Goal: Task Accomplishment & Management: Manage account settings

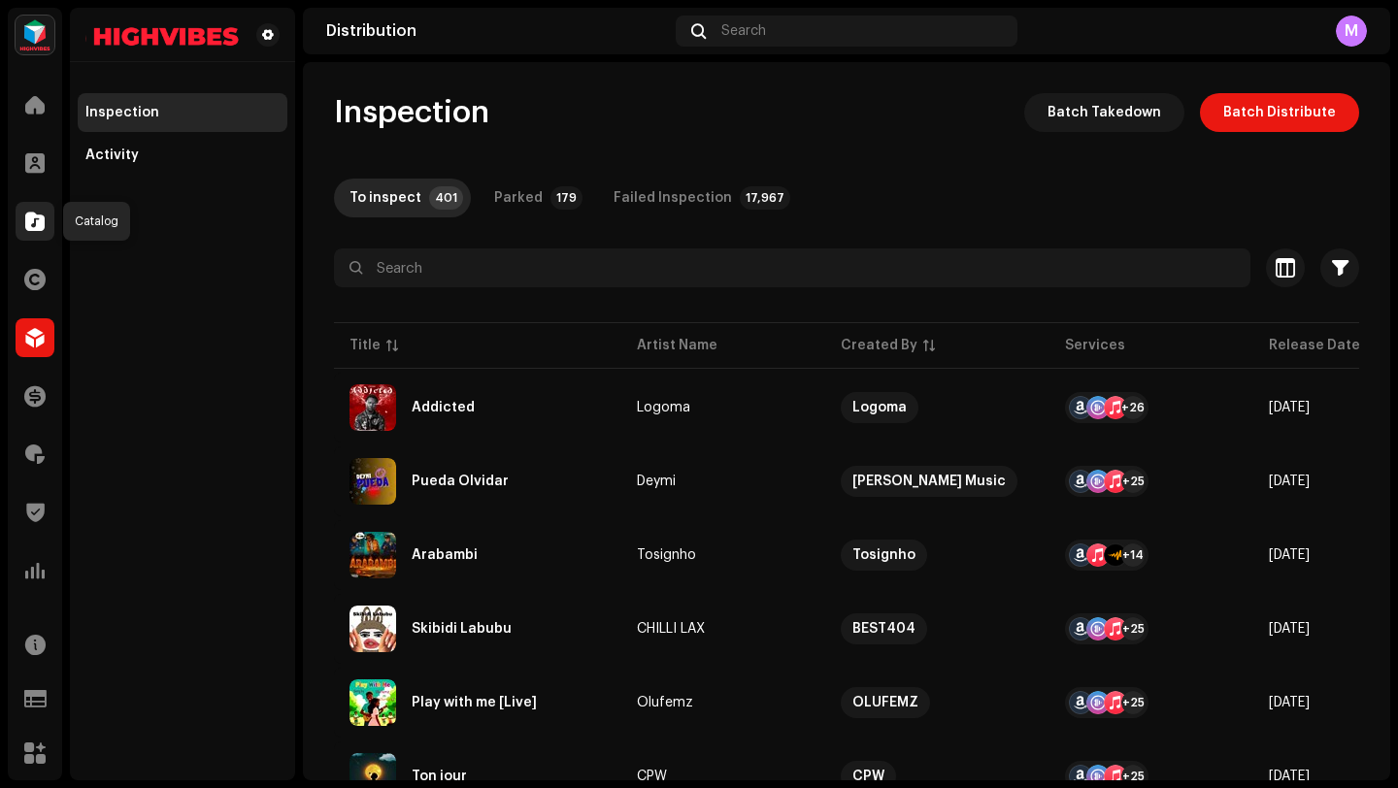
click at [27, 228] on span at bounding box center [34, 222] width 19 height 16
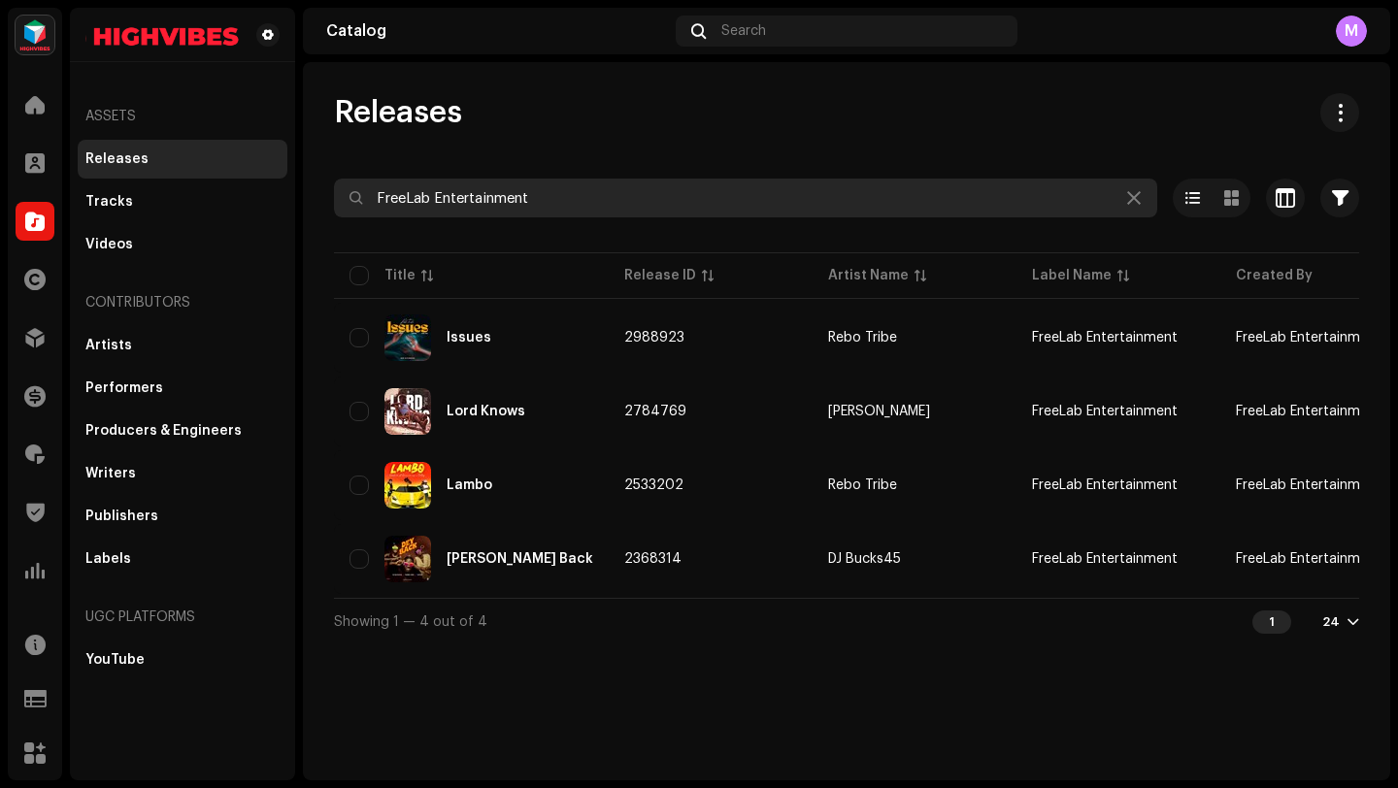
drag, startPoint x: 549, startPoint y: 197, endPoint x: 364, endPoint y: 184, distance: 184.9
click at [357, 184] on input "FreeLab Entertainment" at bounding box center [745, 198] width 823 height 39
paste input "CertiifiiedFundz"
type input "CertiifiiedFundz"
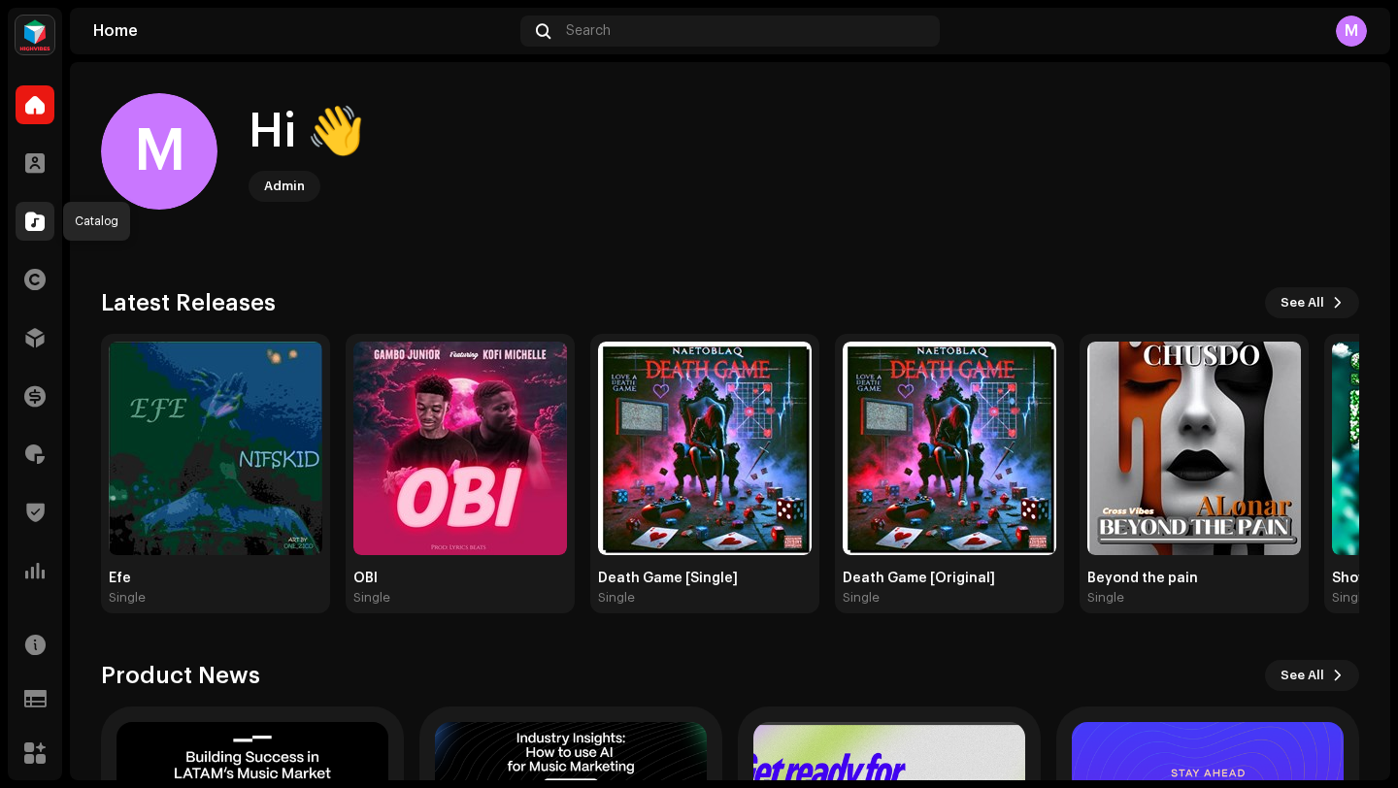
click at [29, 221] on span at bounding box center [34, 222] width 19 height 16
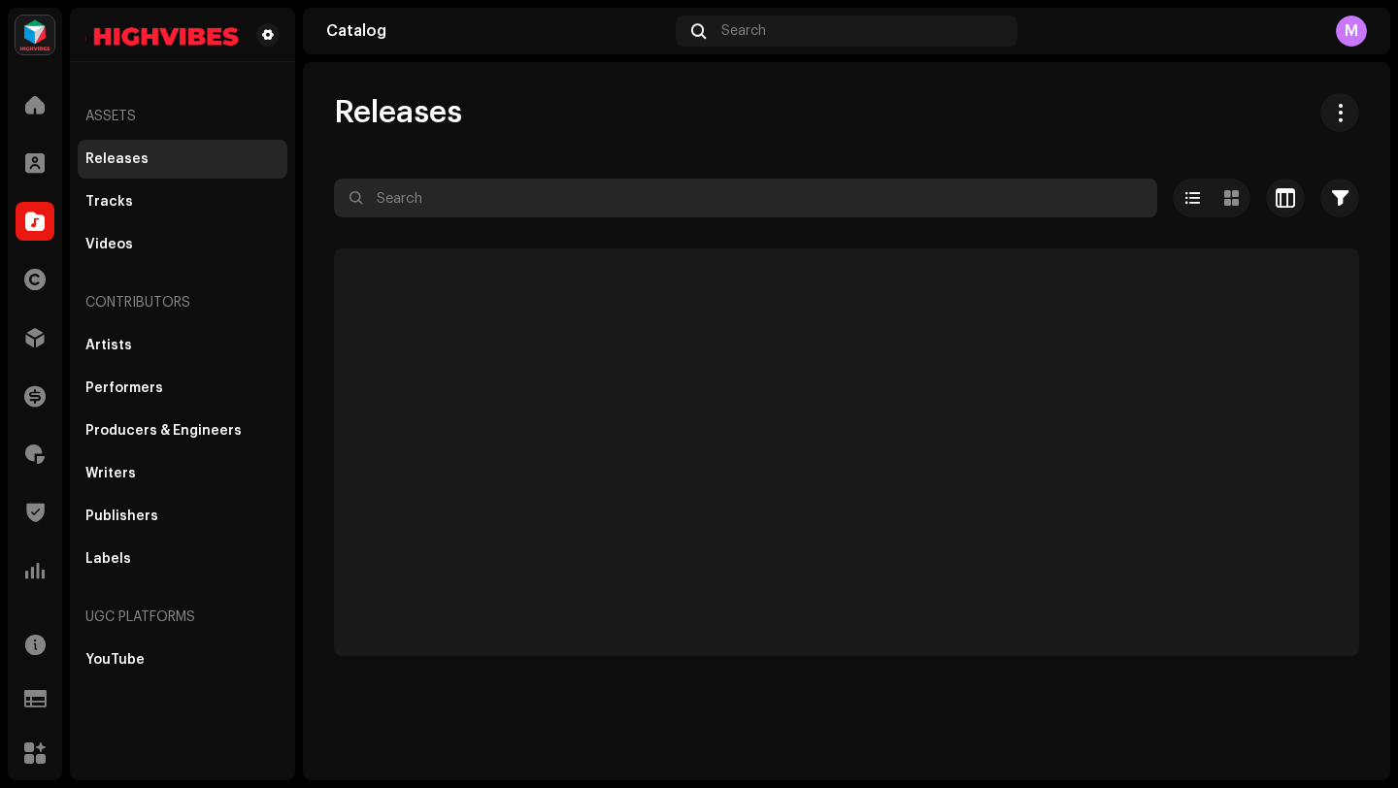
click at [423, 200] on input "text" at bounding box center [745, 198] width 823 height 39
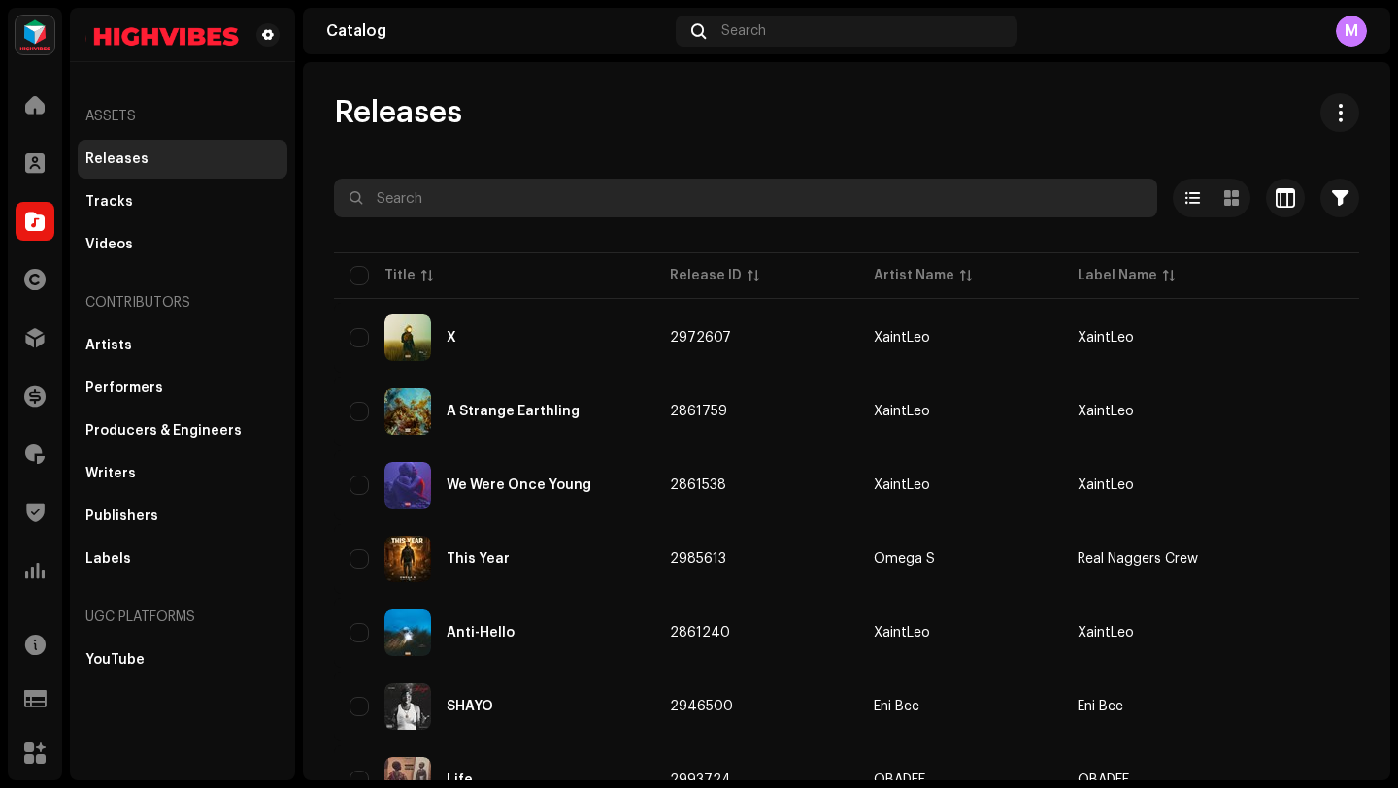
paste input "CertiifiiedFundz"
type input "CertiifiiedFundz"
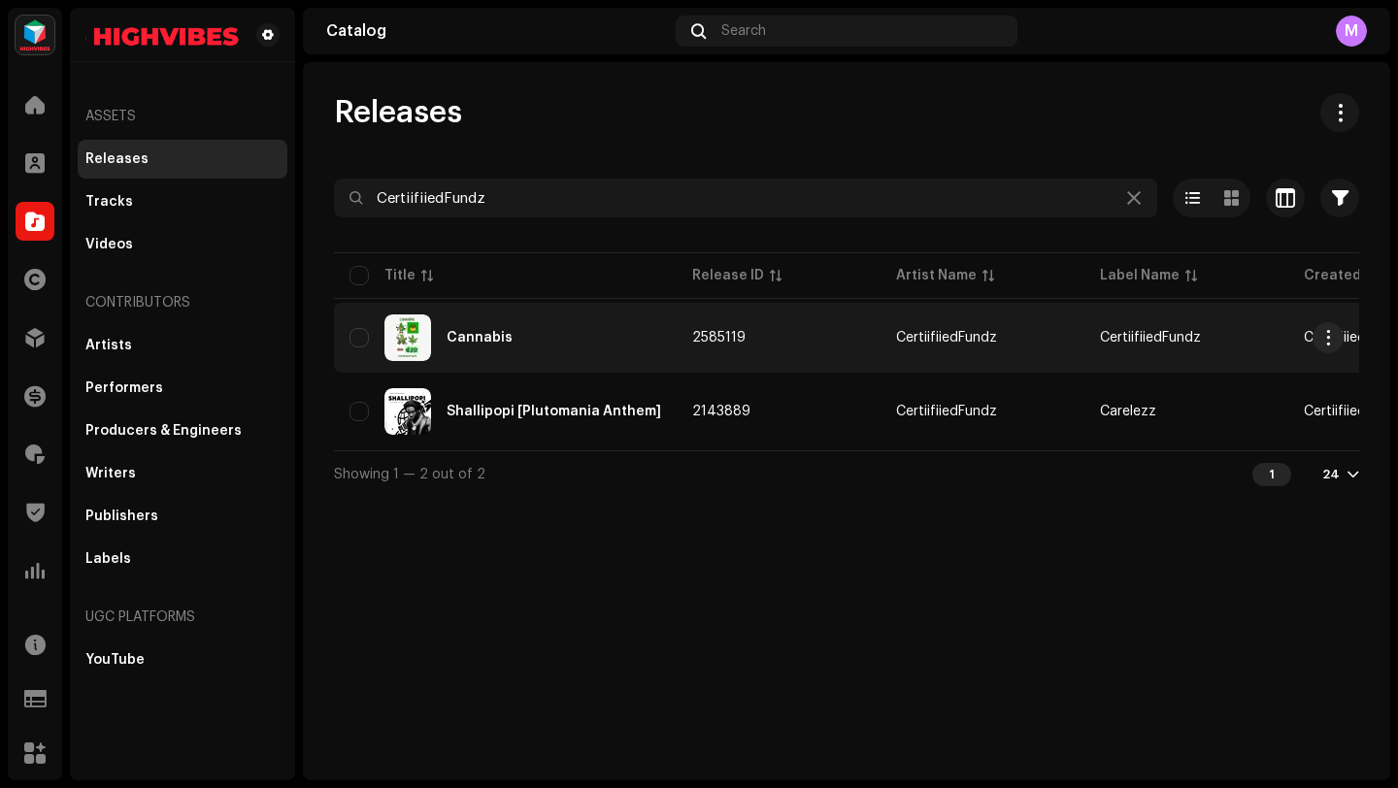
click at [779, 346] on td "2585119" at bounding box center [779, 338] width 204 height 70
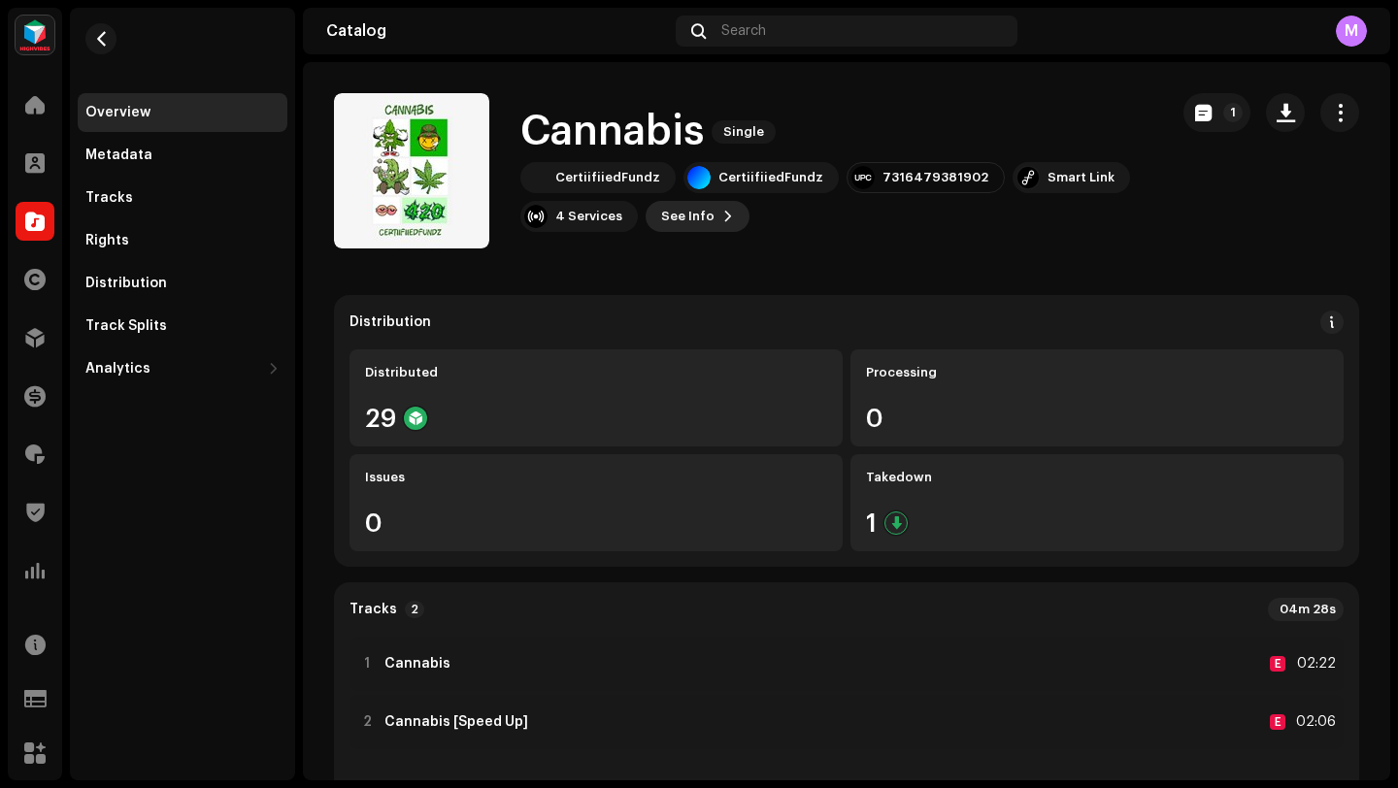
click at [702, 223] on span "See Info" at bounding box center [687, 216] width 53 height 39
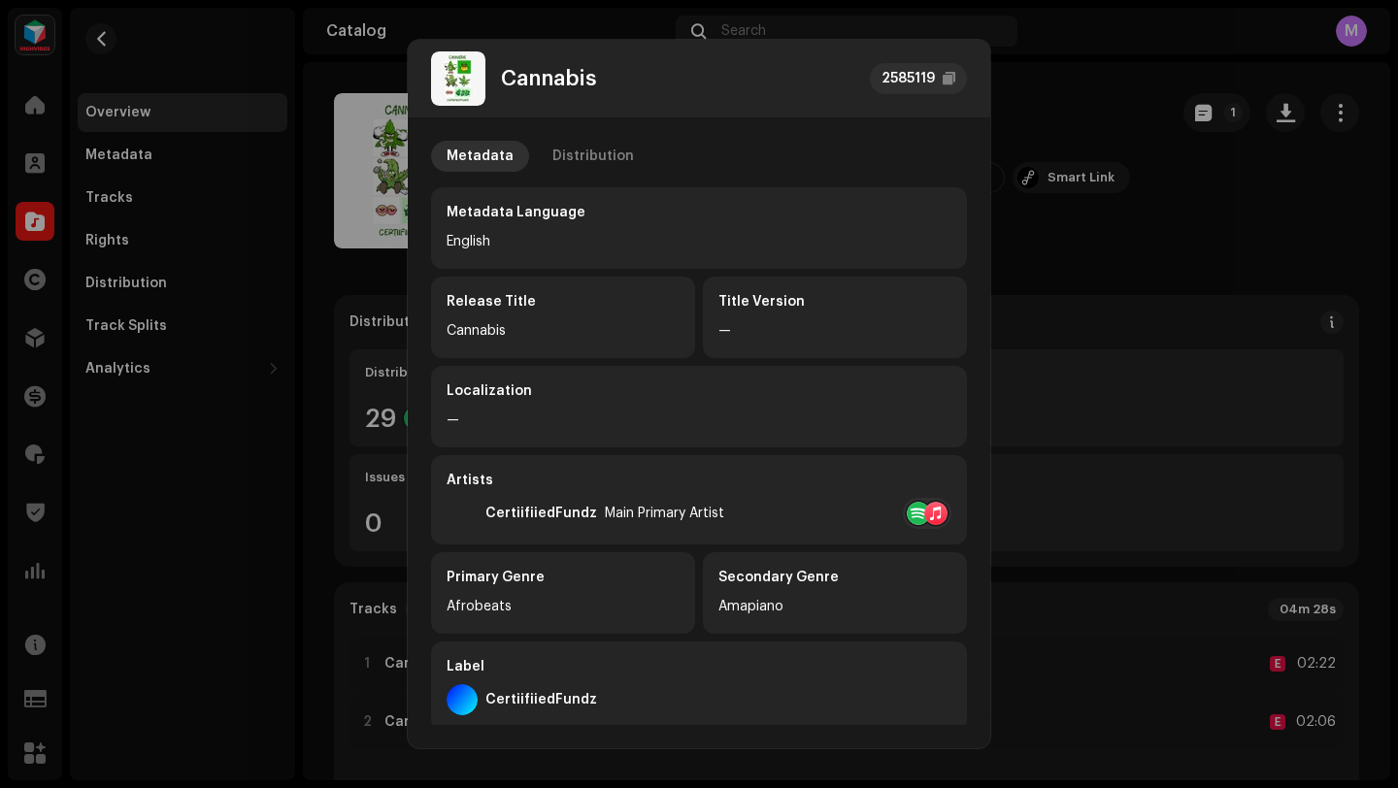
click at [924, 518] on div at bounding box center [935, 513] width 23 height 23
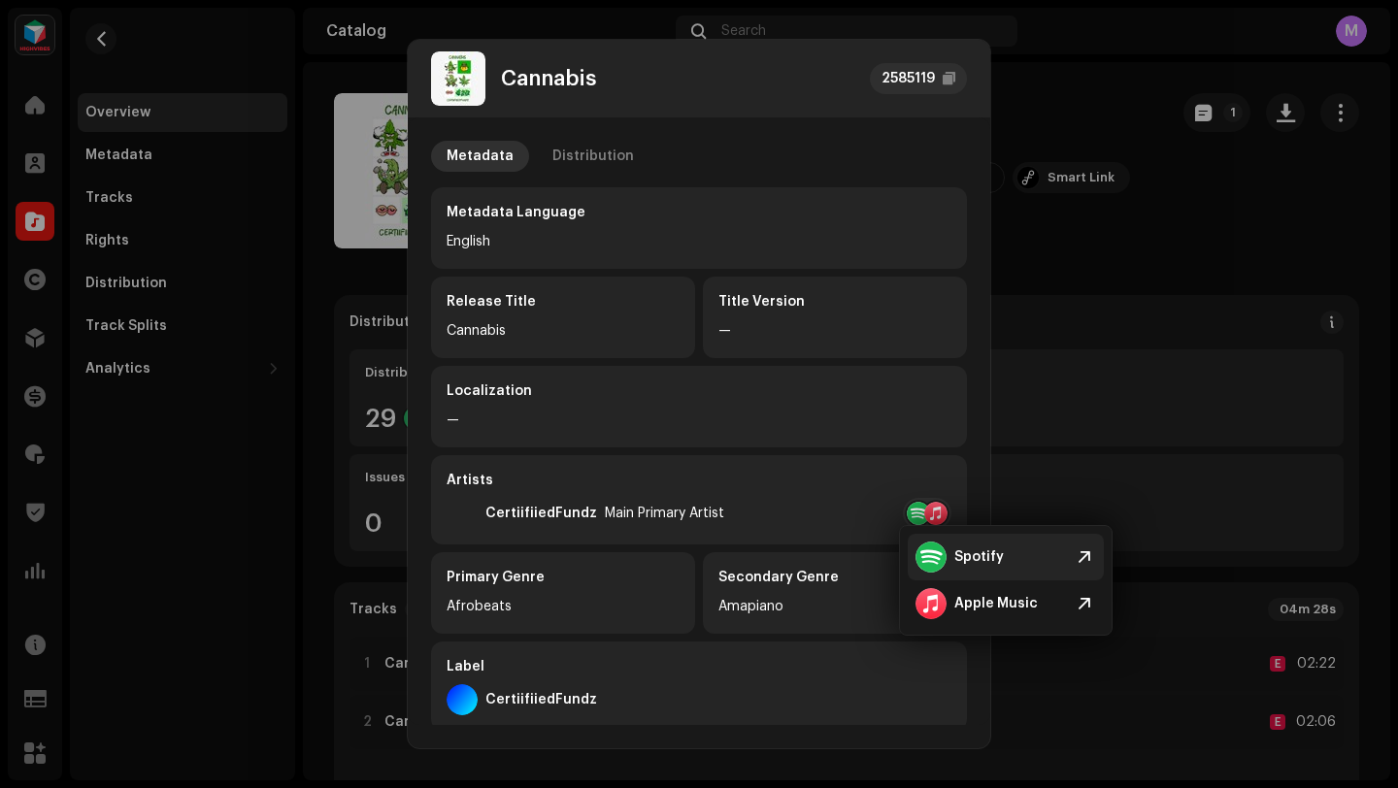
click at [939, 554] on div at bounding box center [931, 557] width 31 height 31
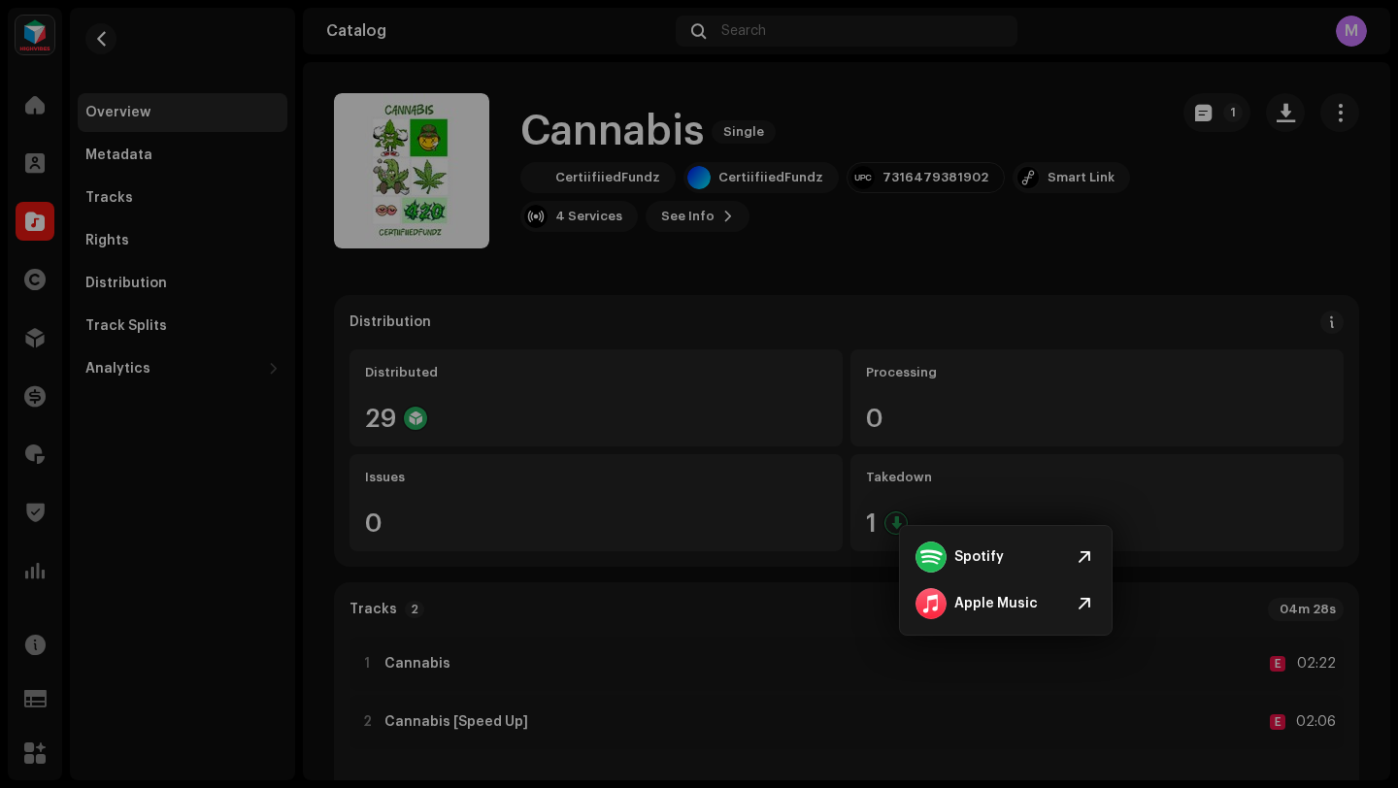
click at [1064, 267] on div "Cannabis 2585119 Metadata Distribution Metadata Language English Release Title …" at bounding box center [699, 394] width 1398 height 788
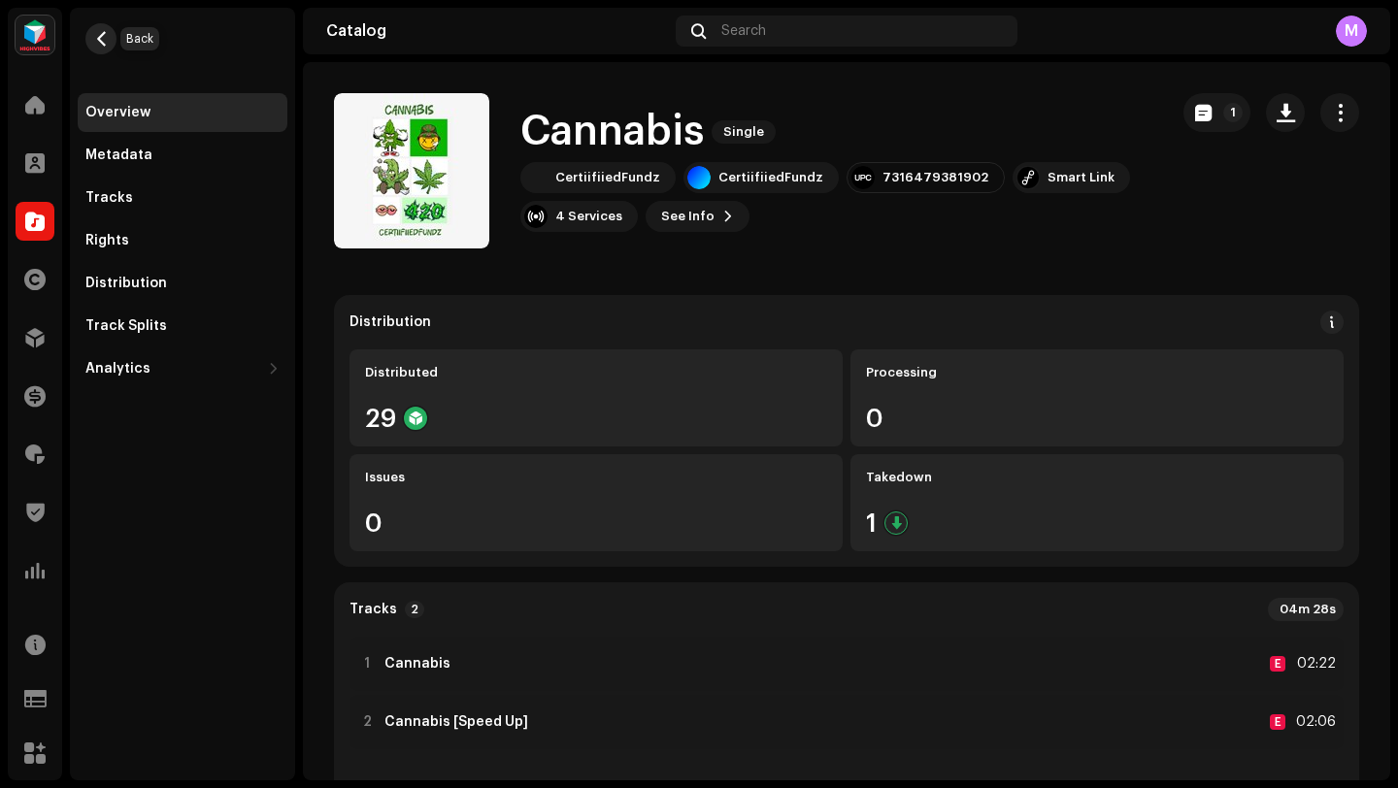
click at [97, 41] on span "button" at bounding box center [101, 39] width 15 height 16
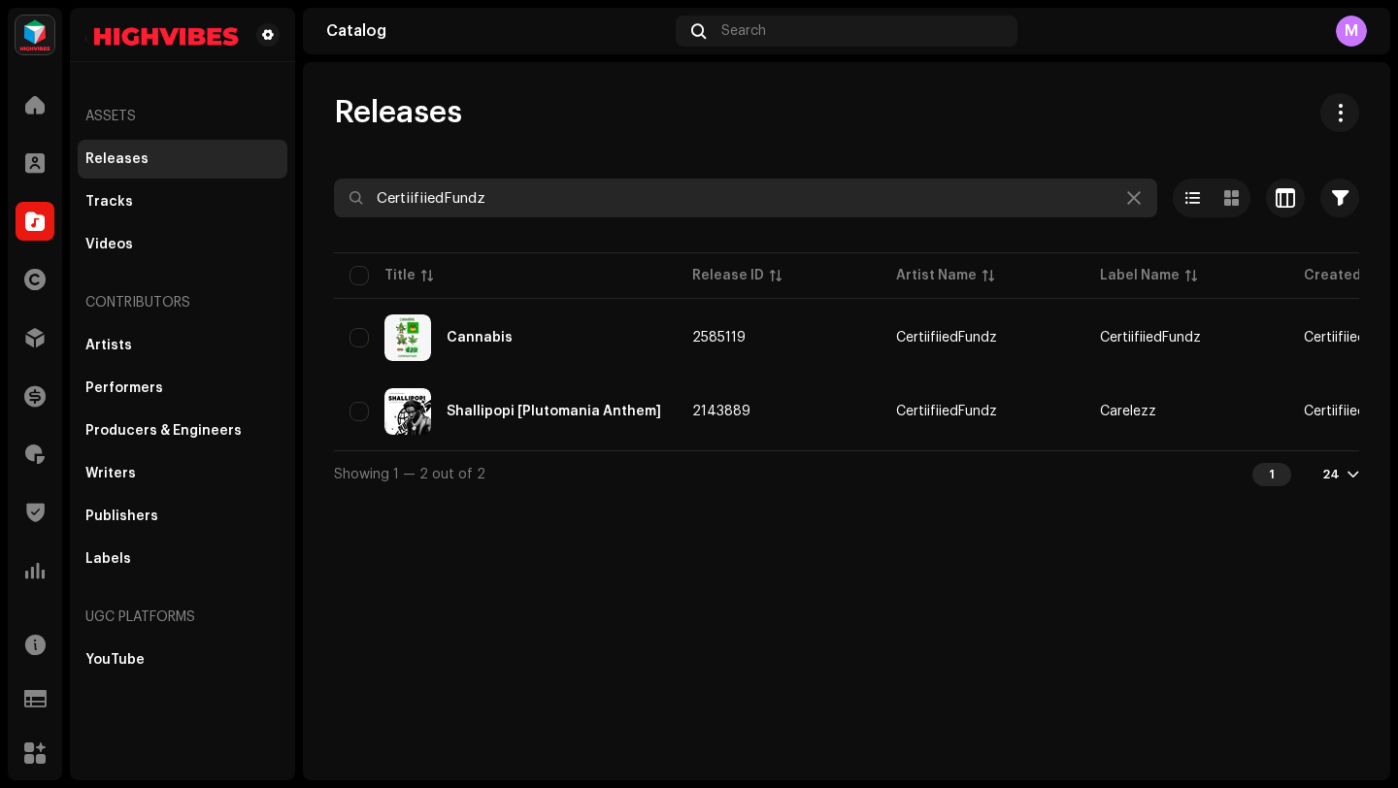
drag, startPoint x: 507, startPoint y: 196, endPoint x: 345, endPoint y: 199, distance: 162.2
click at [345, 199] on input "CertiifiiedFundz" at bounding box center [745, 198] width 823 height 39
paste input "Ab"
type input "CertiifiiedAb"
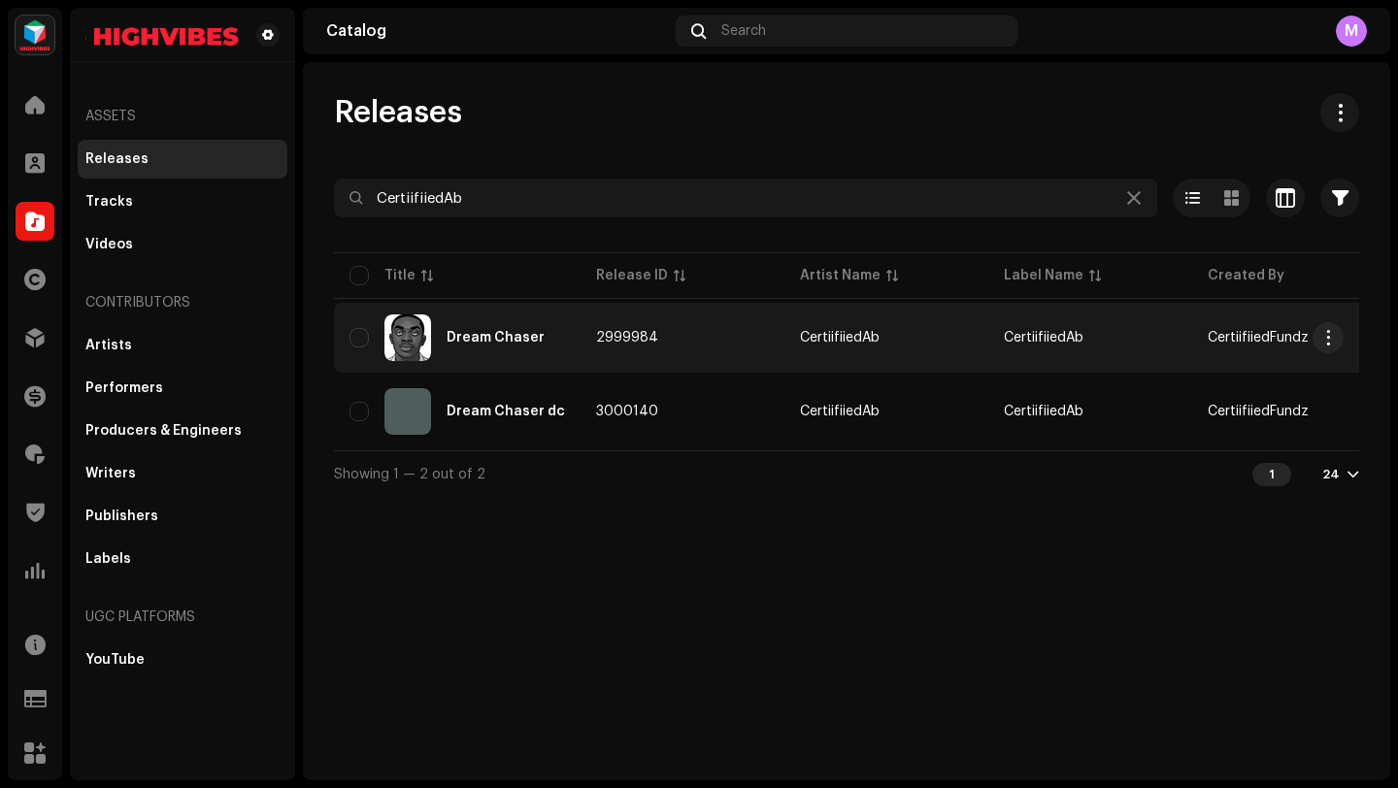
click at [757, 352] on td "2999984" at bounding box center [683, 338] width 204 height 70
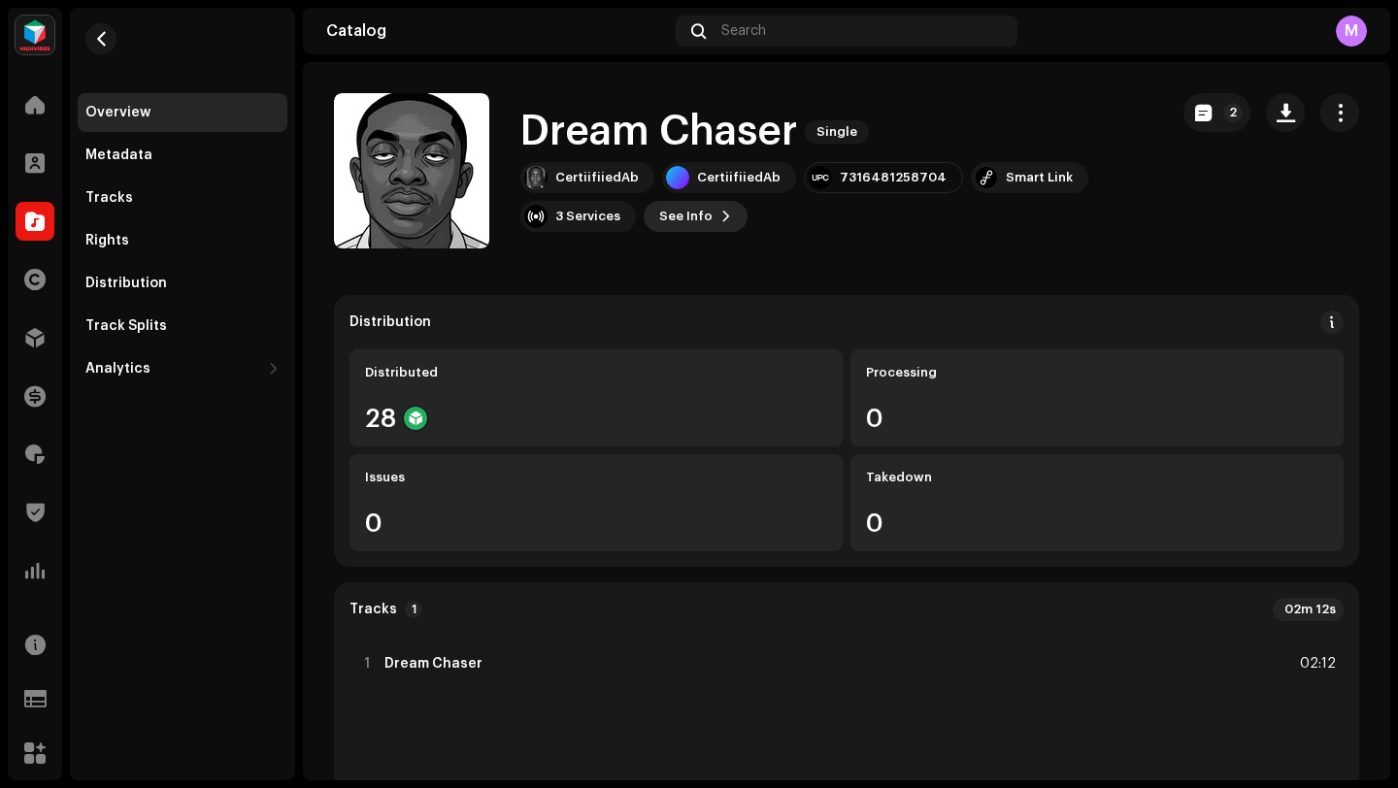
click at [689, 216] on span "See Info" at bounding box center [685, 216] width 53 height 39
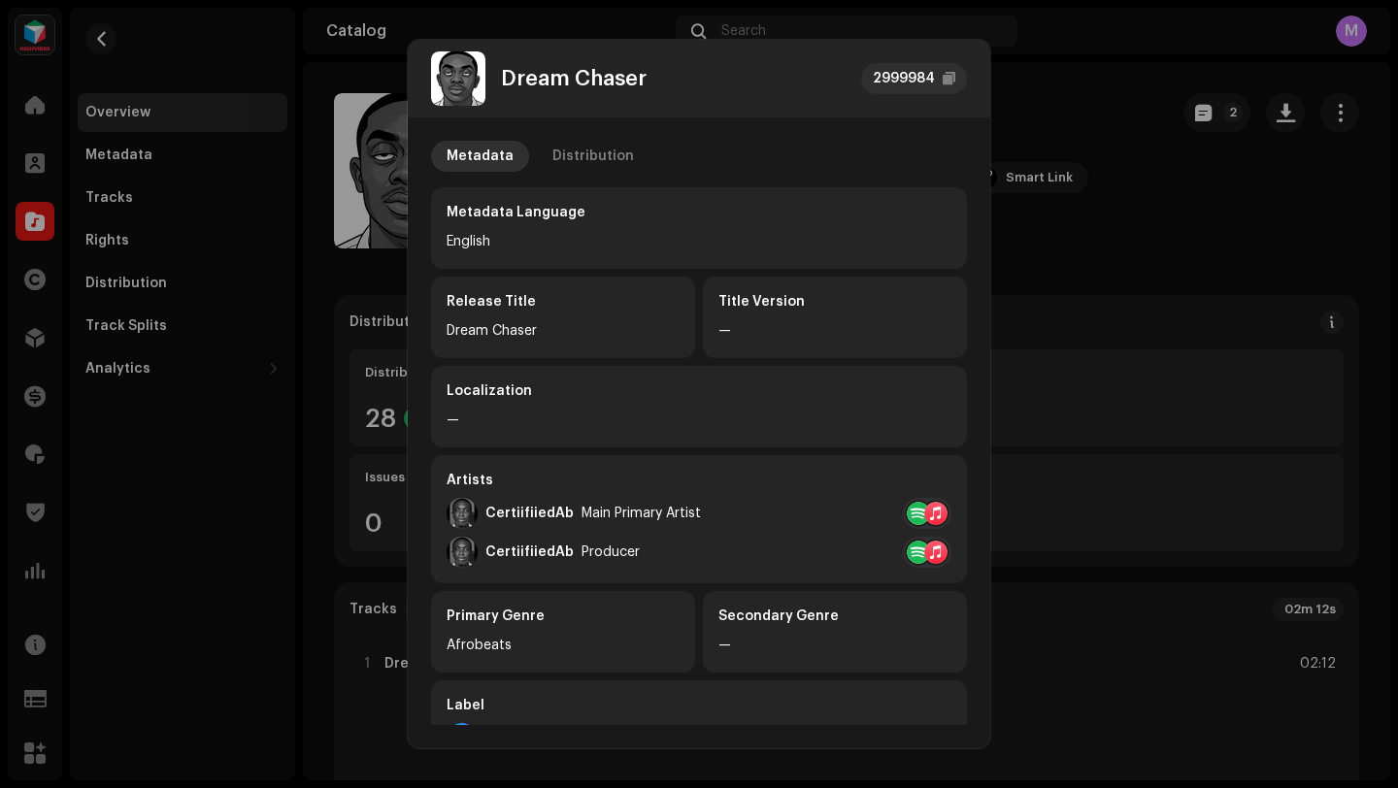
click at [924, 512] on div at bounding box center [935, 513] width 23 height 23
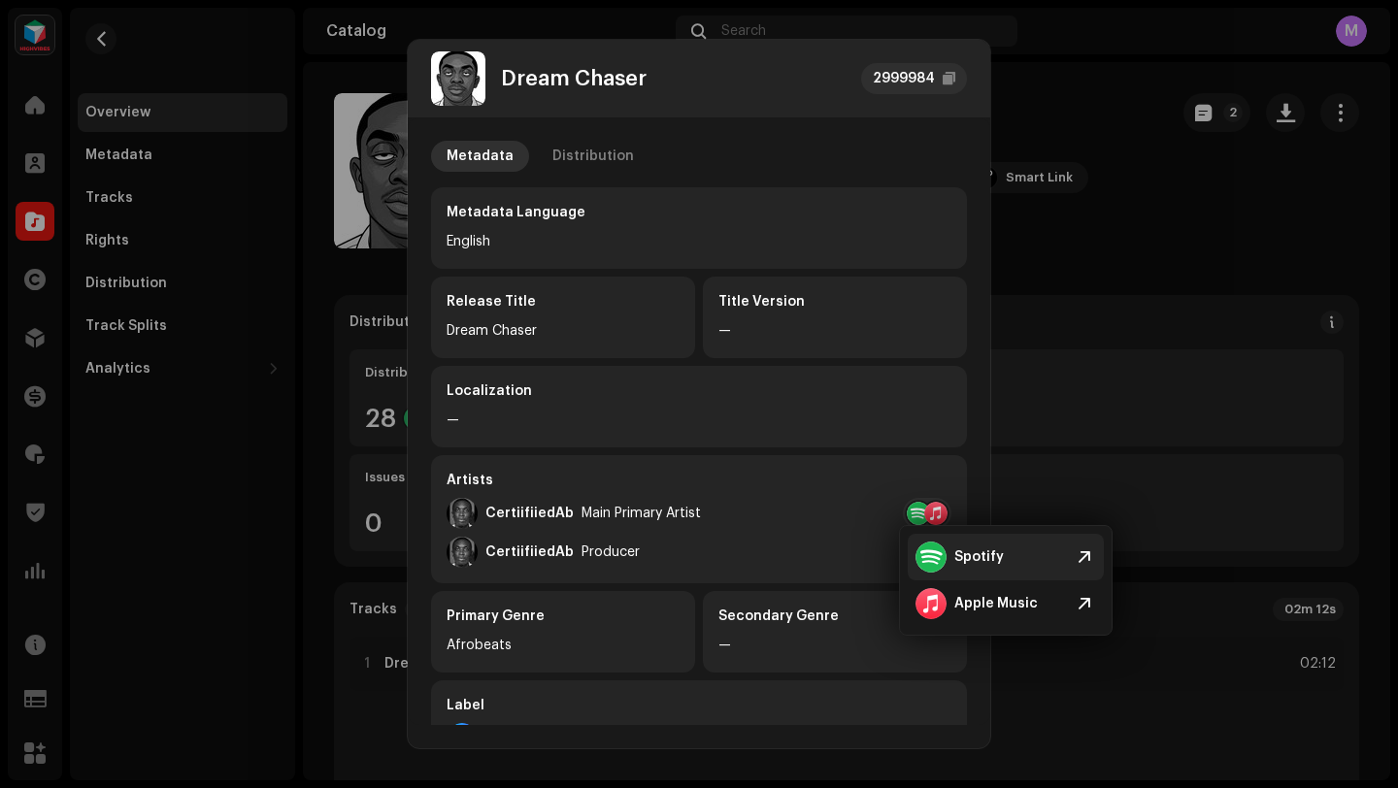
click at [930, 565] on div at bounding box center [931, 557] width 31 height 31
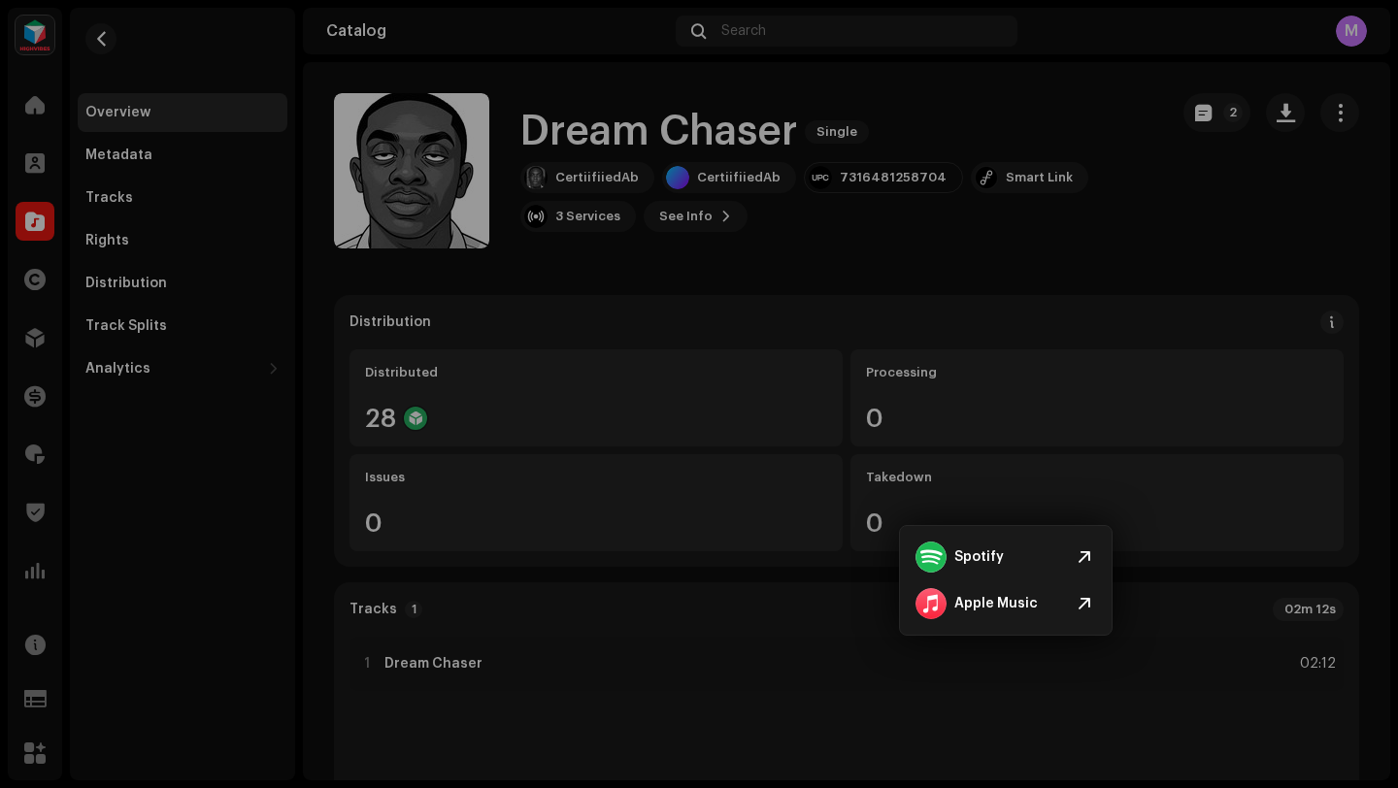
click at [297, 177] on div "Dream Chaser 2999984 Metadata Distribution Metadata Language English Release Ti…" at bounding box center [699, 394] width 1398 height 788
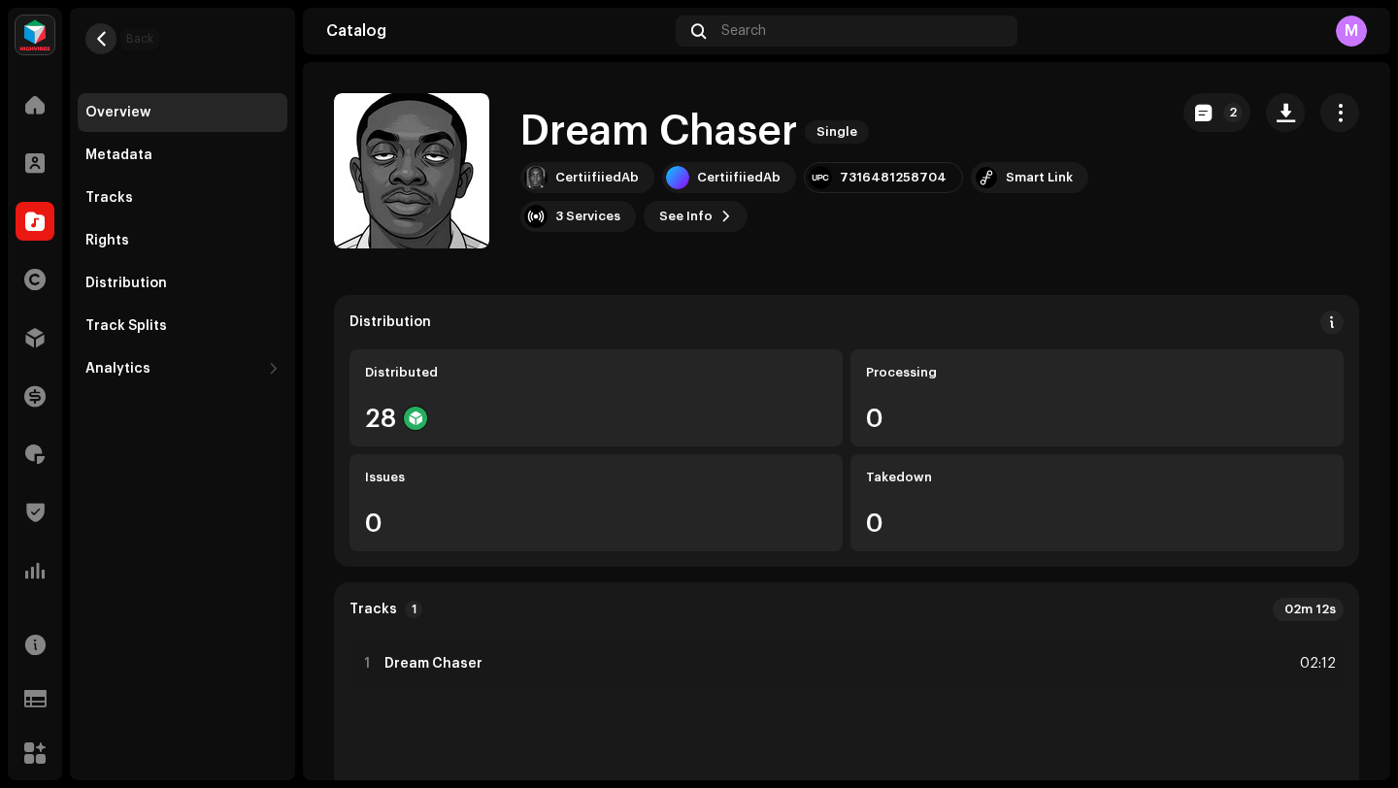
click at [100, 35] on span "button" at bounding box center [101, 39] width 15 height 16
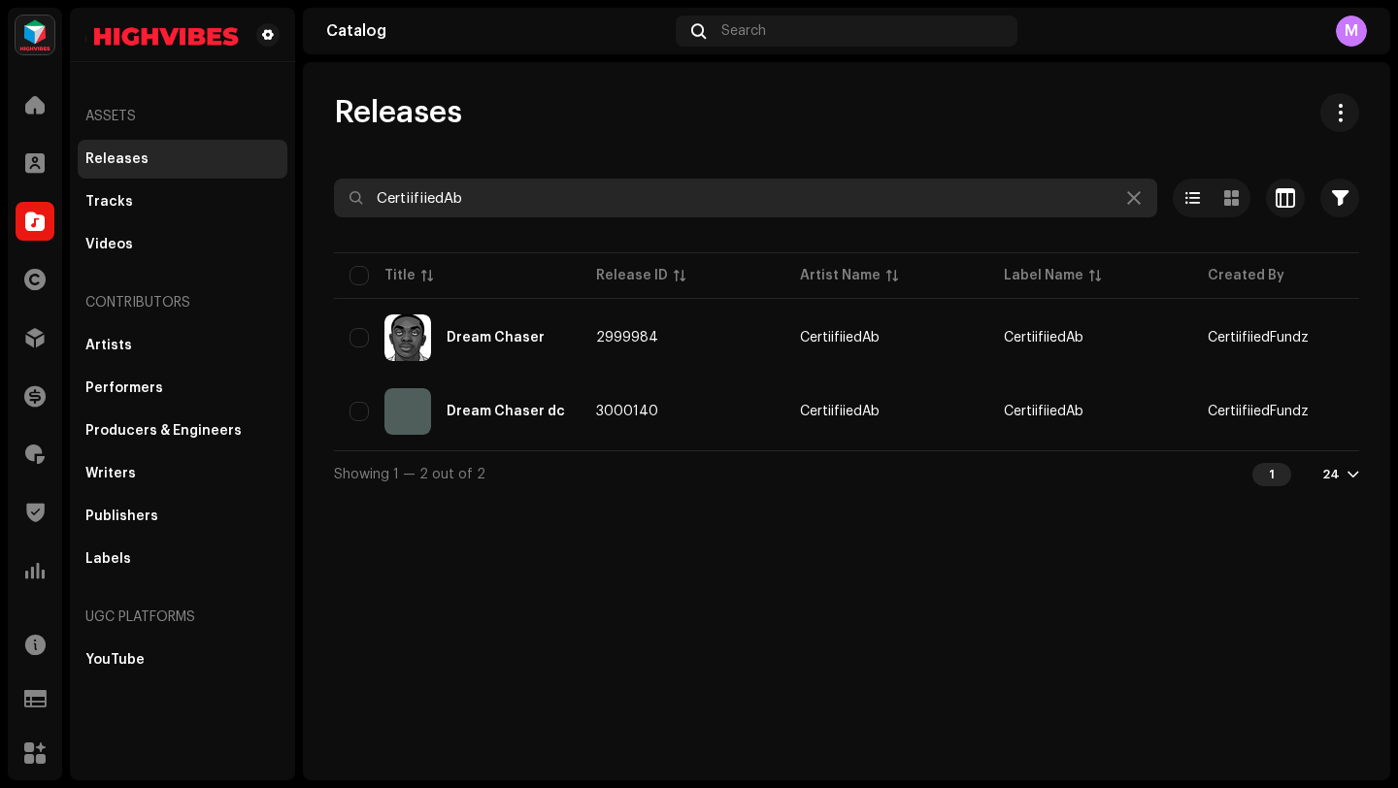
drag, startPoint x: 479, startPoint y: 201, endPoint x: 343, endPoint y: 183, distance: 137.2
click at [330, 183] on div "Releases CertiifiiedAb Selected 0 Select all 2 Options Filters Distribution sta…" at bounding box center [847, 295] width 1088 height 404
paste input "Fundz"
type input "CertiifiiedFundz"
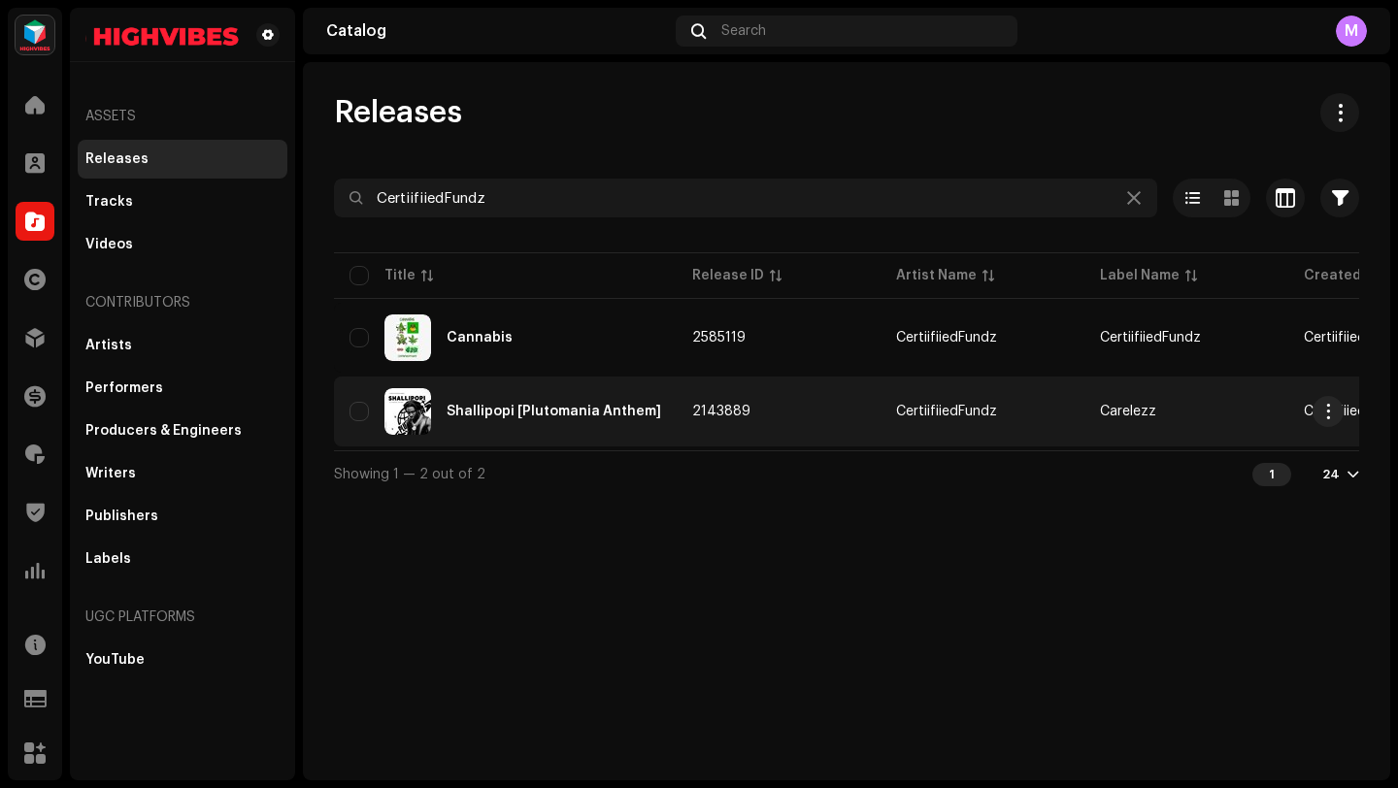
click at [798, 416] on td "2143889" at bounding box center [779, 412] width 204 height 70
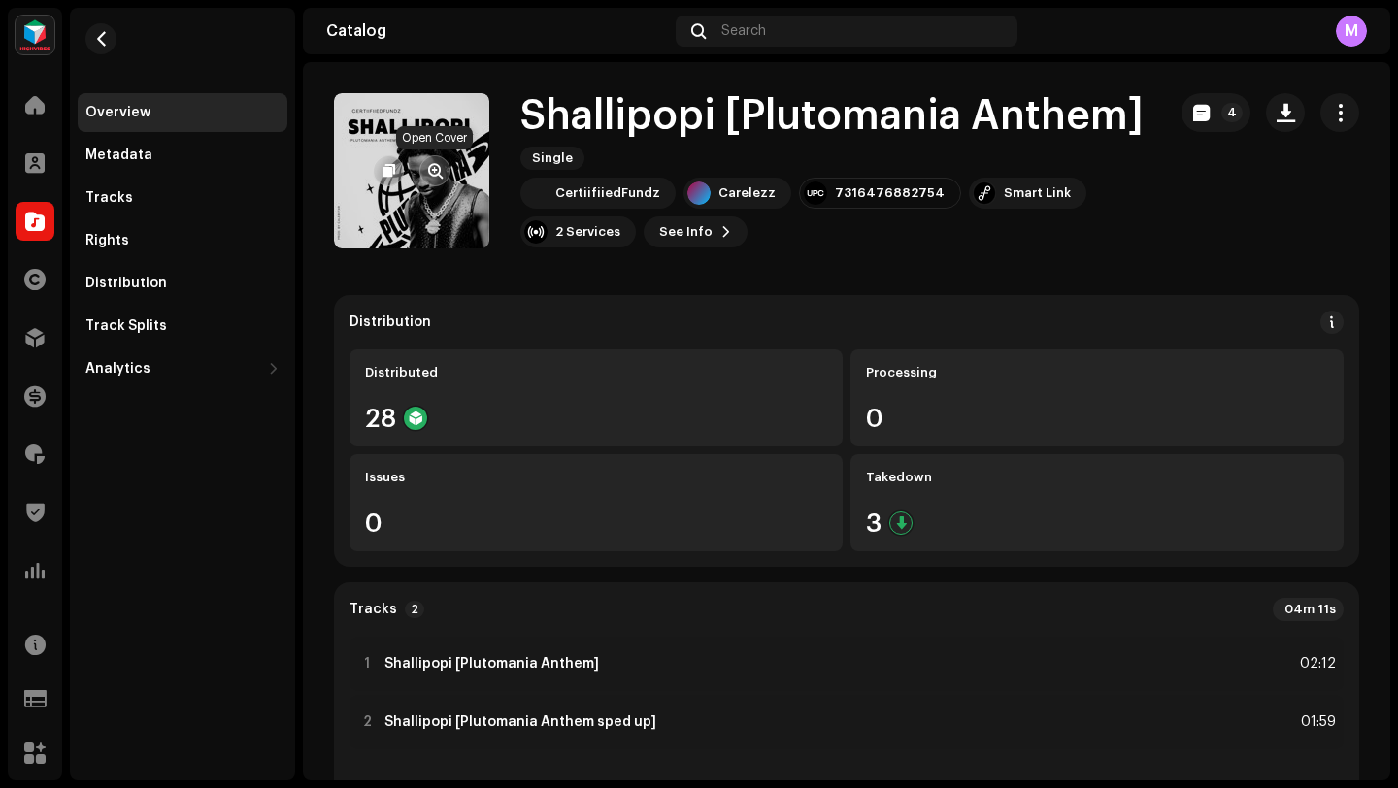
click at [438, 171] on span "button" at bounding box center [435, 171] width 15 height 16
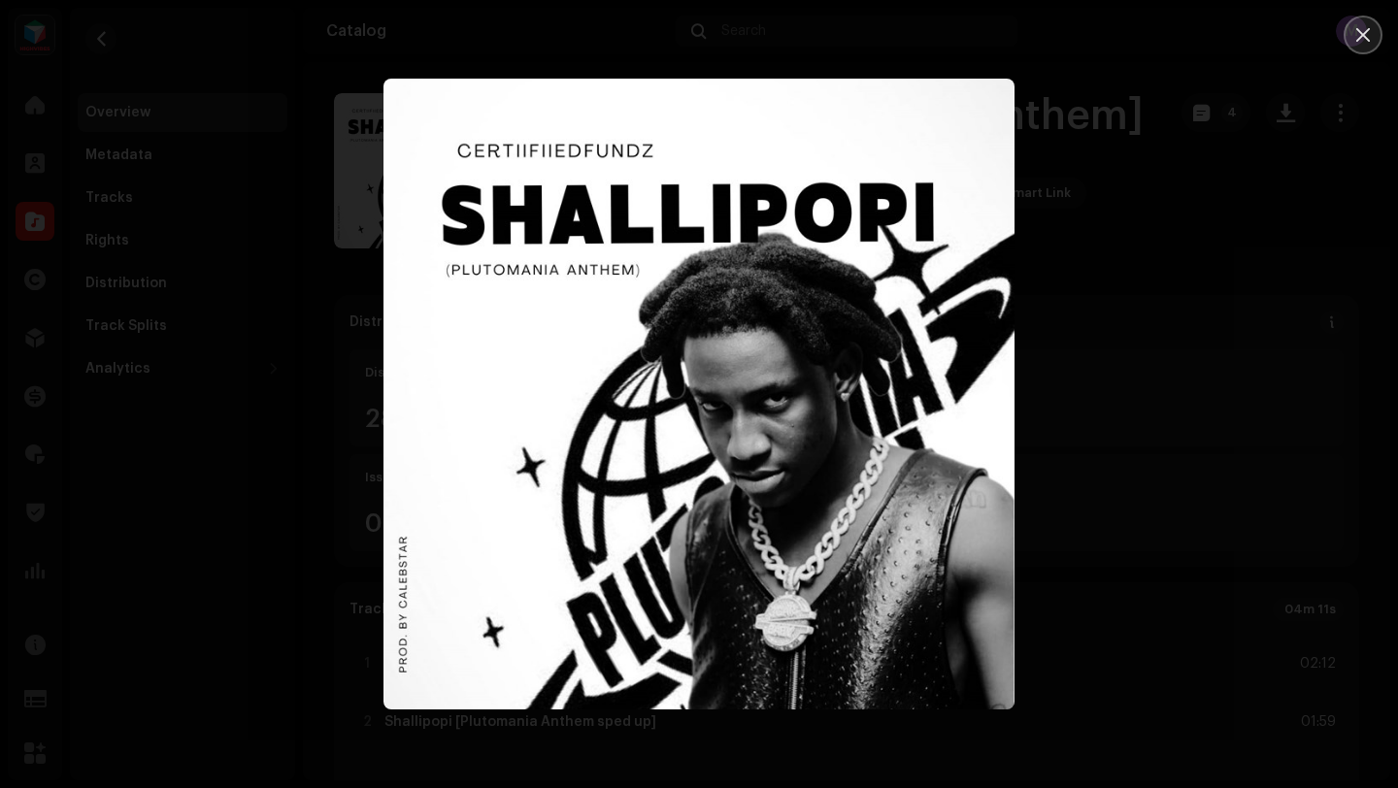
click at [1357, 34] on icon "Close" at bounding box center [1363, 34] width 17 height 17
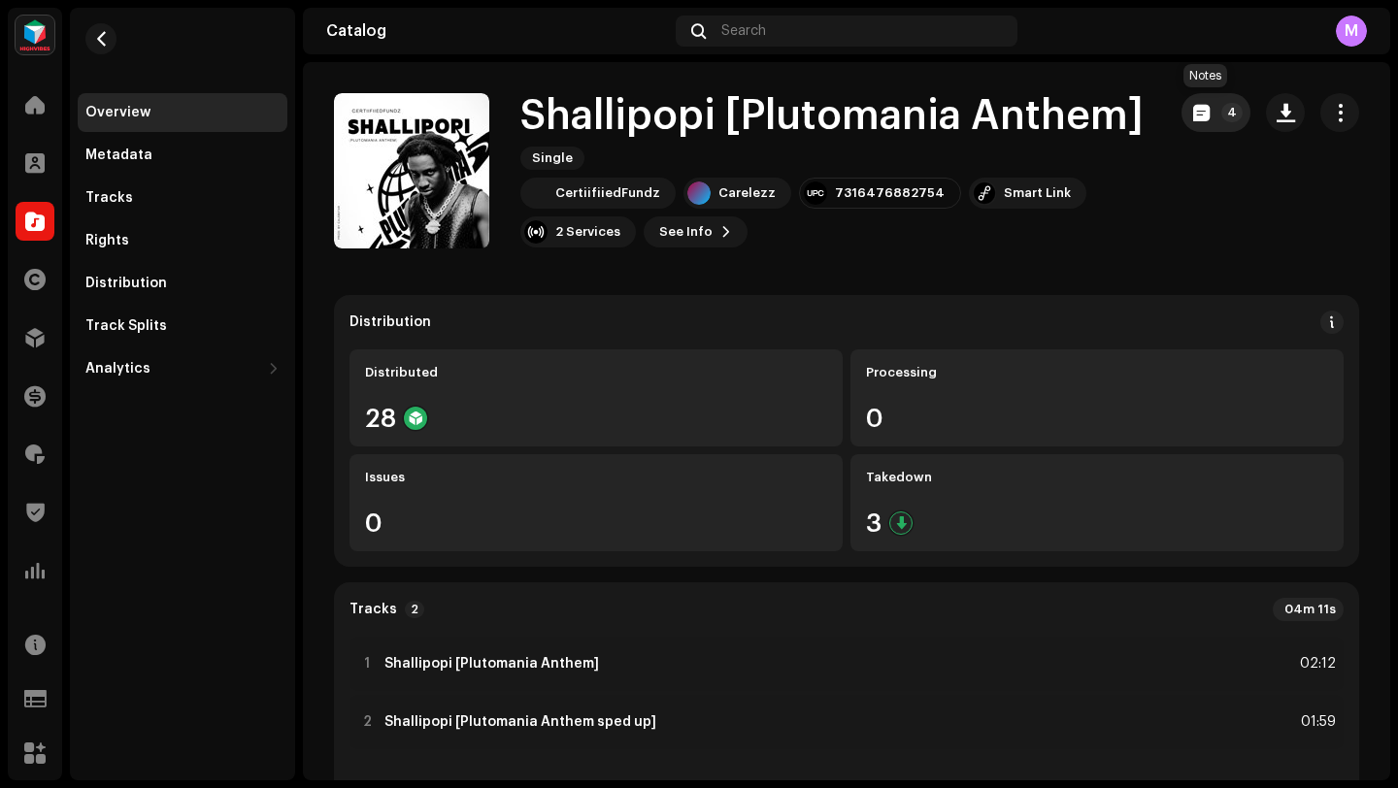
click at [1193, 111] on span "button" at bounding box center [1201, 113] width 17 height 16
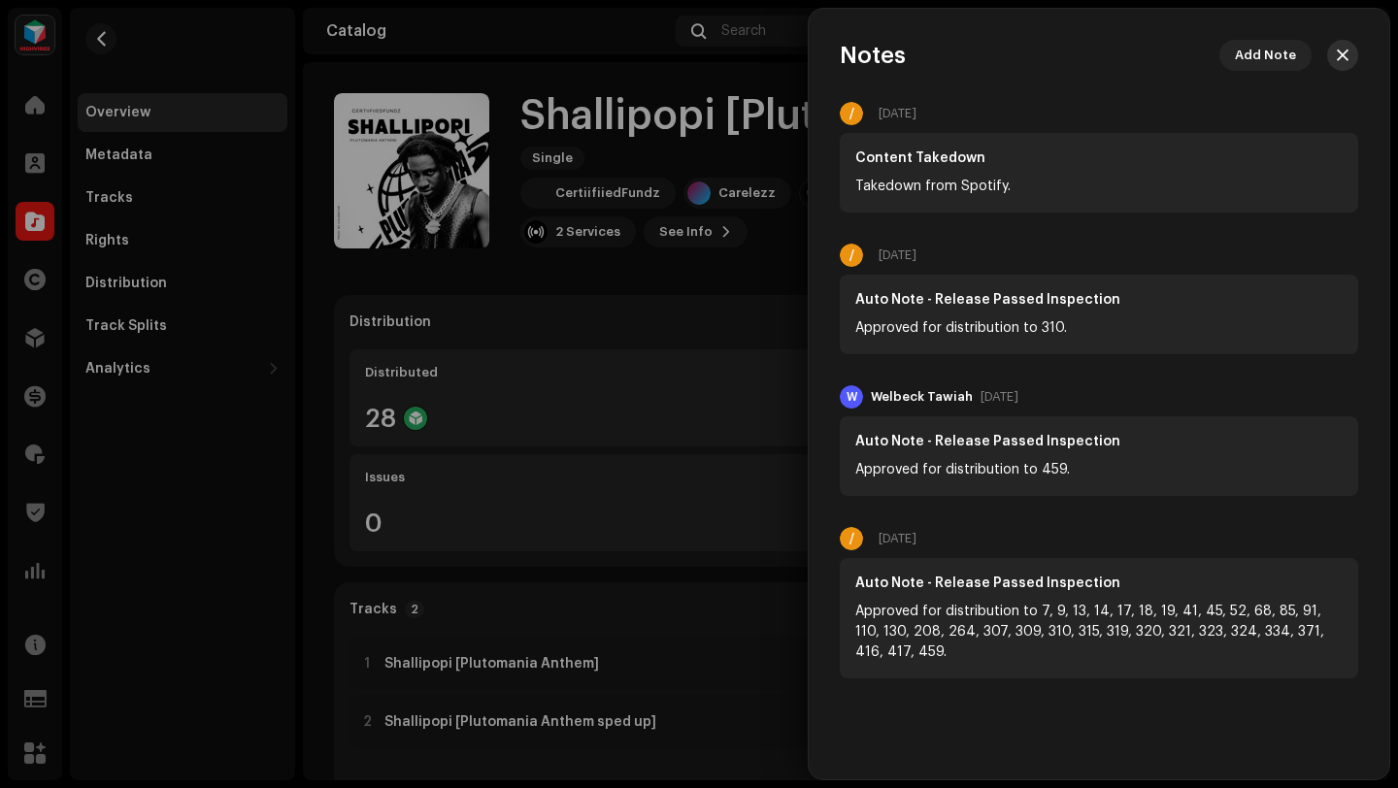
click at [1345, 56] on span "button" at bounding box center [1343, 56] width 12 height 16
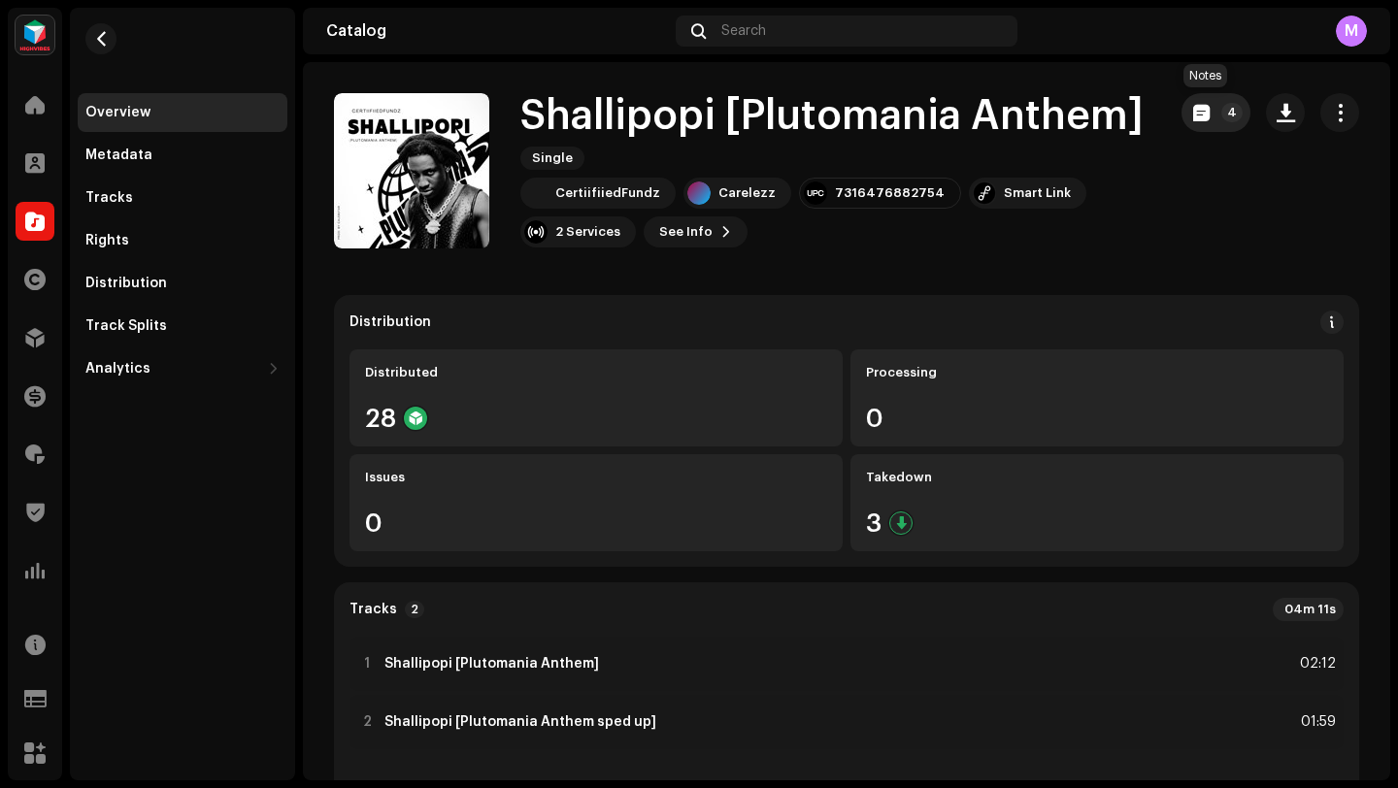
click at [1195, 106] on span "button" at bounding box center [1201, 113] width 17 height 16
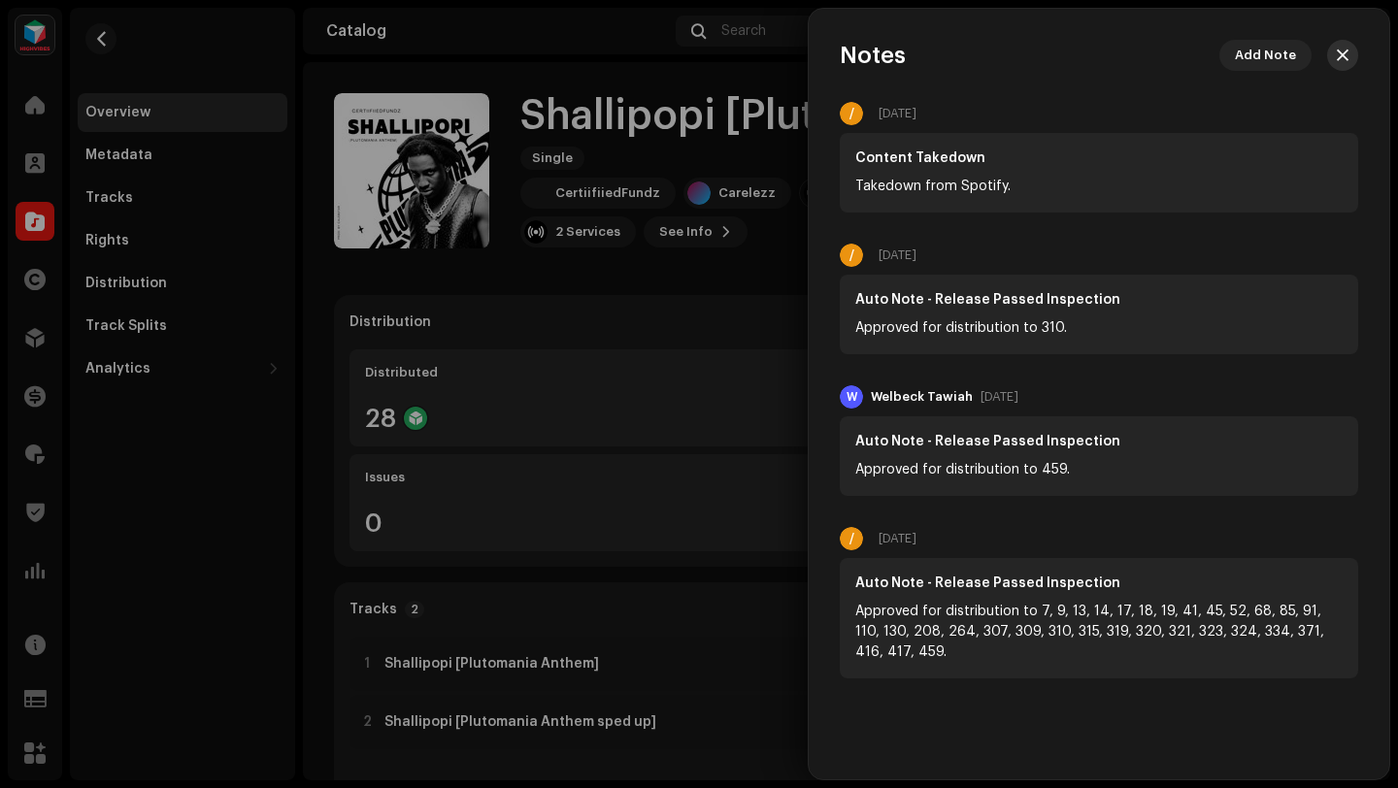
click at [1338, 57] on span "button" at bounding box center [1343, 56] width 12 height 16
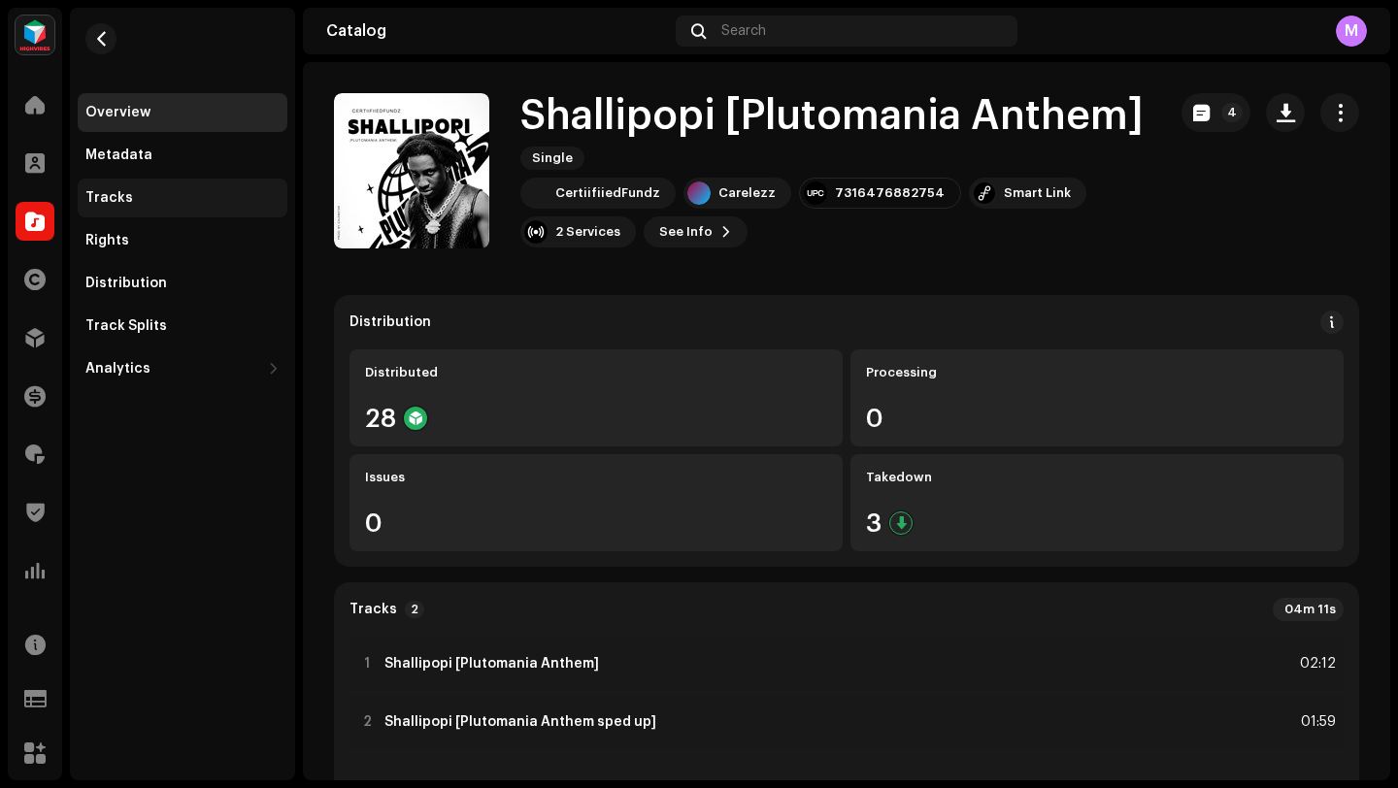
click at [125, 216] on div "Tracks" at bounding box center [183, 198] width 210 height 39
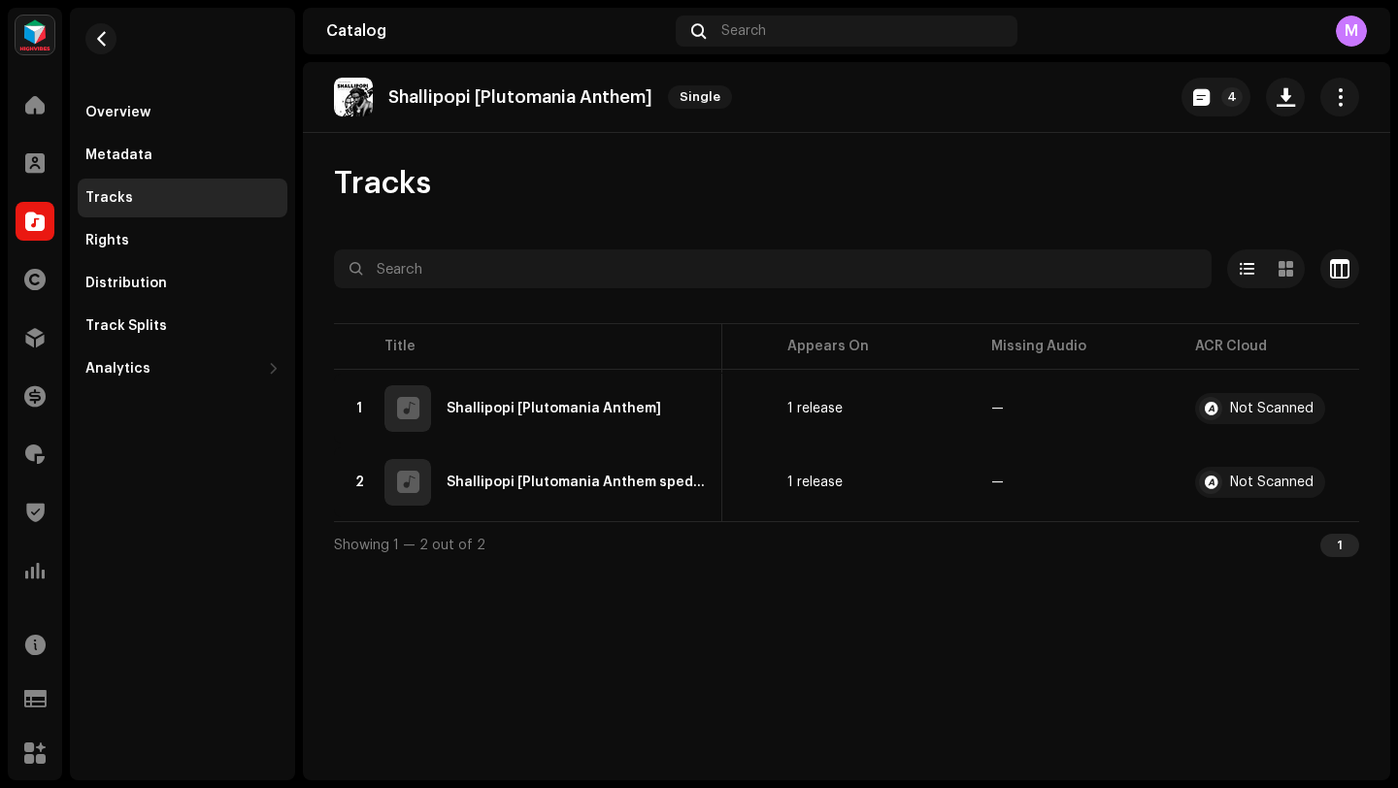
scroll to position [0, 790]
click at [29, 221] on span at bounding box center [34, 222] width 19 height 16
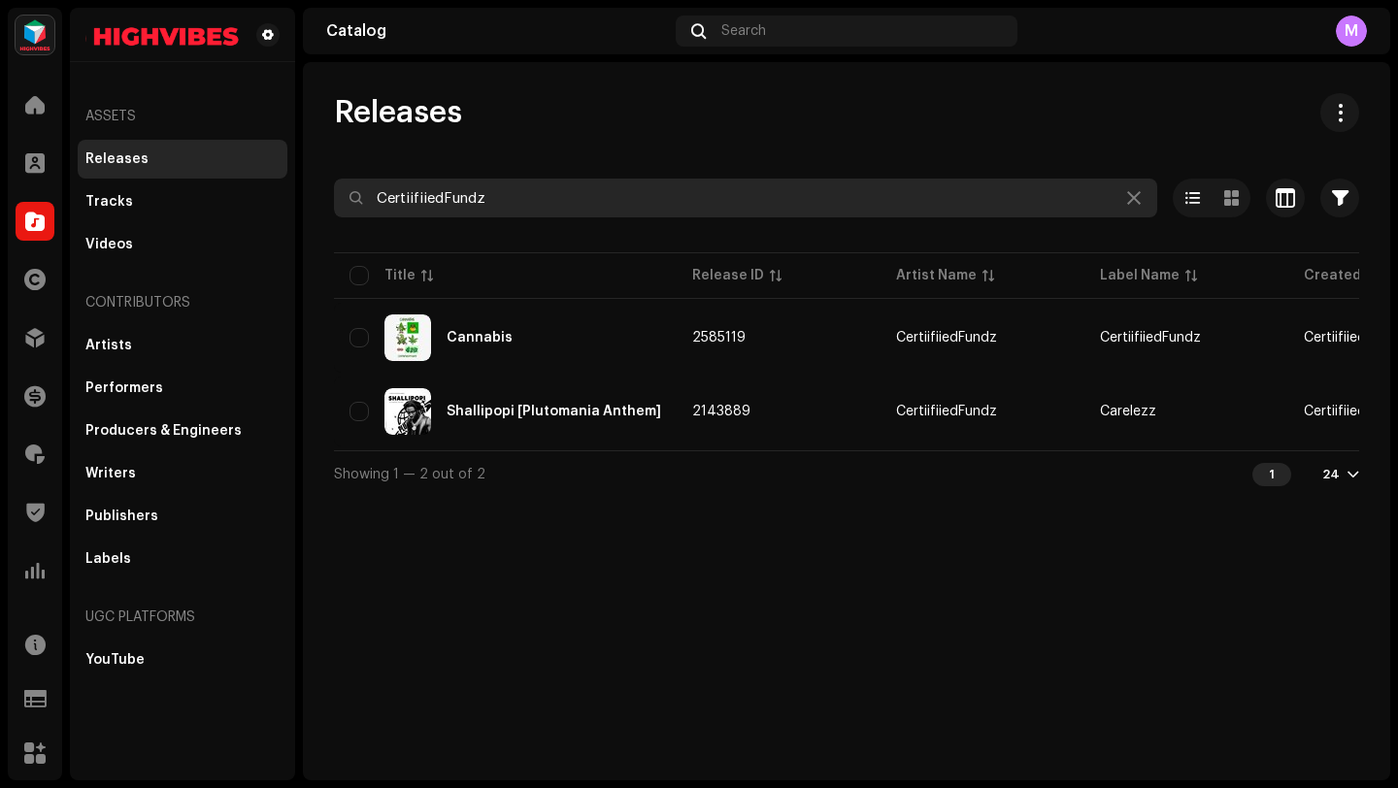
drag, startPoint x: 489, startPoint y: 194, endPoint x: 330, endPoint y: 189, distance: 159.3
click at [330, 189] on div "Releases CertiifiiedFundz Selected 0 Select all 2 Options Filters Distribution …" at bounding box center [847, 295] width 1088 height 404
paste input "Uelijah"
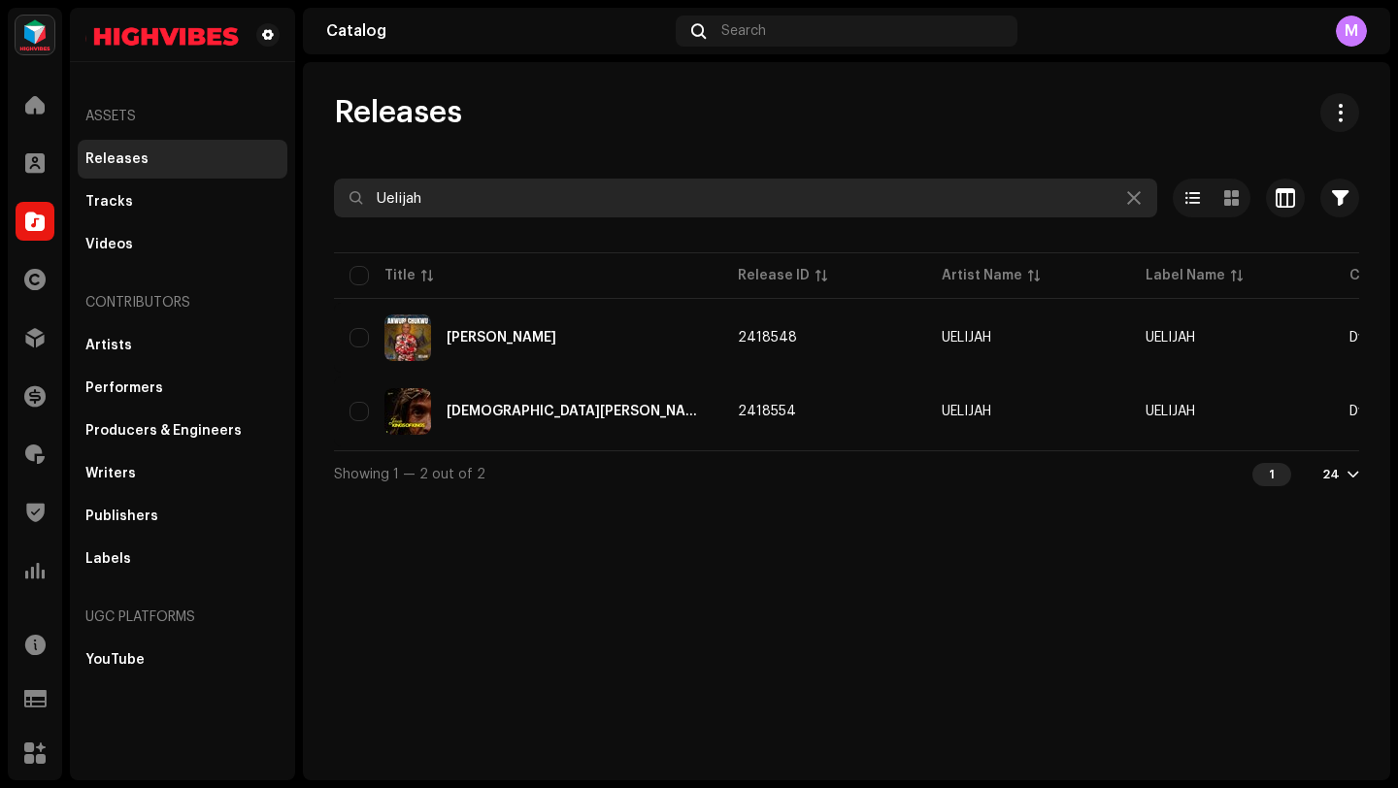
type input "Uelijah"
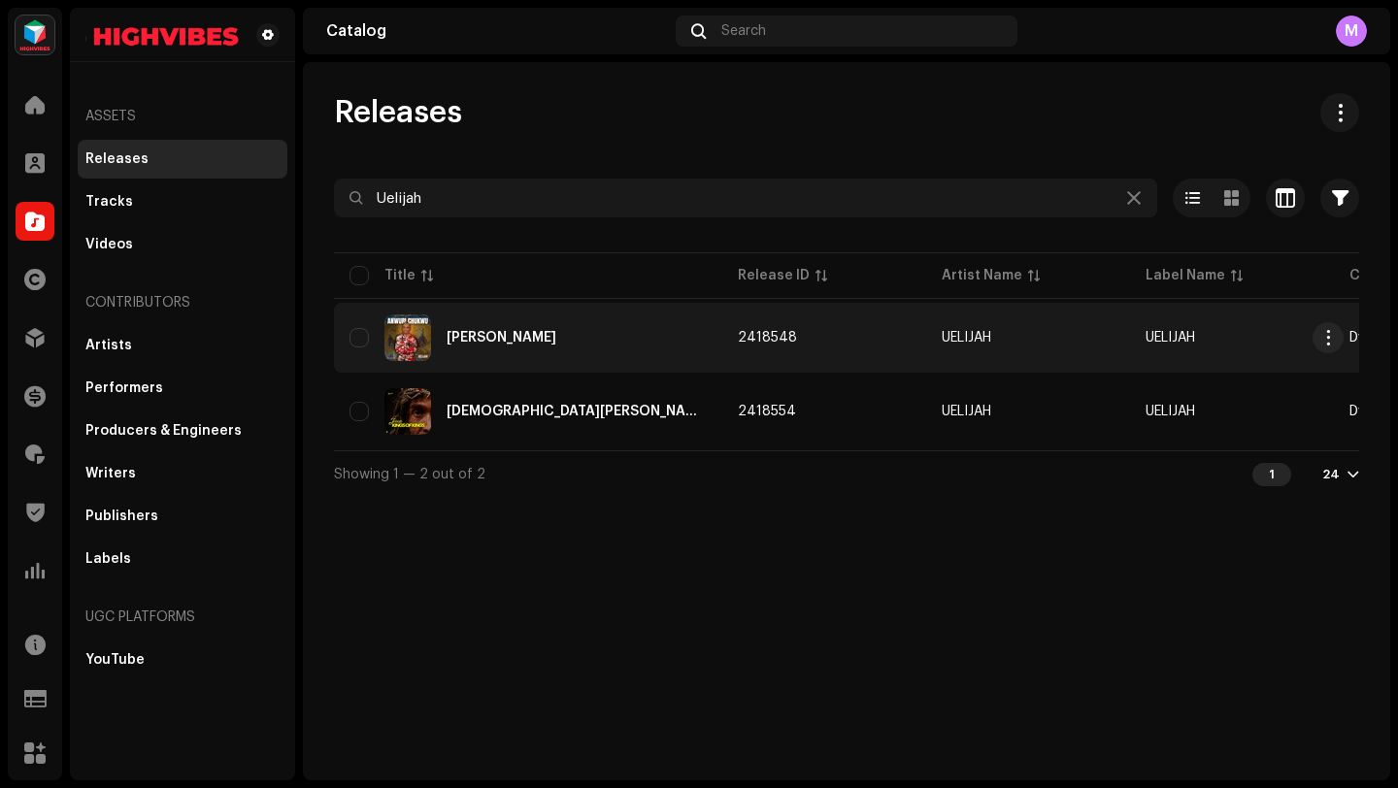
click at [799, 344] on td "2418548" at bounding box center [824, 338] width 204 height 70
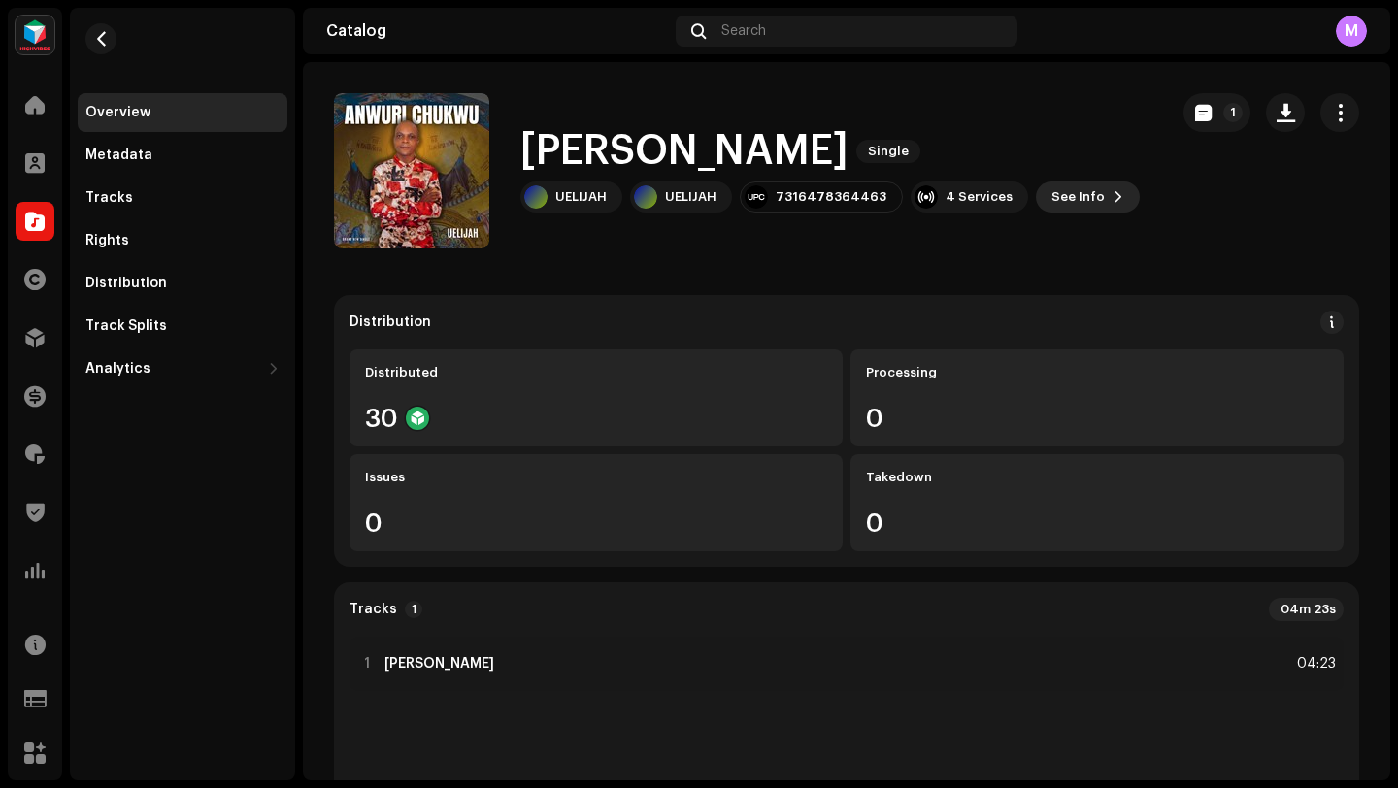
click at [1073, 211] on span "See Info" at bounding box center [1078, 197] width 53 height 39
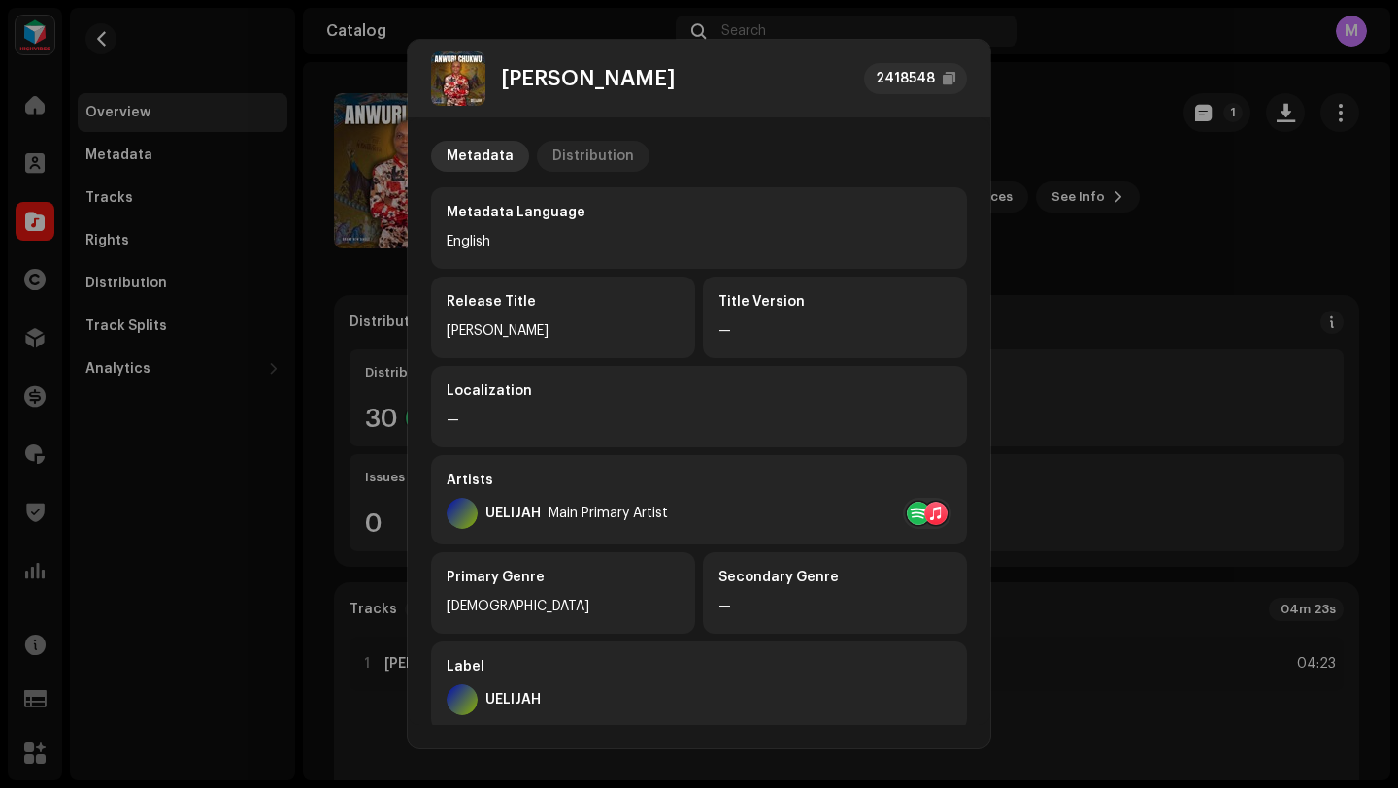
click at [606, 153] on div "Distribution" at bounding box center [594, 156] width 82 height 31
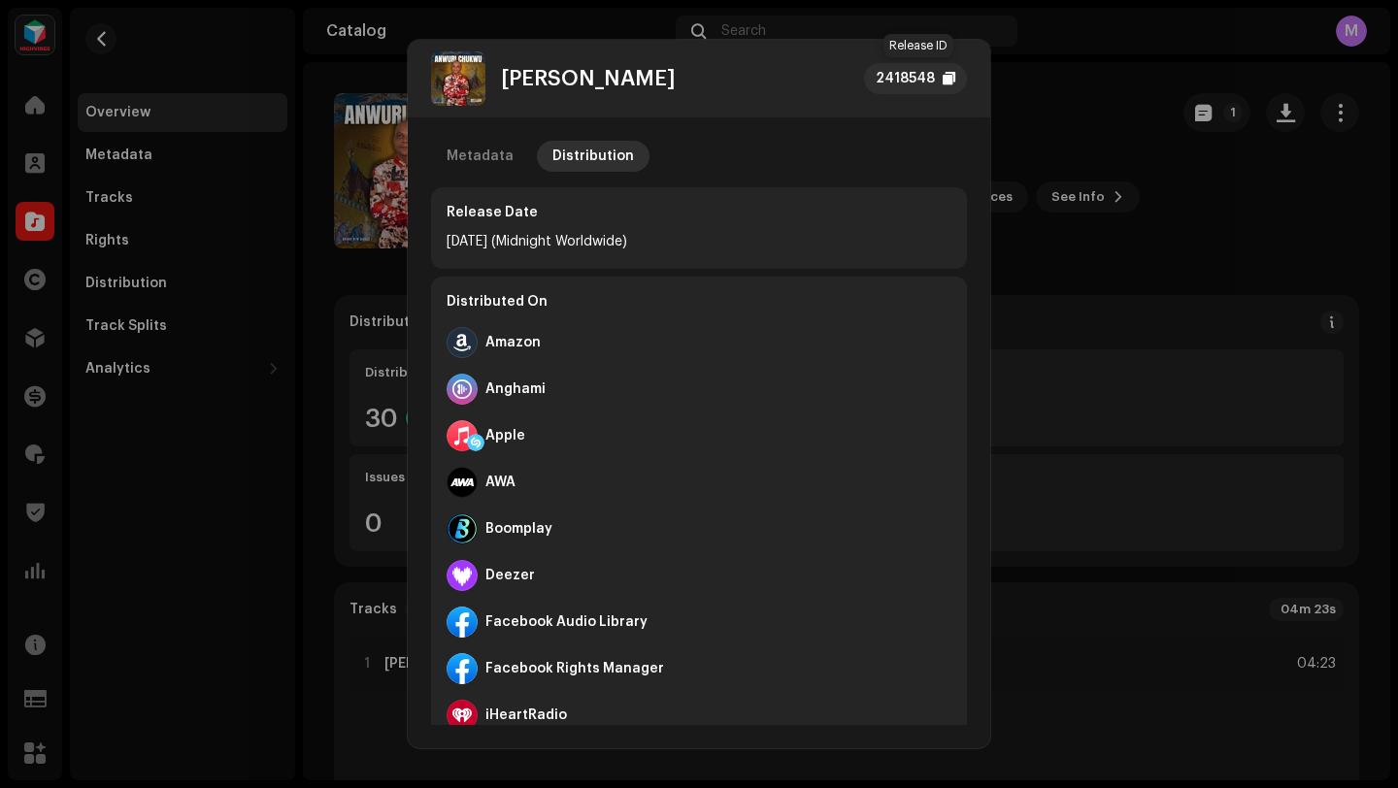
click at [903, 74] on div "2418548" at bounding box center [905, 78] width 59 height 23
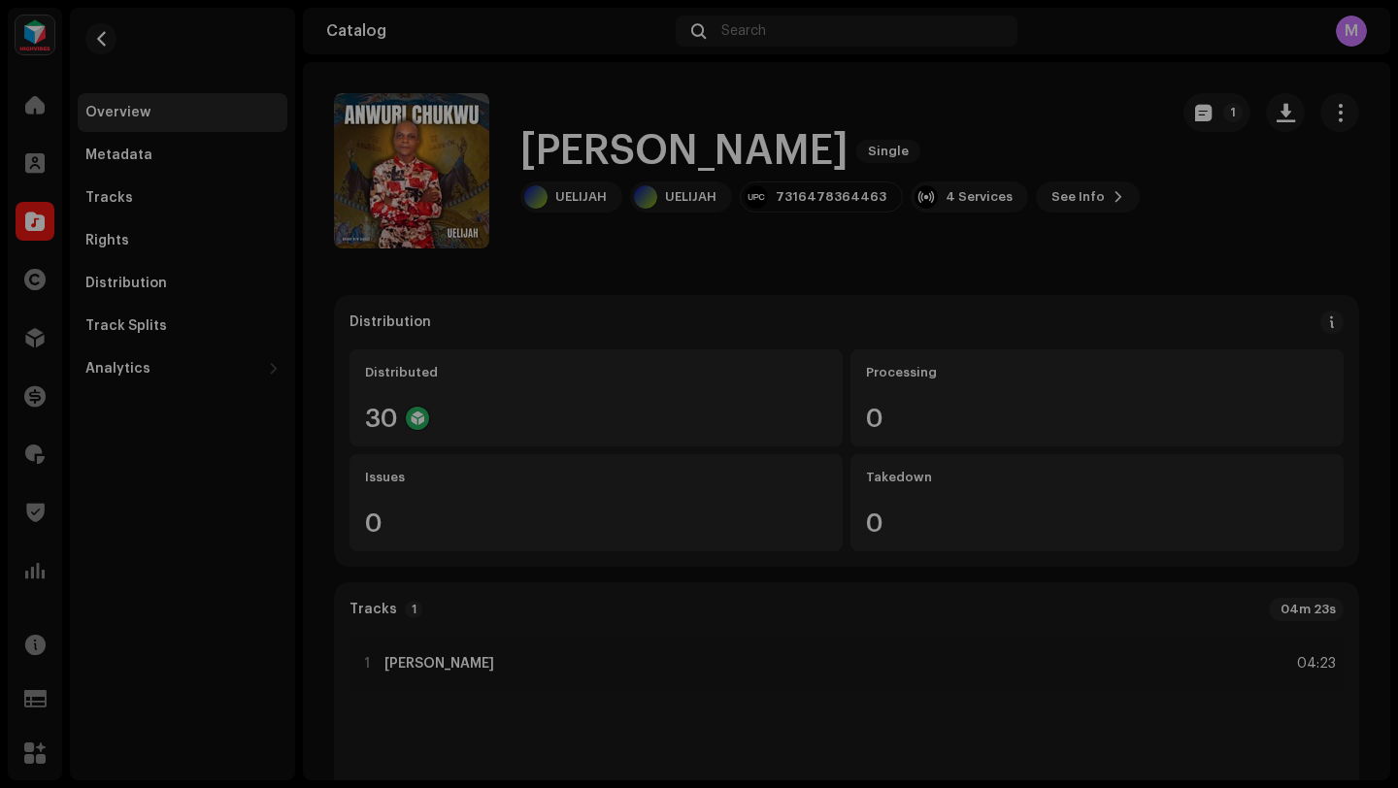
click at [1109, 121] on div "Anwuri Chukwu 2418548 Metadata Distribution Release Date Aug 5, 2024 (Midnight …" at bounding box center [699, 394] width 1398 height 788
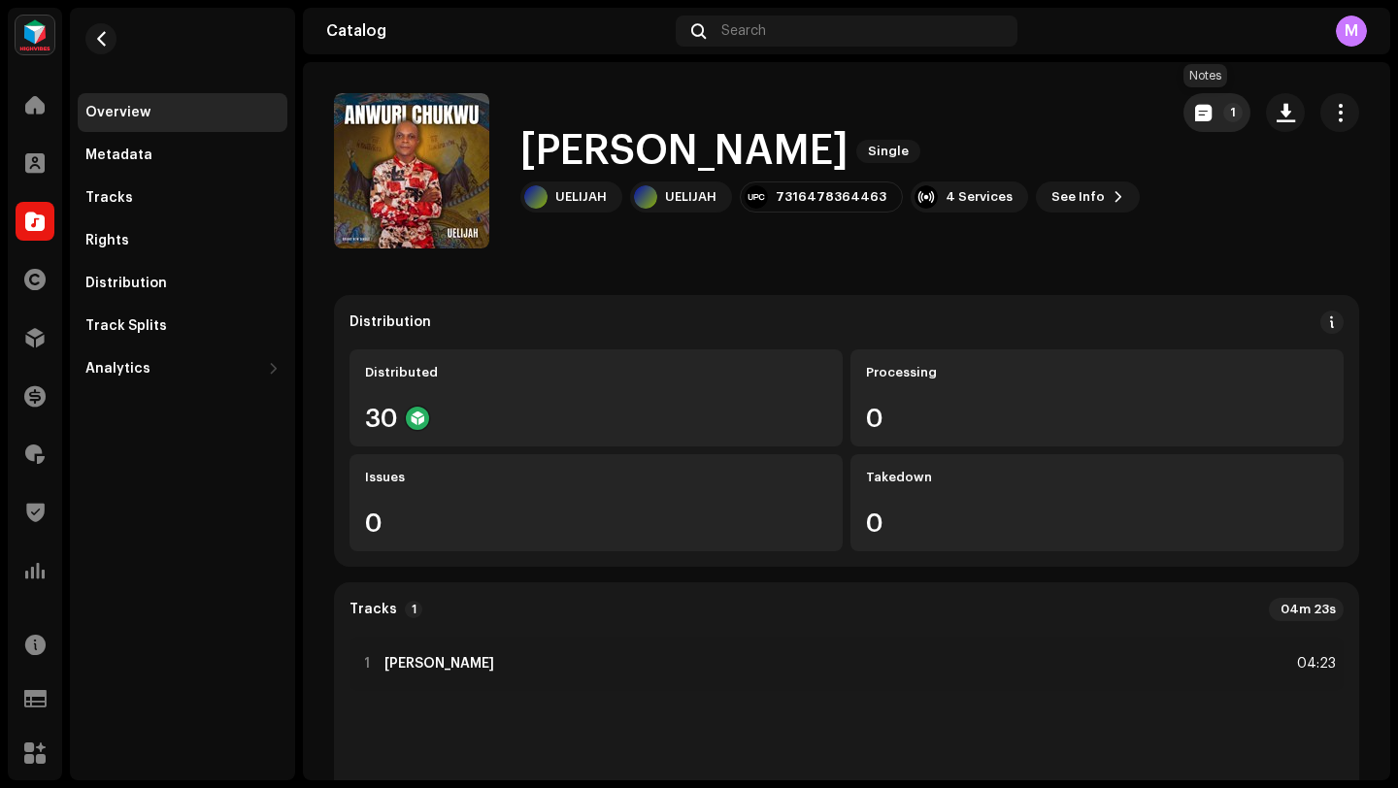
click at [1194, 122] on button "1" at bounding box center [1217, 112] width 67 height 39
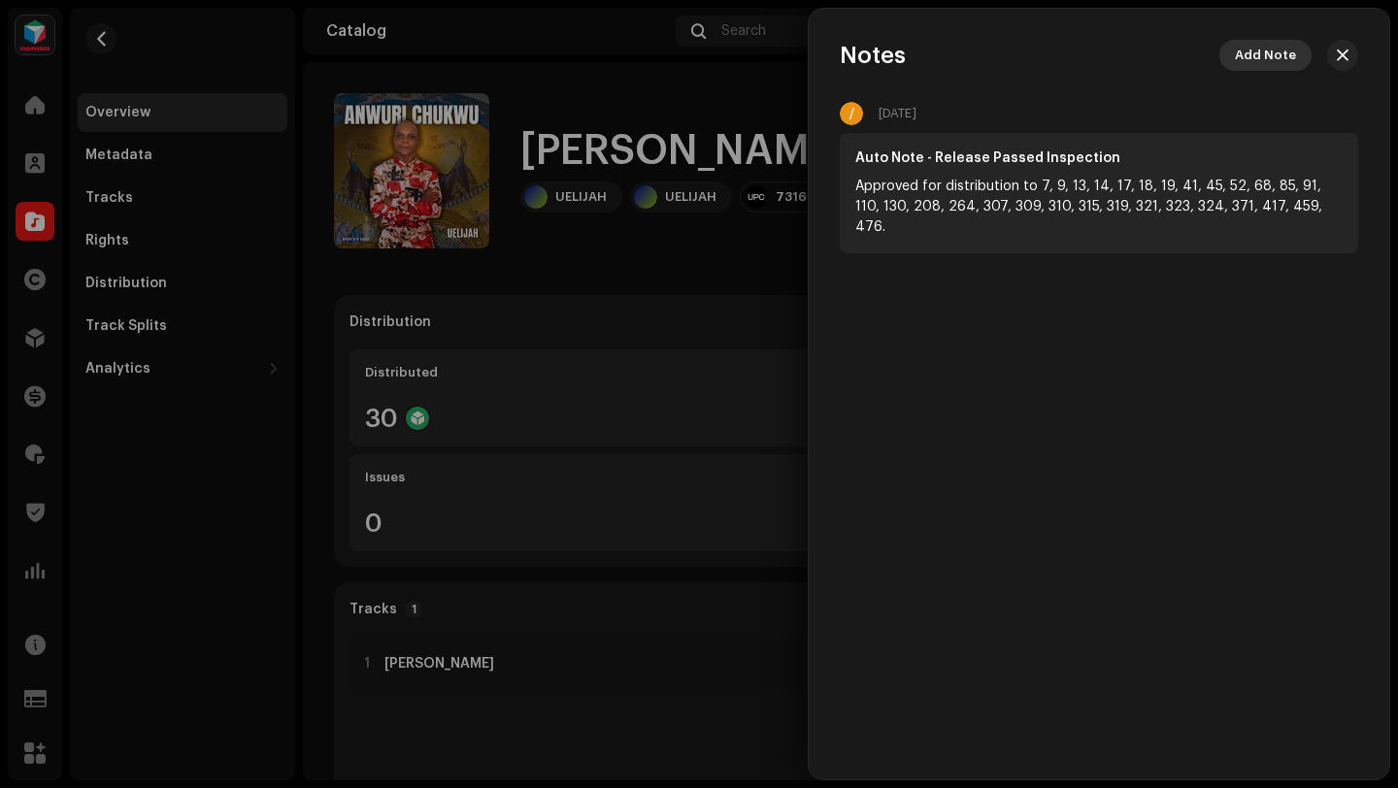
click at [1259, 58] on span "Add Note" at bounding box center [1265, 55] width 61 height 39
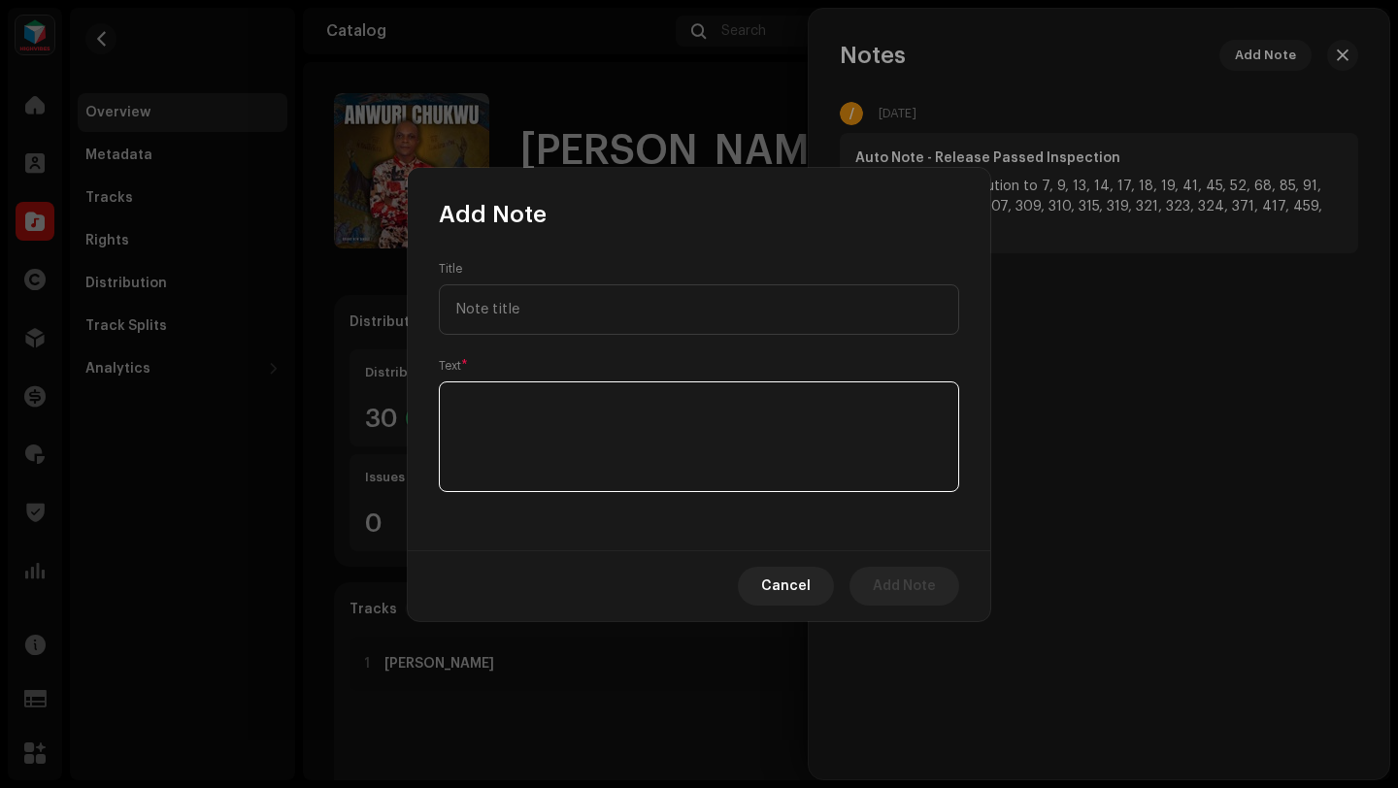
click at [742, 430] on textarea at bounding box center [699, 437] width 520 height 111
paste textarea "Content Takedown Takedown initiated by artist"
drag, startPoint x: 604, startPoint y: 404, endPoint x: 442, endPoint y: 397, distance: 162.3
click at [443, 397] on textarea at bounding box center [699, 437] width 520 height 111
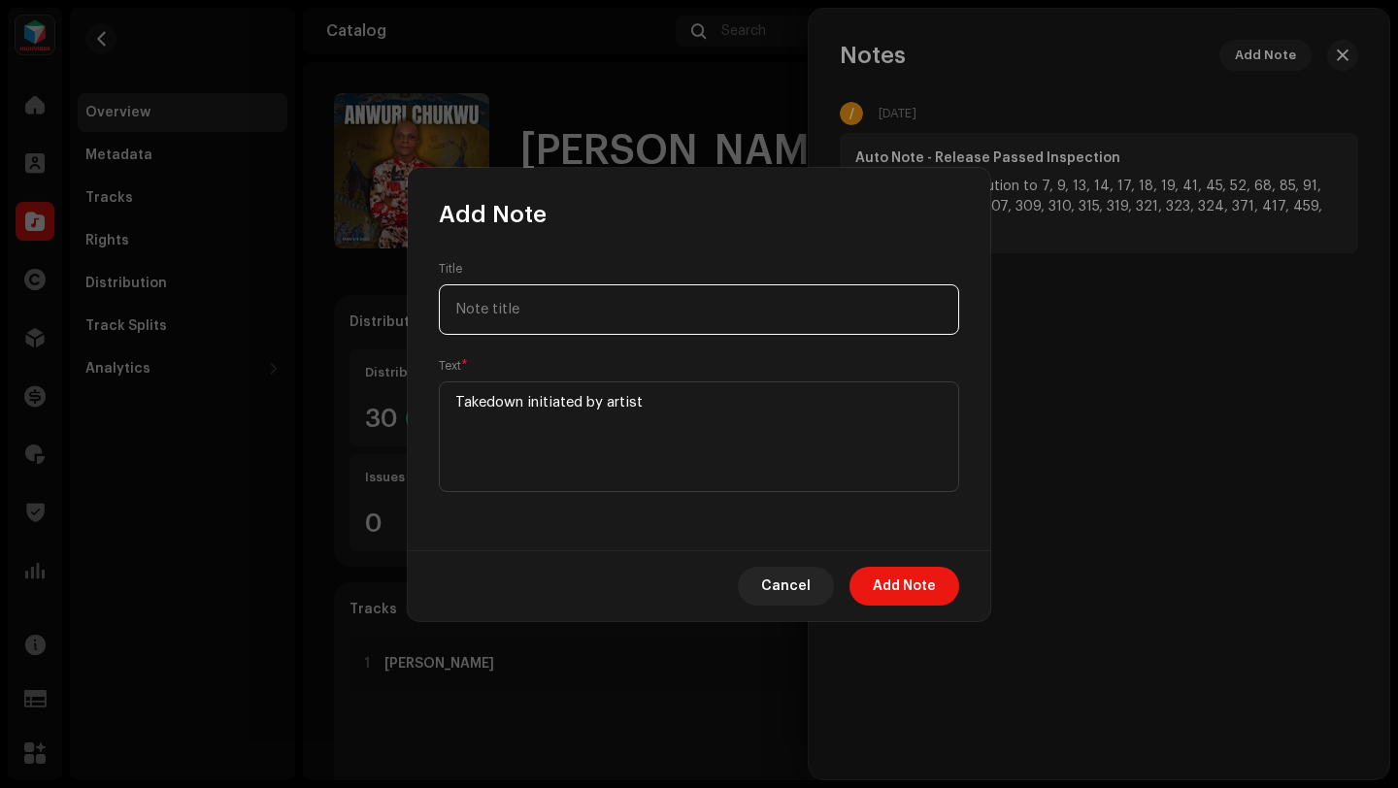
type textarea "Takedown initiated by artist"
click at [481, 315] on input "text" at bounding box center [699, 310] width 520 height 50
paste input "Content Takedown"
type input "Content Takedown"
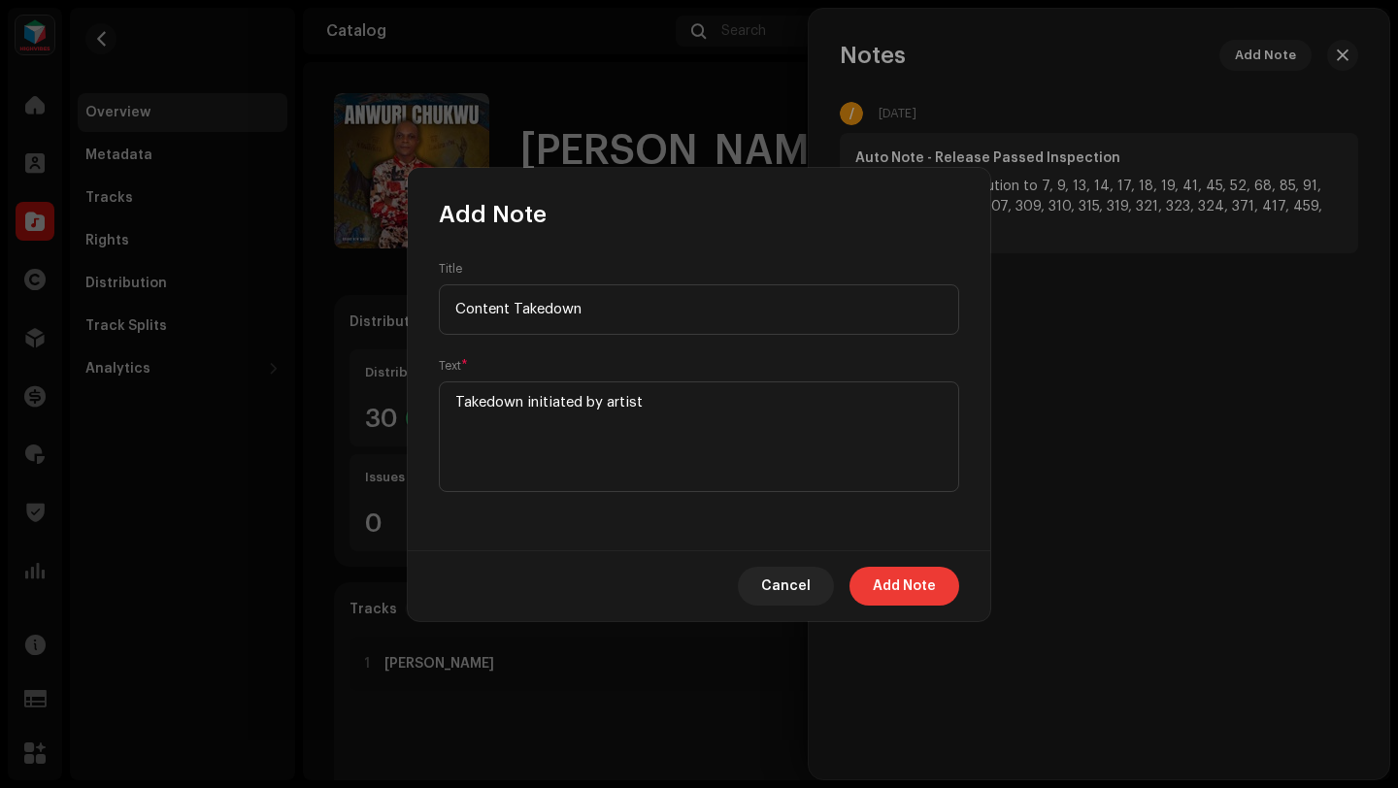
click at [889, 583] on span "Add Note" at bounding box center [904, 586] width 63 height 39
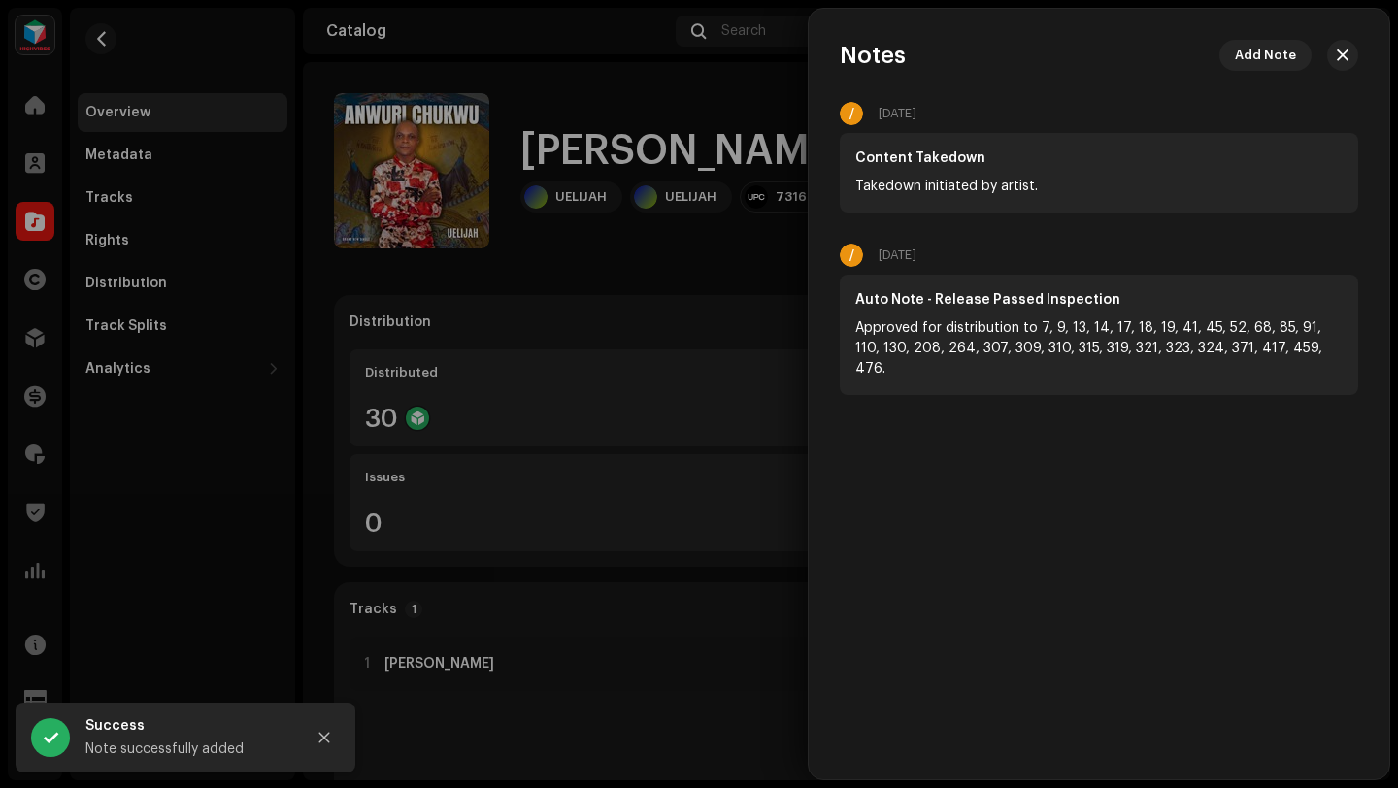
click at [600, 630] on div at bounding box center [699, 394] width 1398 height 788
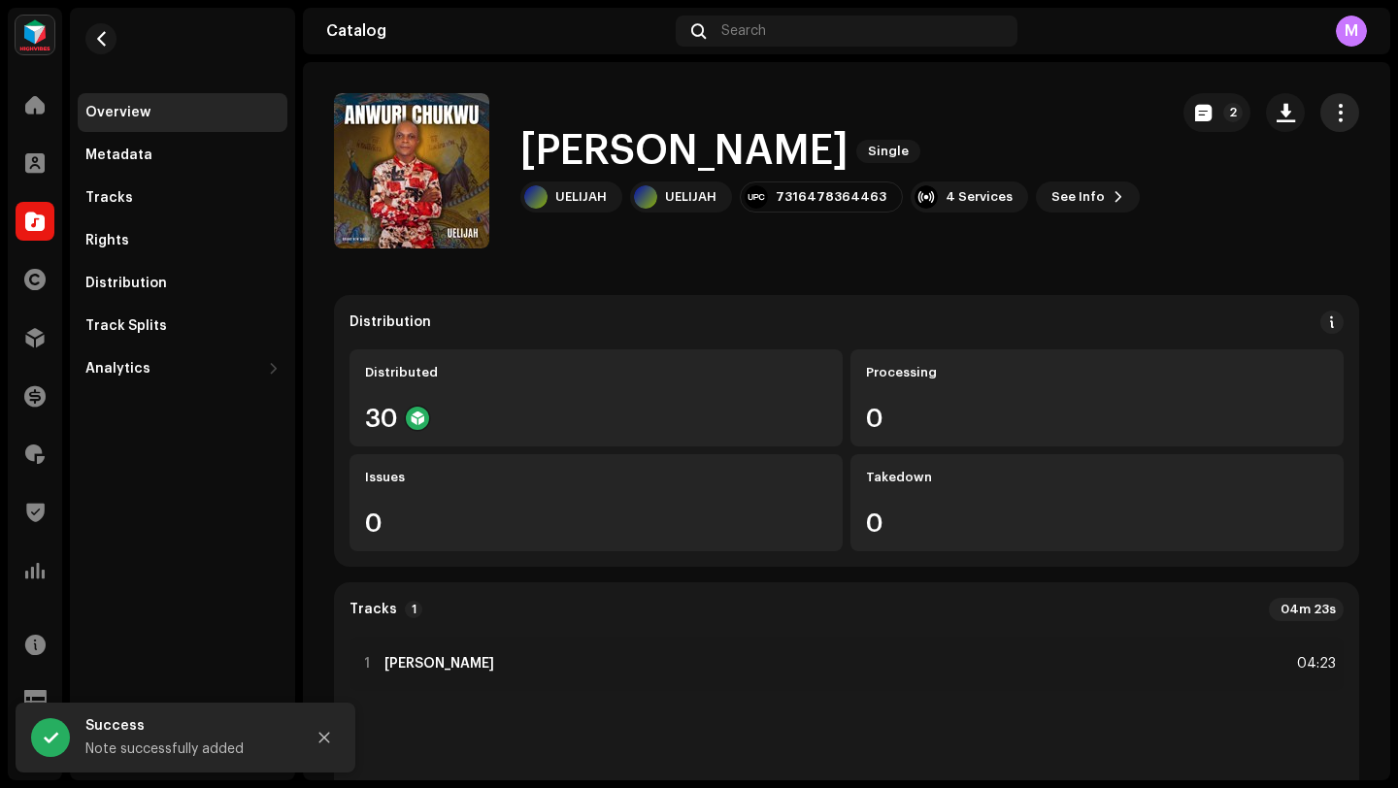
click at [1331, 115] on span "button" at bounding box center [1340, 113] width 18 height 16
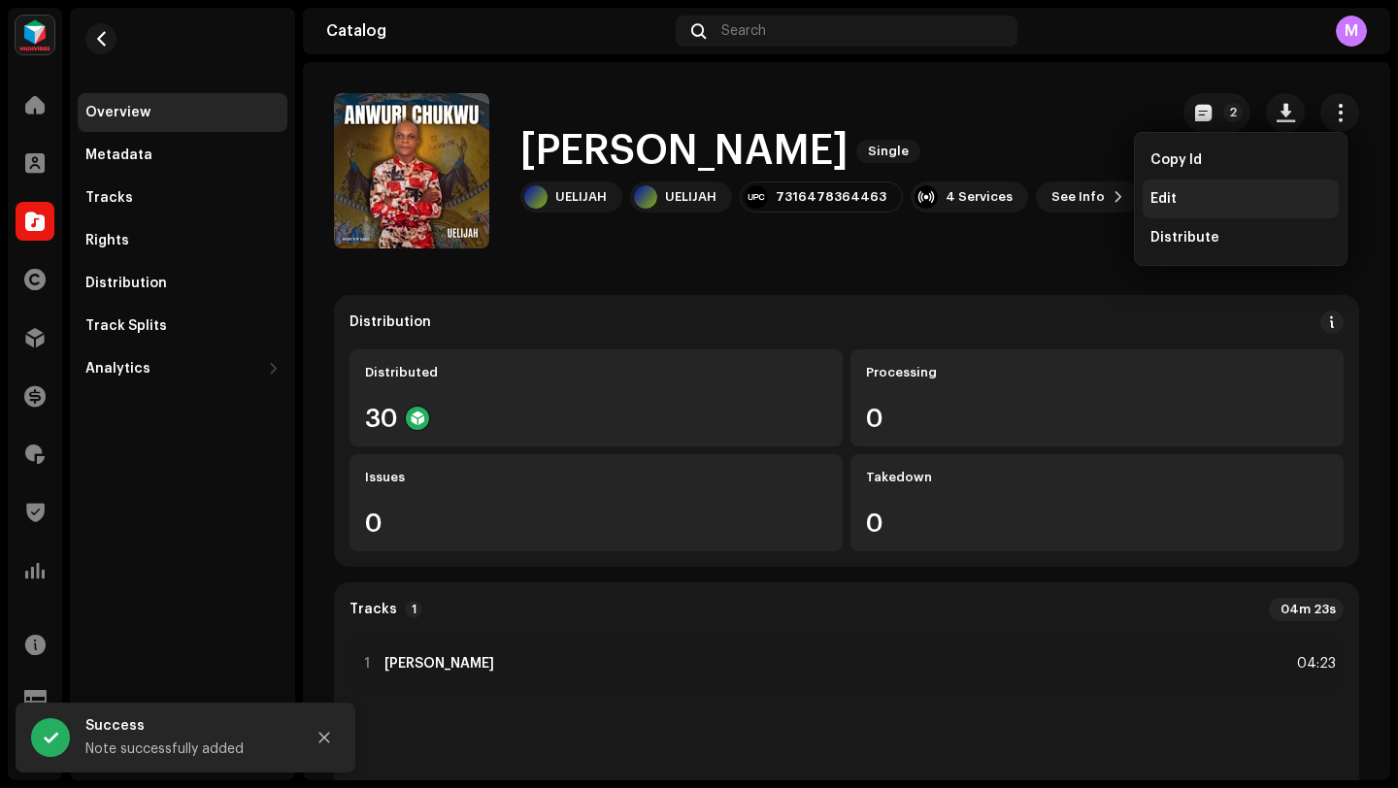
click at [1241, 184] on div "Edit" at bounding box center [1241, 199] width 196 height 39
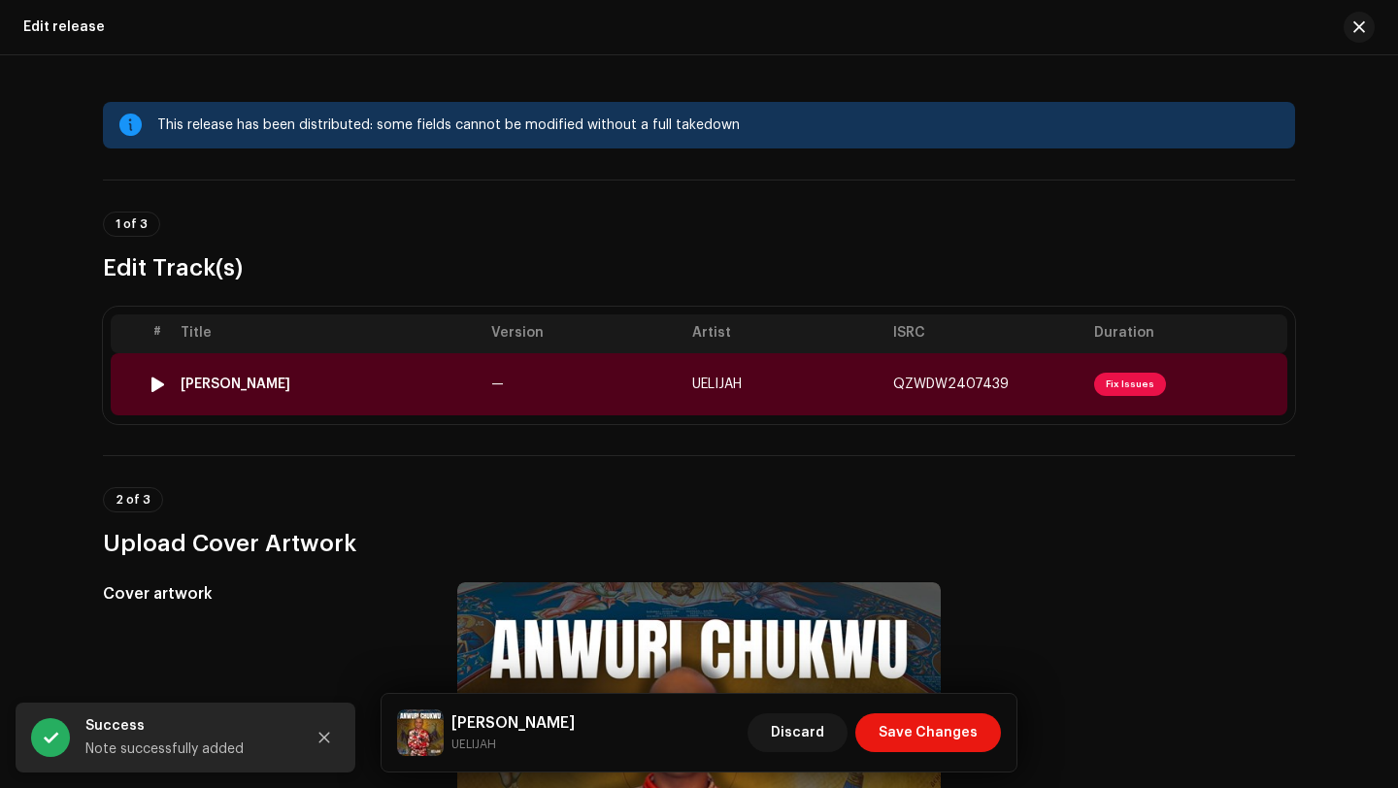
click at [788, 401] on td "UELIJAH" at bounding box center [785, 384] width 201 height 62
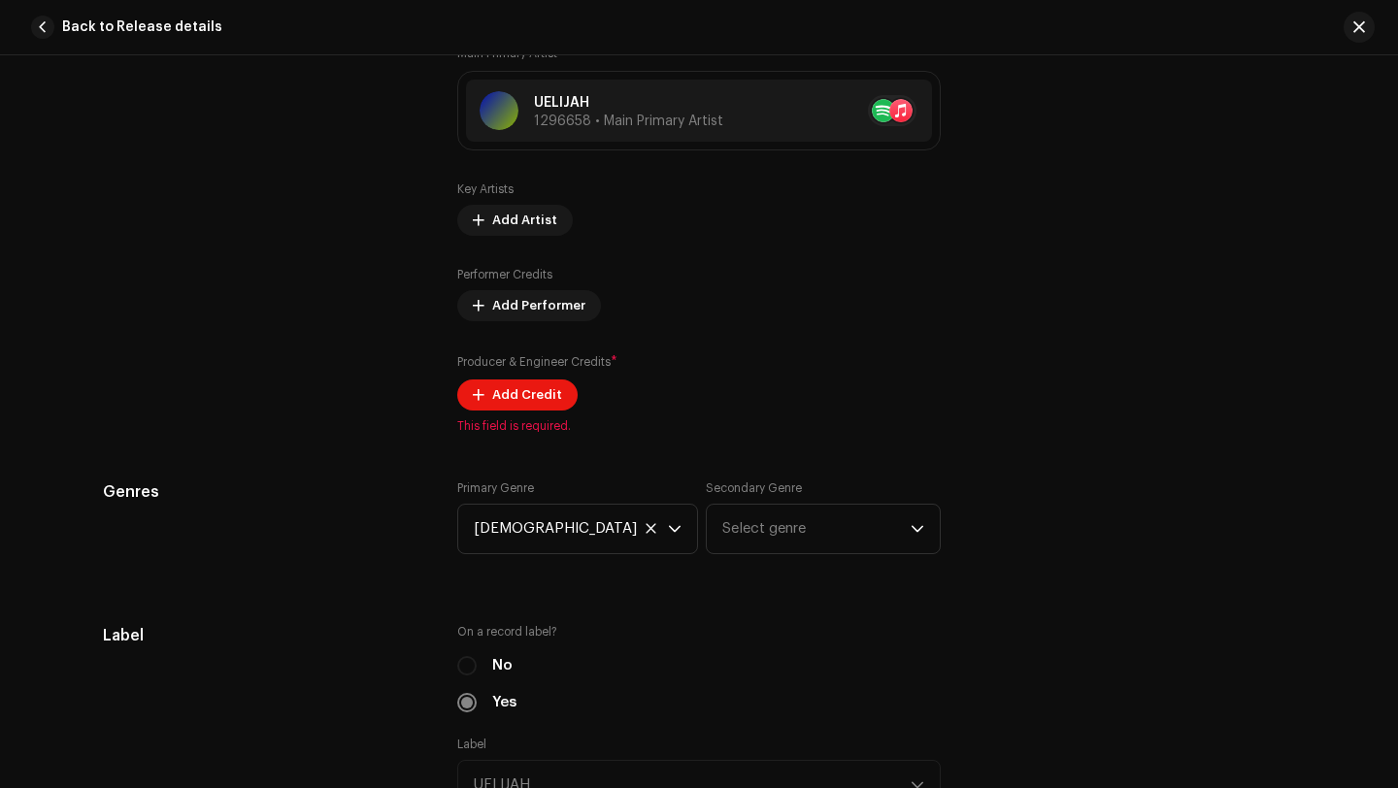
scroll to position [1382, 0]
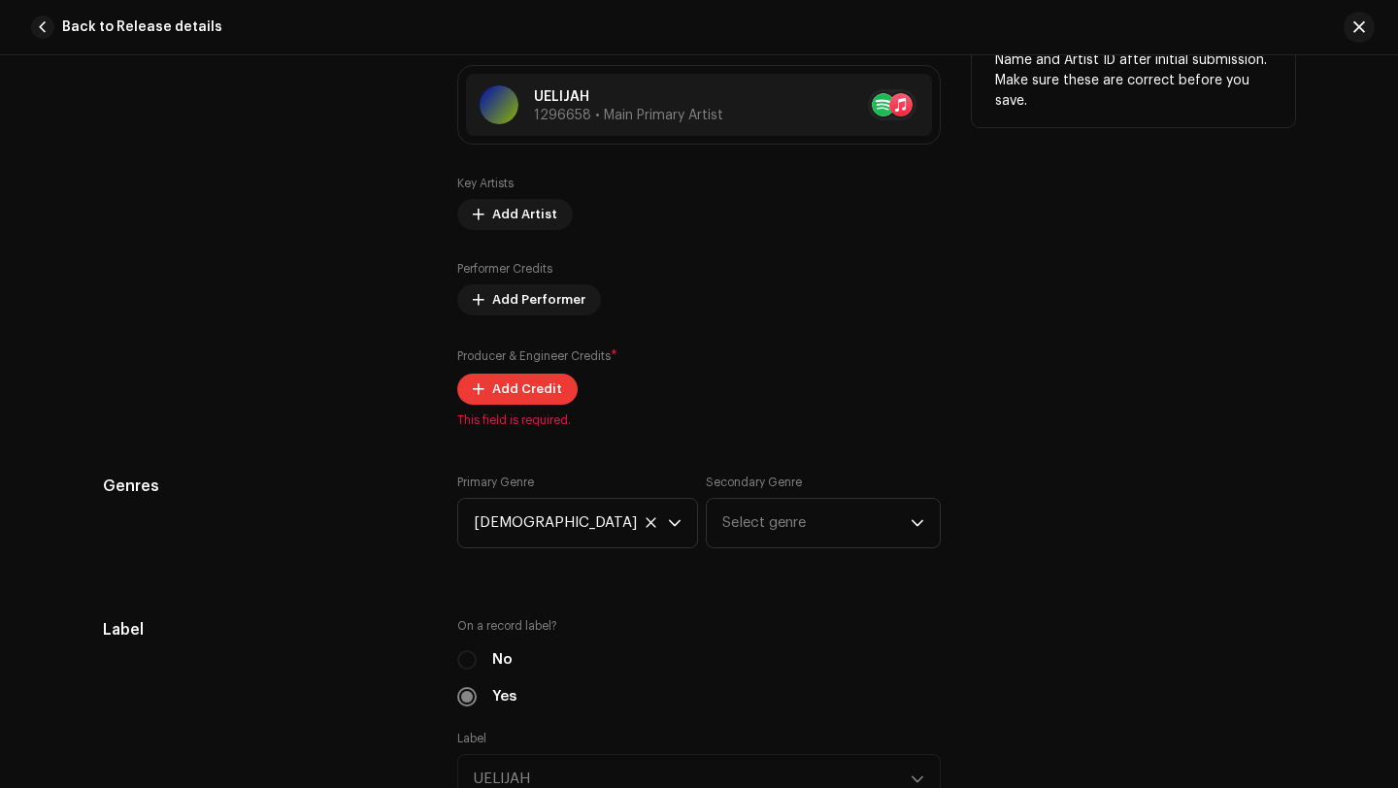
click at [521, 393] on span "Add Credit" at bounding box center [527, 389] width 70 height 39
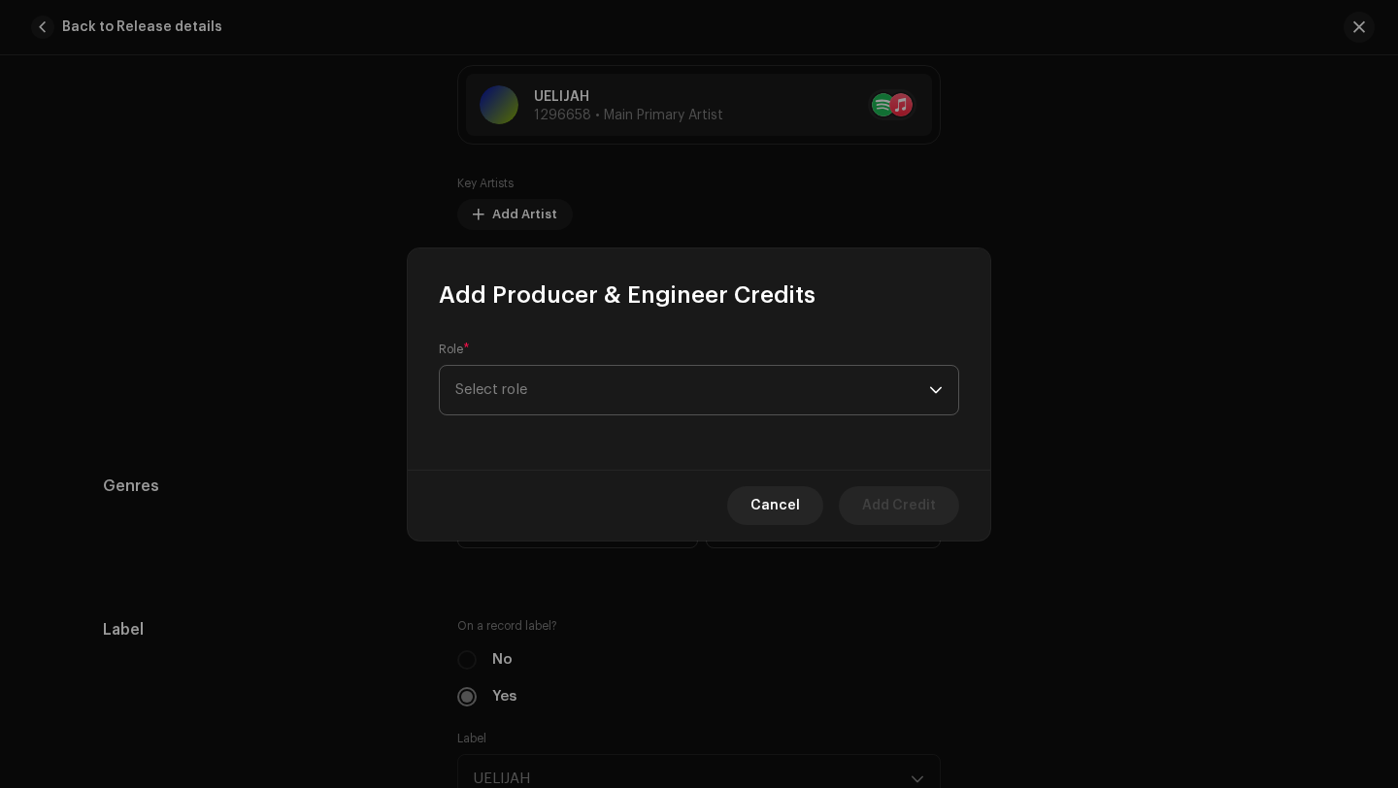
click at [563, 408] on span "Select role" at bounding box center [692, 390] width 474 height 49
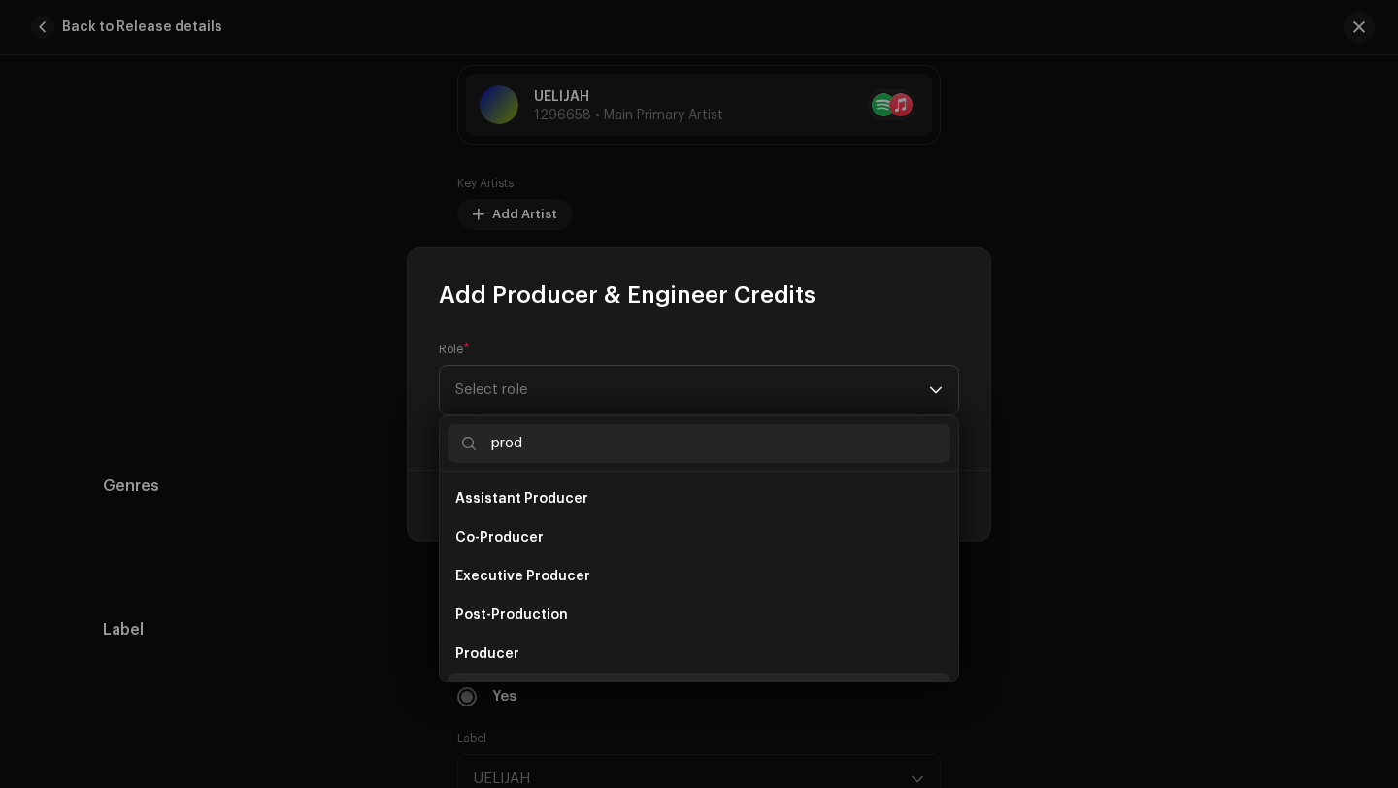
scroll to position [31, 0]
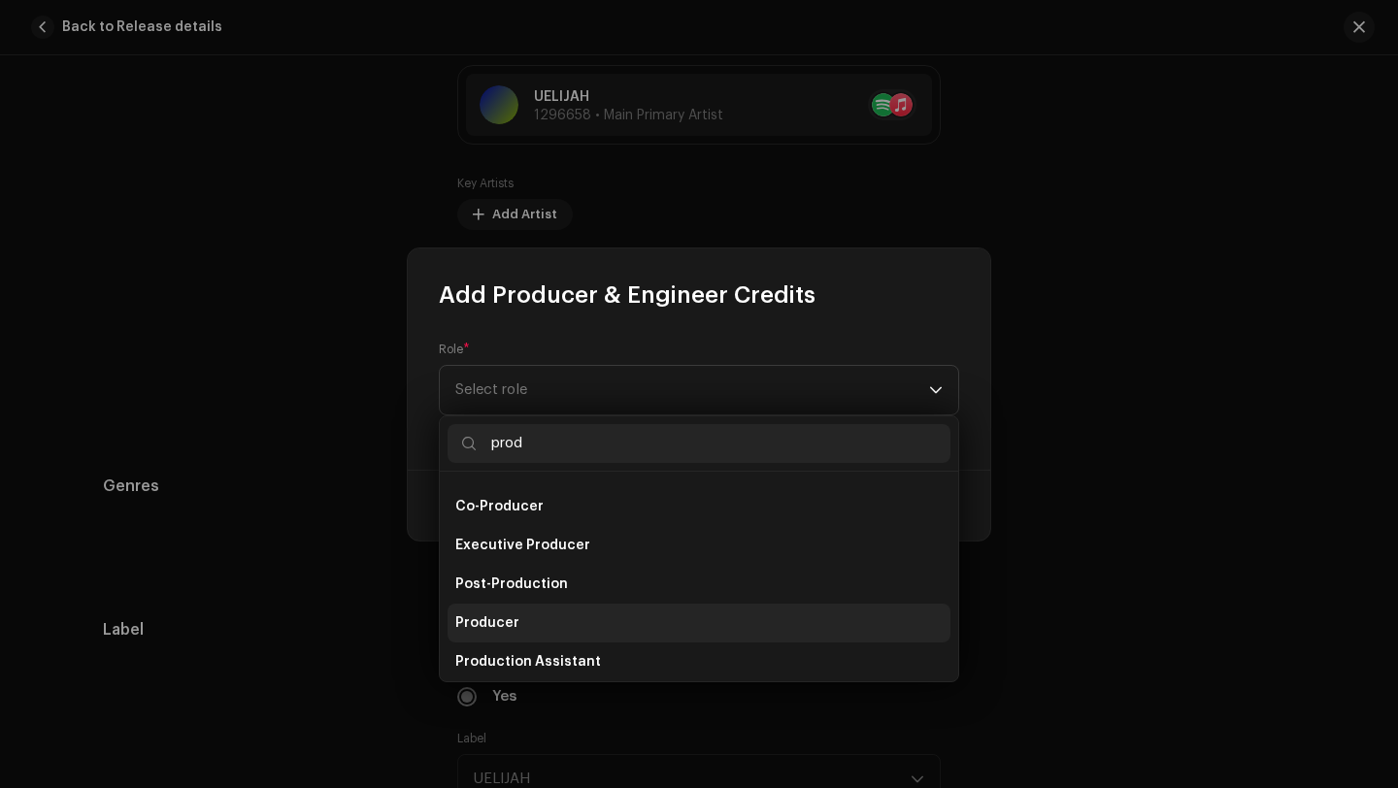
type input "prod"
click at [540, 618] on li "Producer" at bounding box center [699, 623] width 503 height 39
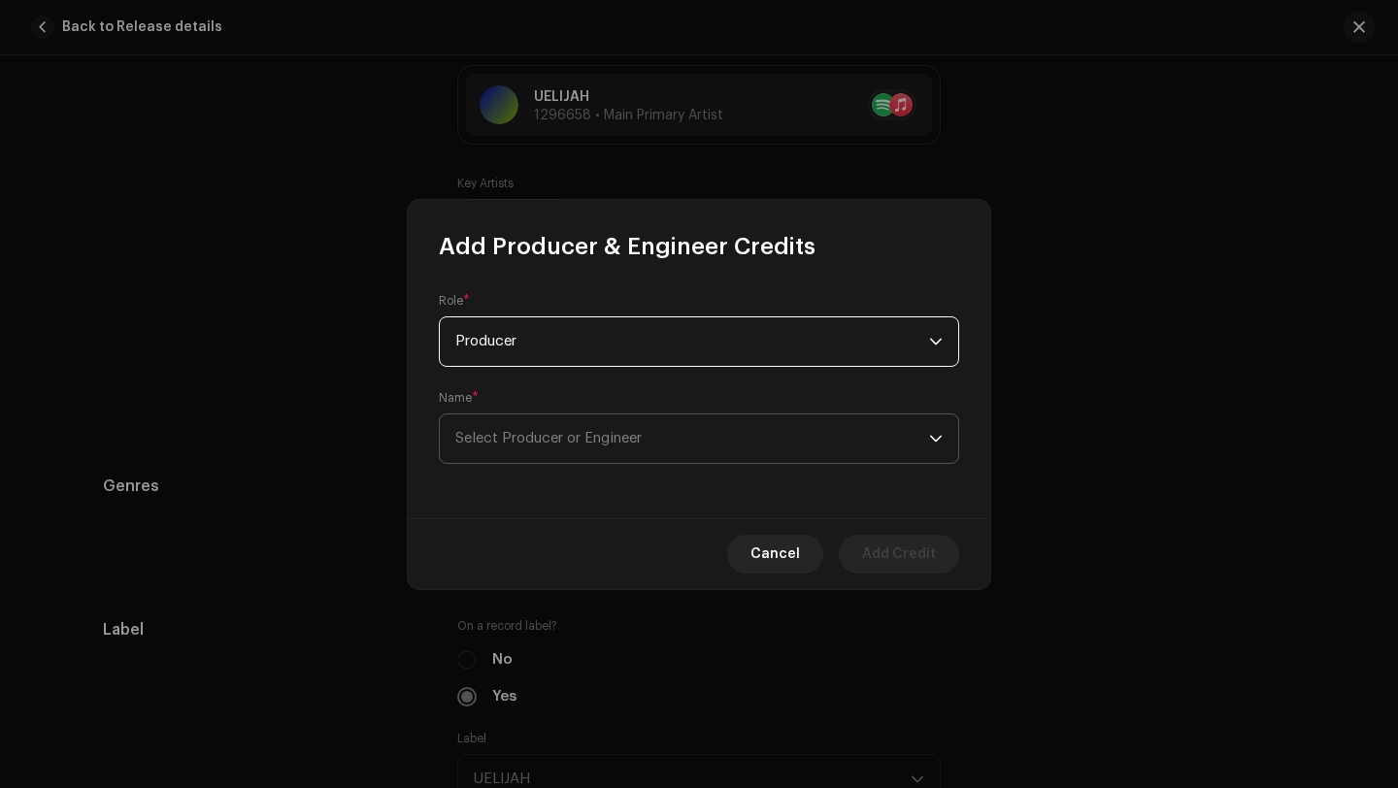
click at [571, 427] on span "Select Producer or Engineer" at bounding box center [692, 439] width 474 height 49
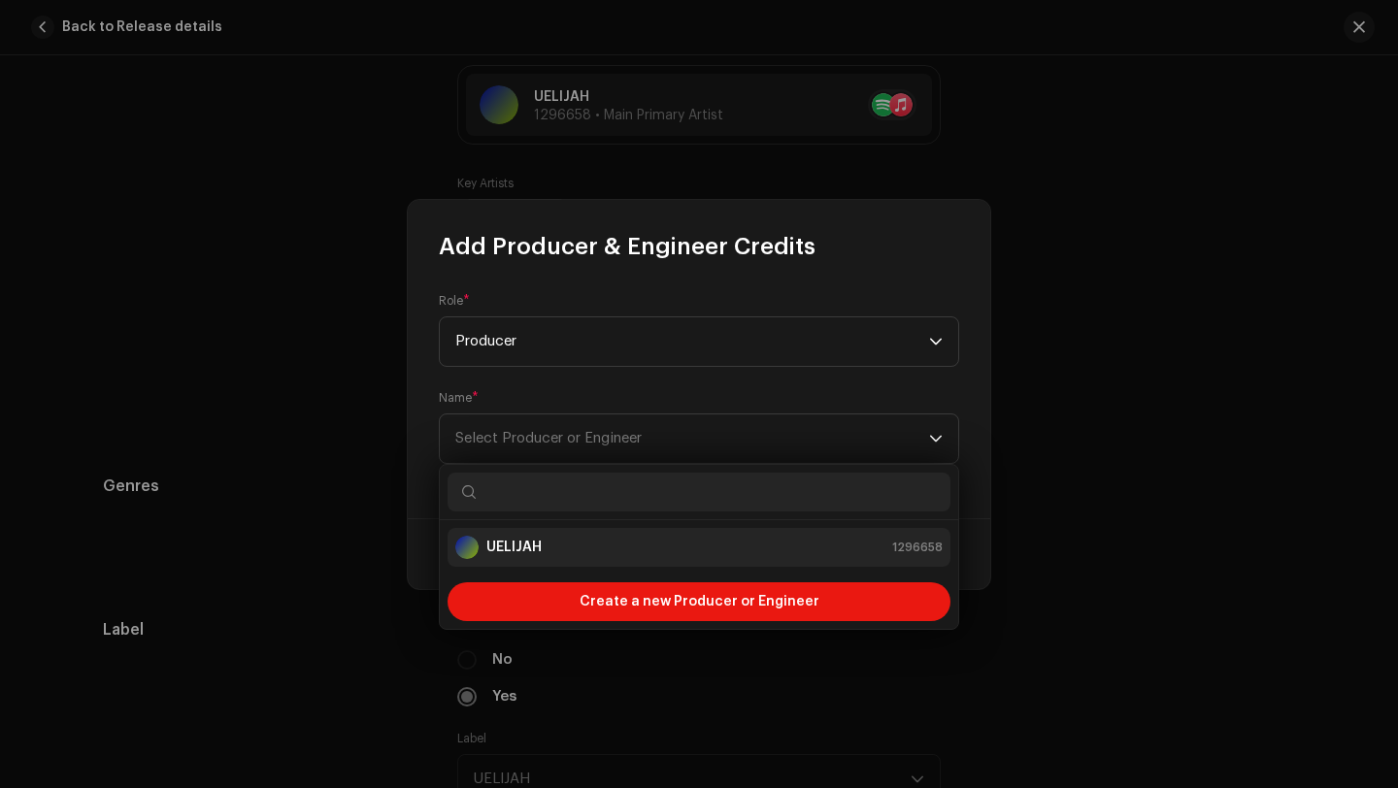
click at [558, 530] on li "UELIJAH 1296658" at bounding box center [699, 547] width 503 height 39
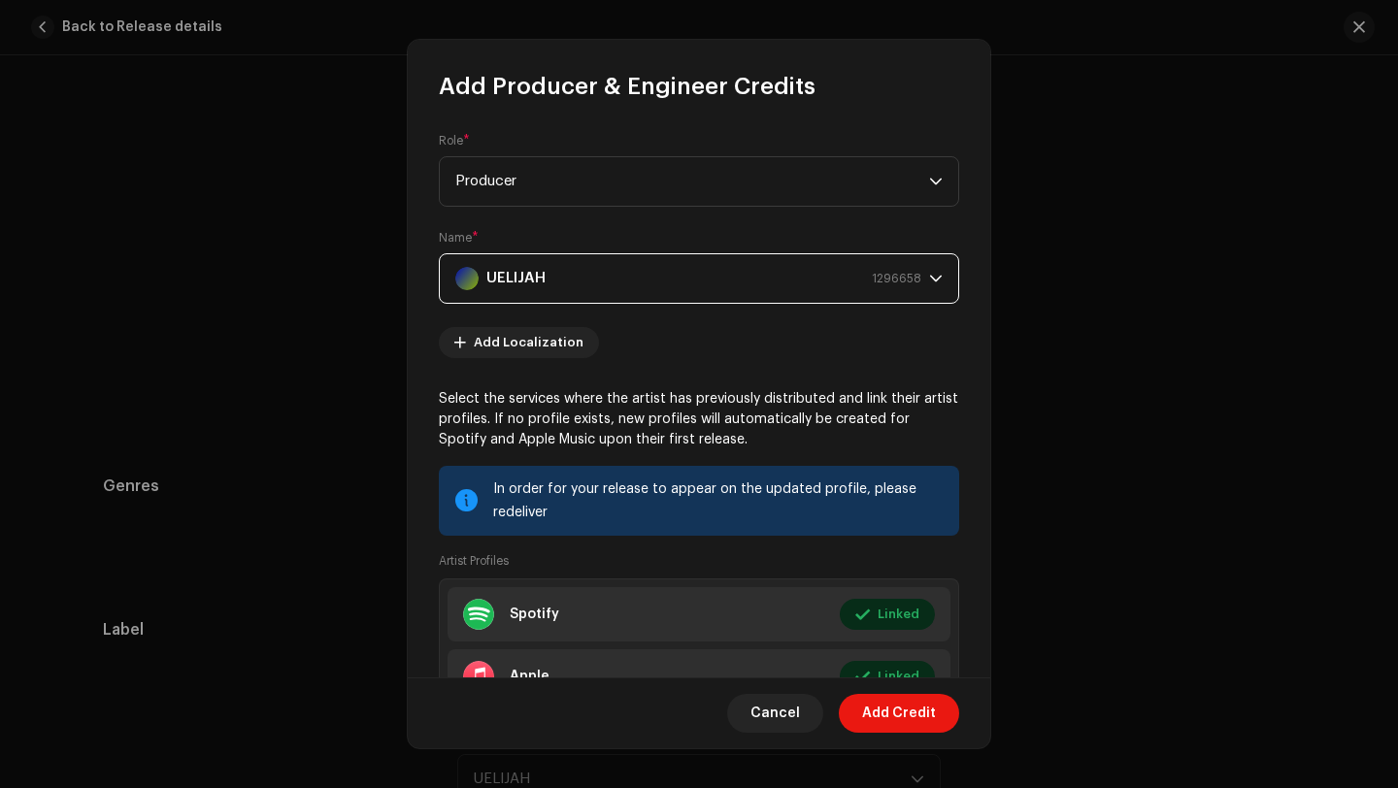
scroll to position [213, 0]
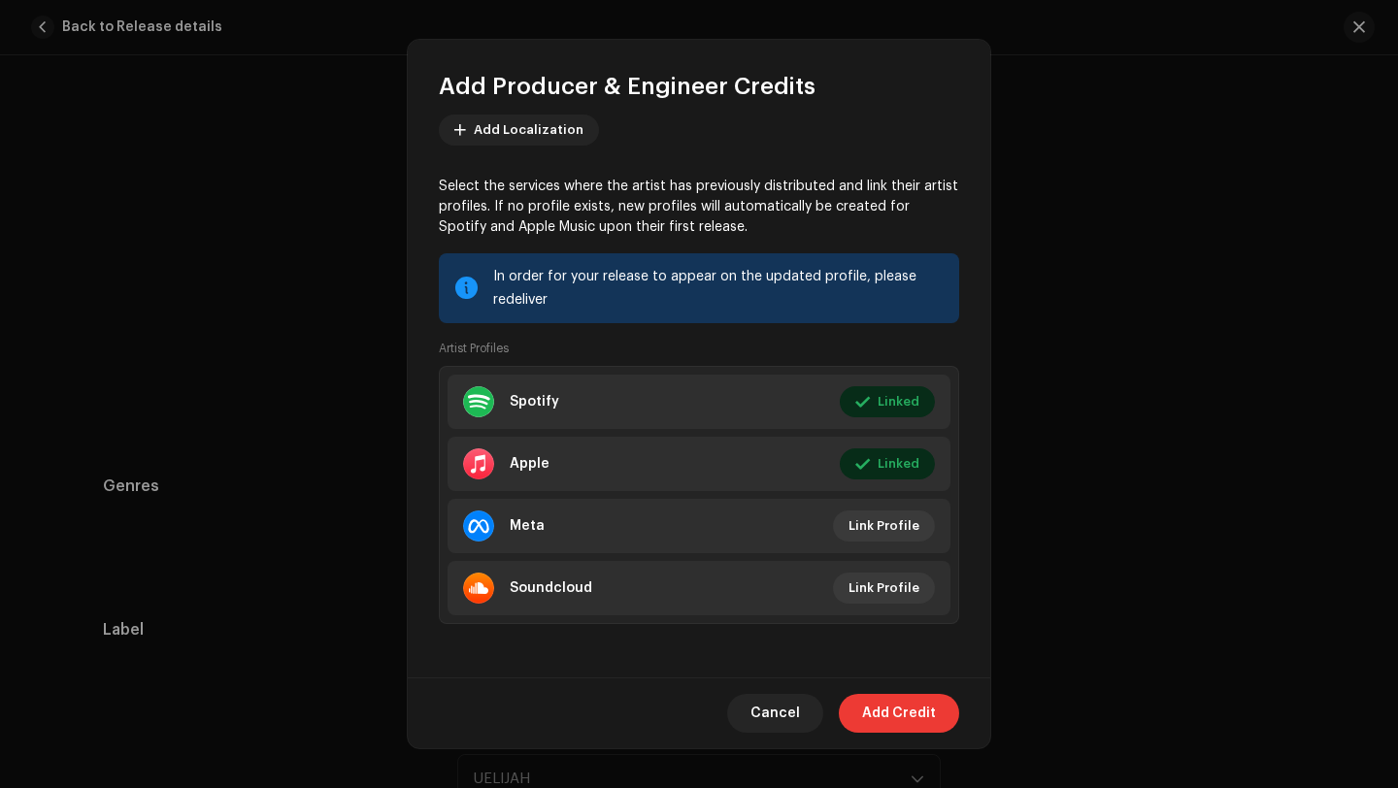
click at [878, 708] on span "Add Credit" at bounding box center [899, 713] width 74 height 39
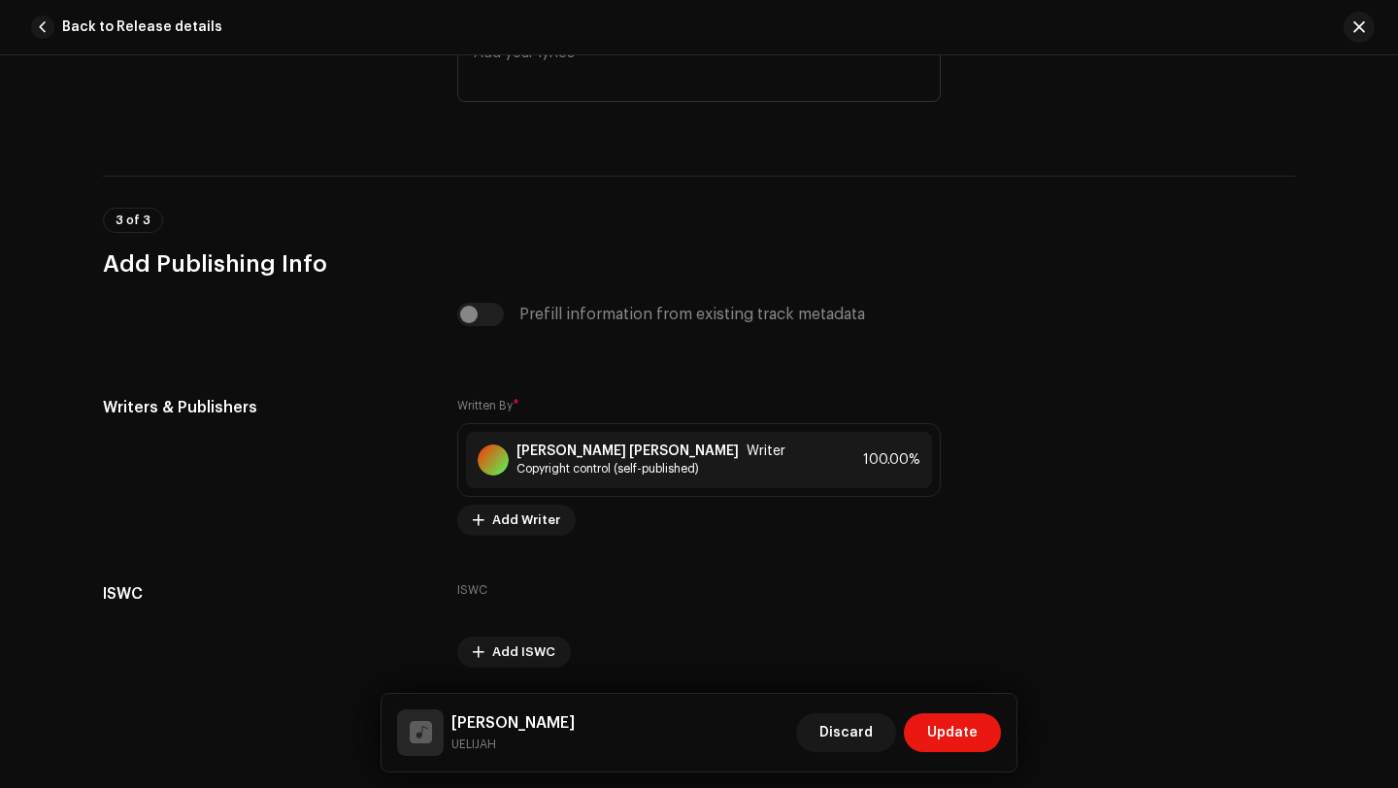
scroll to position [3932, 0]
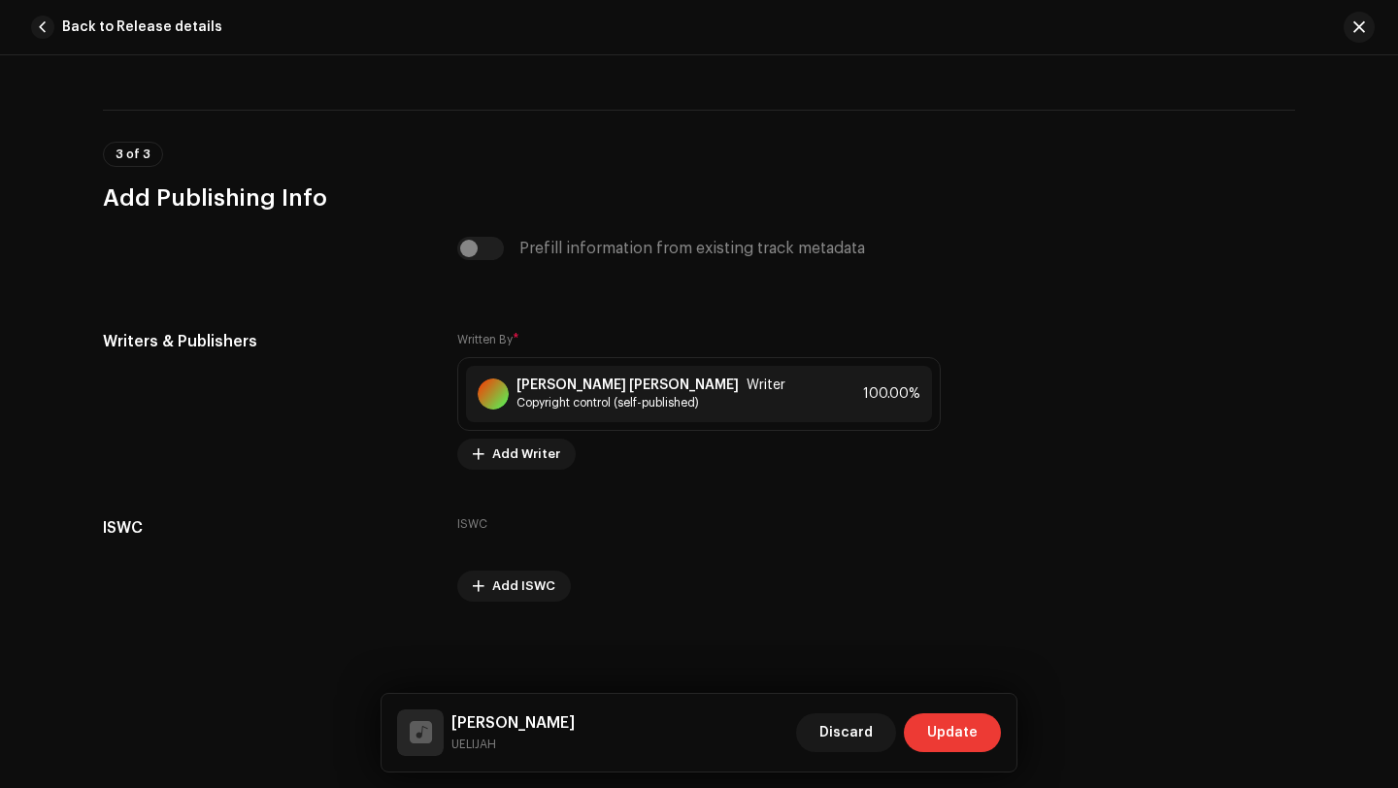
click at [955, 723] on span "Update" at bounding box center [952, 733] width 50 height 39
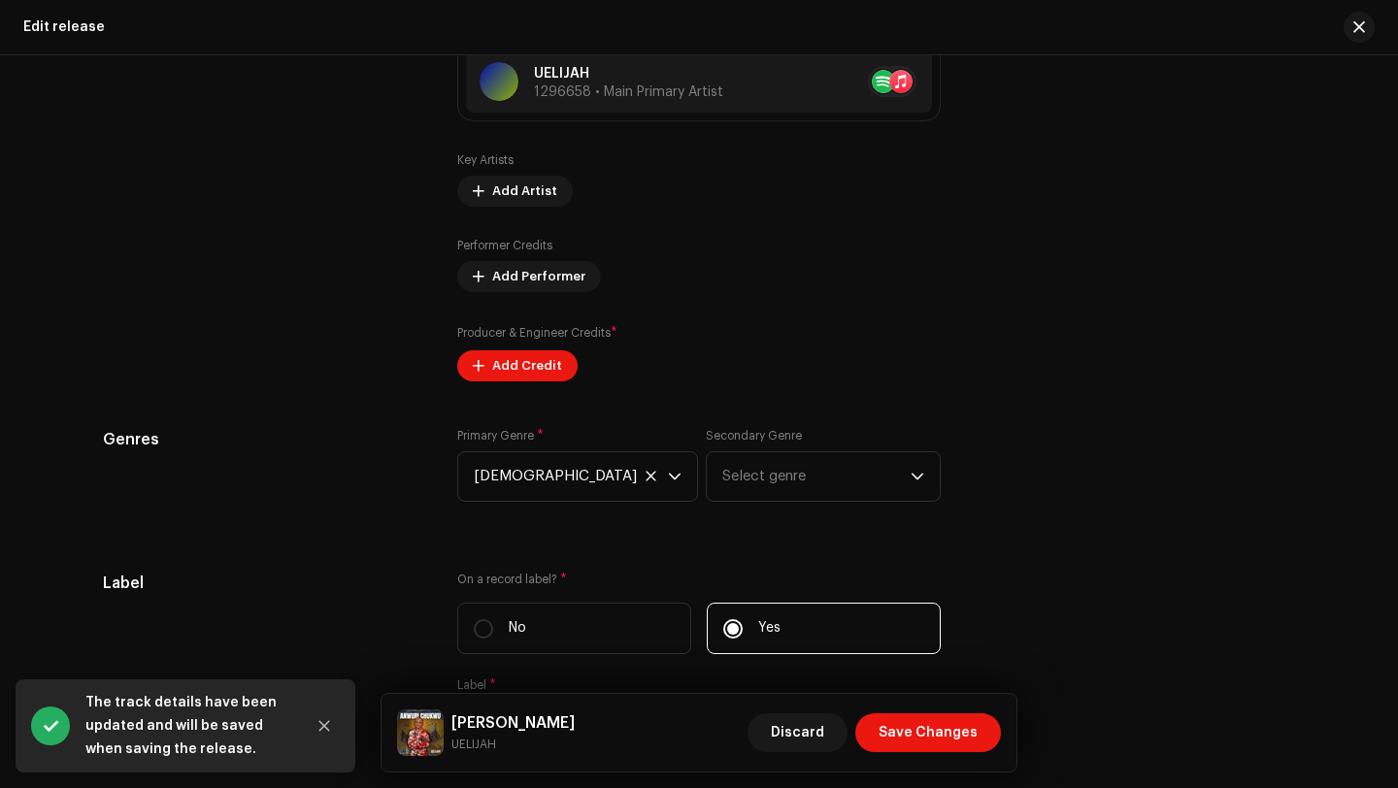
scroll to position [2114, 0]
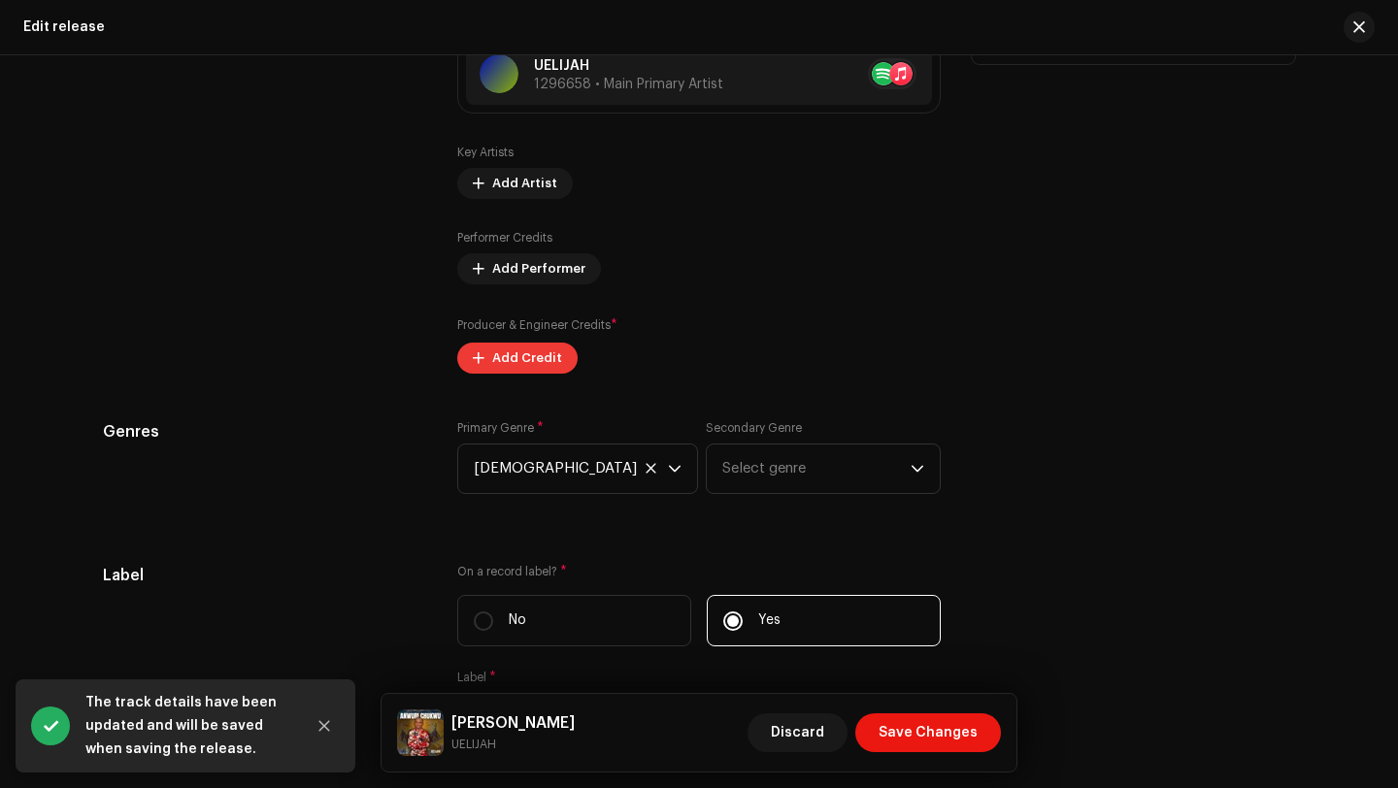
click at [532, 371] on span "Add Credit" at bounding box center [527, 358] width 70 height 39
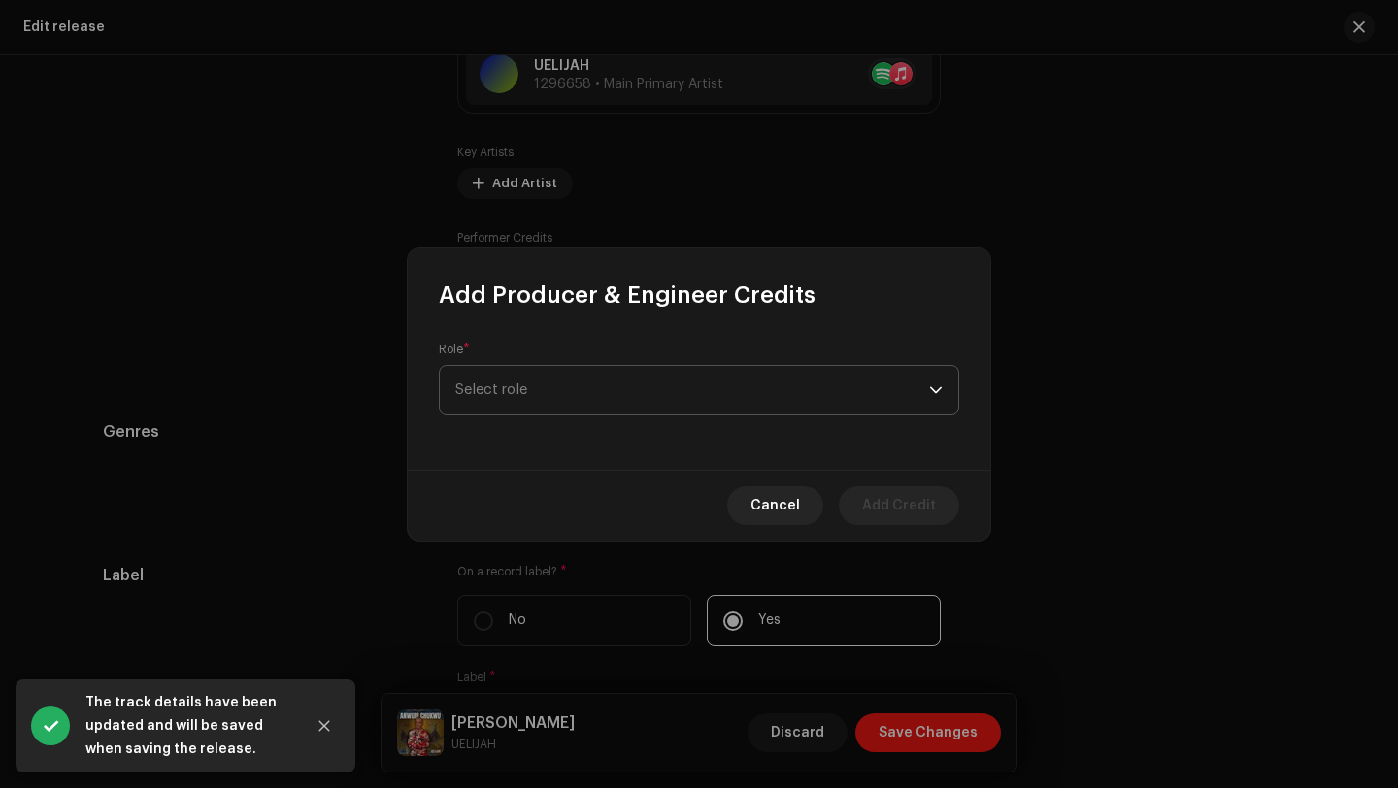
click at [541, 383] on span "Select role" at bounding box center [692, 390] width 474 height 49
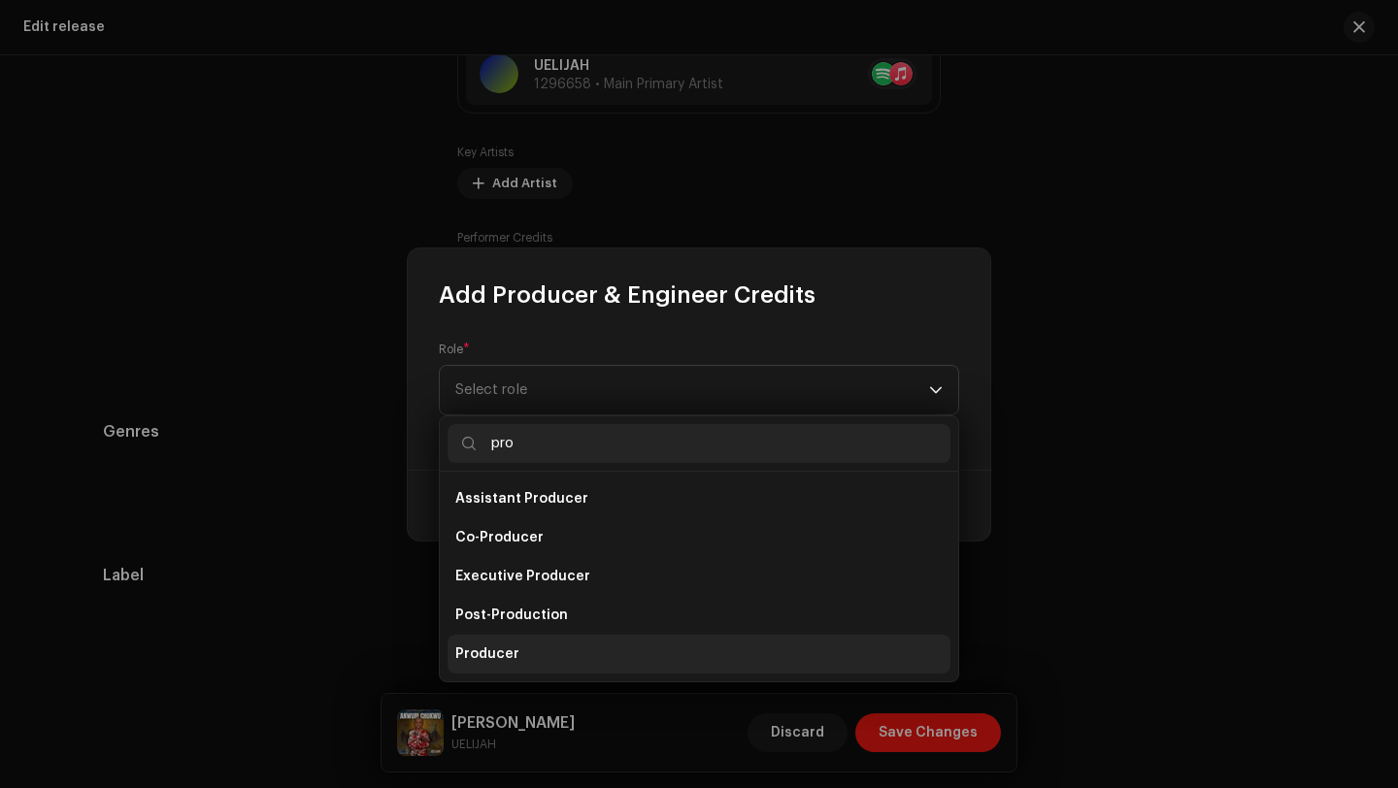
type input "pro"
click at [513, 652] on span "Producer" at bounding box center [487, 654] width 64 height 19
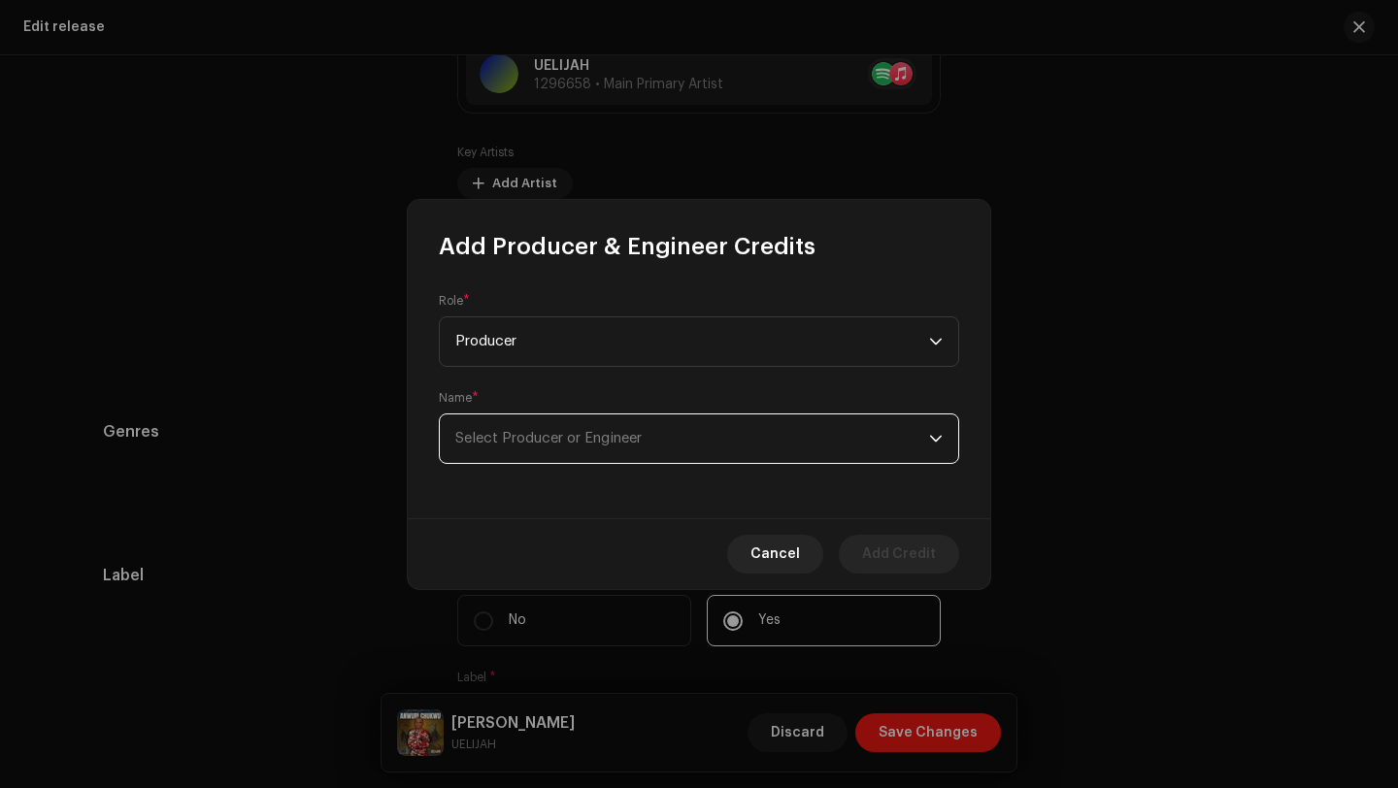
click at [514, 425] on span "Select Producer or Engineer" at bounding box center [692, 439] width 474 height 49
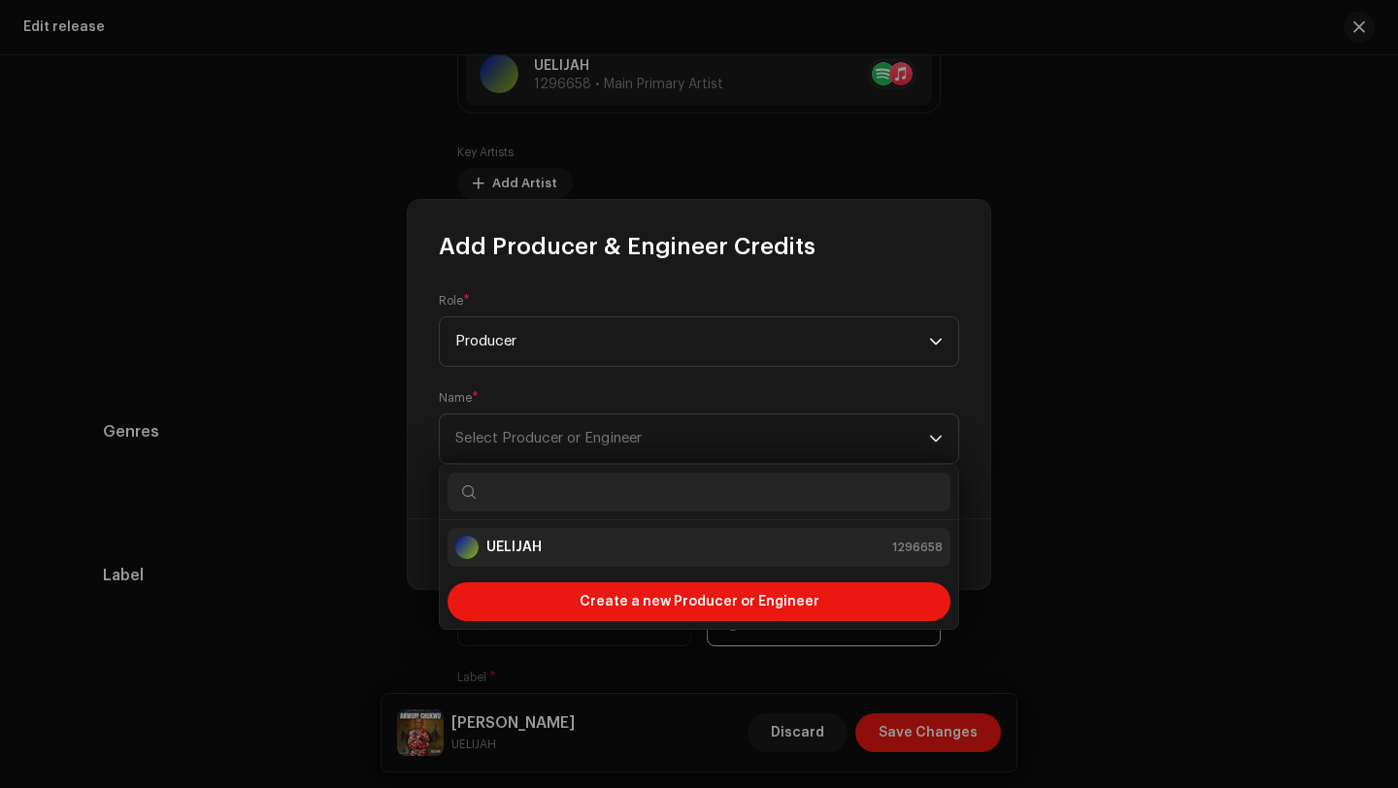
click at [490, 560] on li "UELIJAH 1296658" at bounding box center [699, 547] width 503 height 39
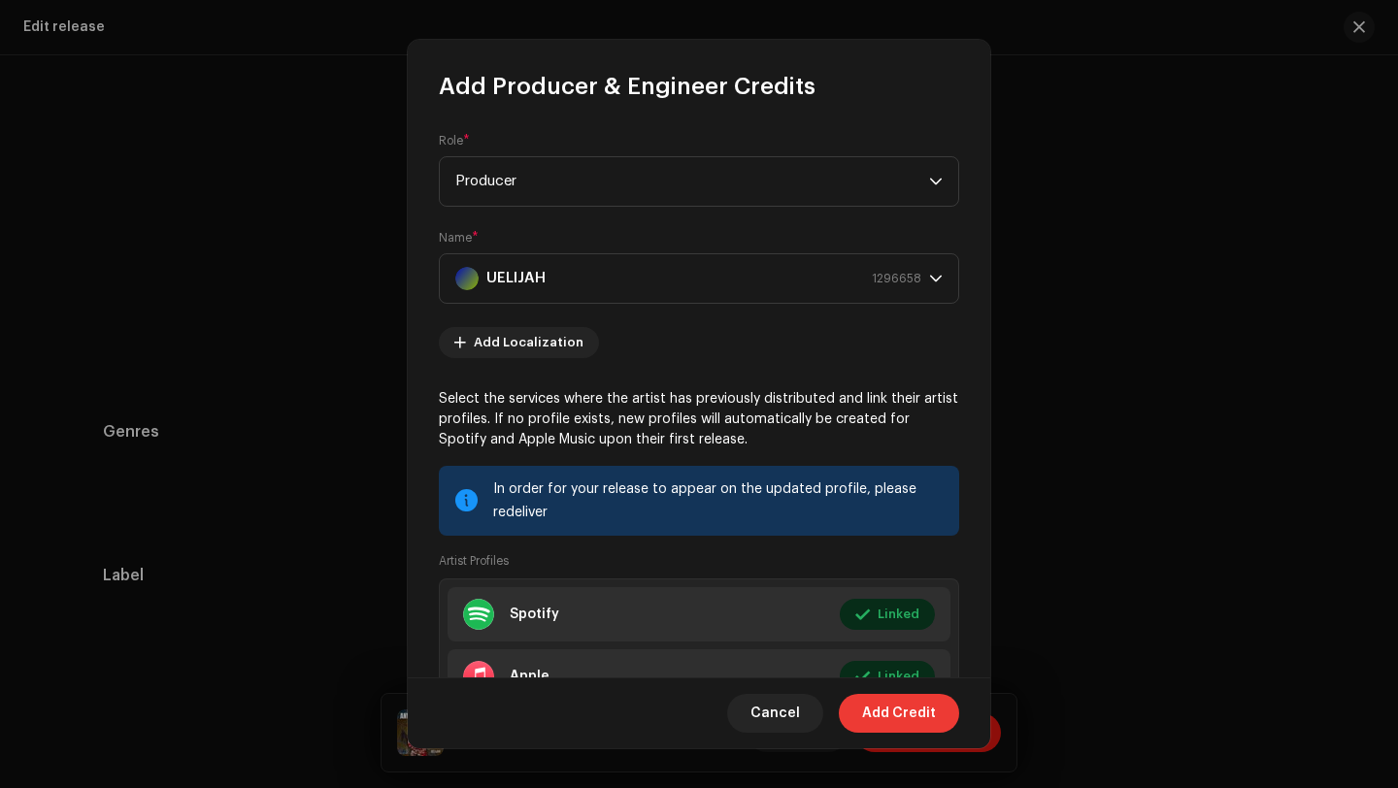
click at [921, 711] on span "Add Credit" at bounding box center [899, 713] width 74 height 39
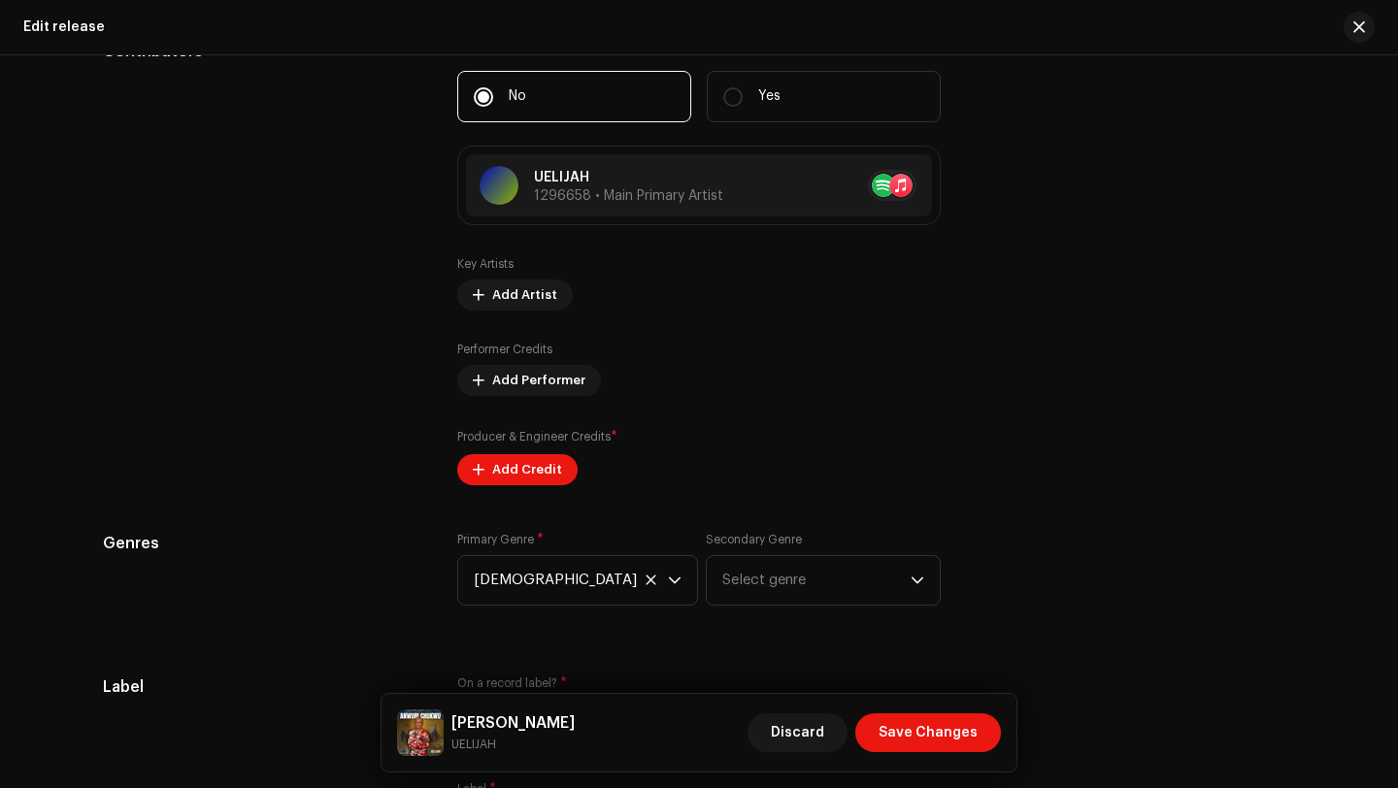
scroll to position [2003, 0]
click at [914, 728] on span "Save Changes" at bounding box center [928, 733] width 99 height 39
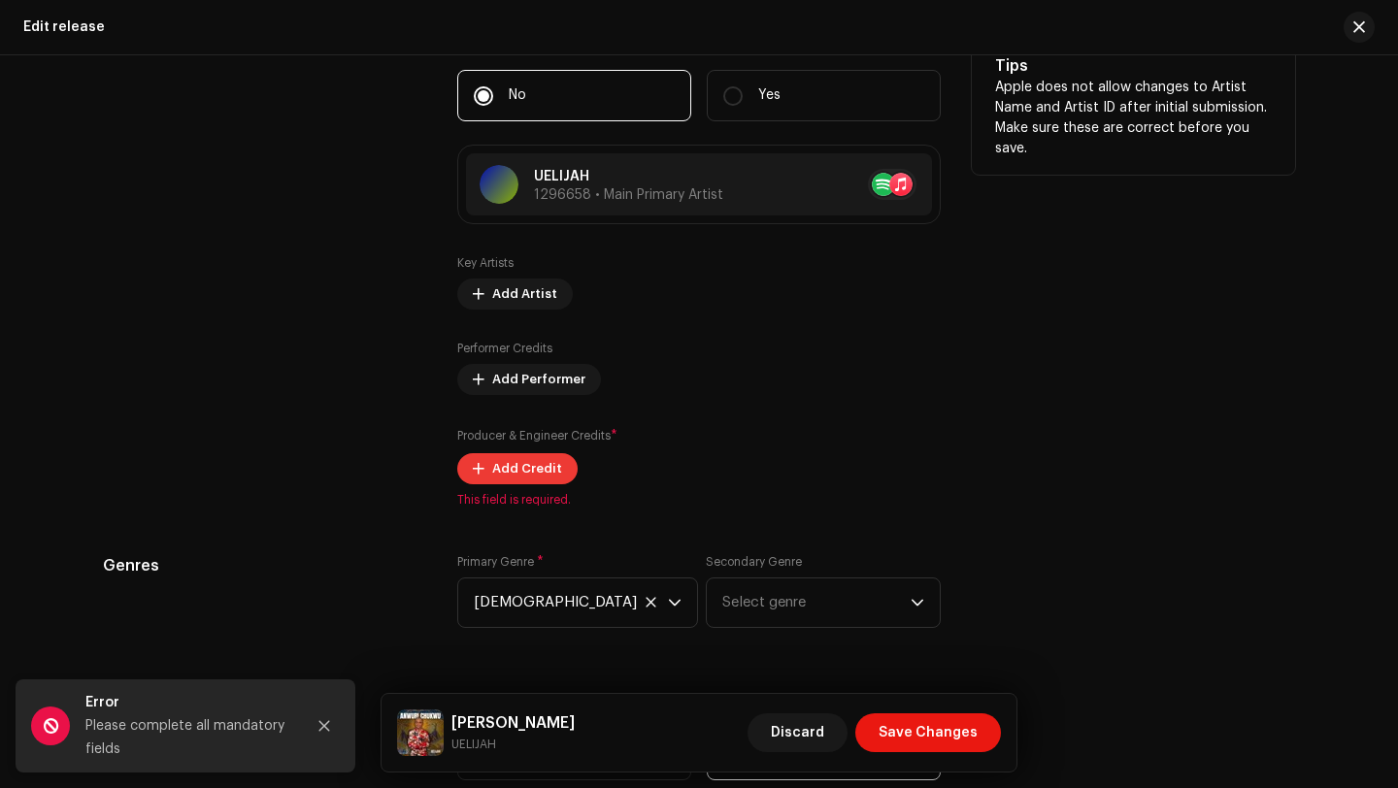
click at [509, 462] on span "Add Credit" at bounding box center [527, 469] width 70 height 39
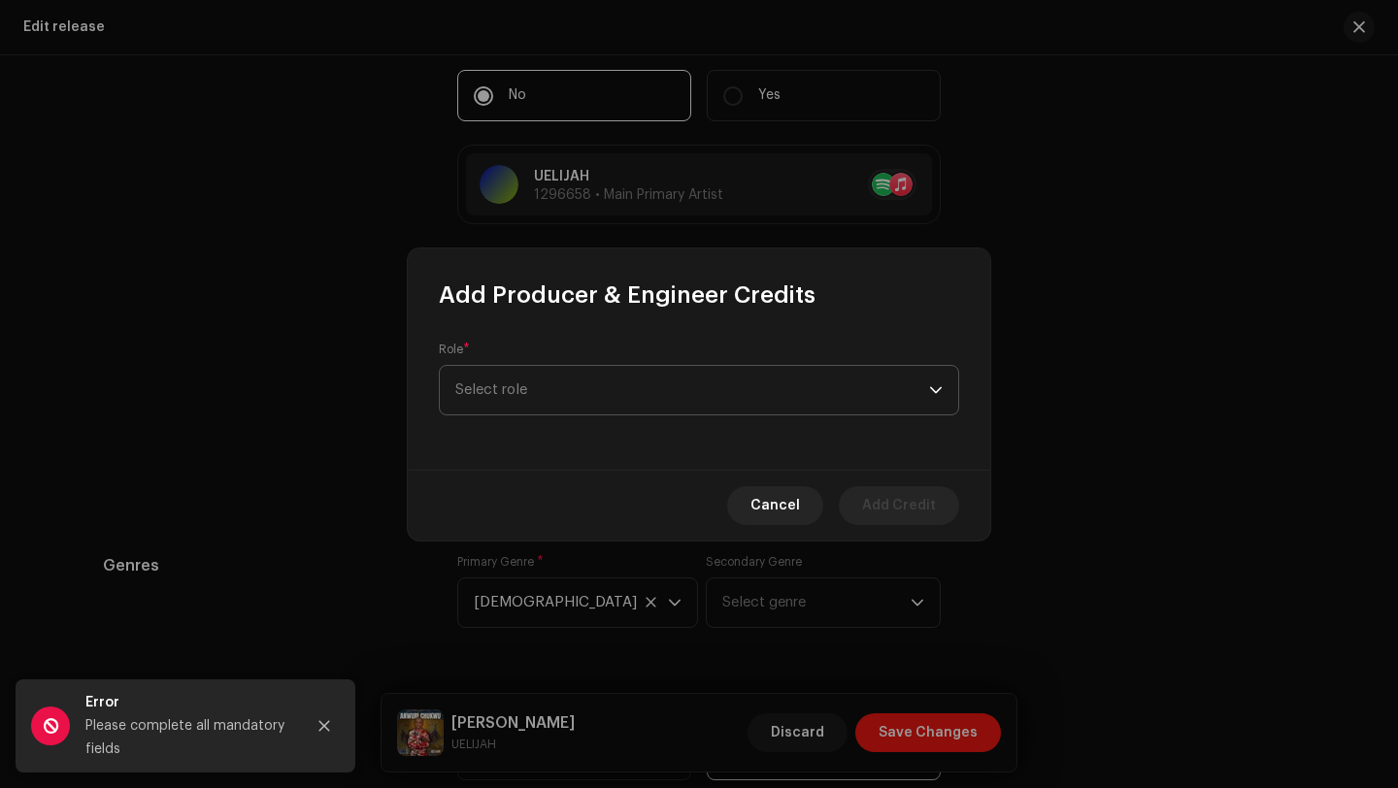
click at [540, 394] on span "Select role" at bounding box center [692, 390] width 474 height 49
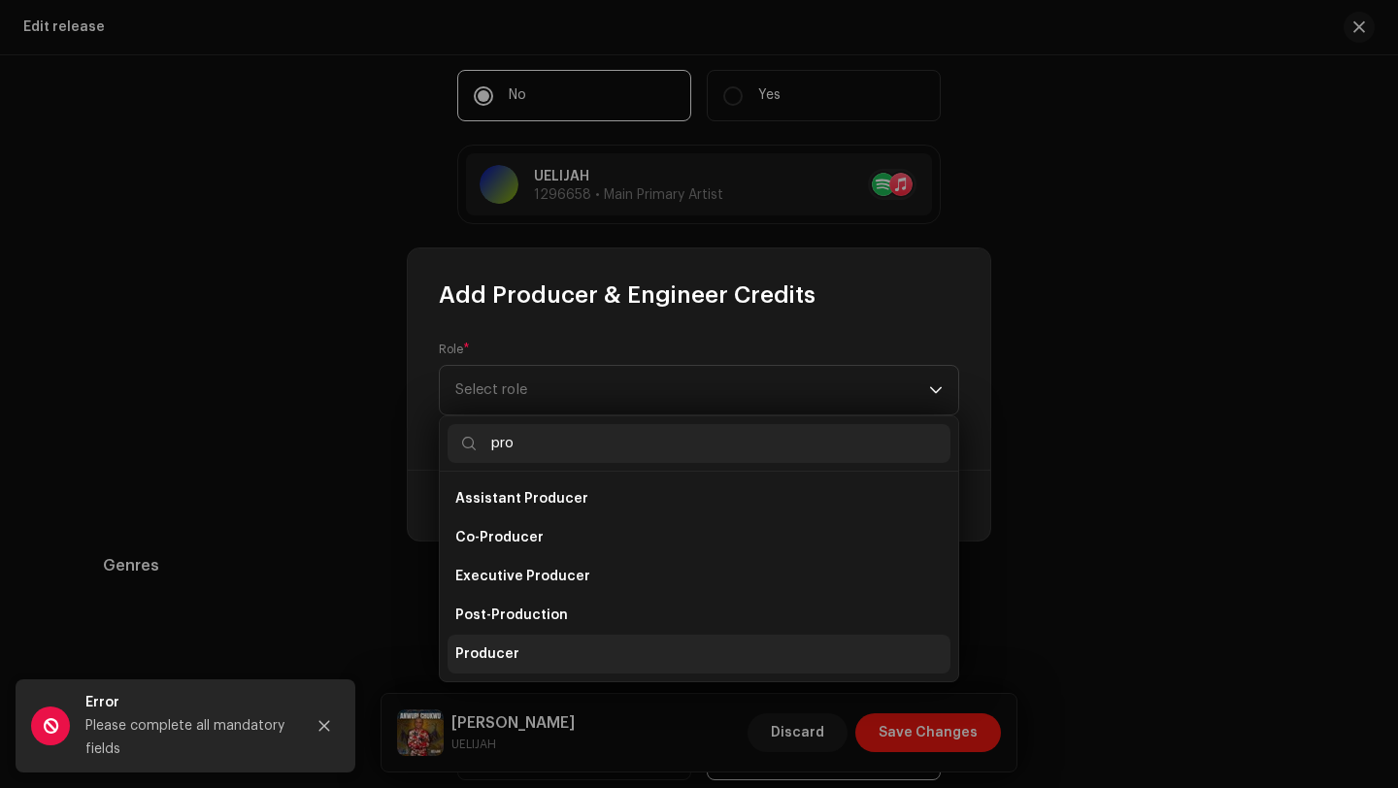
type input "pro"
click at [470, 650] on span "Producer" at bounding box center [487, 654] width 64 height 19
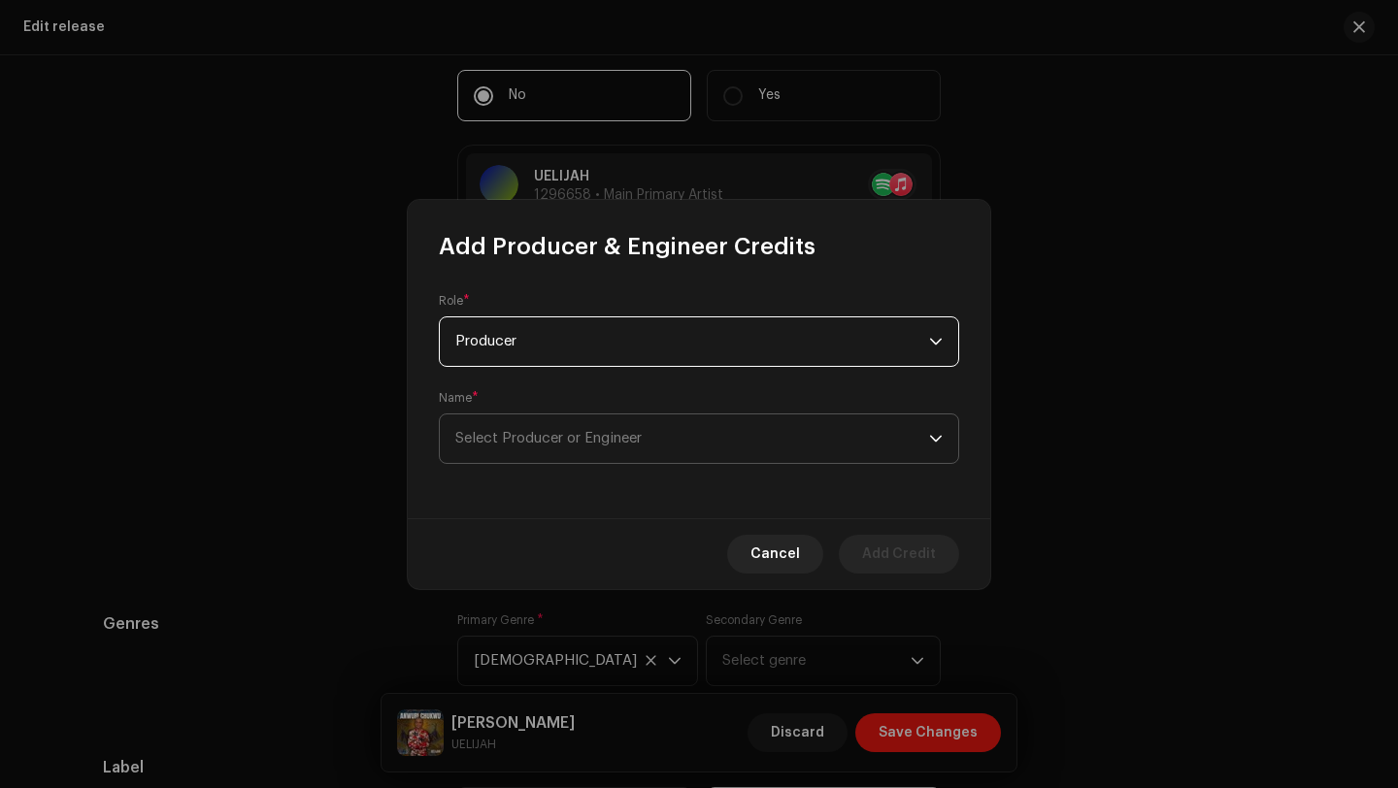
click at [529, 448] on span "Select Producer or Engineer" at bounding box center [692, 439] width 474 height 49
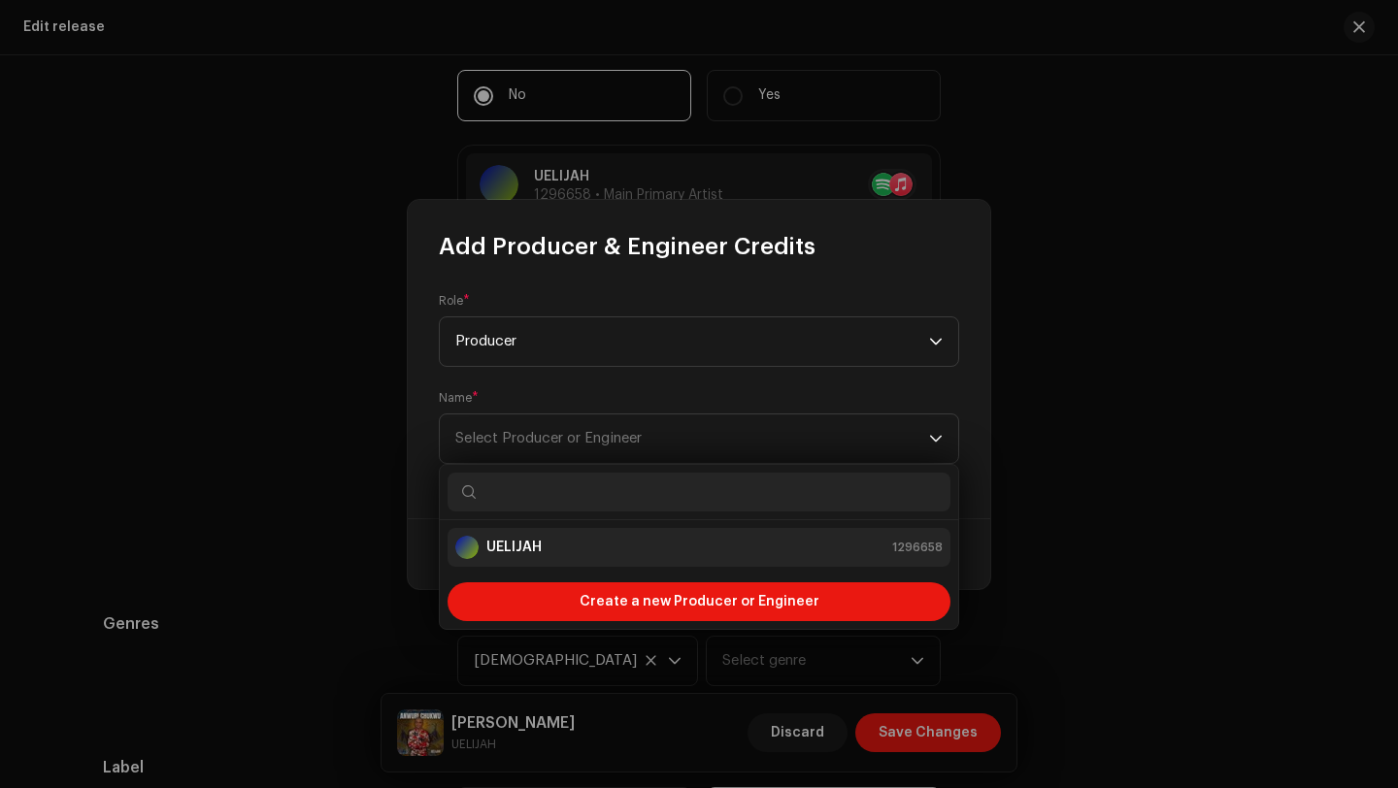
click at [543, 547] on div "UELIJAH 1296658" at bounding box center [698, 547] width 487 height 23
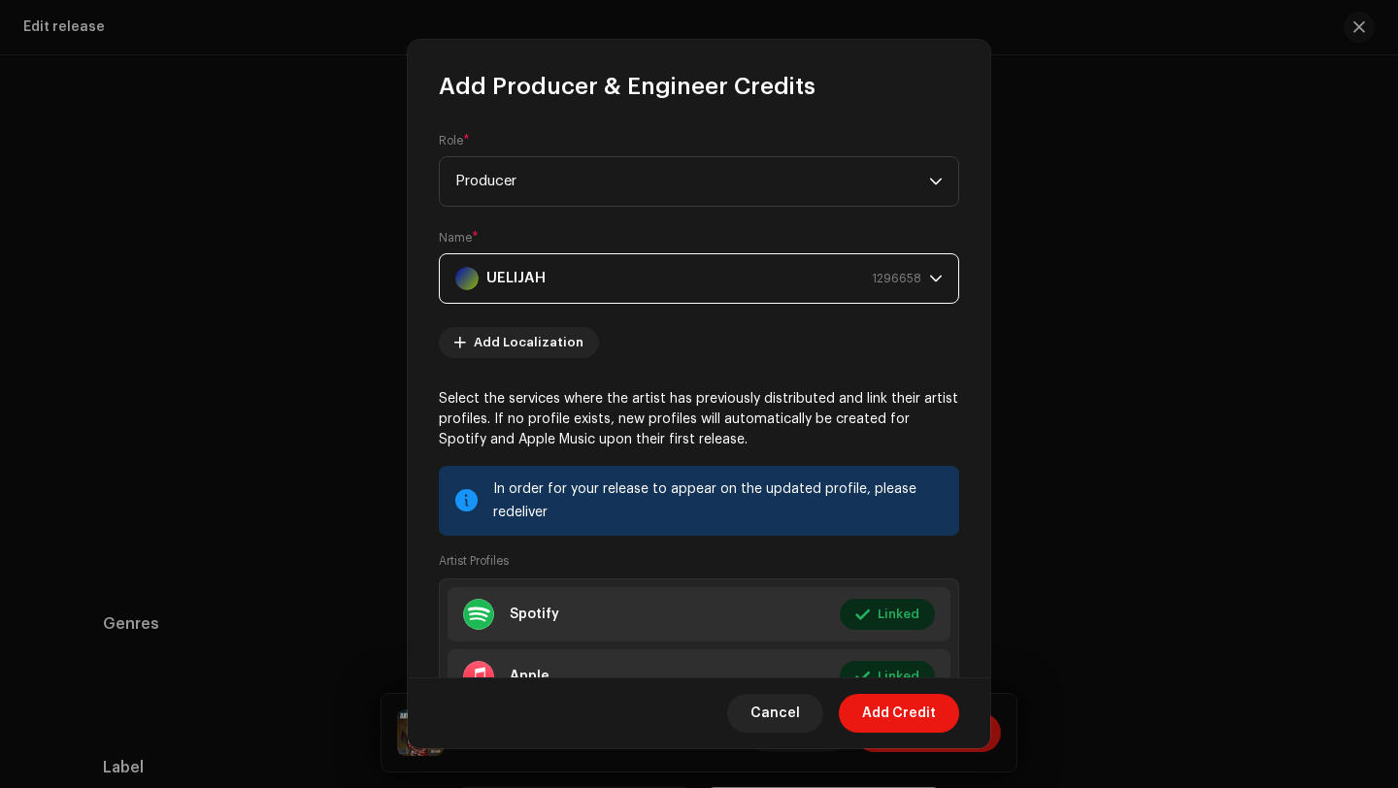
click at [543, 547] on div "Select the services where the artist has previously distributed and link their …" at bounding box center [699, 613] width 520 height 448
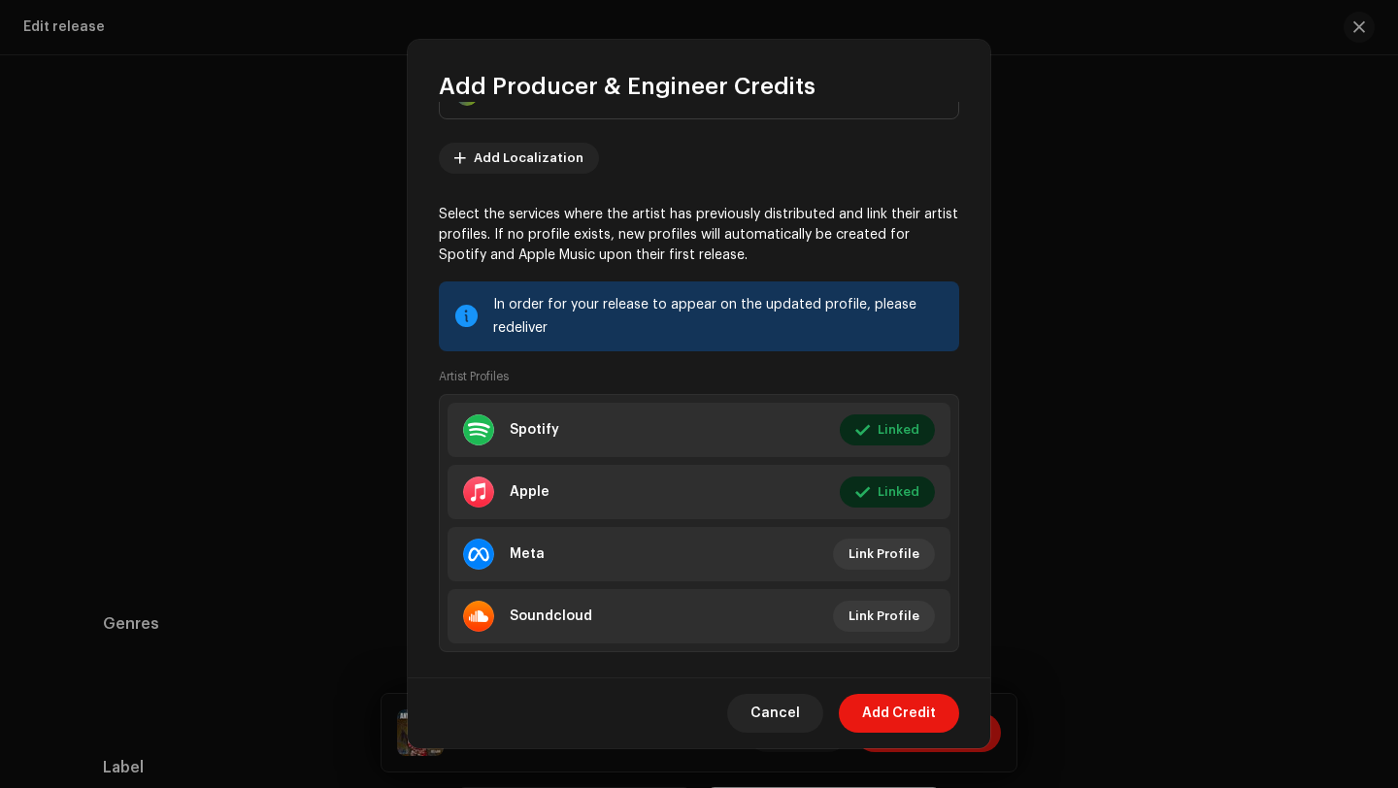
scroll to position [213, 0]
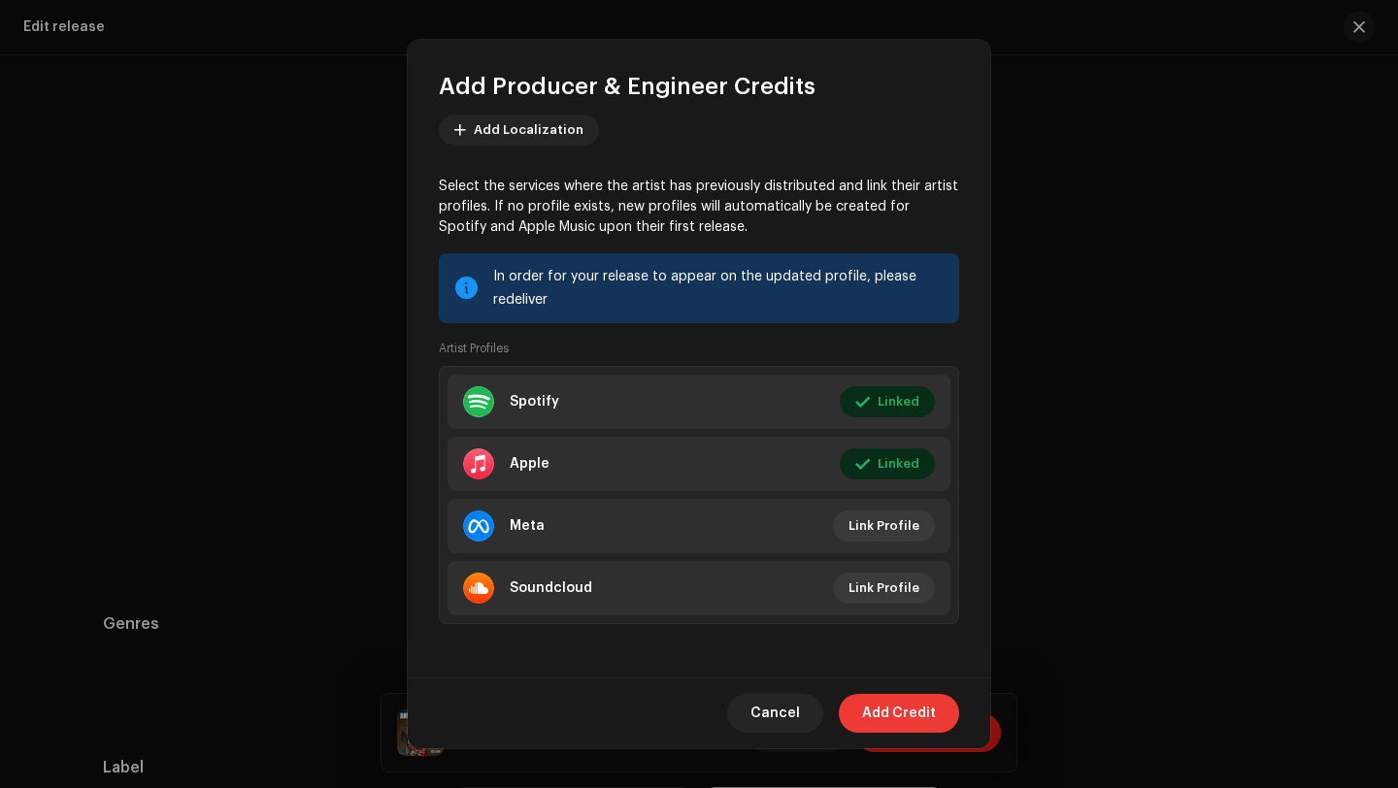
click at [885, 716] on span "Add Credit" at bounding box center [899, 713] width 74 height 39
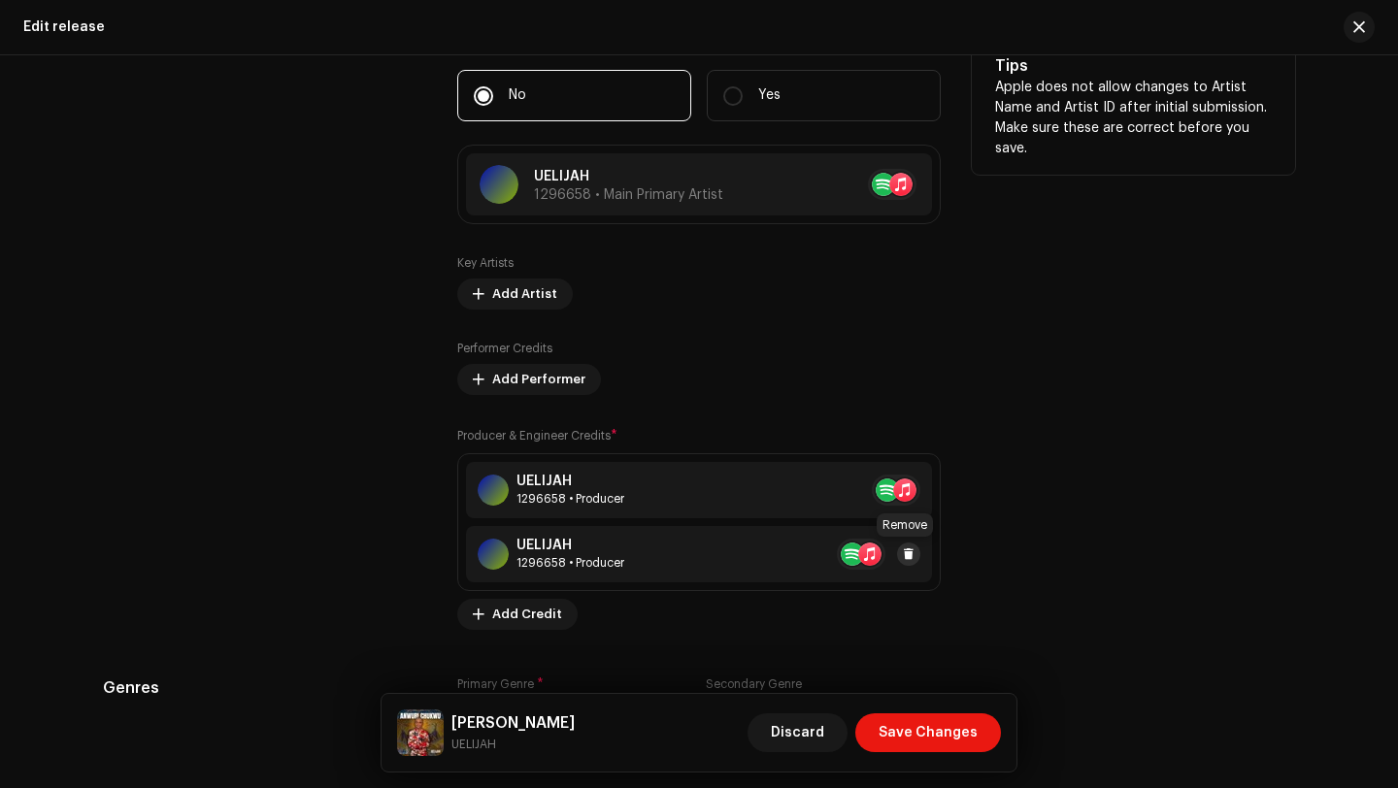
click at [903, 553] on span at bounding box center [909, 555] width 12 height 16
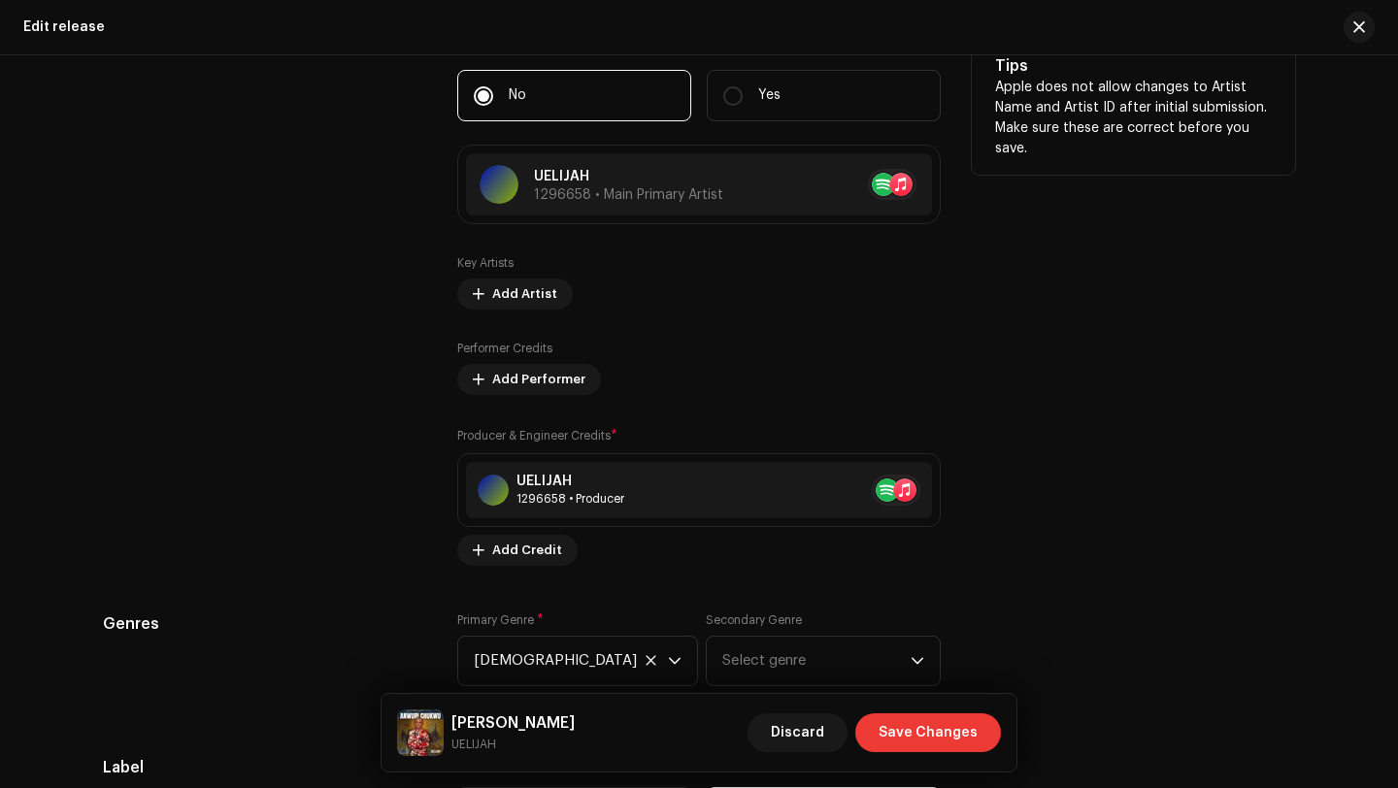
click at [941, 731] on span "Save Changes" at bounding box center [928, 733] width 99 height 39
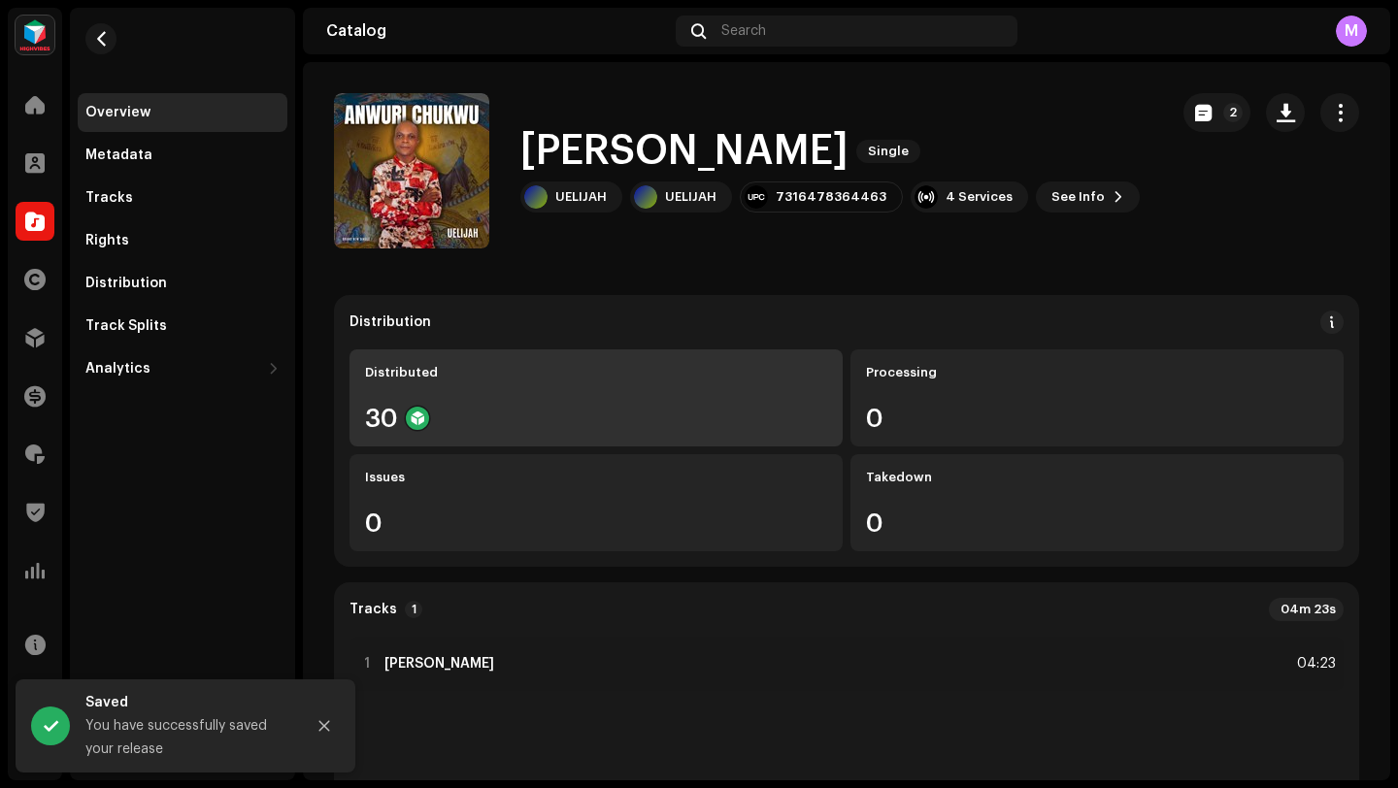
click at [595, 400] on div "Distributed 30" at bounding box center [596, 398] width 493 height 97
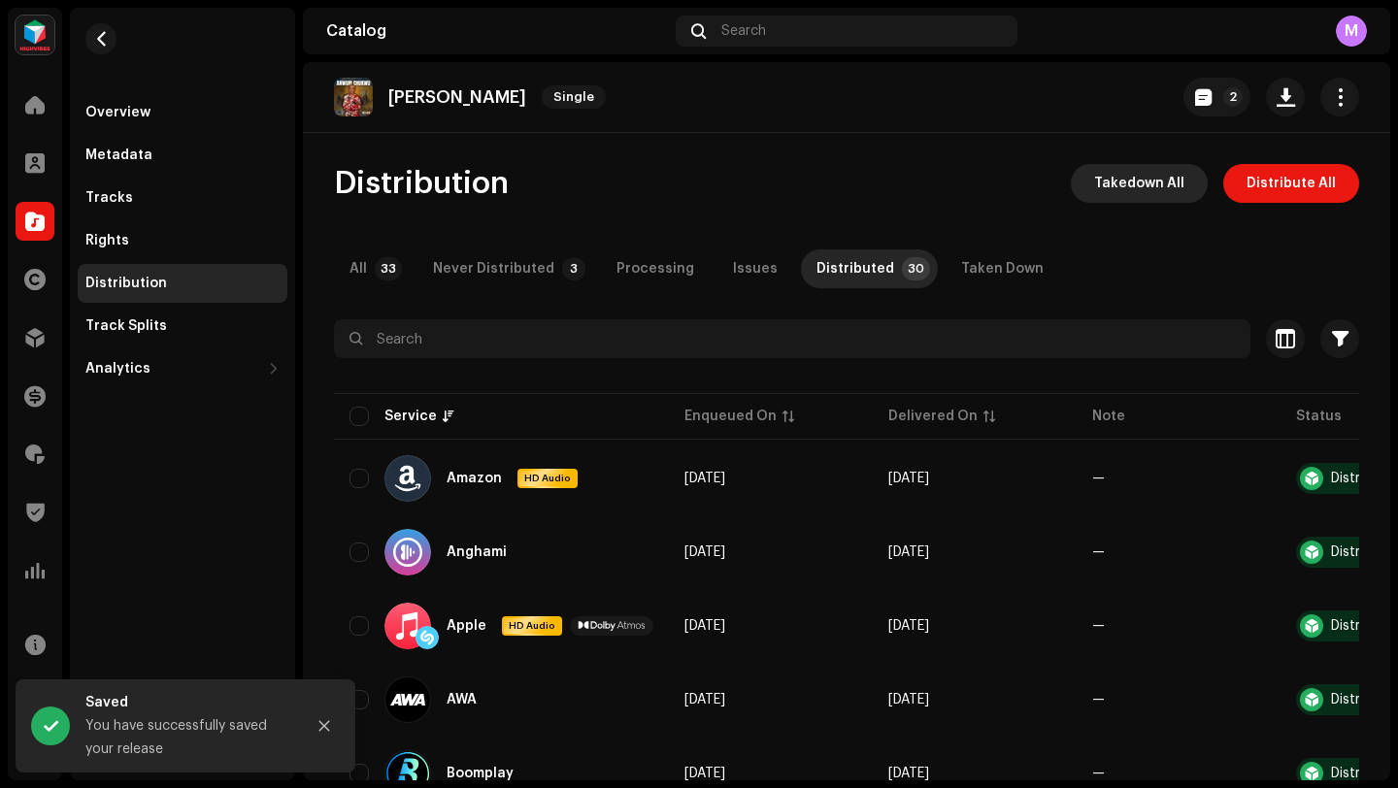
click at [1168, 196] on span "Takedown All" at bounding box center [1139, 183] width 90 height 39
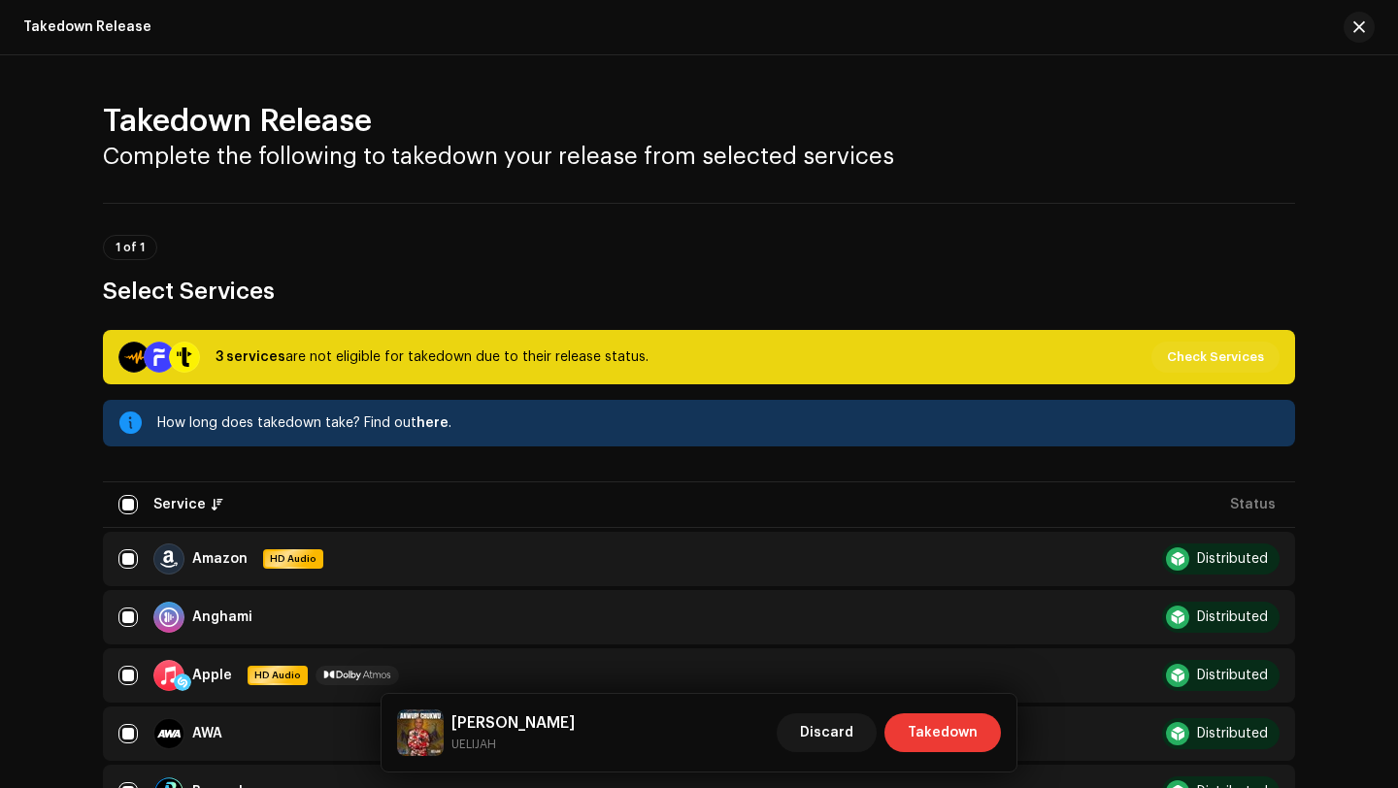
click at [925, 733] on span "Takedown" at bounding box center [943, 733] width 70 height 39
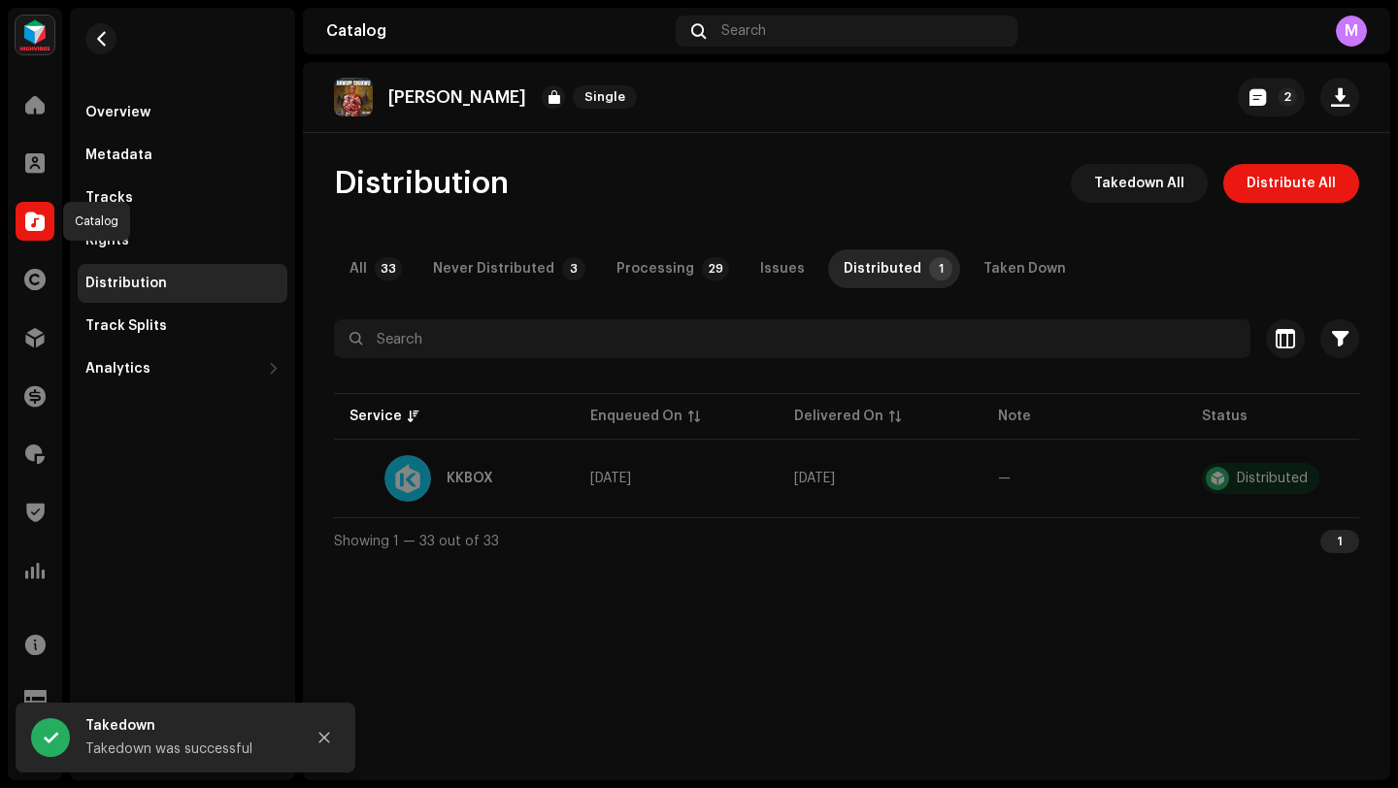
click at [32, 225] on span at bounding box center [34, 222] width 19 height 16
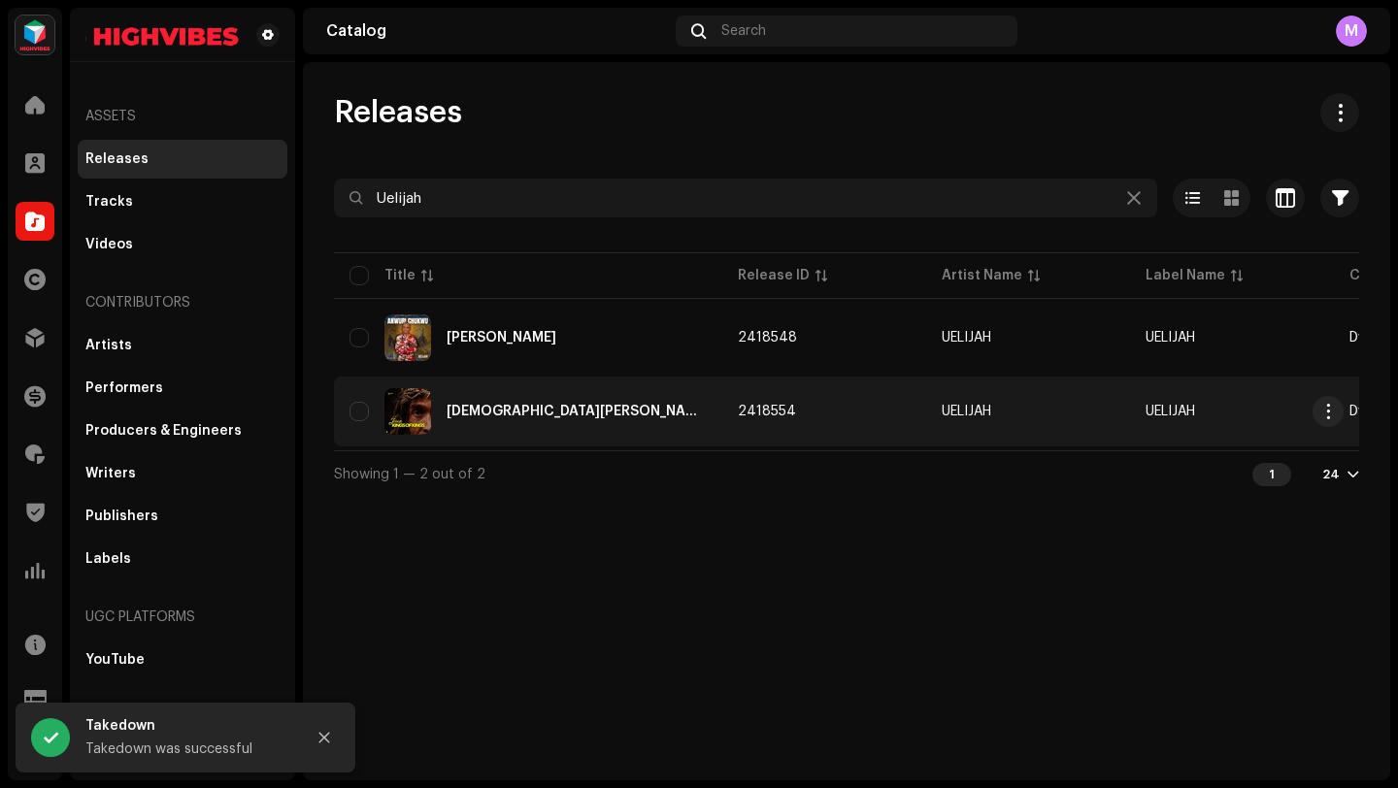
click at [722, 409] on td "2418554" at bounding box center [824, 412] width 204 height 70
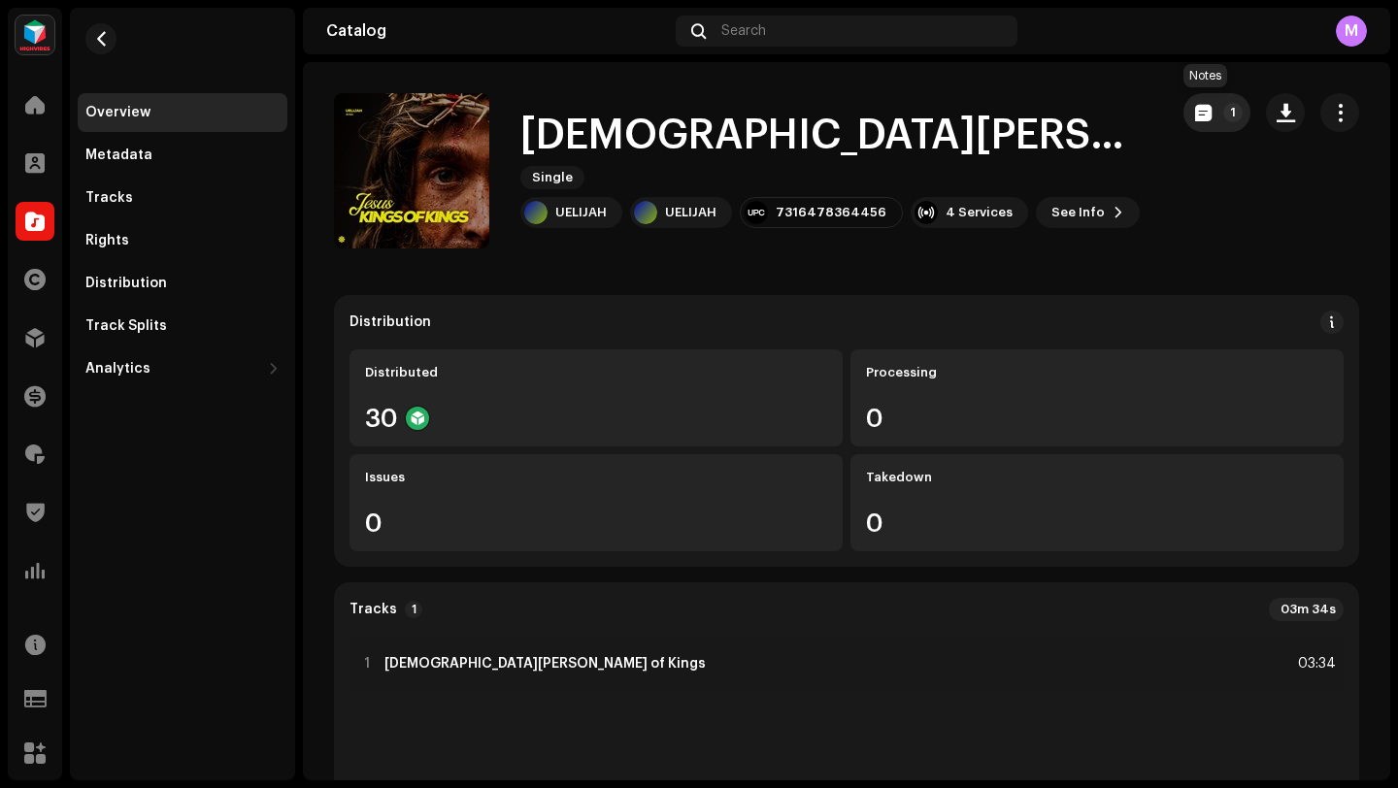
click at [1195, 111] on span "button" at bounding box center [1203, 113] width 17 height 16
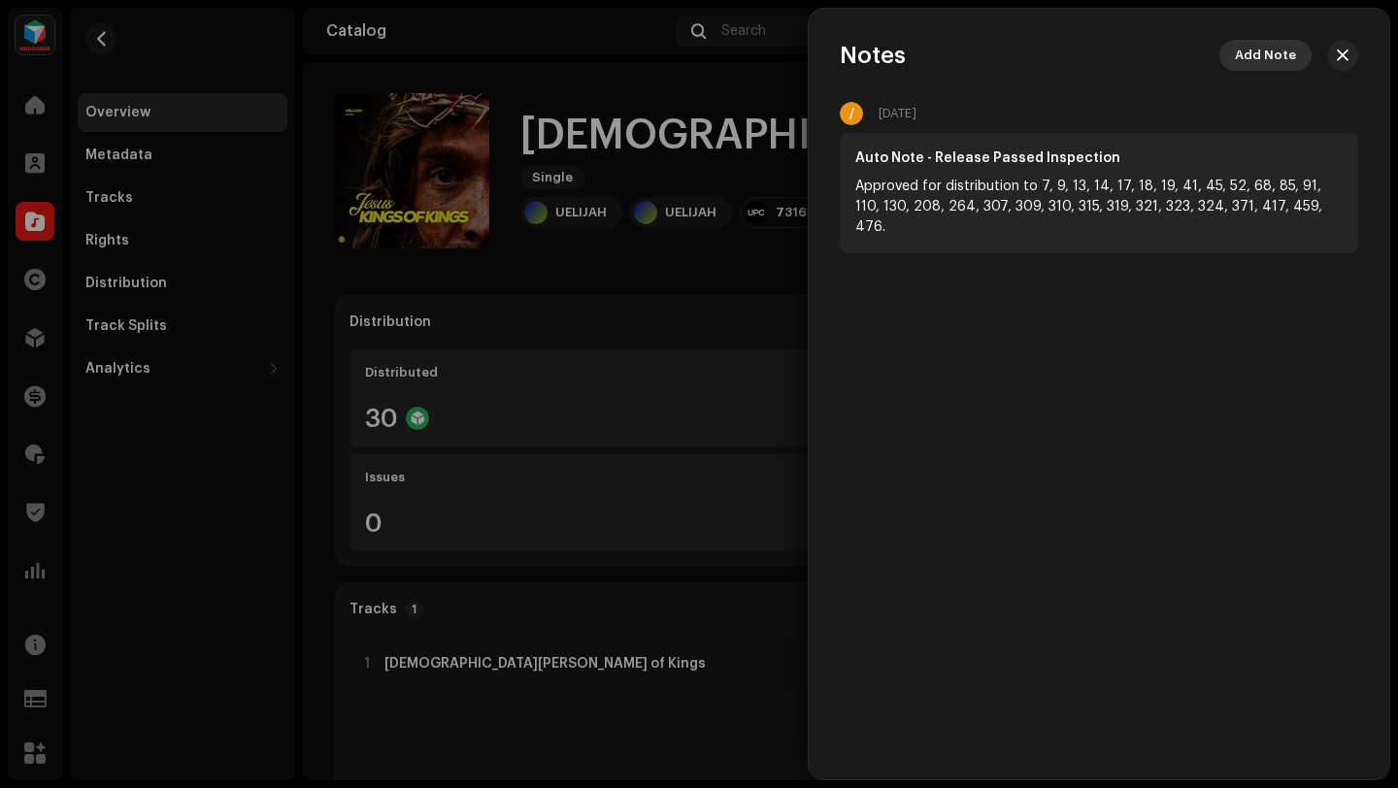
click at [1257, 57] on span "Add Note" at bounding box center [1265, 55] width 61 height 39
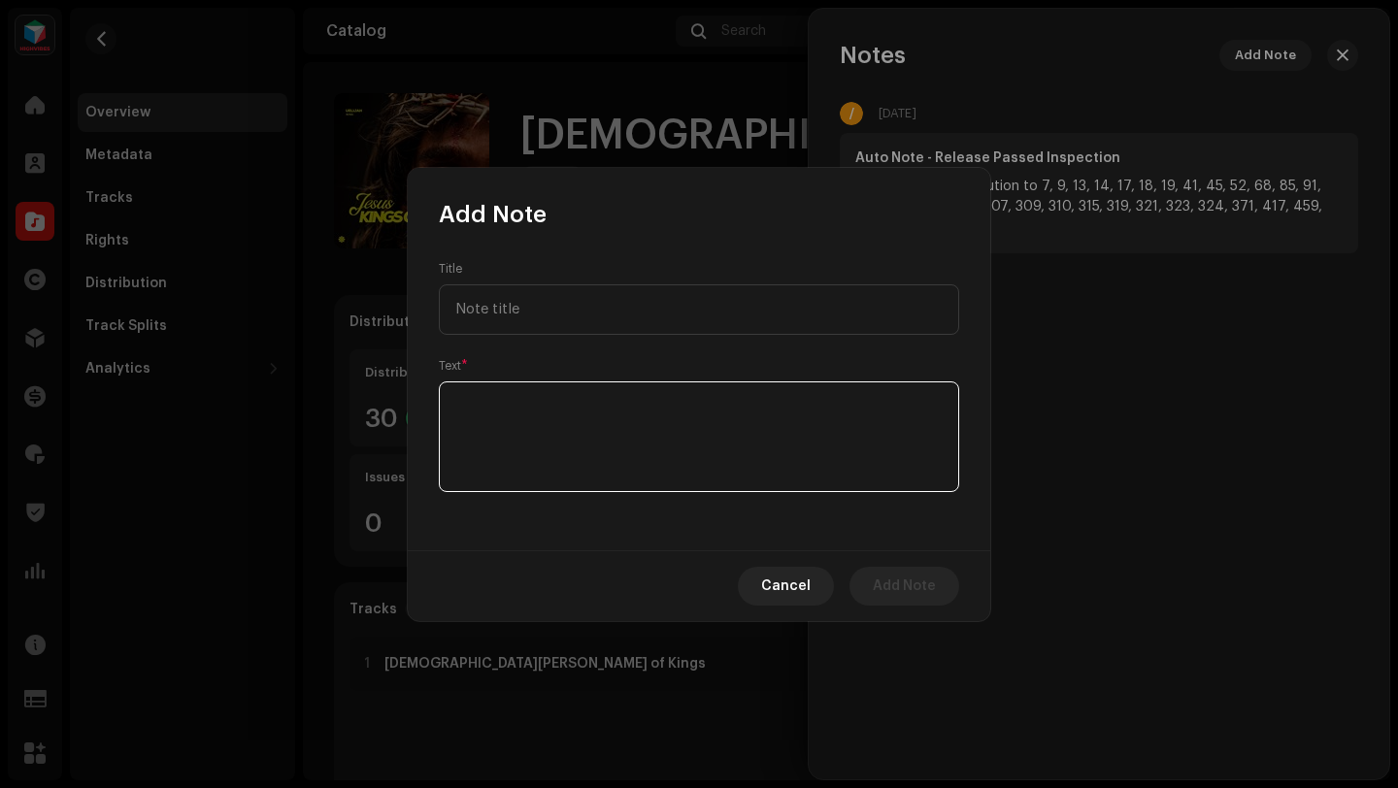
click at [600, 414] on textarea at bounding box center [699, 437] width 520 height 111
paste textarea "Content Takedown Takedown initiated by artist"
drag, startPoint x: 592, startPoint y: 400, endPoint x: 431, endPoint y: 348, distance: 169.5
click at [433, 392] on div "Title Text *" at bounding box center [699, 390] width 583 height 320
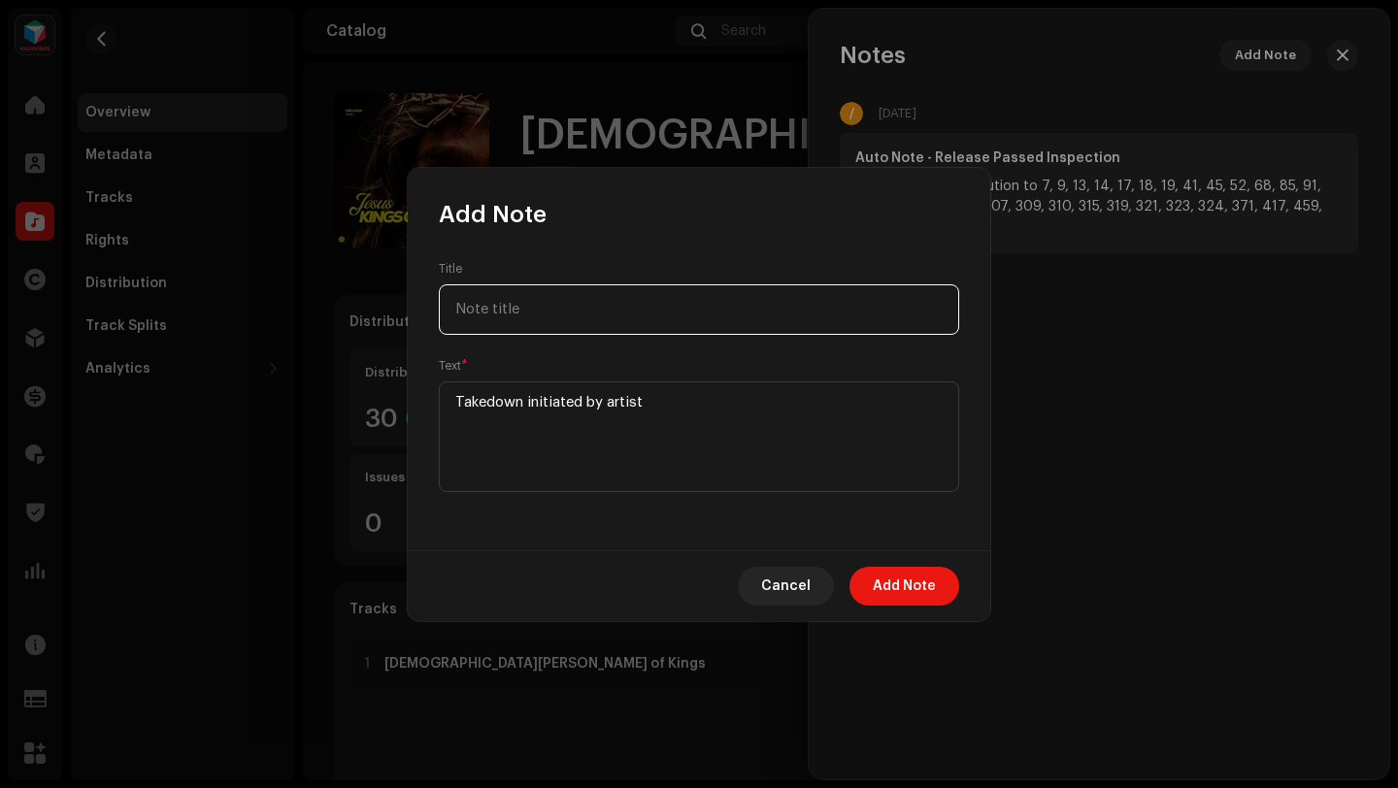
type textarea "Takedown initiated by artist"
click at [489, 298] on input "text" at bounding box center [699, 310] width 520 height 50
paste input "Content Takedown"
type input "Content Takedown"
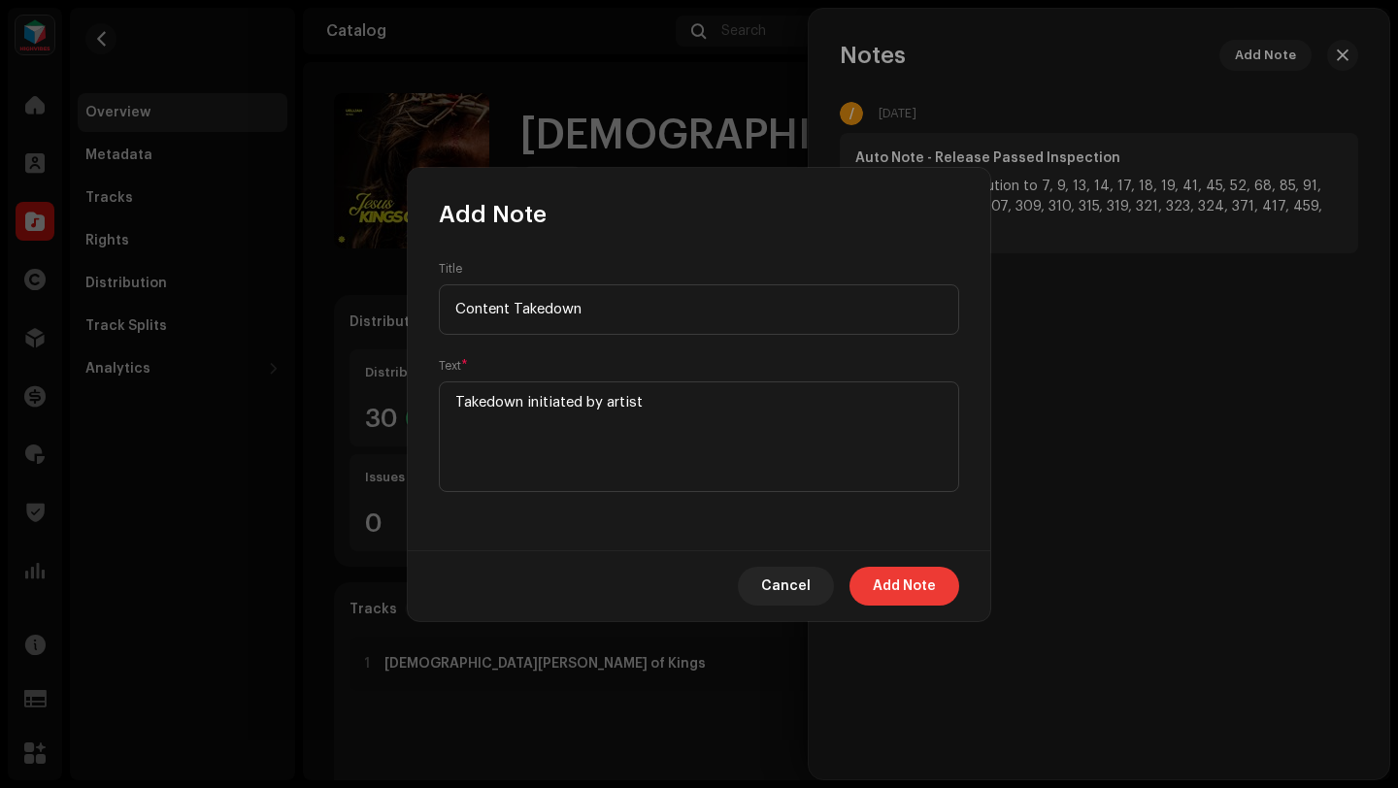
click at [897, 599] on span "Add Note" at bounding box center [904, 586] width 63 height 39
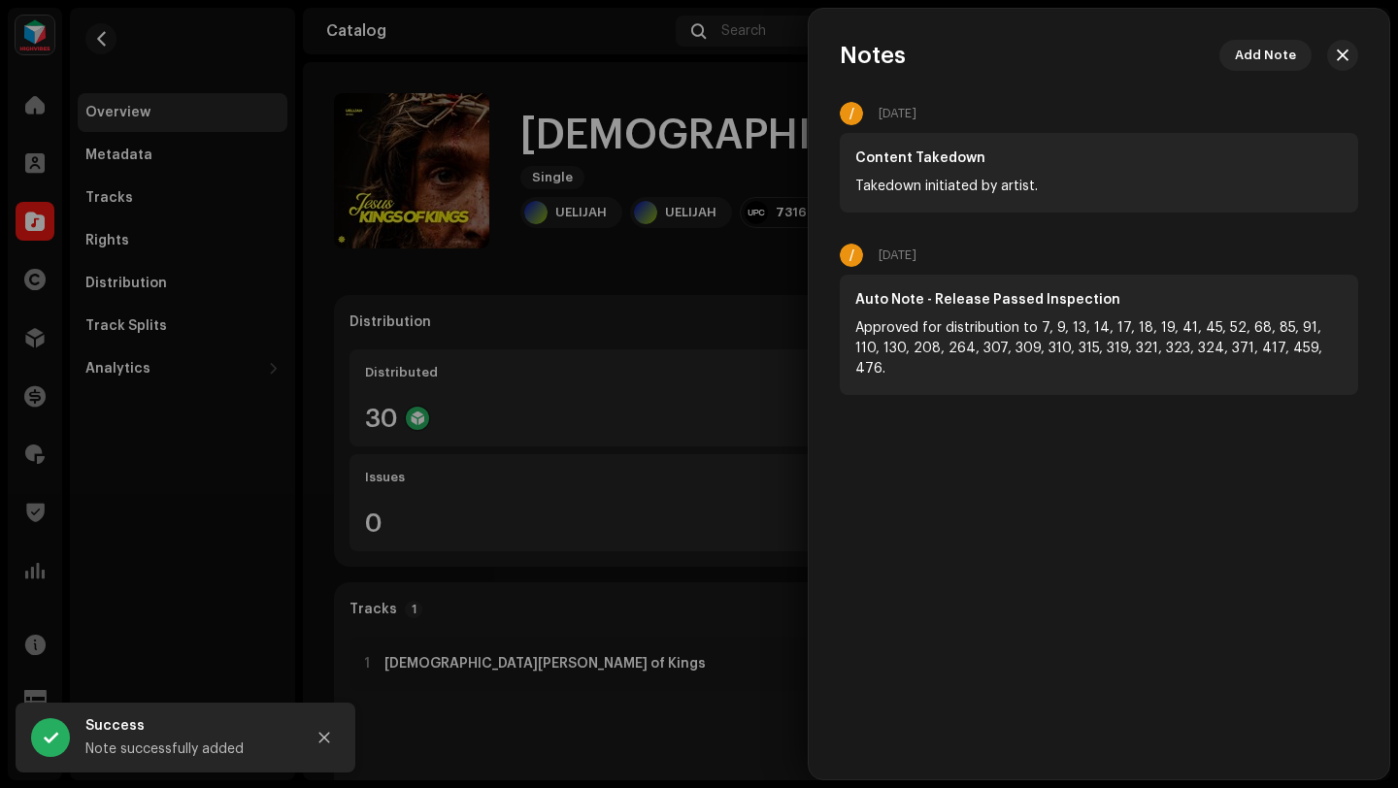
click at [681, 640] on div at bounding box center [699, 394] width 1398 height 788
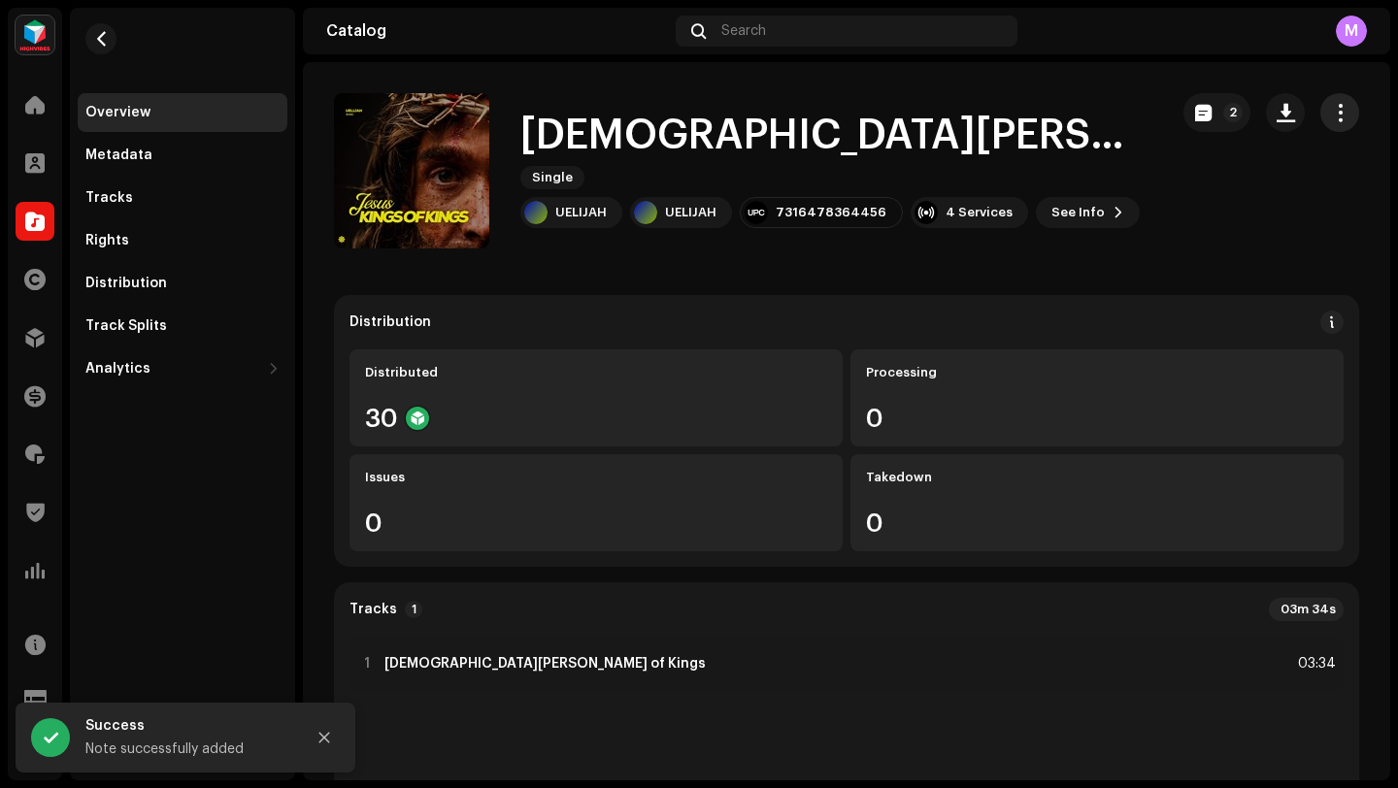
click at [1331, 111] on span "button" at bounding box center [1340, 113] width 18 height 16
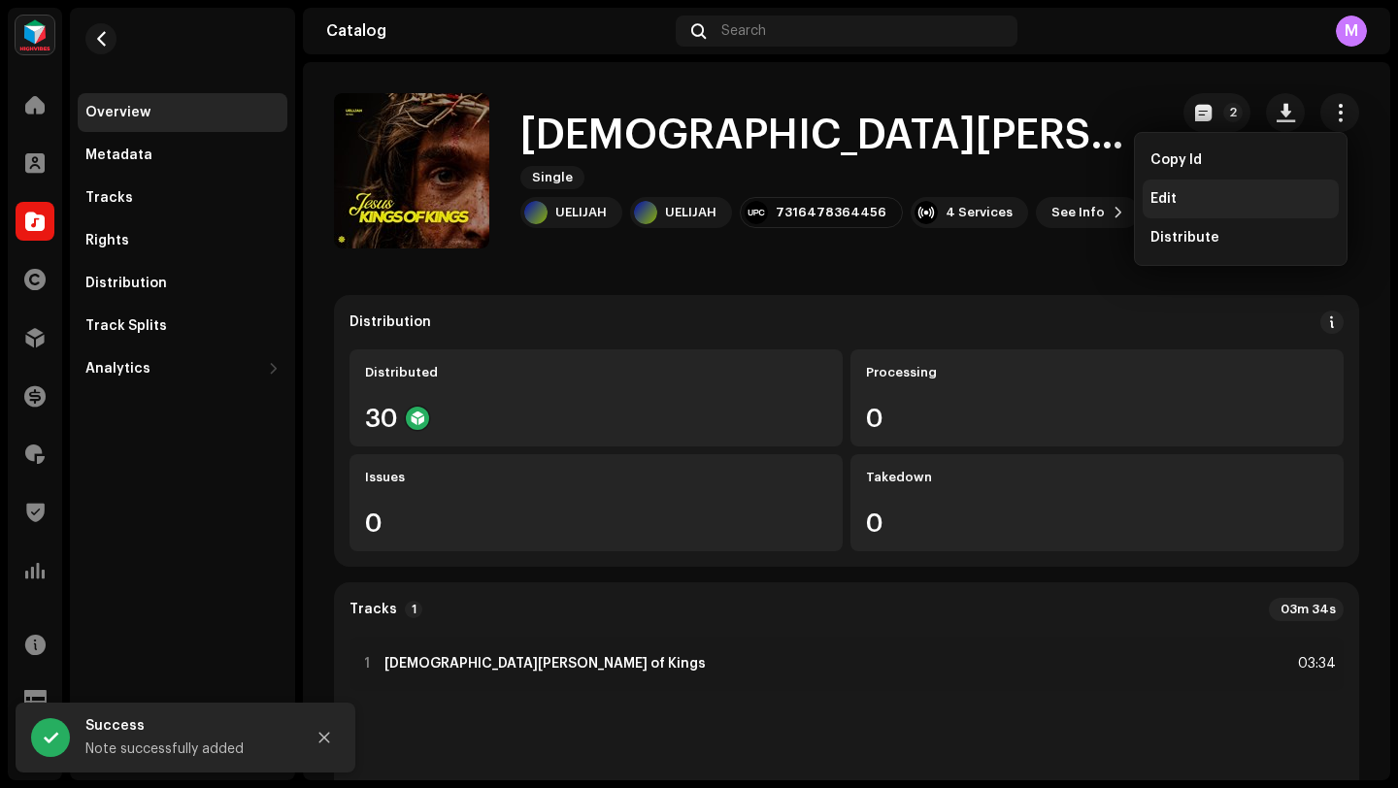
click at [1182, 192] on div "Edit" at bounding box center [1241, 199] width 181 height 16
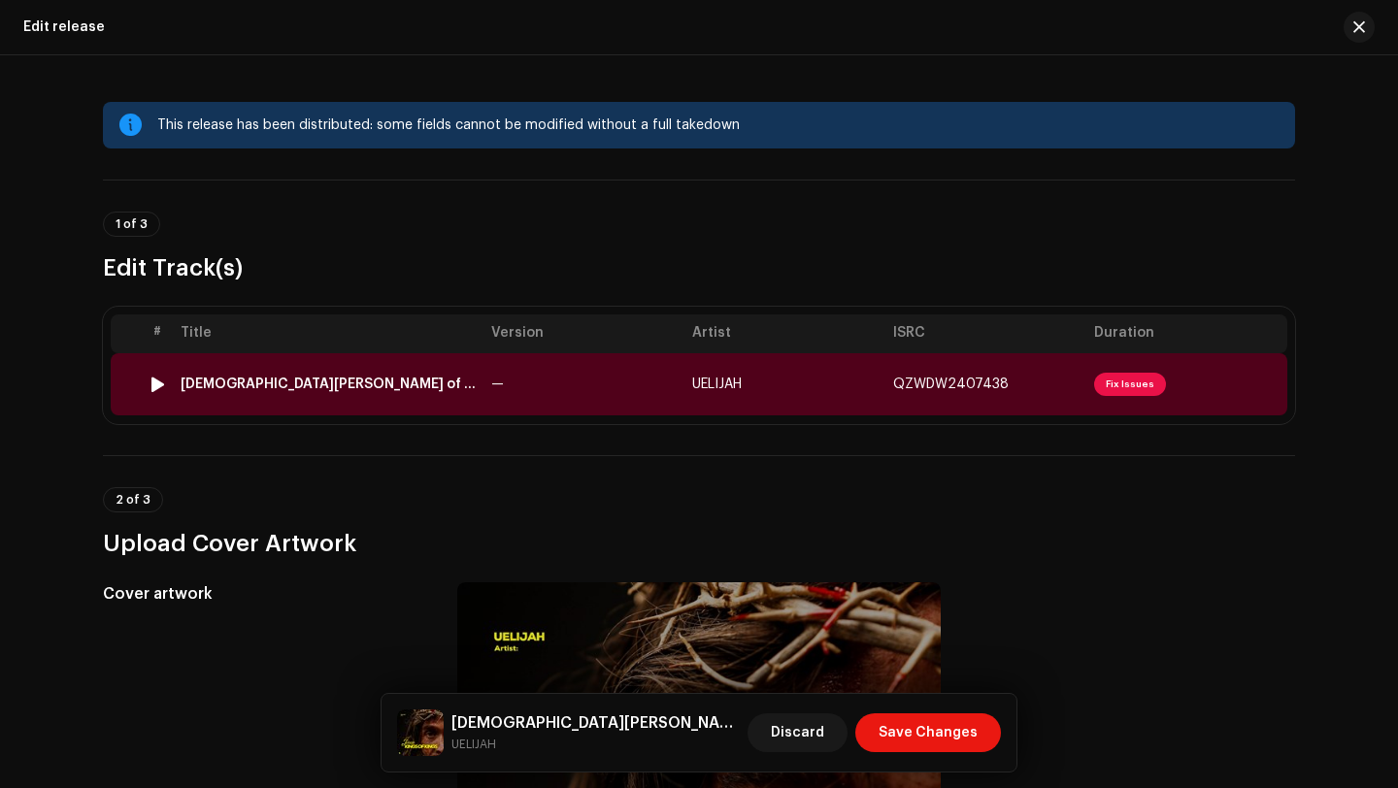
click at [902, 381] on span "QZWDW2407438" at bounding box center [951, 385] width 116 height 14
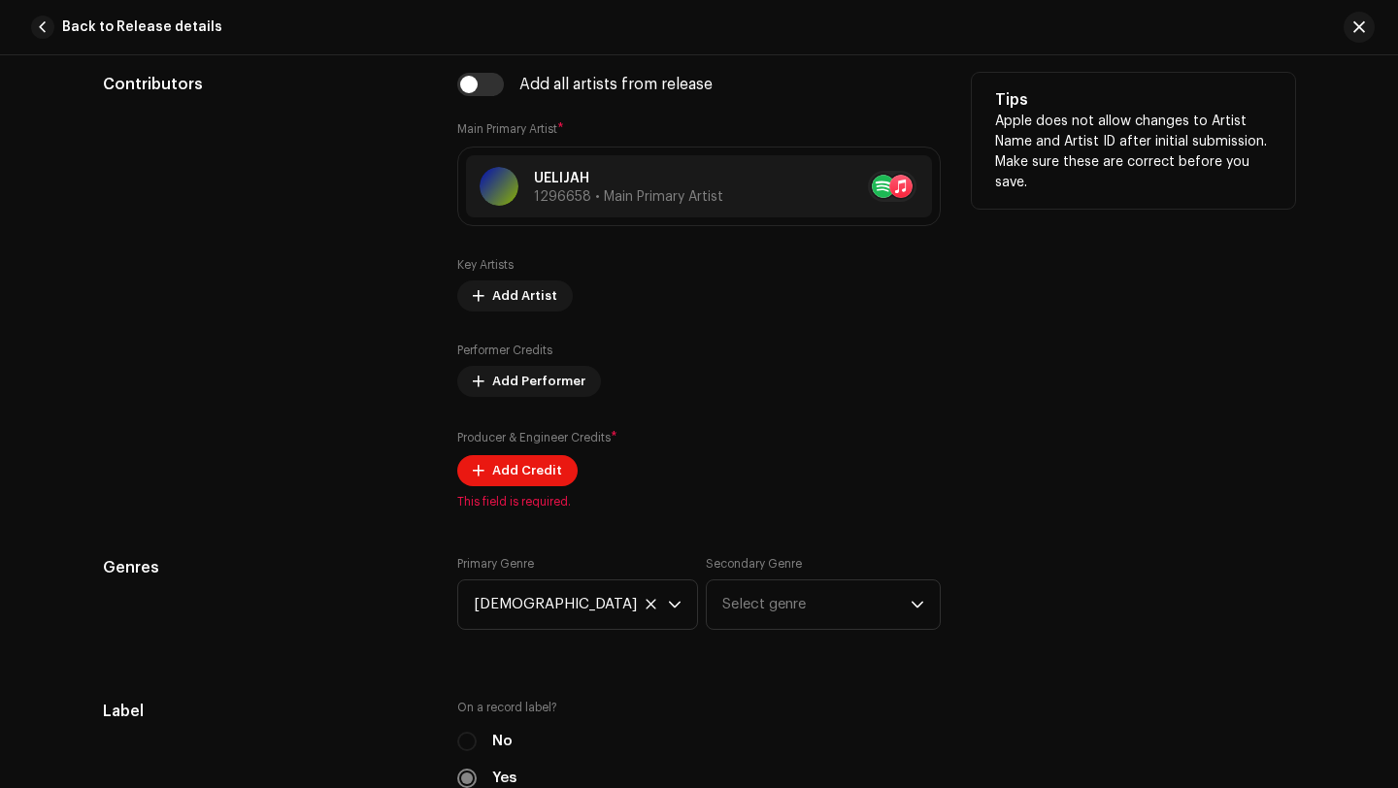
scroll to position [1335, 0]
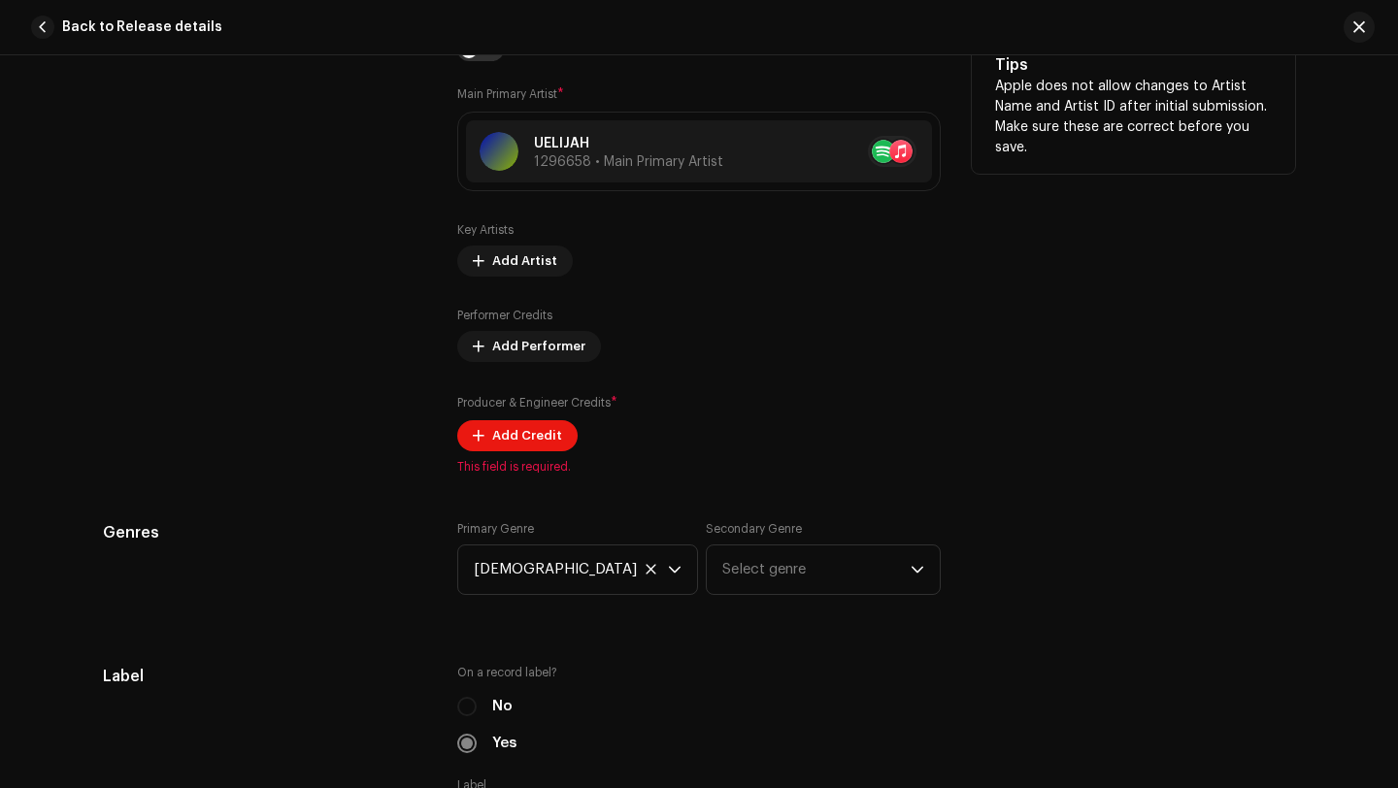
click at [510, 452] on div "Add all artists from release Main Primary Artist * UELIJAH 1296658 • Main Prima…" at bounding box center [699, 256] width 484 height 437
click at [513, 432] on span "Add Credit" at bounding box center [527, 436] width 70 height 39
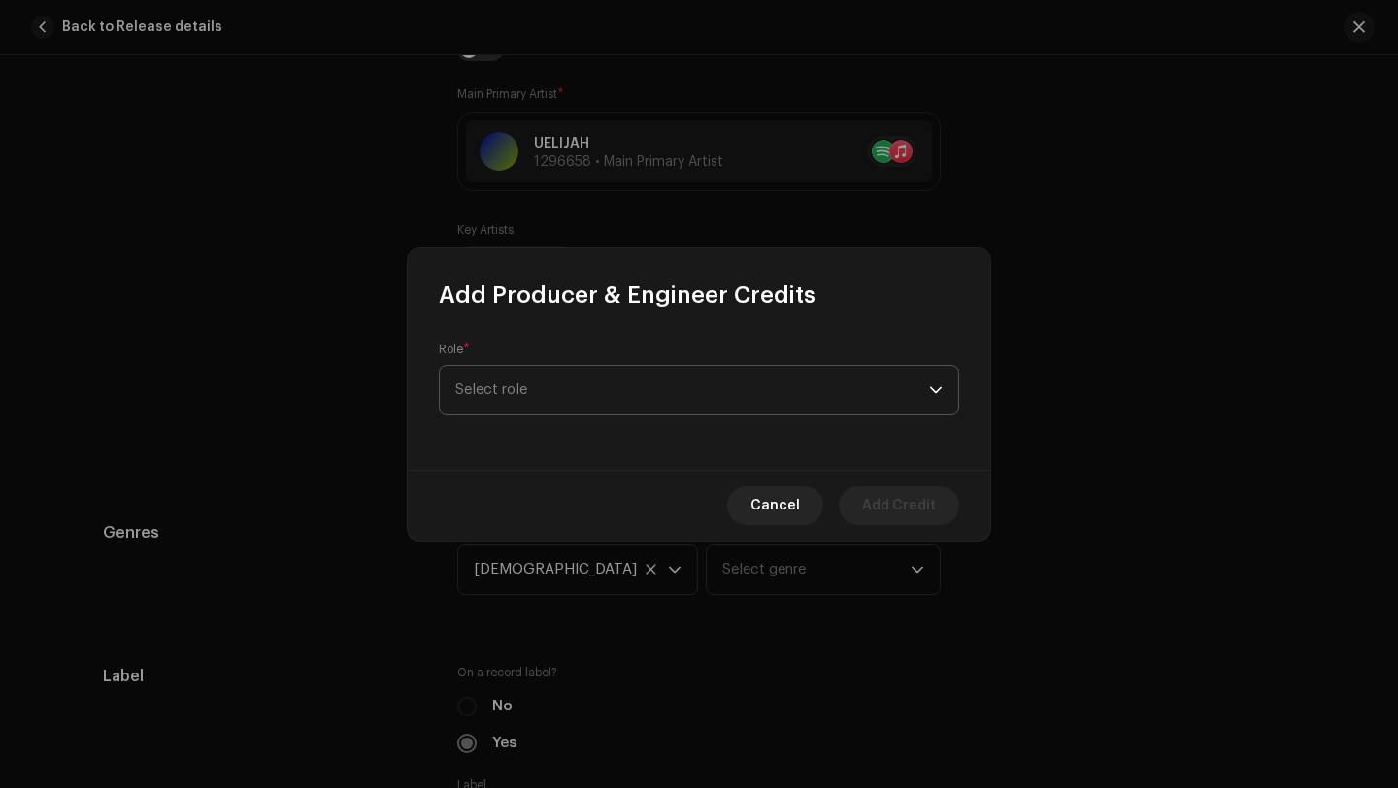
click at [535, 385] on span "Select role" at bounding box center [692, 390] width 474 height 49
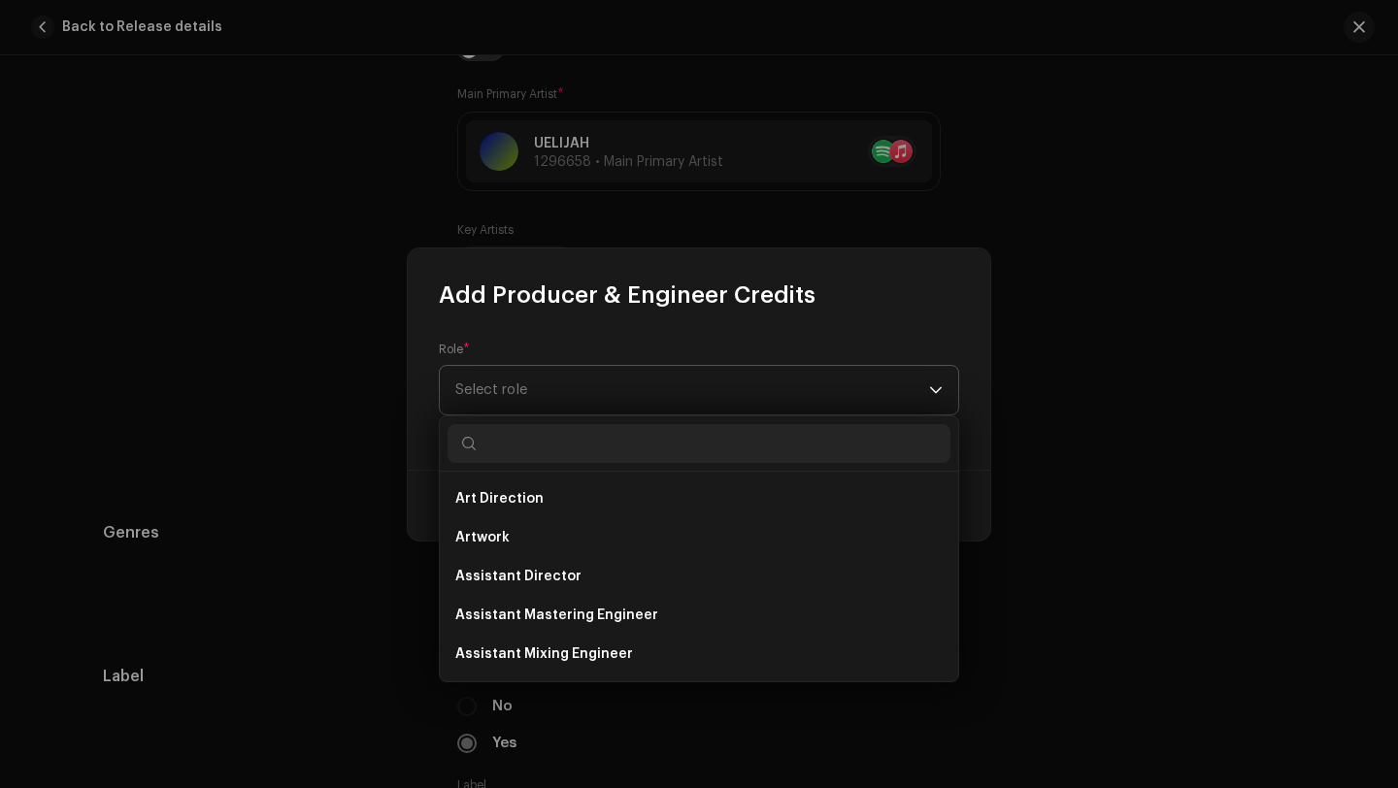
type input "o"
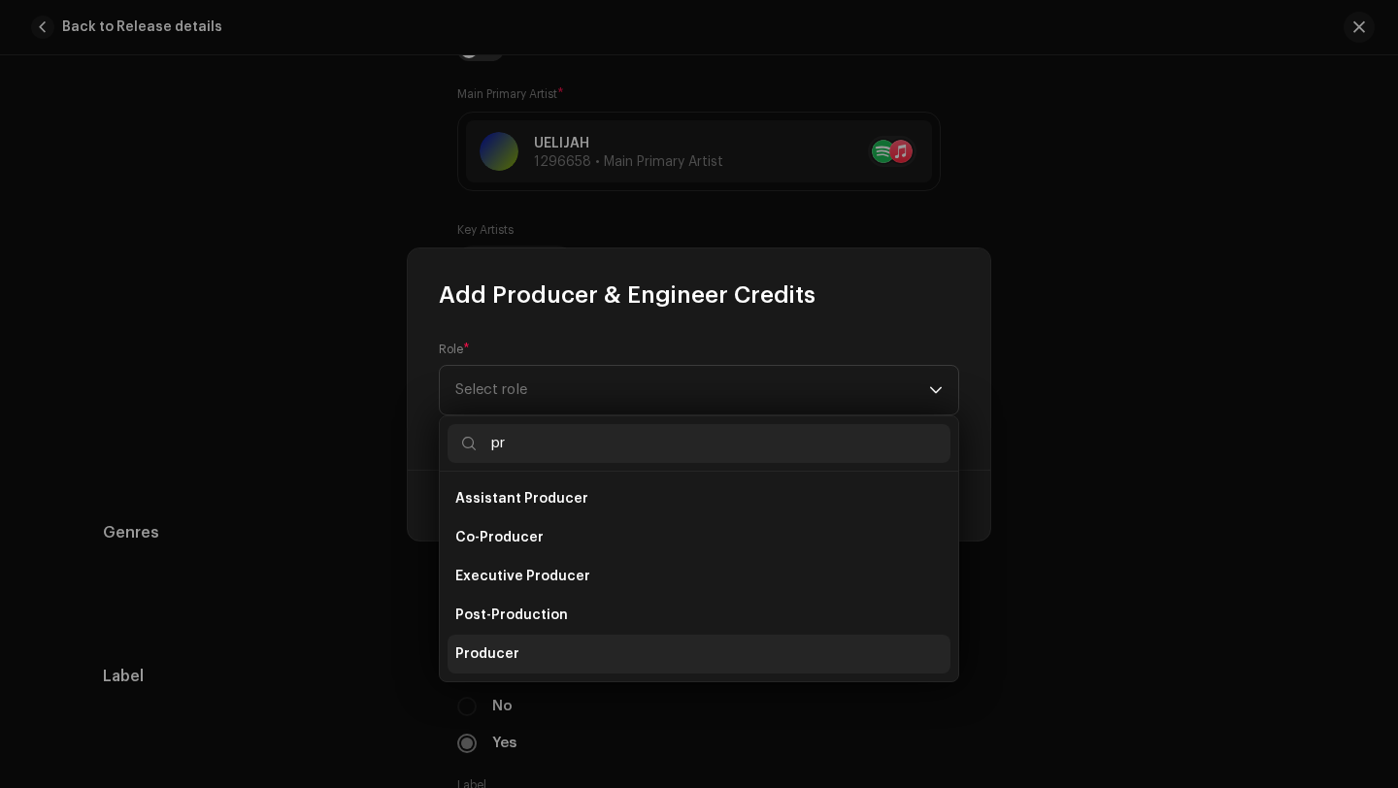
type input "pr"
click at [509, 656] on span "Producer" at bounding box center [487, 654] width 64 height 19
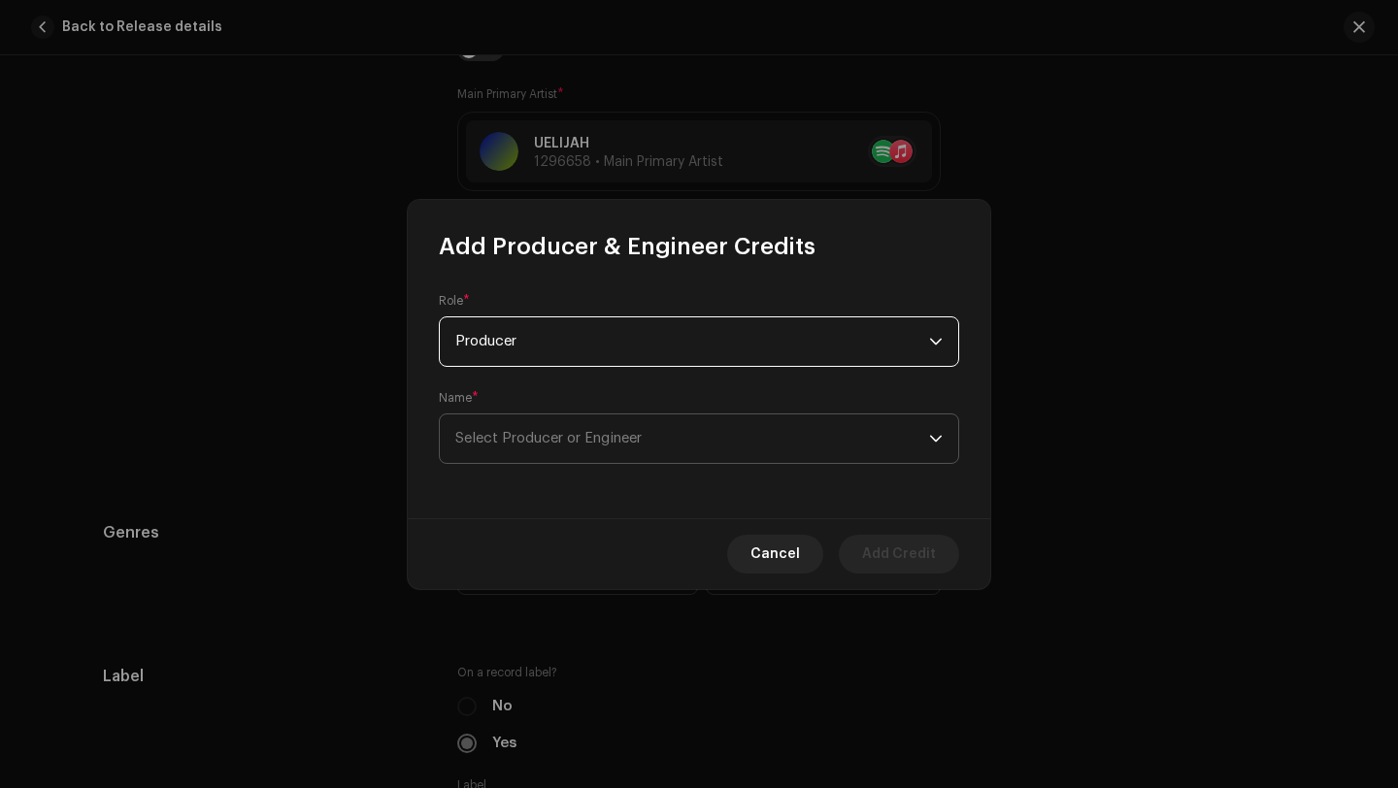
click at [520, 433] on span "Select Producer or Engineer" at bounding box center [548, 438] width 186 height 15
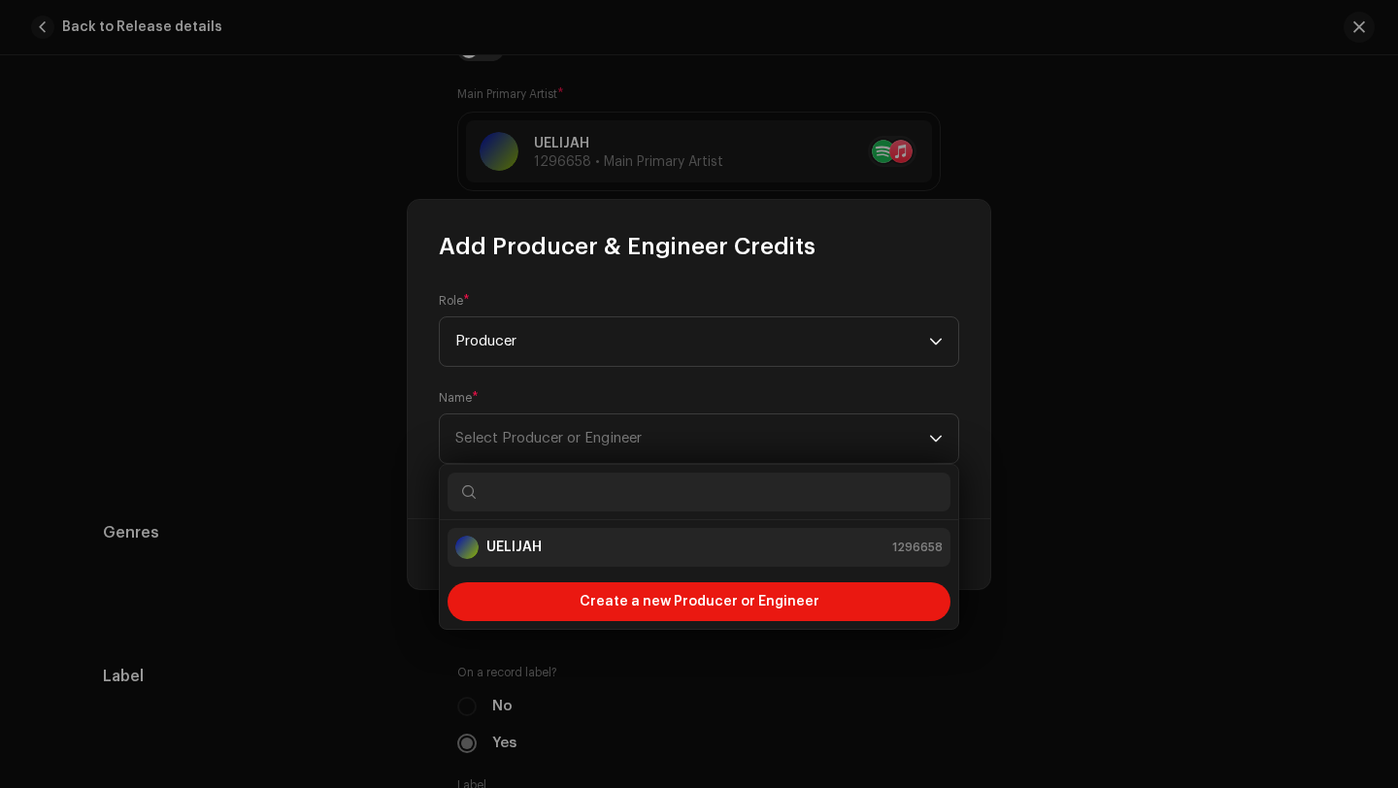
click at [536, 552] on strong "UELIJAH" at bounding box center [513, 547] width 55 height 19
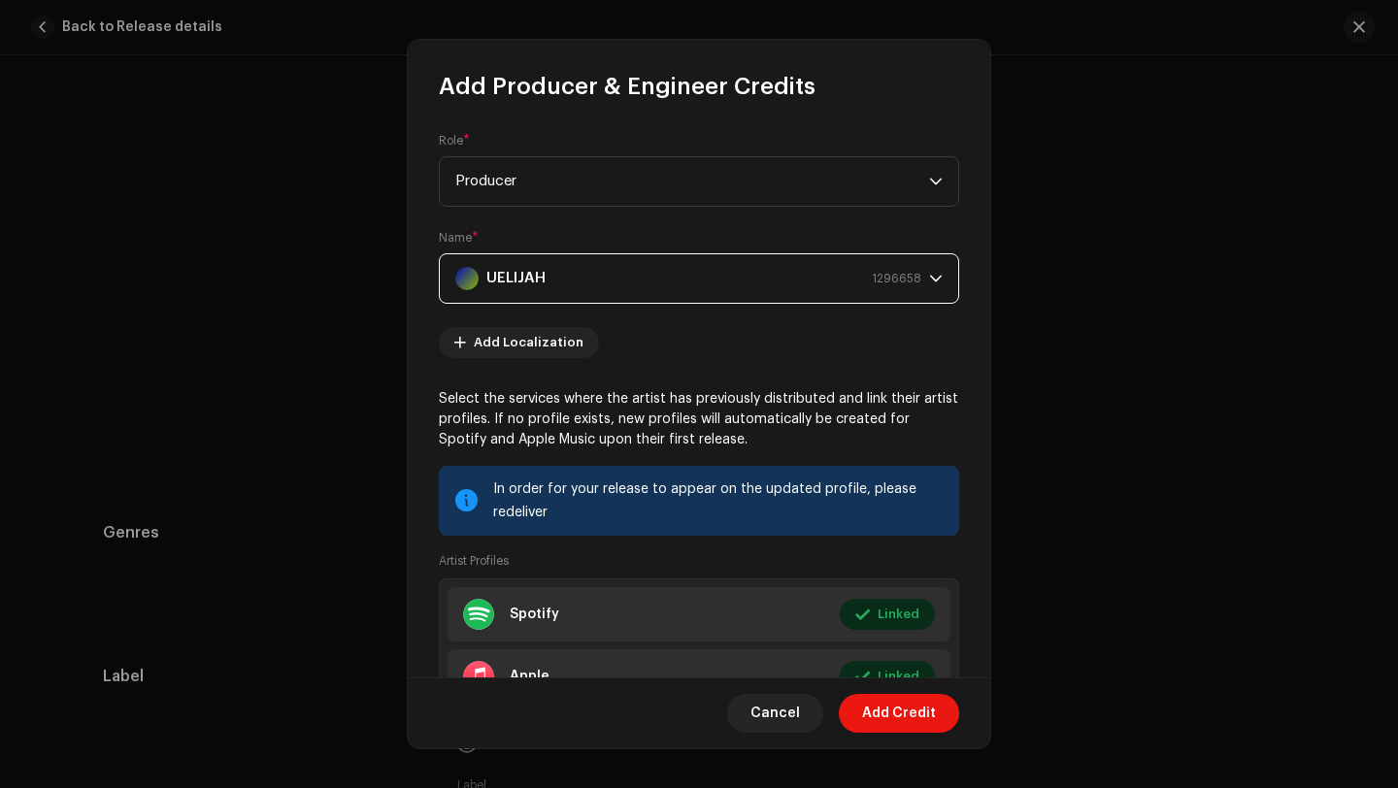
scroll to position [213, 0]
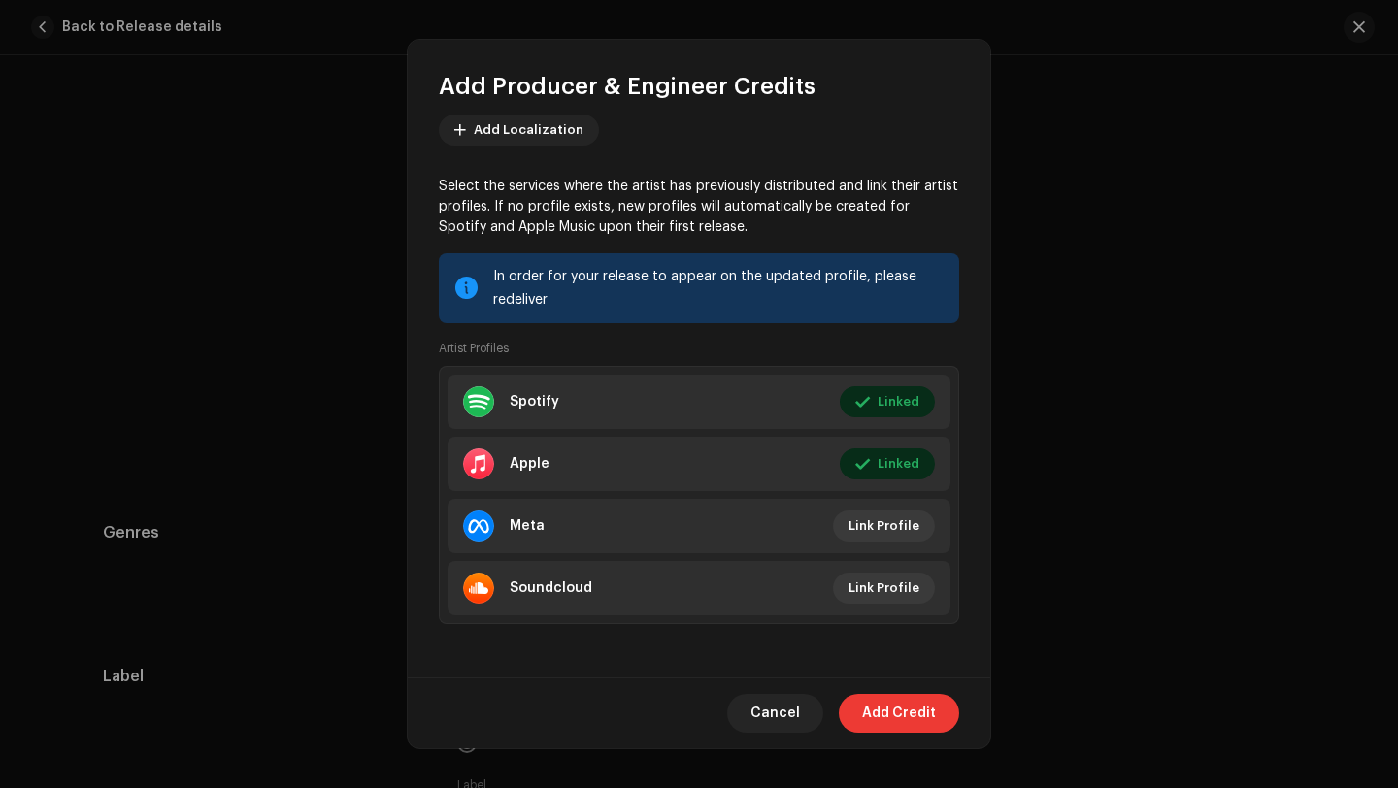
click at [884, 711] on span "Add Credit" at bounding box center [899, 713] width 74 height 39
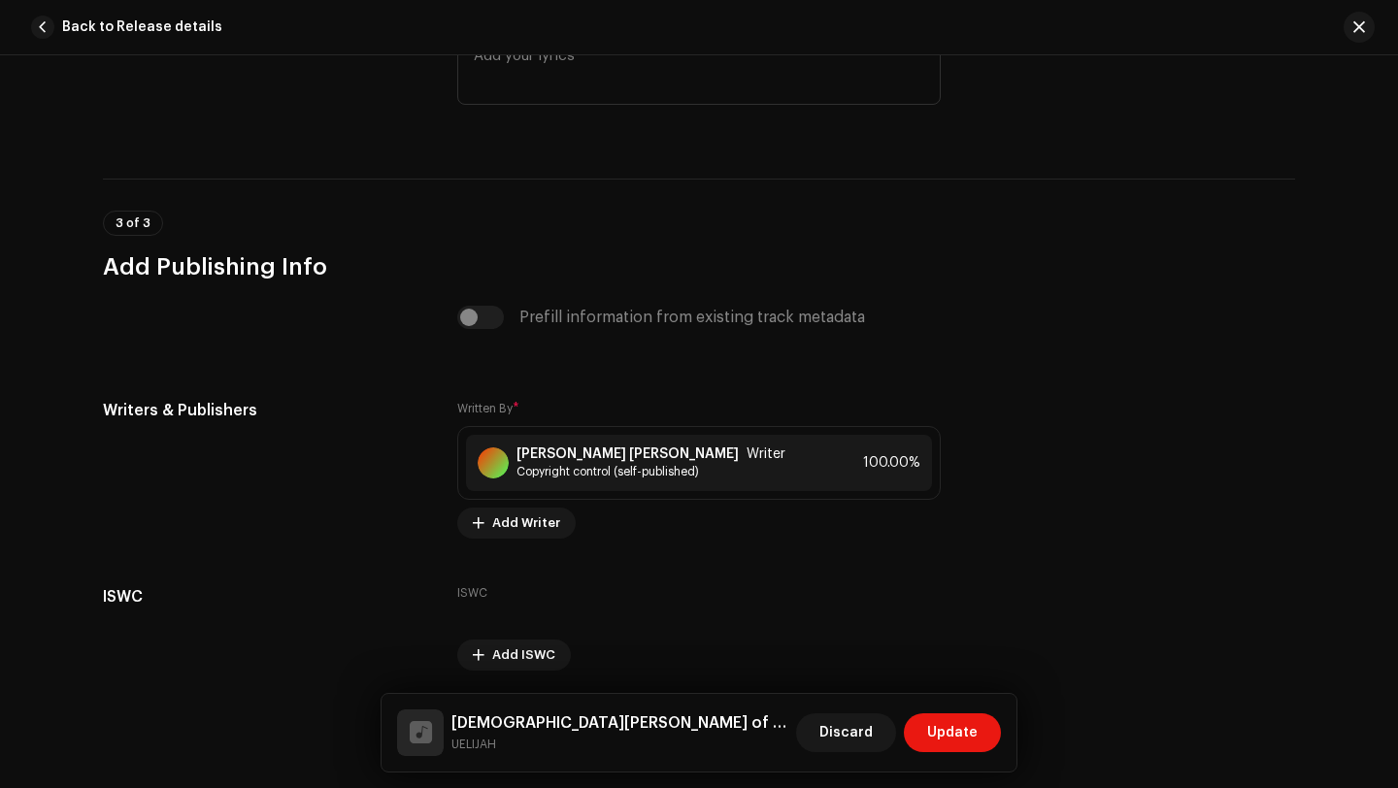
scroll to position [3932, 0]
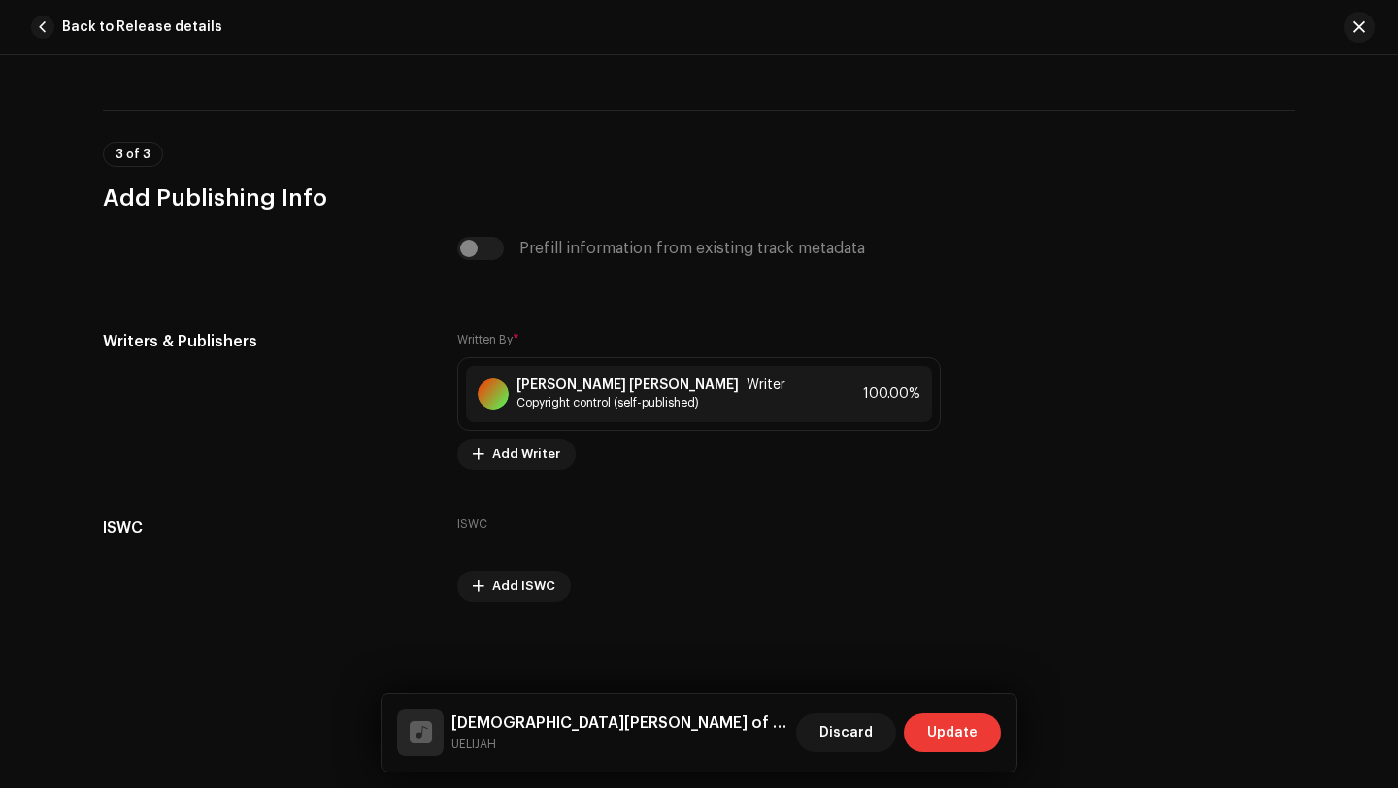
click at [934, 718] on span "Update" at bounding box center [952, 733] width 50 height 39
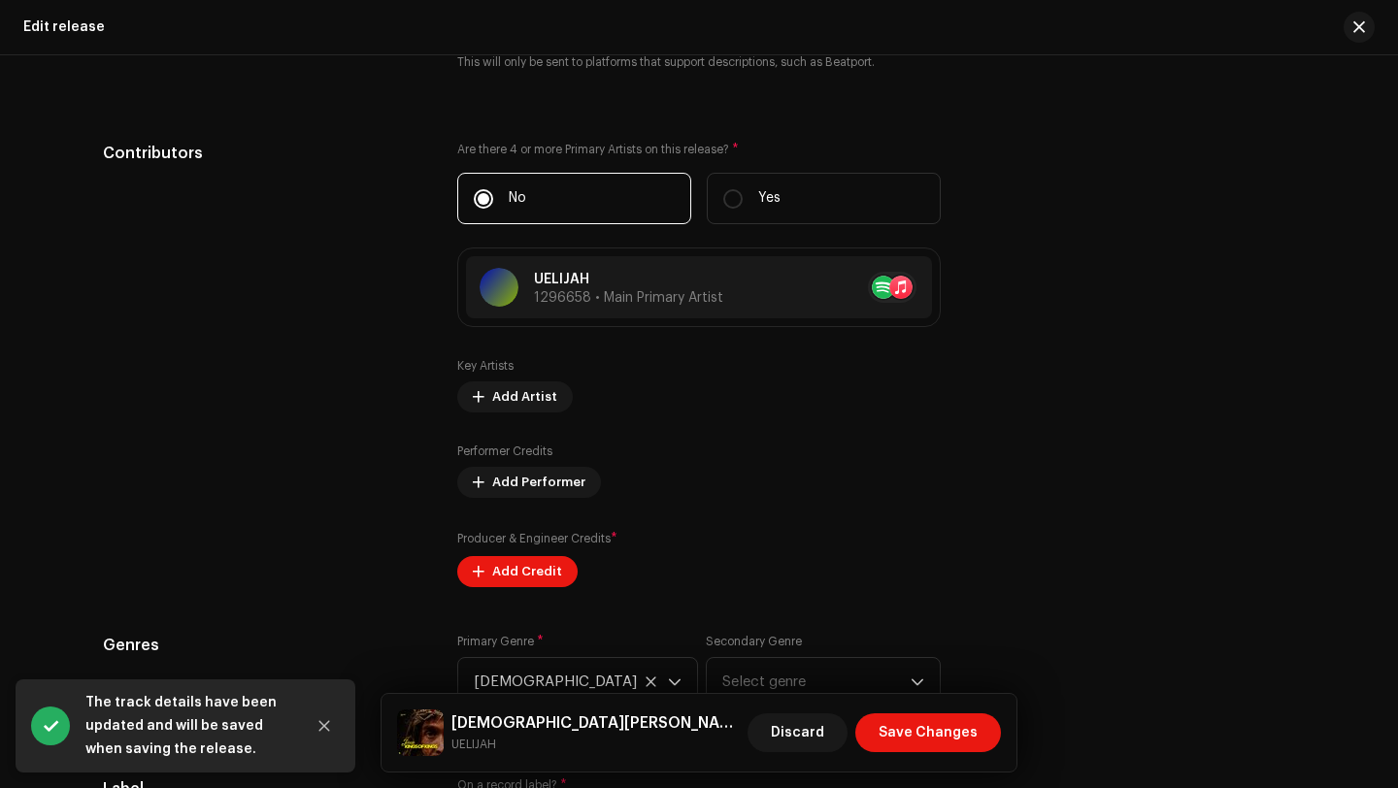
scroll to position [1967, 0]
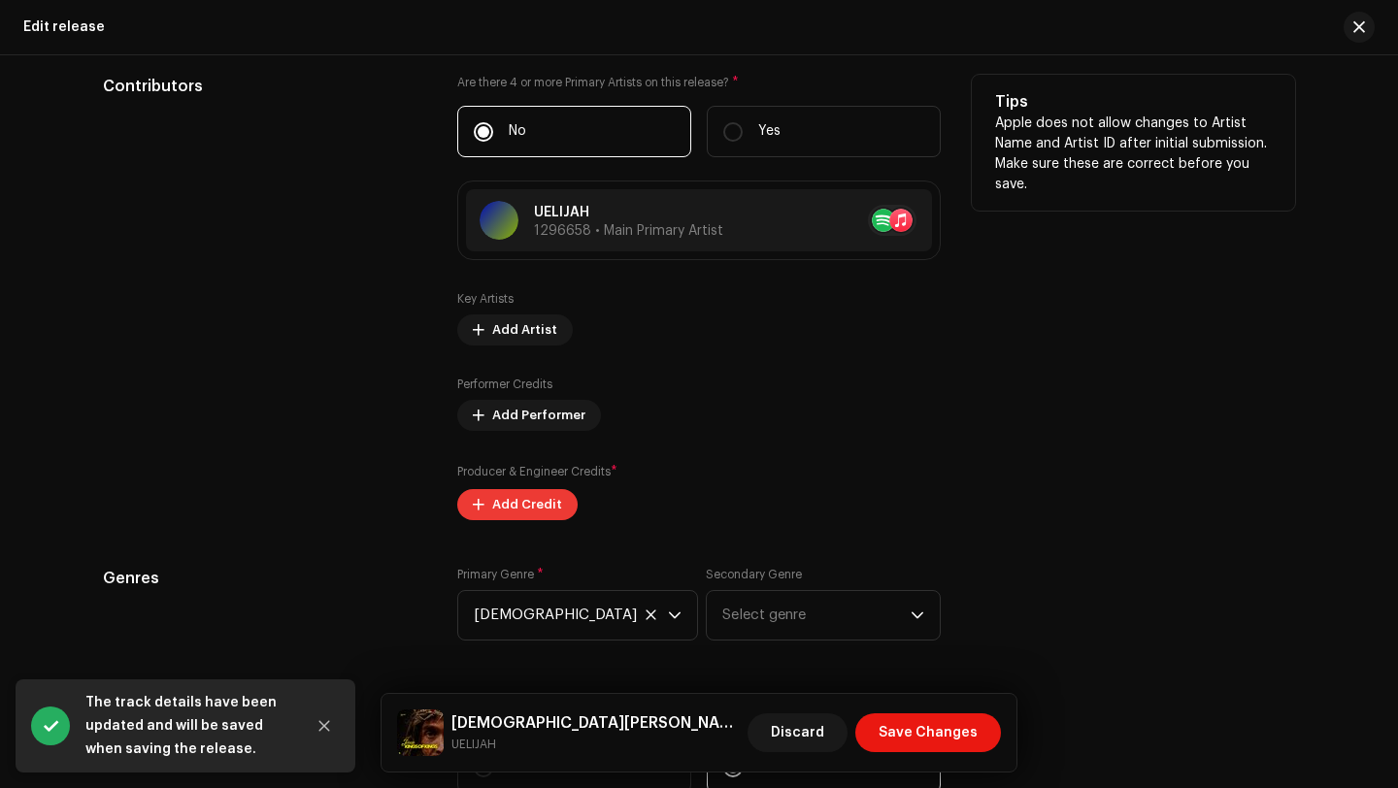
click at [530, 503] on span "Add Credit" at bounding box center [527, 505] width 70 height 39
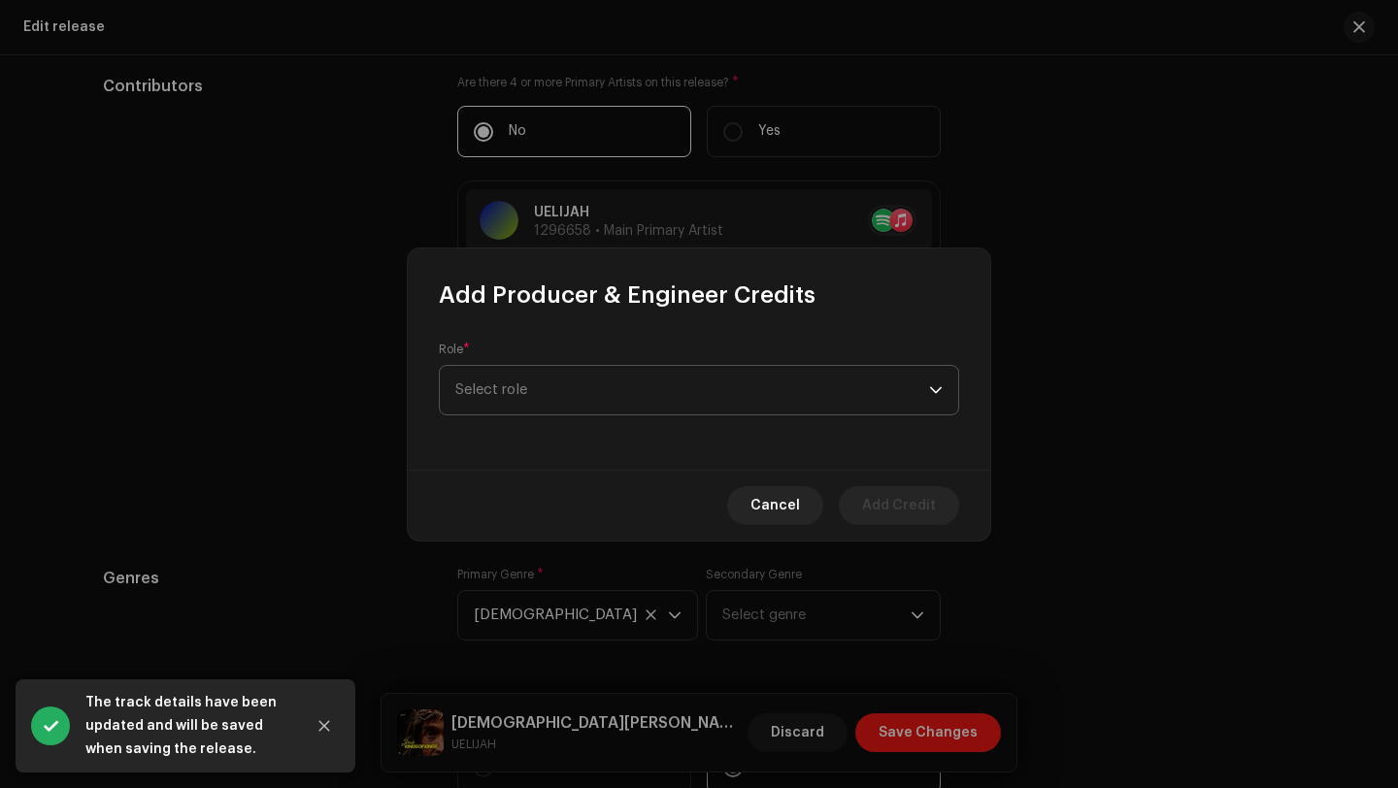
click at [572, 393] on span "Select role" at bounding box center [692, 390] width 474 height 49
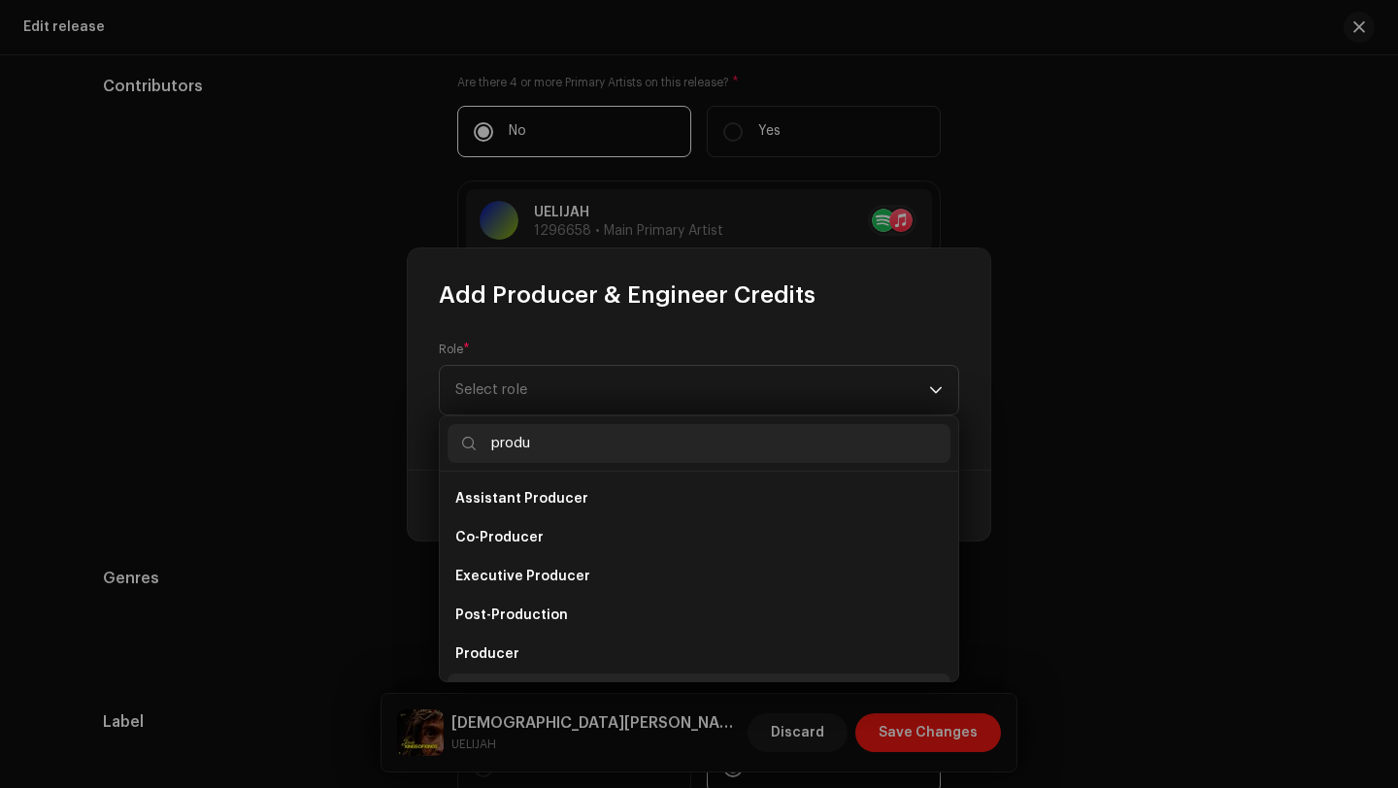
scroll to position [31, 0]
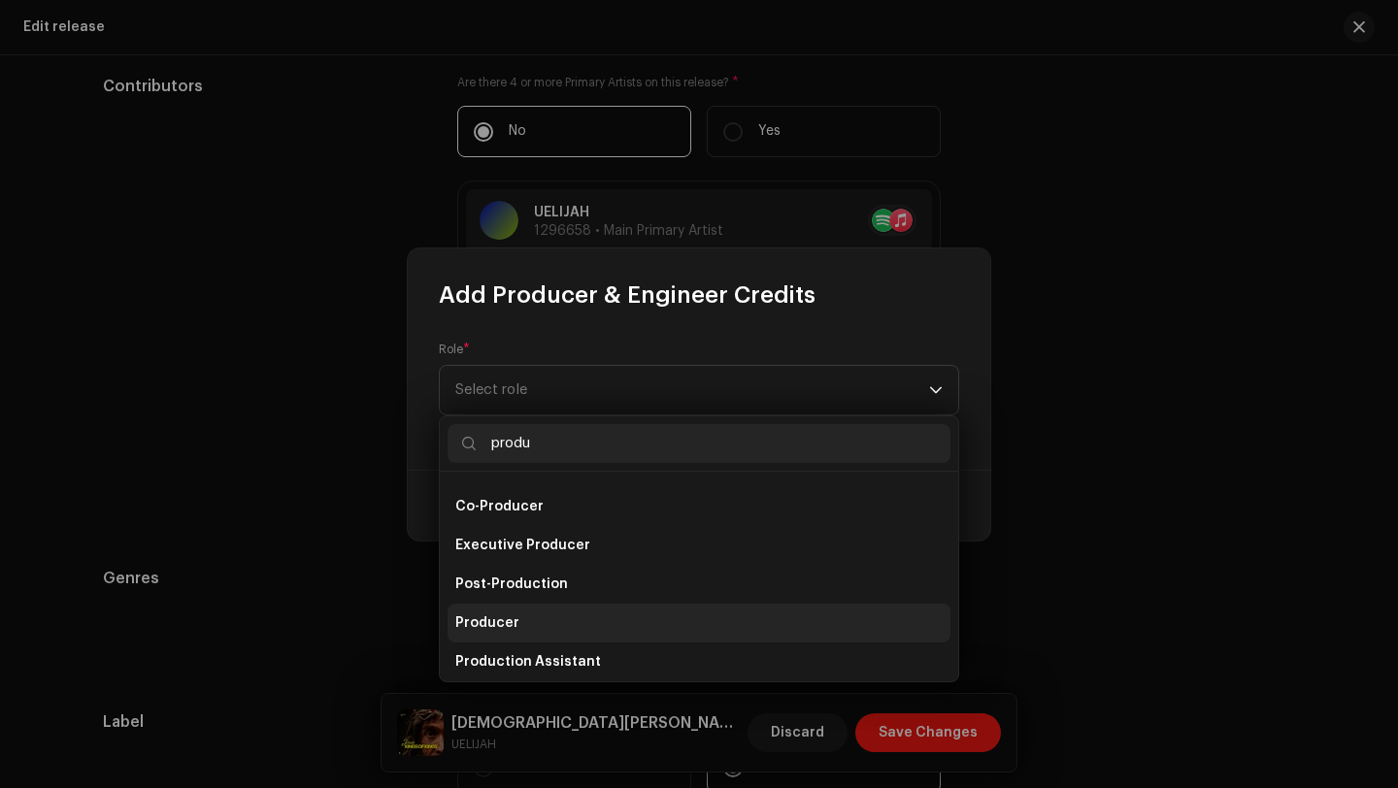
type input "produ"
click at [541, 624] on li "Producer" at bounding box center [699, 623] width 503 height 39
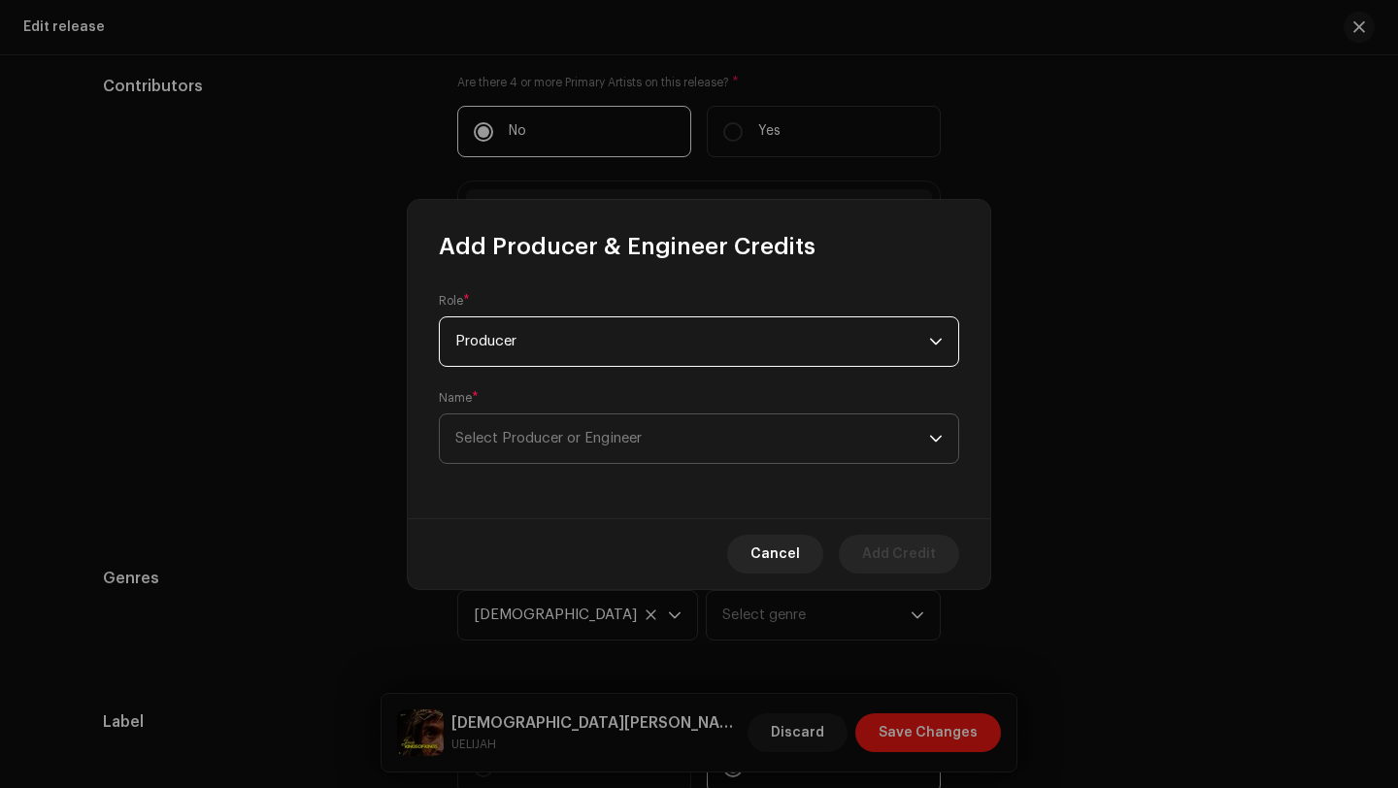
click at [553, 448] on span "Select Producer or Engineer" at bounding box center [692, 439] width 474 height 49
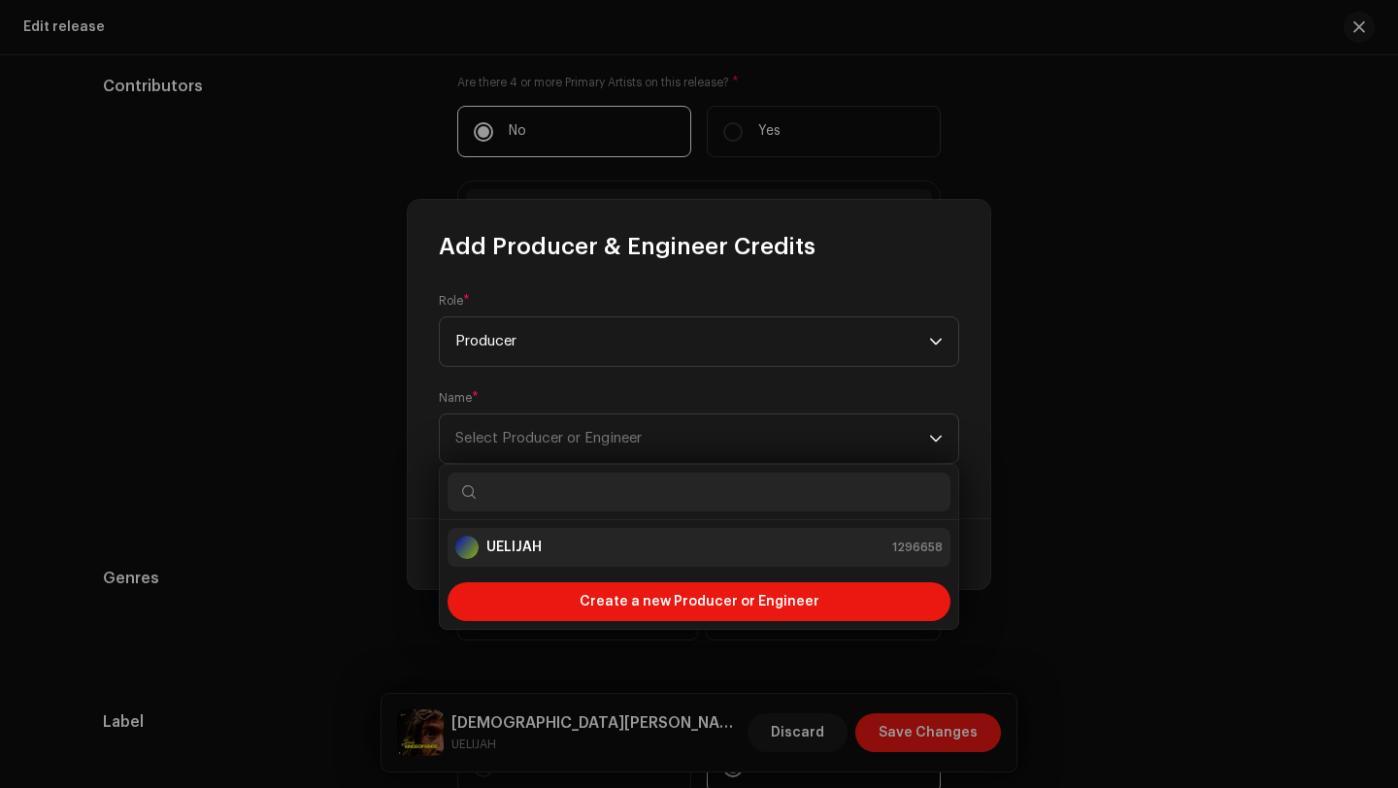
click at [552, 541] on div "UELIJAH 1296658" at bounding box center [698, 547] width 487 height 23
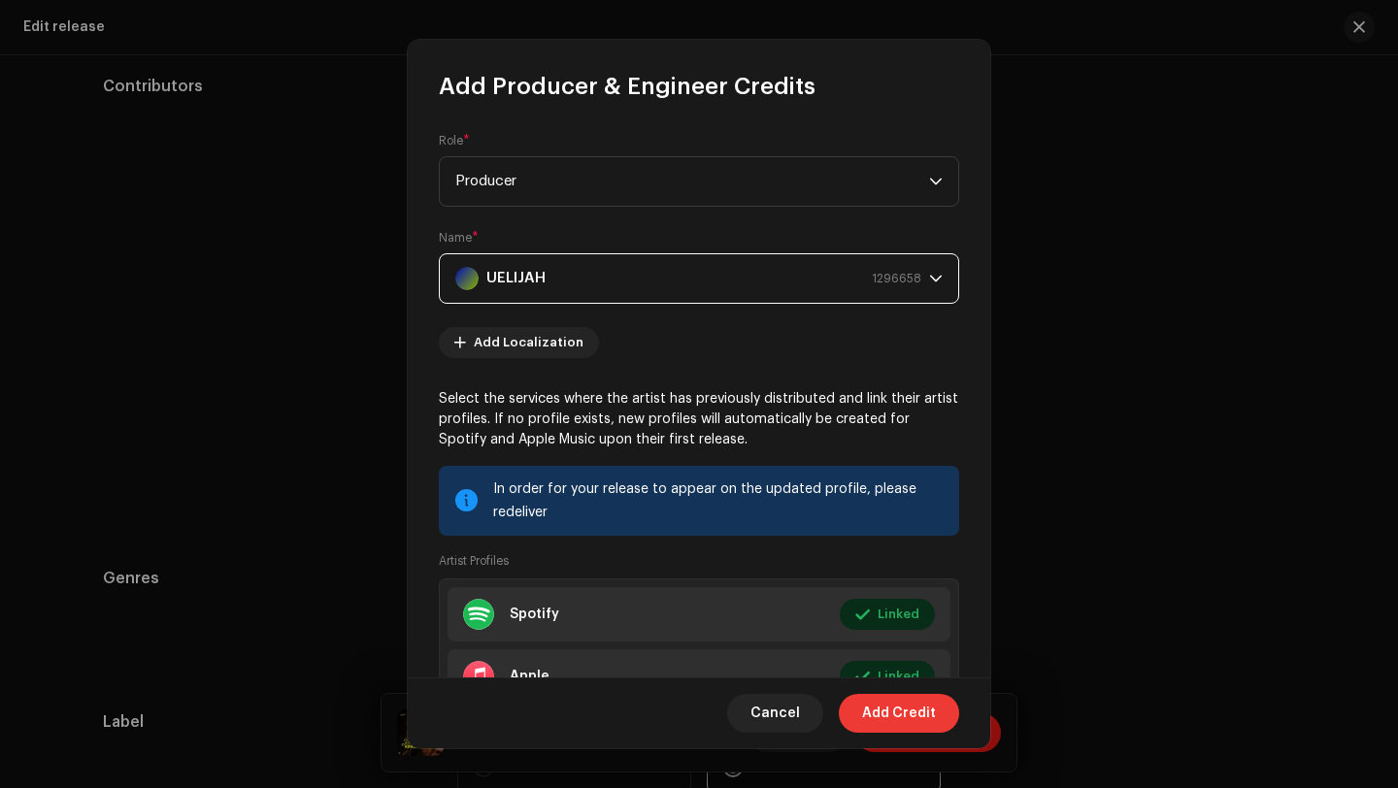
click at [880, 706] on span "Add Credit" at bounding box center [899, 713] width 74 height 39
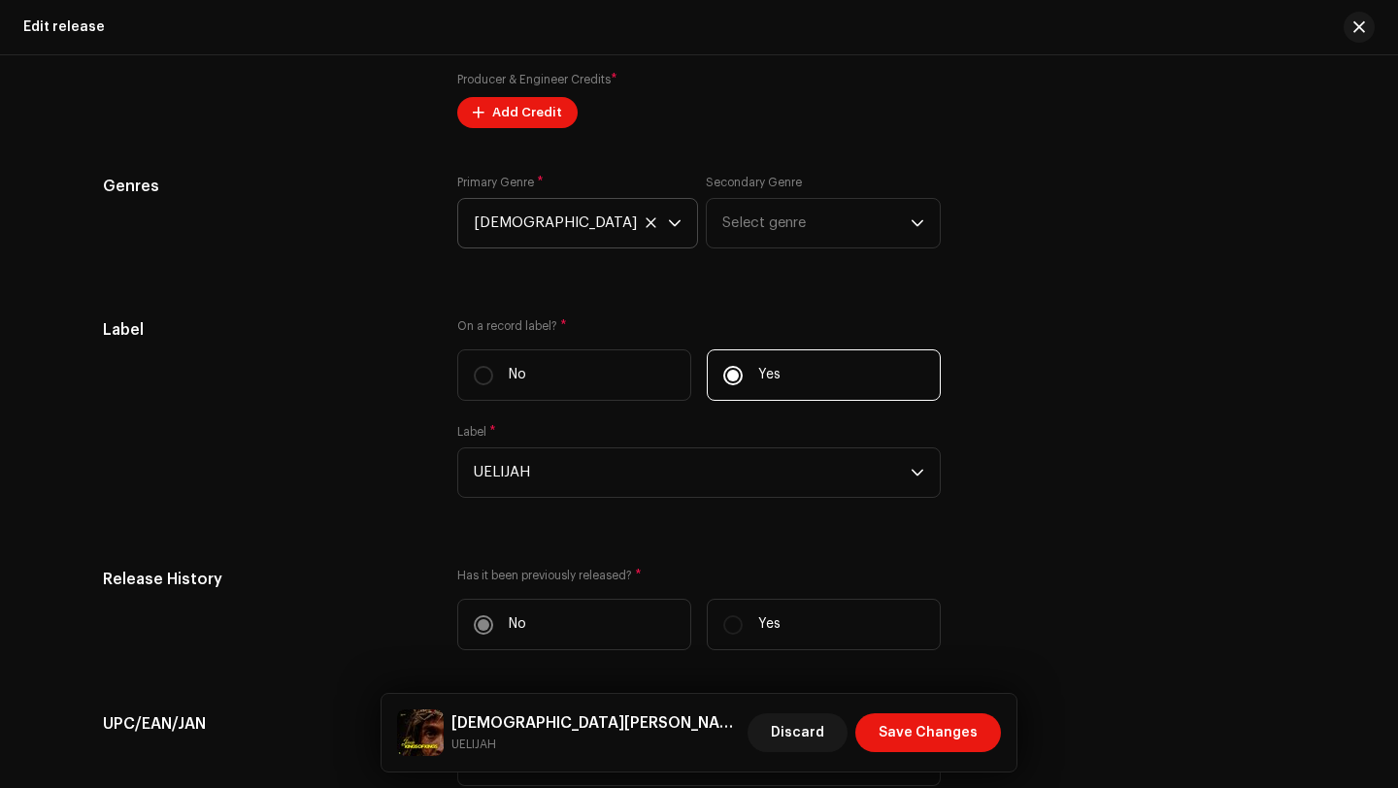
scroll to position [2395, 0]
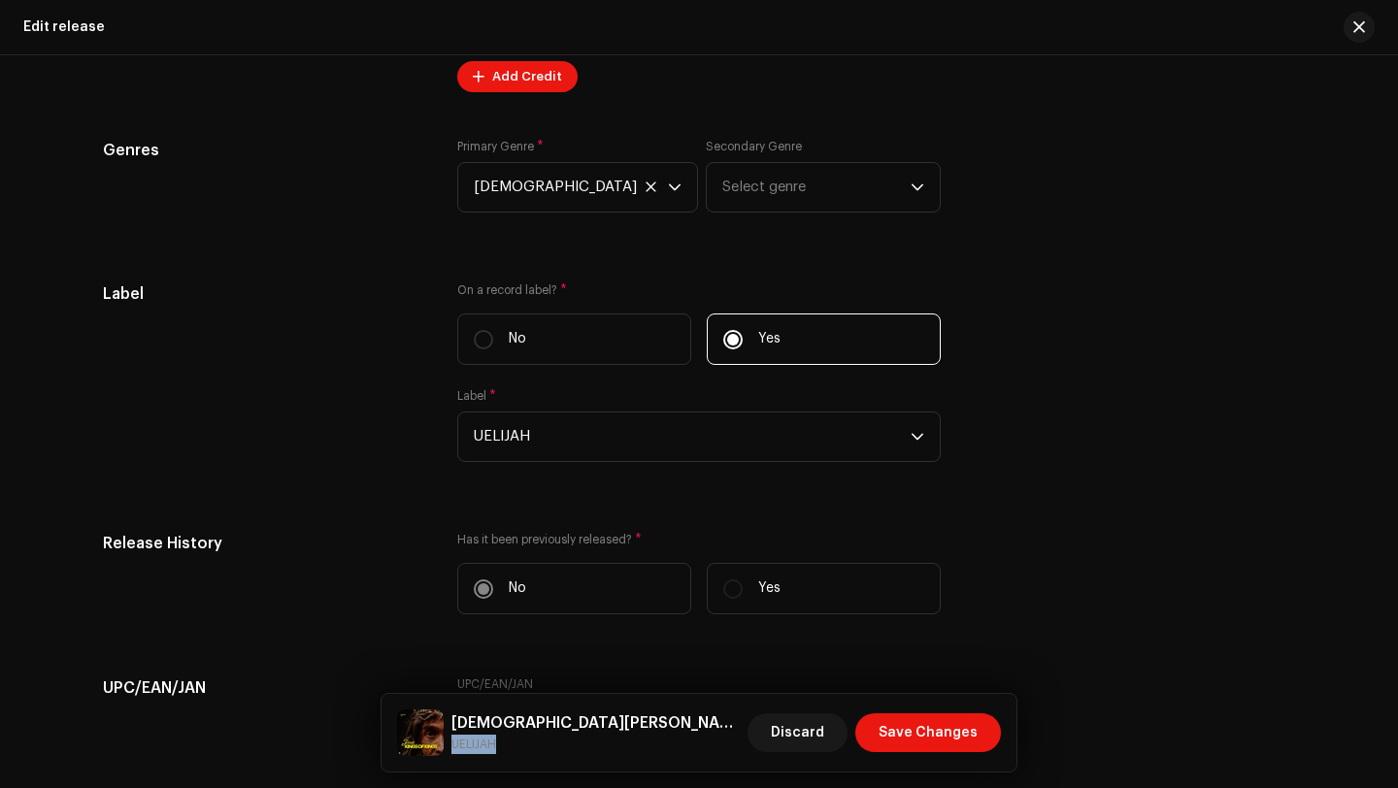
drag, startPoint x: 452, startPoint y: 745, endPoint x: 513, endPoint y: 742, distance: 60.3
click at [515, 742] on small "UELIJAH" at bounding box center [596, 744] width 288 height 19
copy small "UELIJAH"
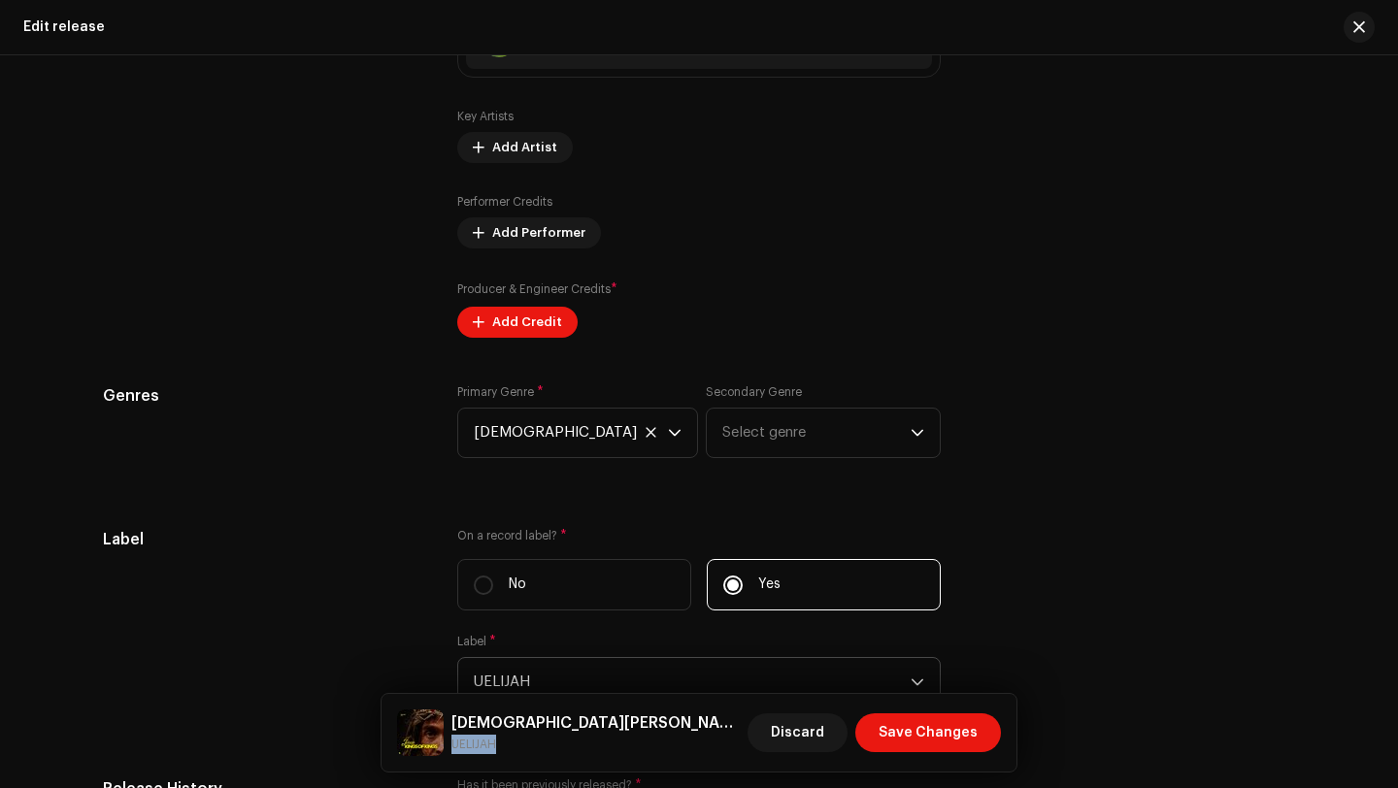
scroll to position [2089, 0]
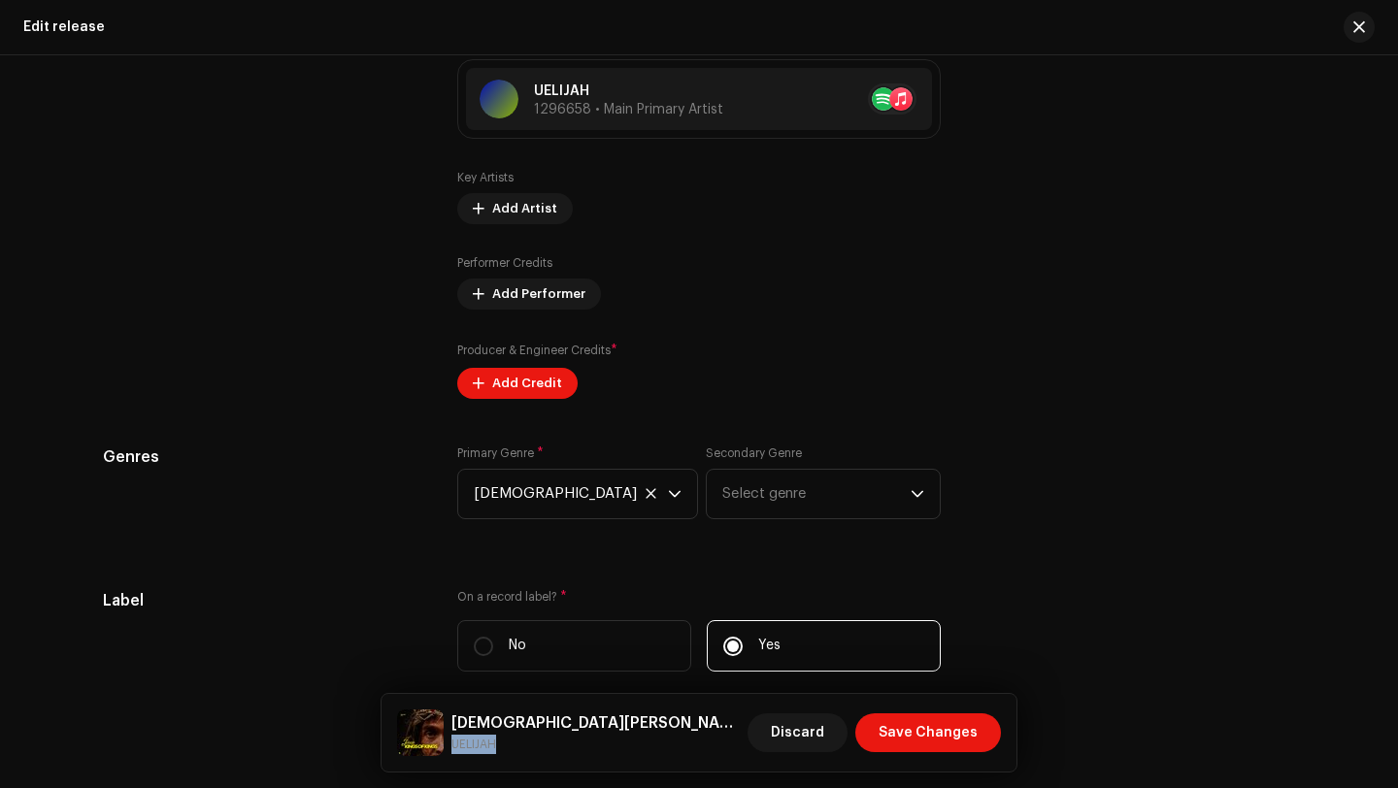
click at [538, 399] on div "Compilation Is it a compilation? * No Yes Metadata Language Language * English …" at bounding box center [699, 307] width 1192 height 2315
click at [528, 389] on span "Add Credit" at bounding box center [527, 383] width 70 height 39
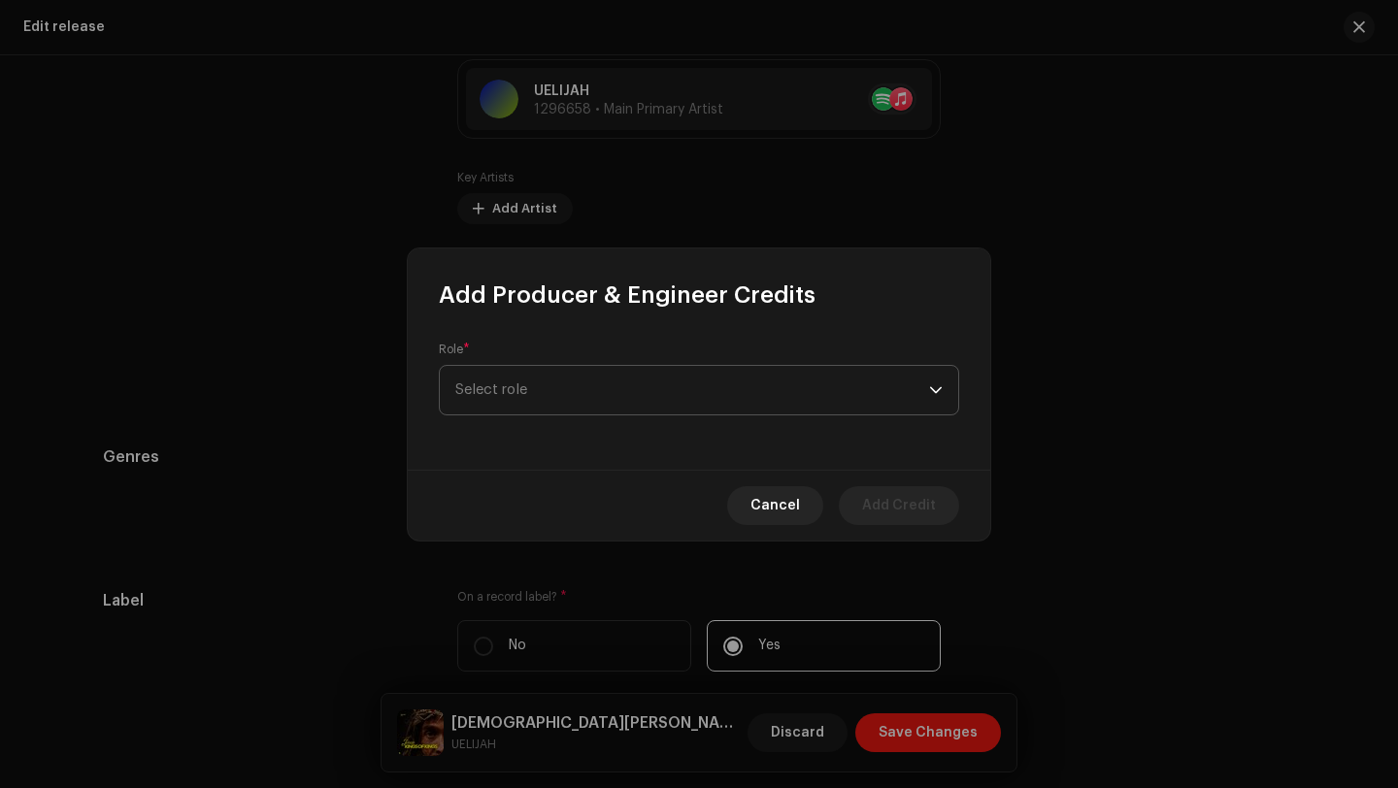
click at [539, 400] on span "Select role" at bounding box center [692, 390] width 474 height 49
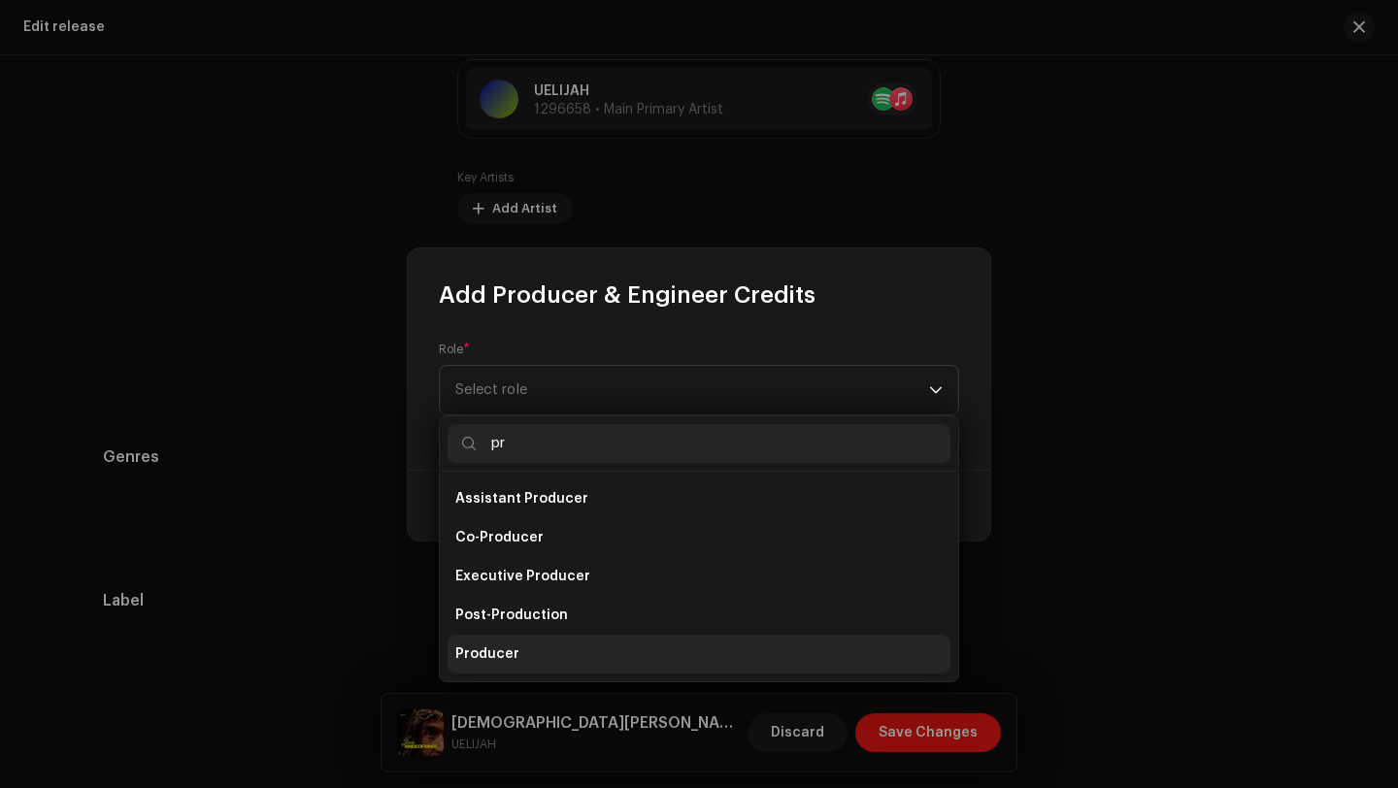
type input "pr"
click at [517, 659] on li "Producer" at bounding box center [699, 654] width 503 height 39
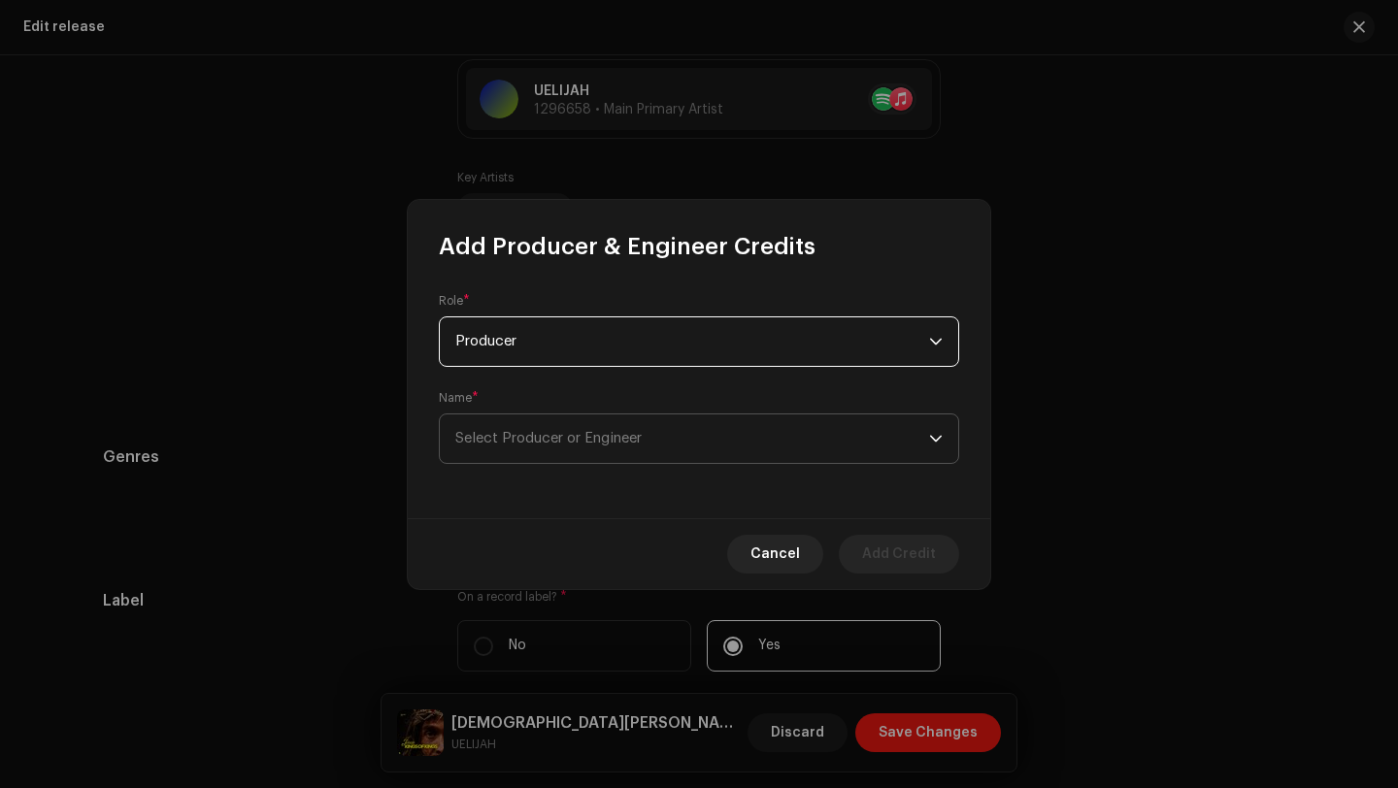
click at [544, 438] on span "Select Producer or Engineer" at bounding box center [548, 438] width 186 height 15
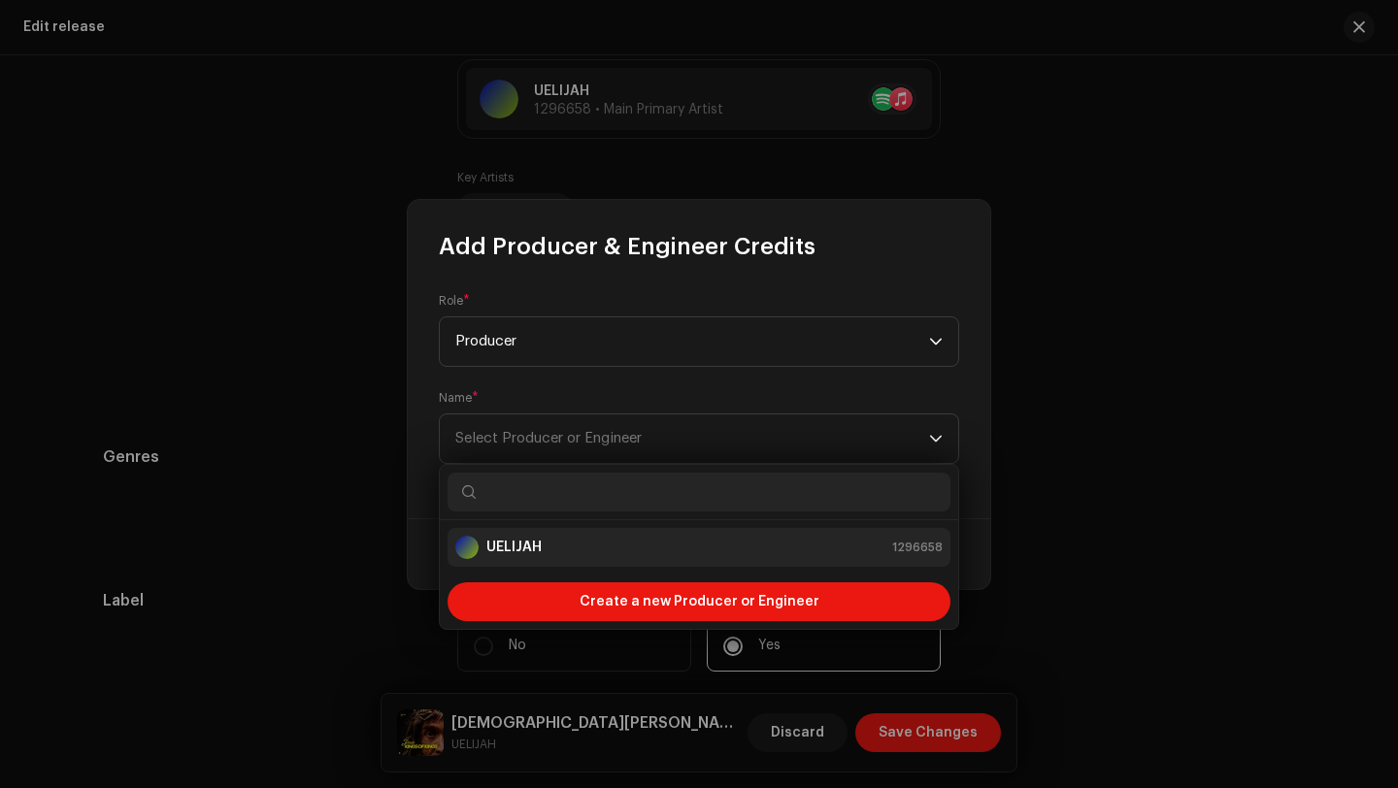
click at [537, 548] on strong "UELIJAH" at bounding box center [513, 547] width 55 height 19
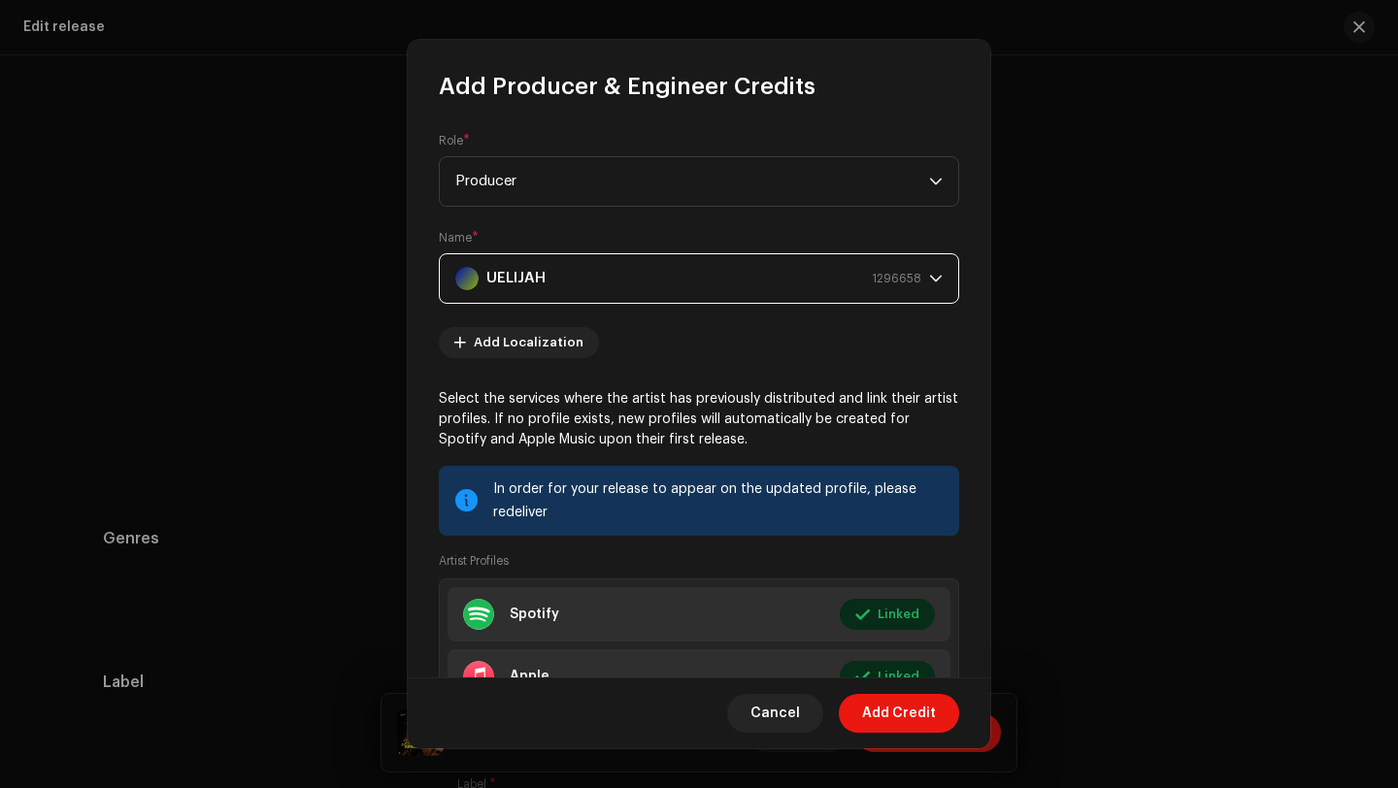
scroll to position [213, 0]
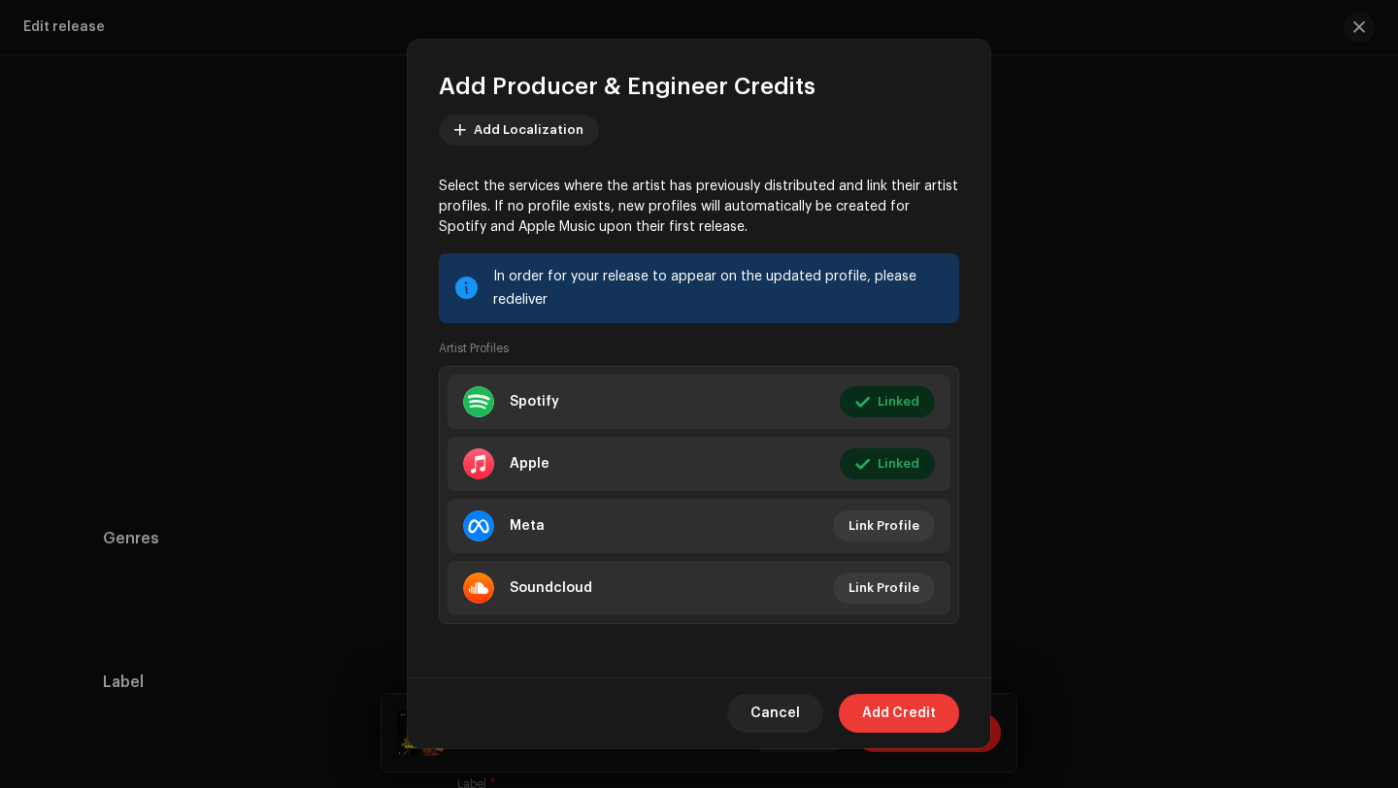
click at [889, 699] on span "Add Credit" at bounding box center [899, 713] width 74 height 39
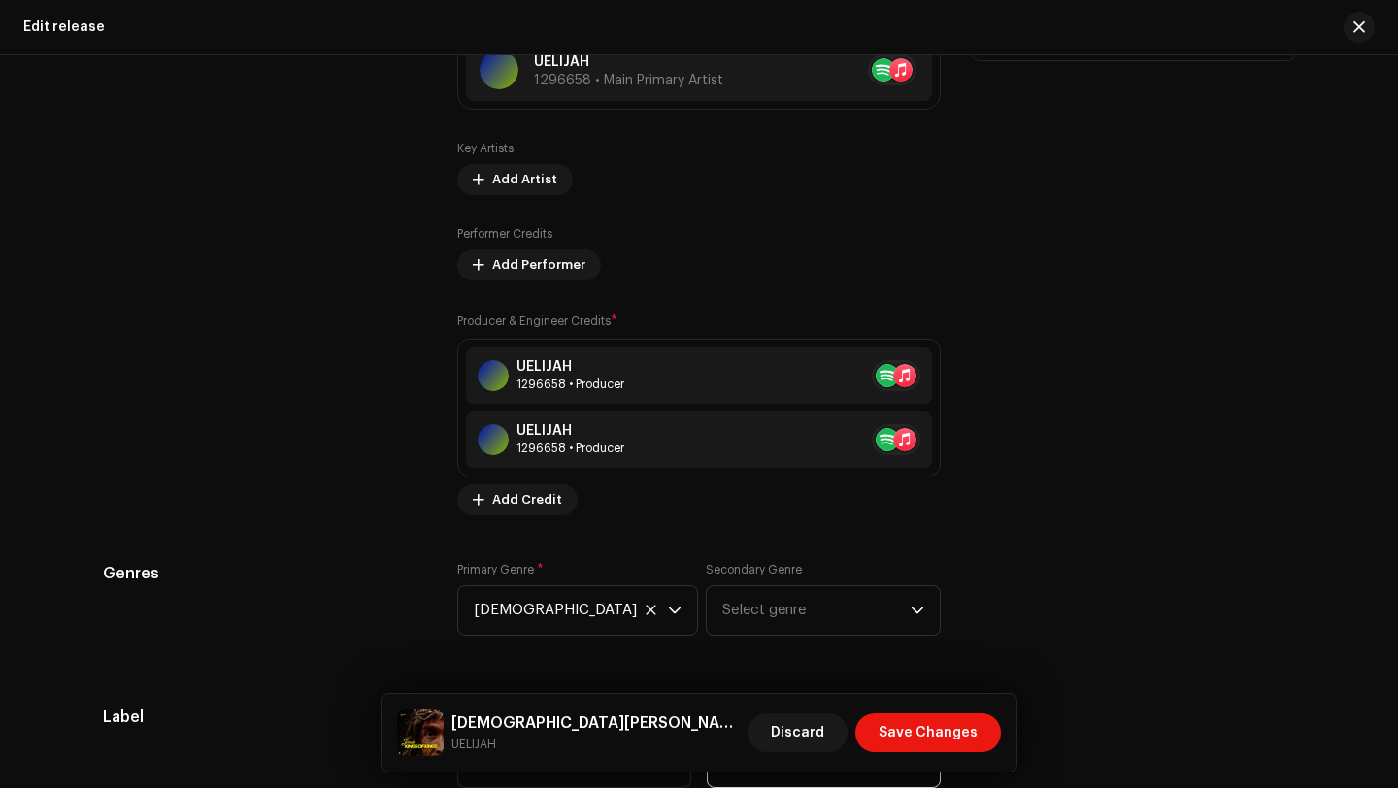
scroll to position [2120, 0]
click at [909, 436] on span at bounding box center [909, 438] width 12 height 16
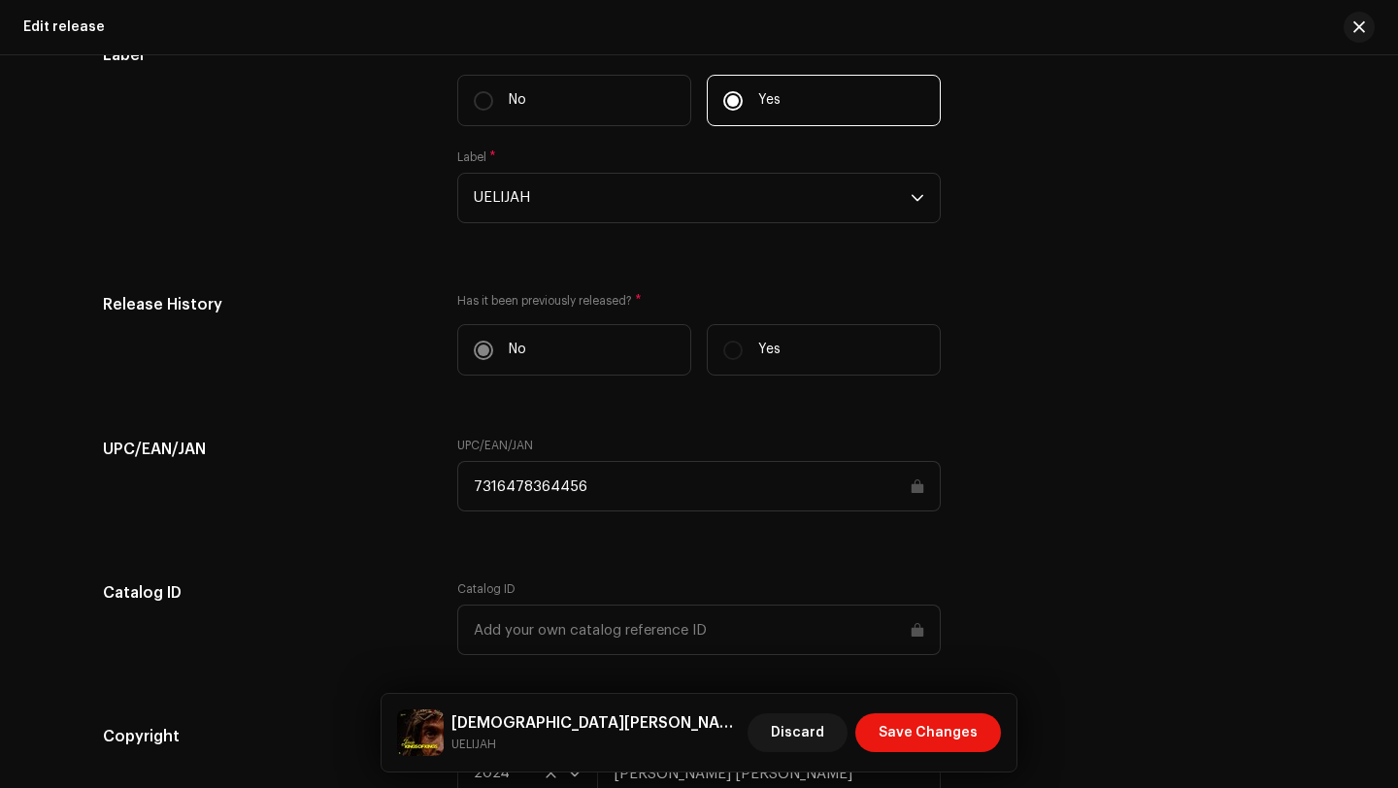
scroll to position [3033, 0]
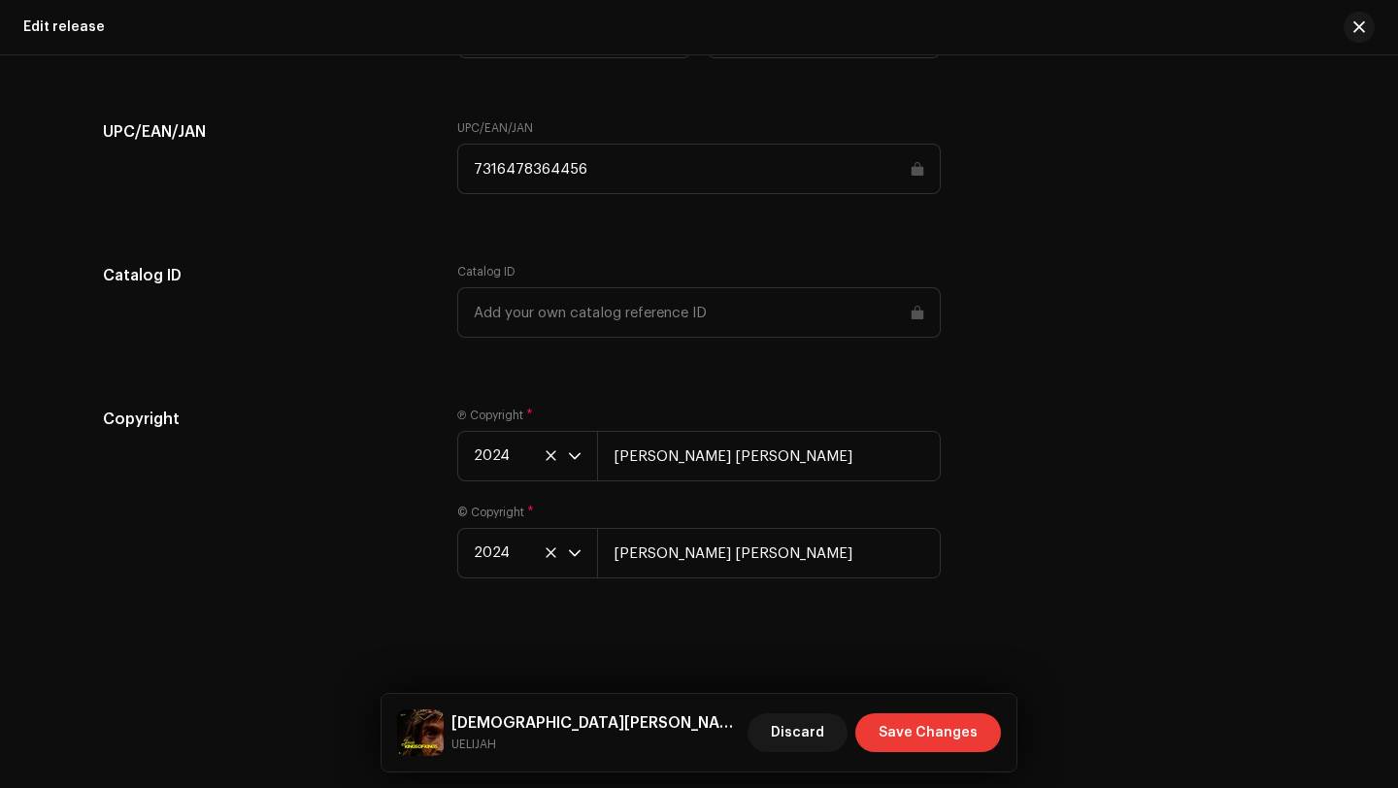
click at [894, 736] on span "Save Changes" at bounding box center [928, 733] width 99 height 39
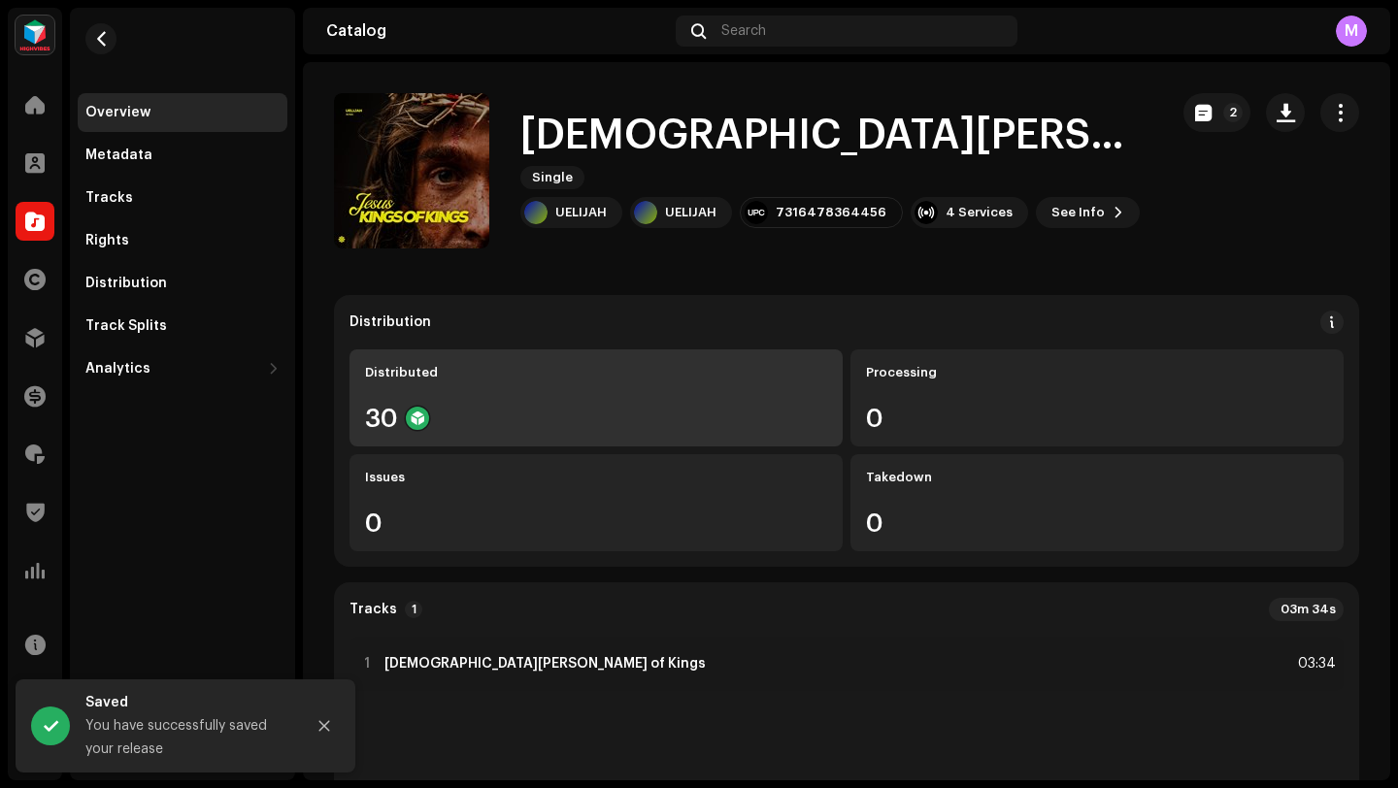
click at [695, 409] on div "30" at bounding box center [596, 418] width 462 height 25
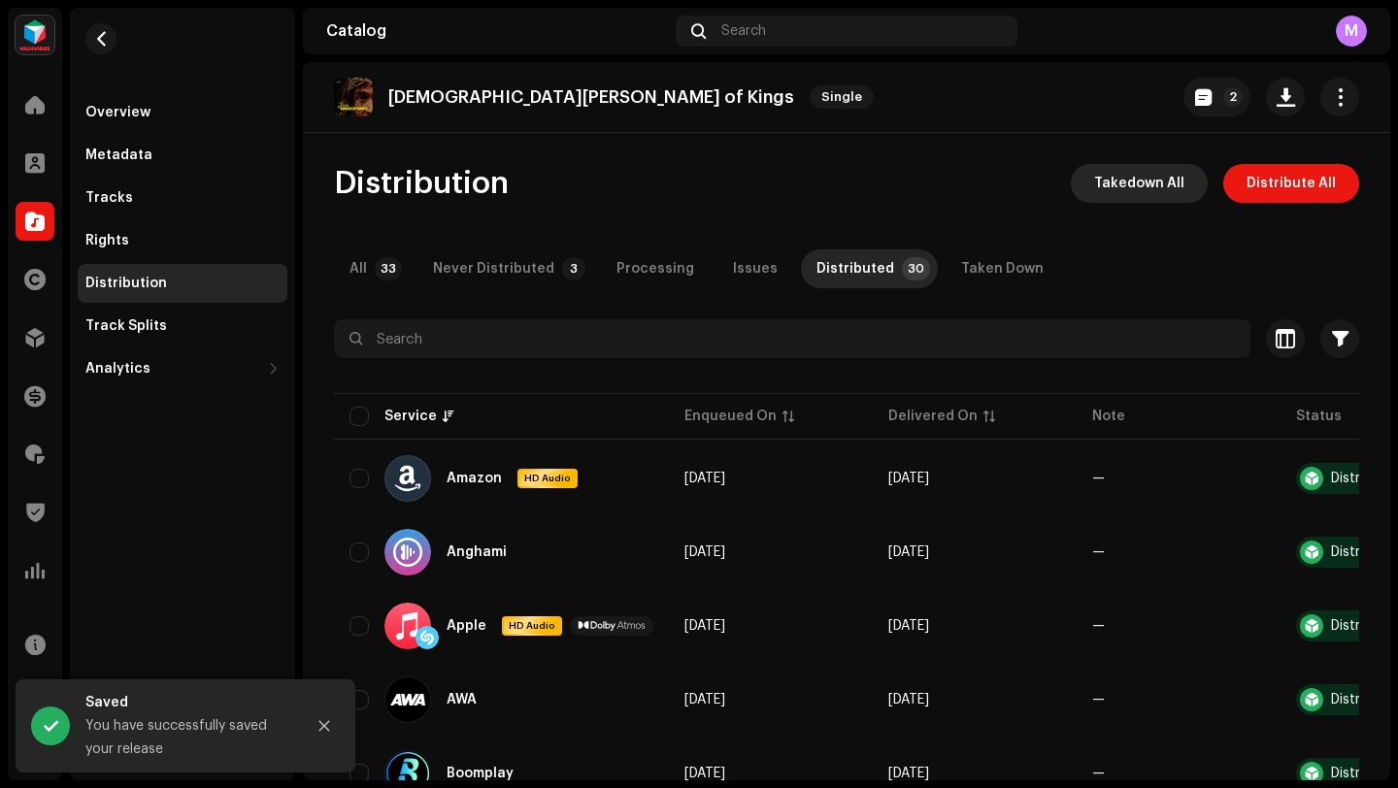
click at [1094, 198] on span "Takedown All" at bounding box center [1139, 183] width 90 height 39
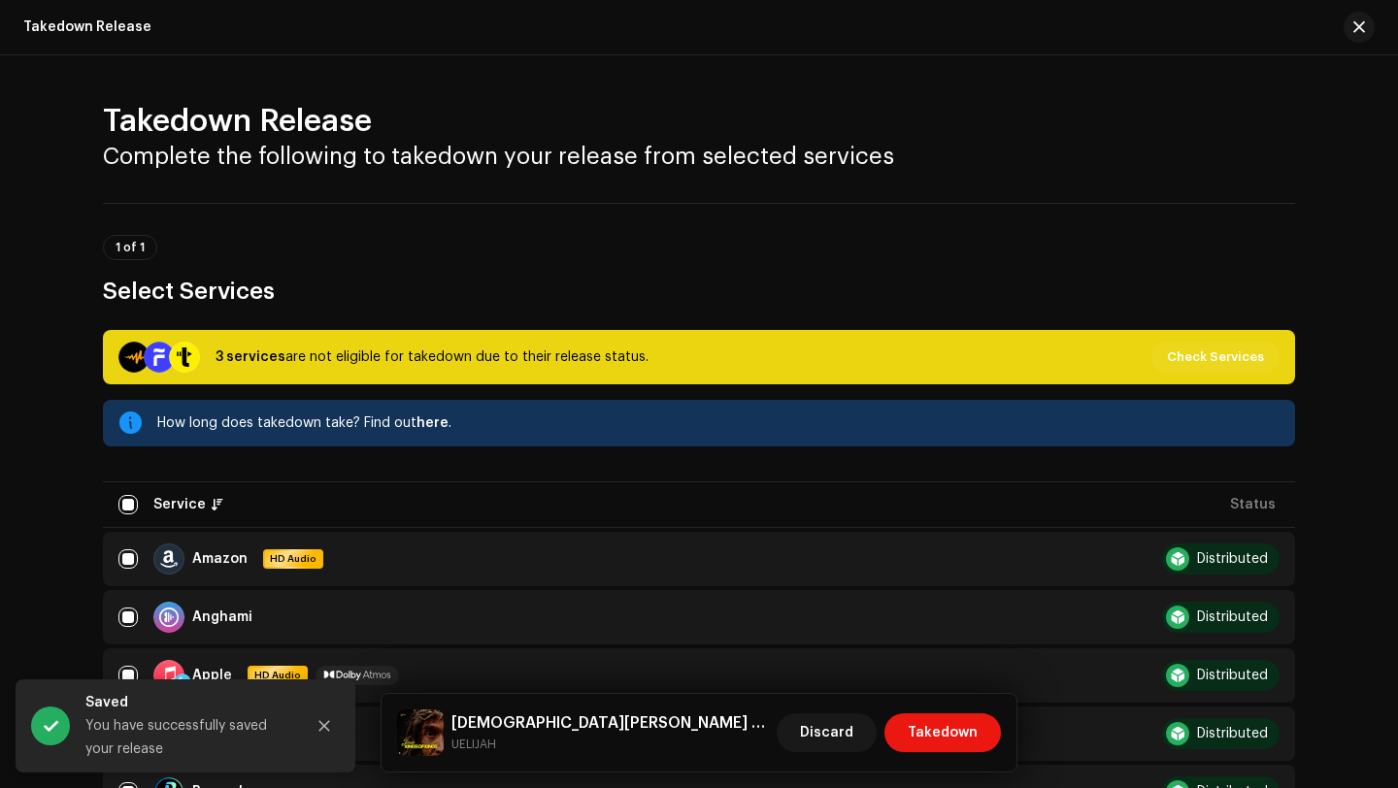
click at [953, 760] on div "Jesus King of Kings UELIJAH Discard Takedown" at bounding box center [699, 733] width 635 height 78
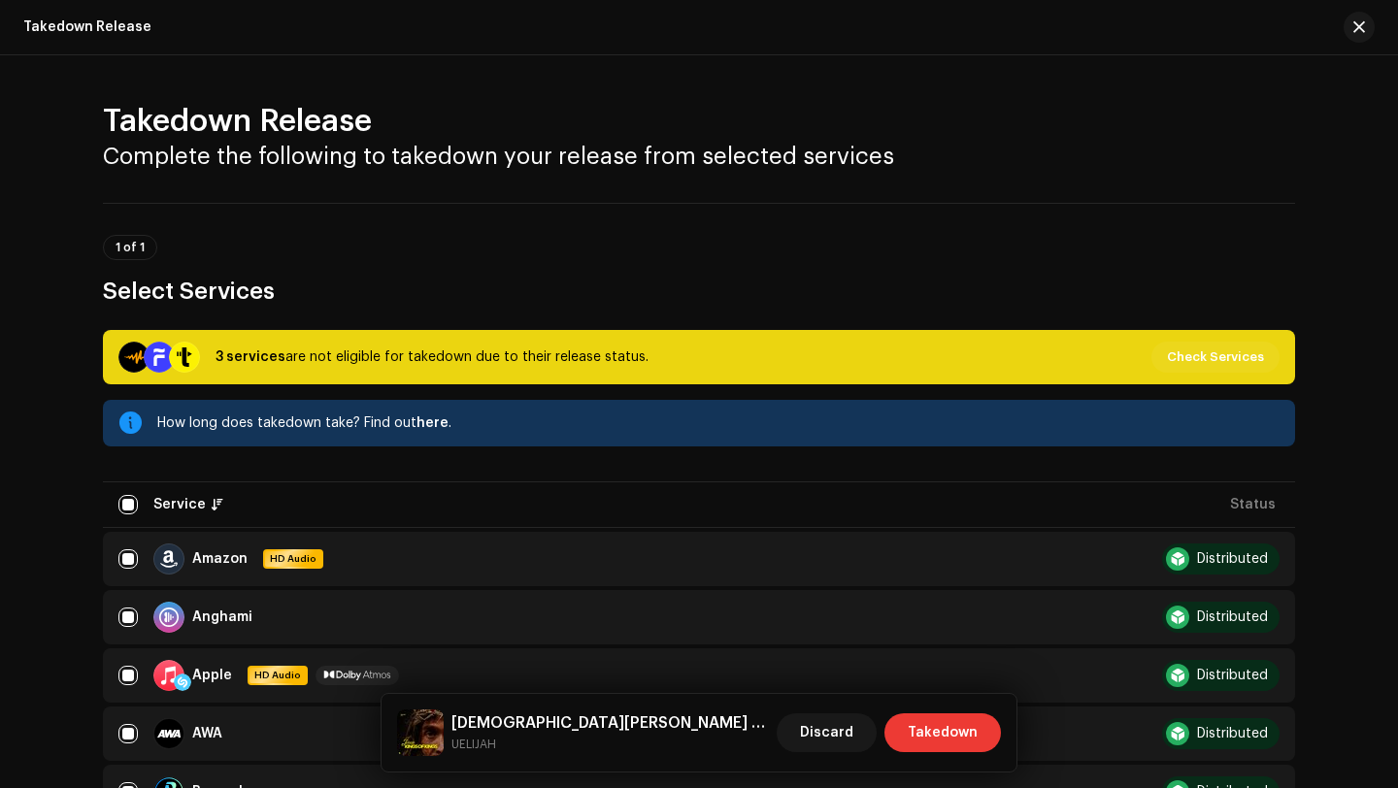
click at [946, 740] on span "Takedown" at bounding box center [943, 733] width 70 height 39
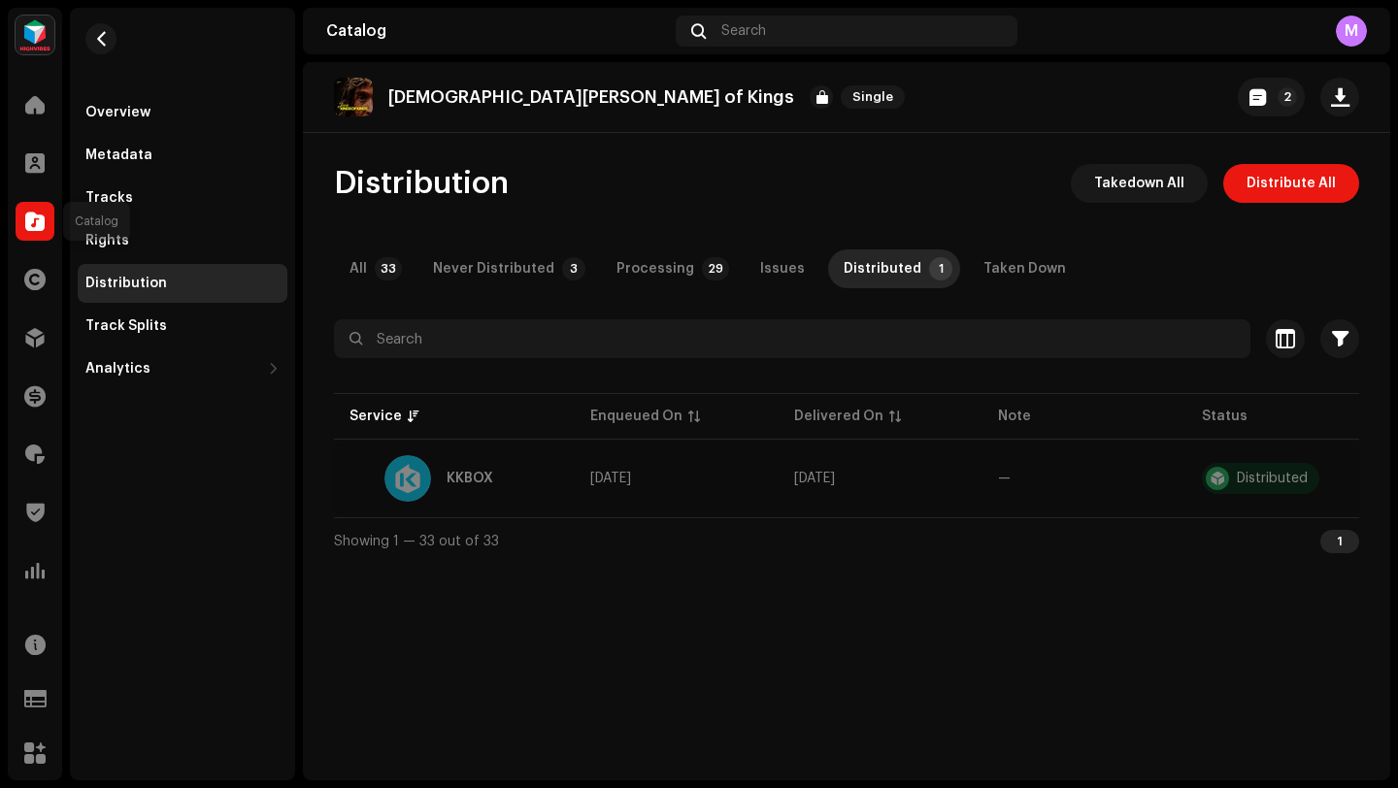
click at [29, 226] on span at bounding box center [34, 222] width 19 height 16
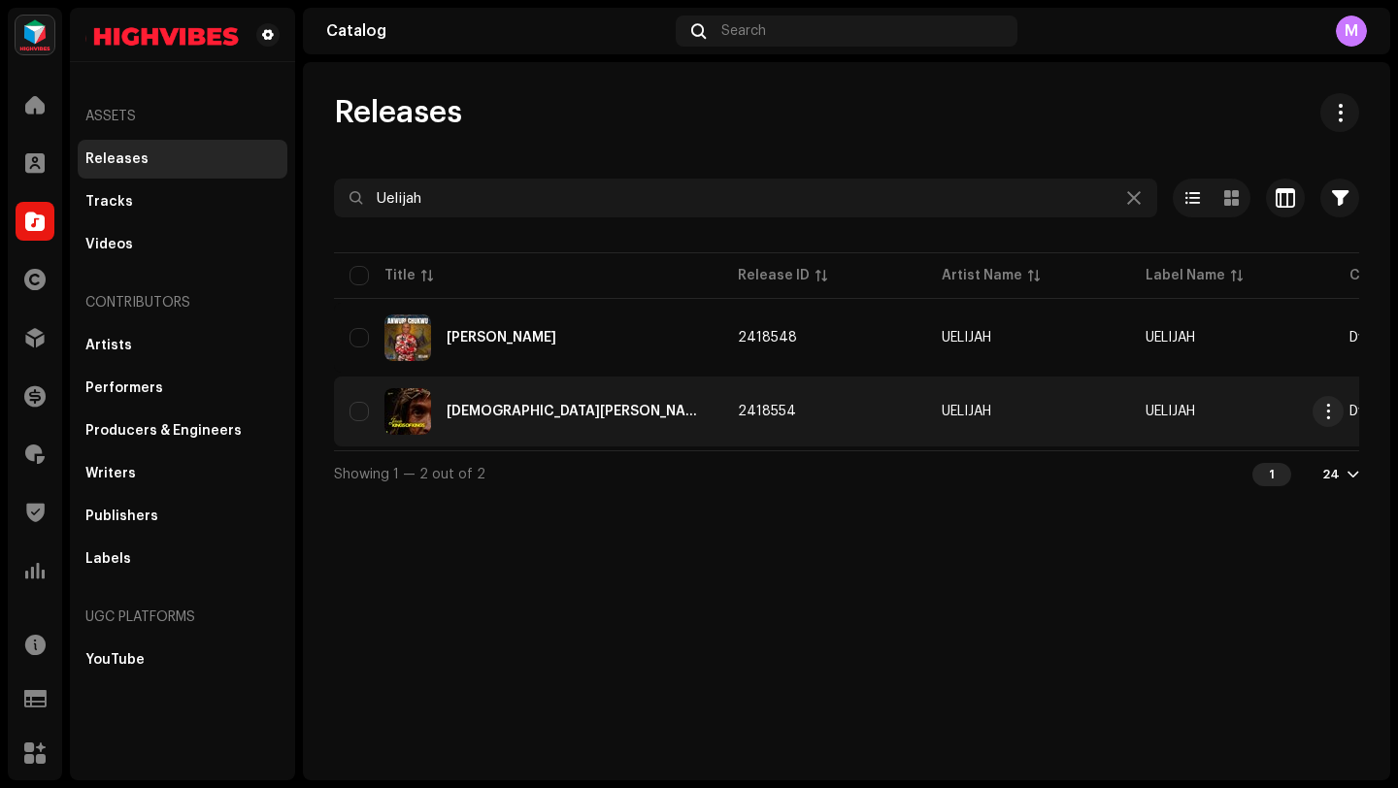
click at [722, 423] on td "2418554" at bounding box center [824, 412] width 204 height 70
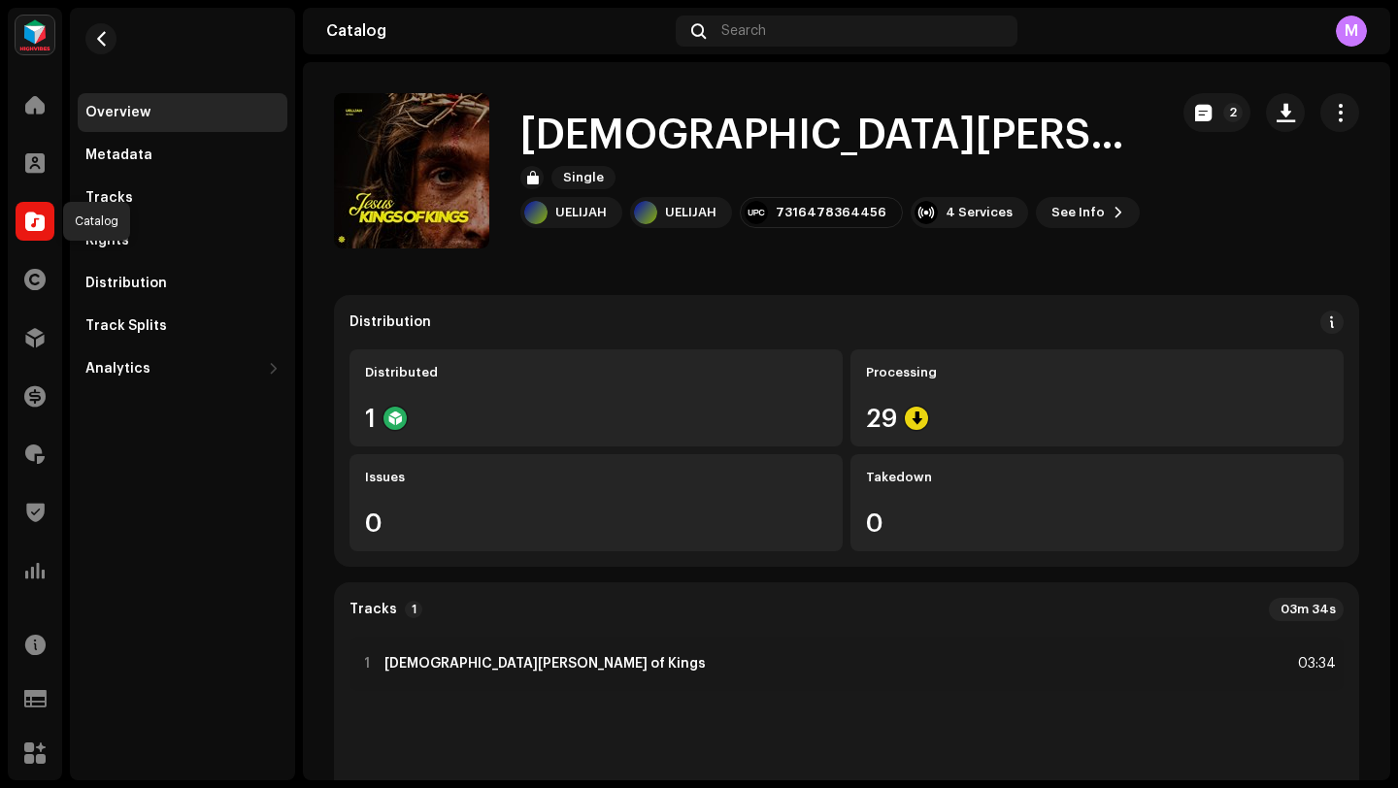
click at [22, 231] on div at bounding box center [35, 221] width 39 height 39
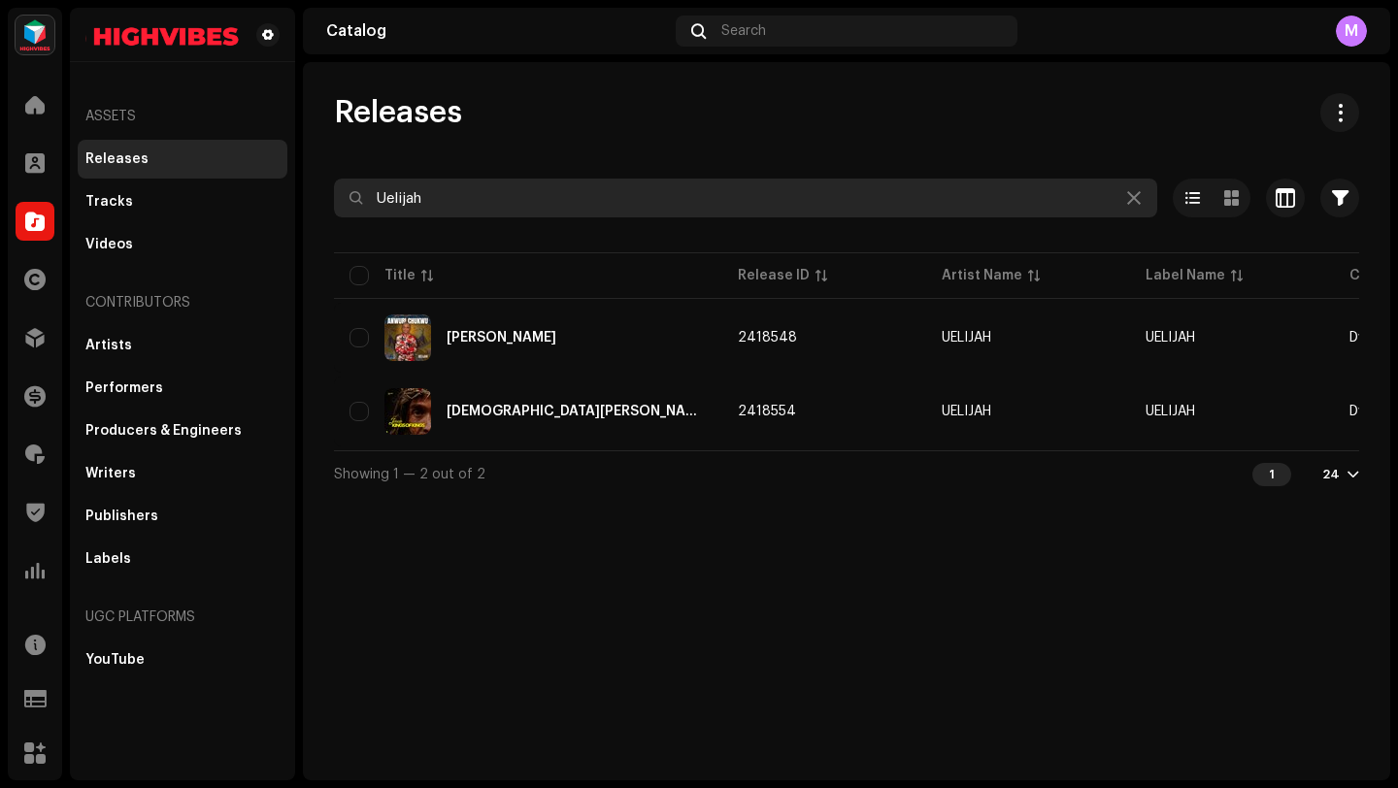
drag, startPoint x: 446, startPoint y: 205, endPoint x: 325, endPoint y: 193, distance: 121.0
click at [325, 193] on div "Releases Uelijah Selected 0 Select all 2 Options Filters Distribution status Ne…" at bounding box center [847, 295] width 1088 height 404
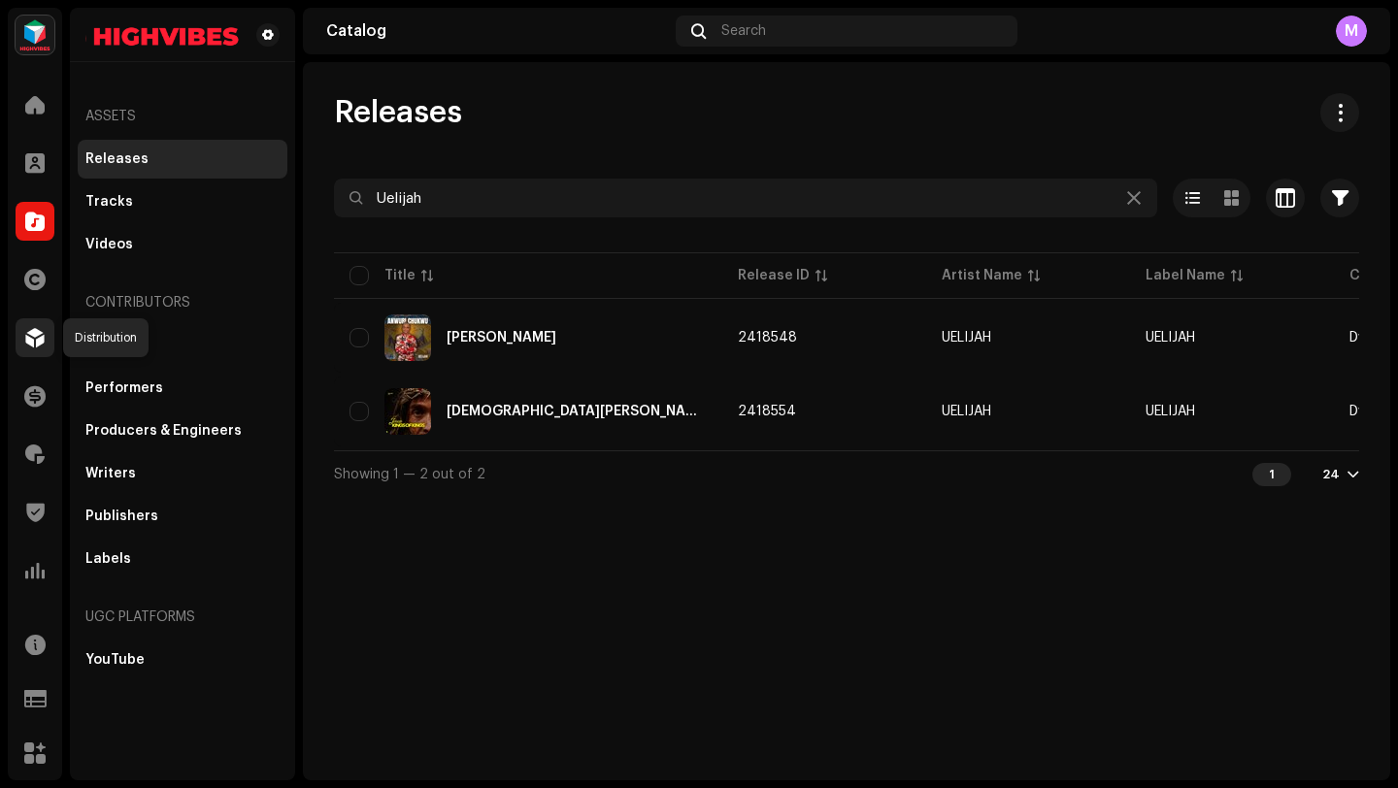
click at [36, 348] on div at bounding box center [35, 337] width 39 height 39
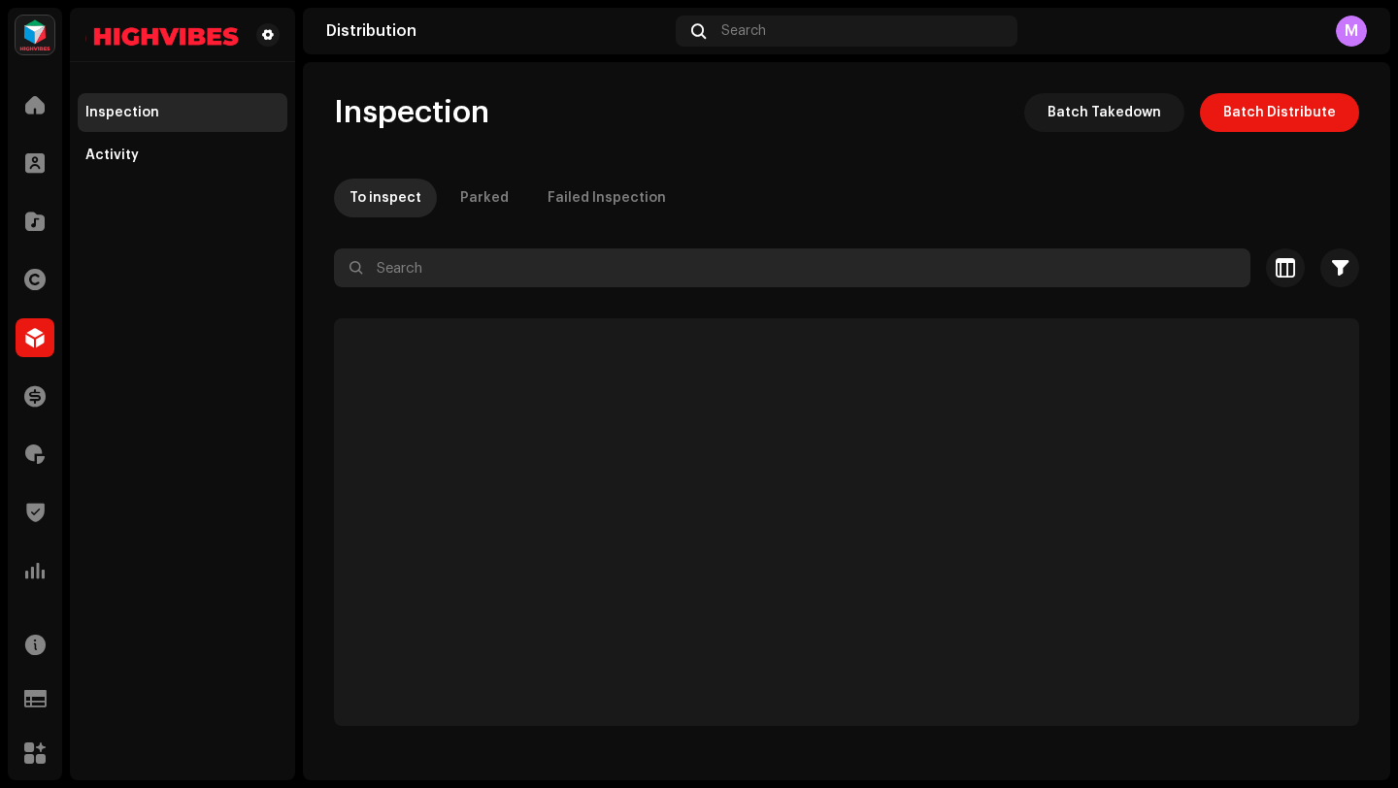
click at [413, 258] on input "text" at bounding box center [792, 268] width 917 height 39
paste input "Badess Kid"
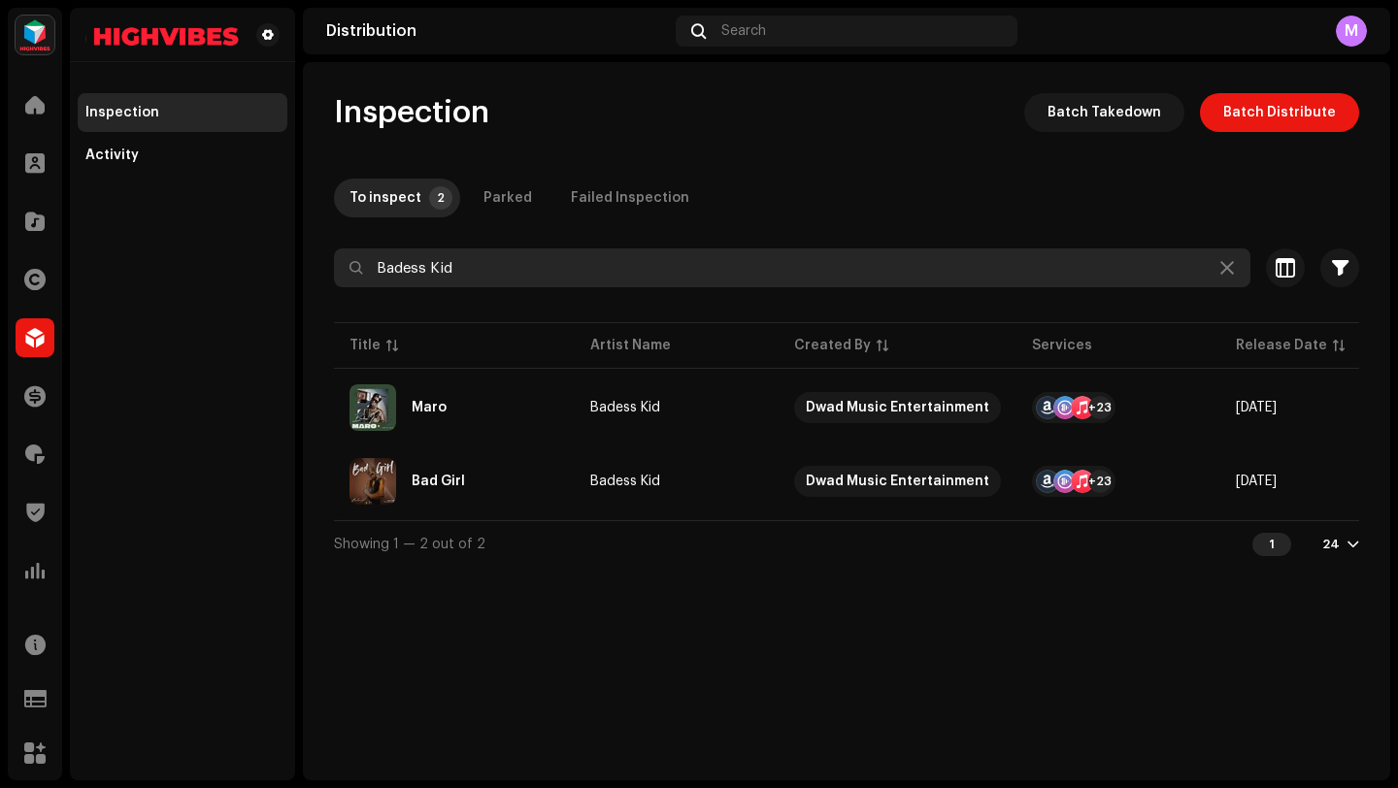
type input "Badess Kid"
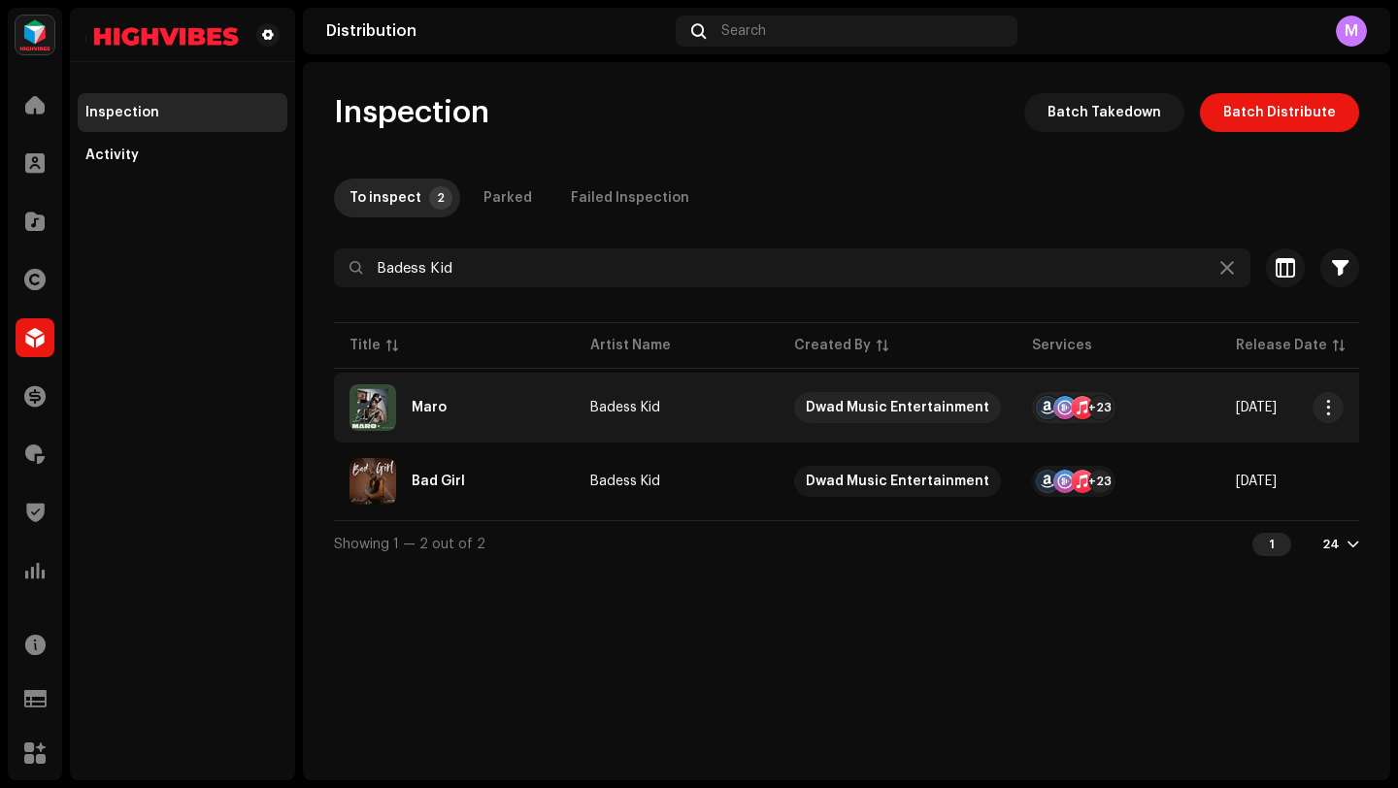
click at [702, 432] on td "Badess Kid" at bounding box center [677, 408] width 204 height 70
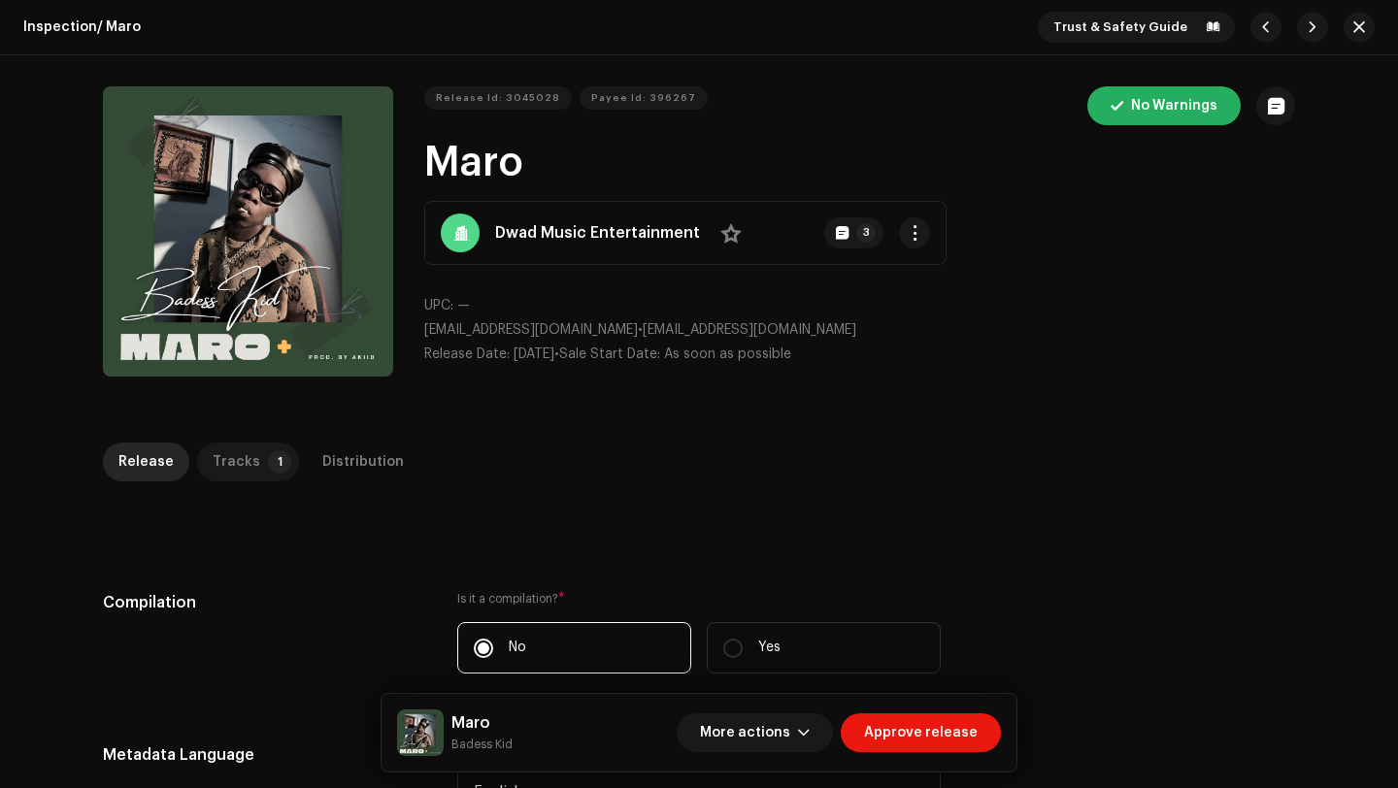
click at [268, 465] on p-badge "1" at bounding box center [279, 462] width 23 height 23
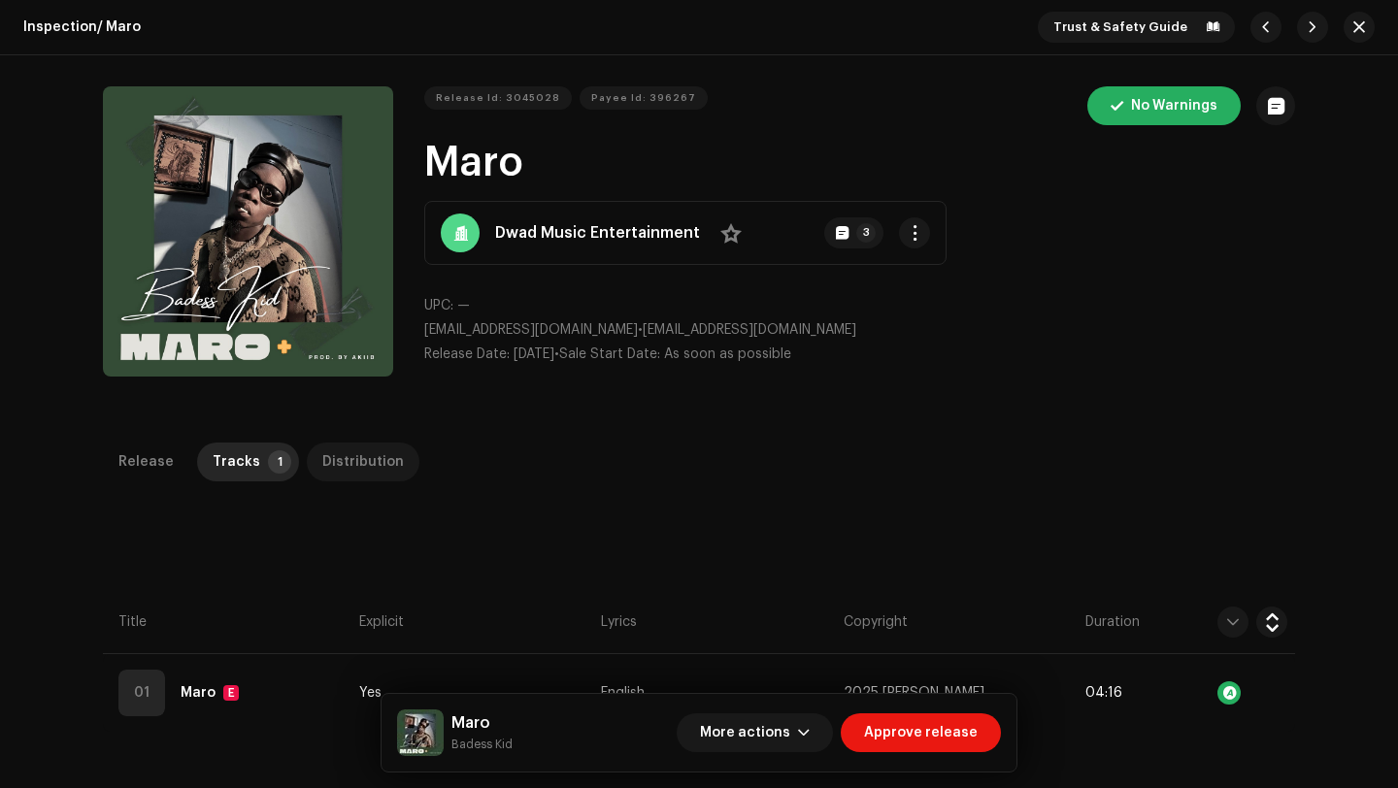
click at [364, 472] on div "Distribution" at bounding box center [363, 462] width 82 height 39
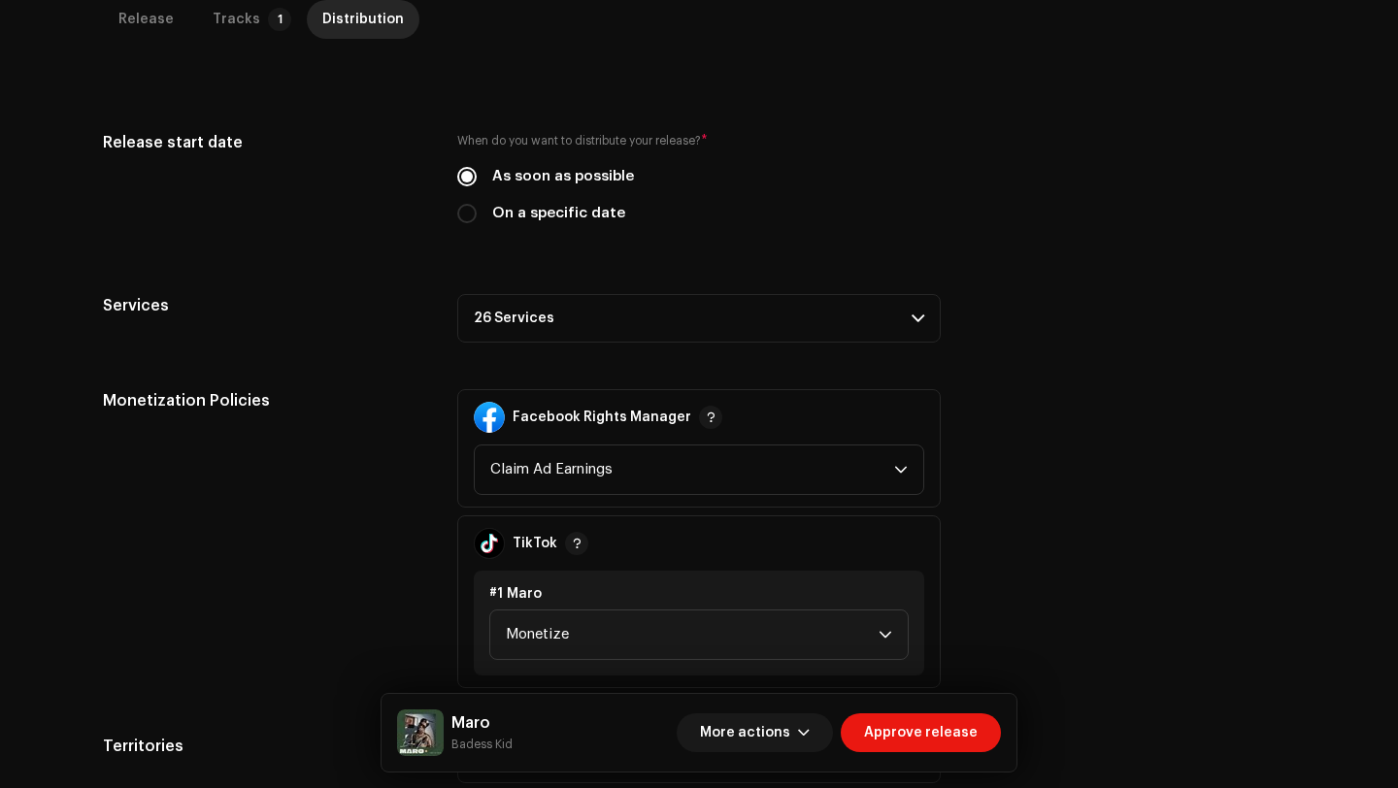
scroll to position [595, 0]
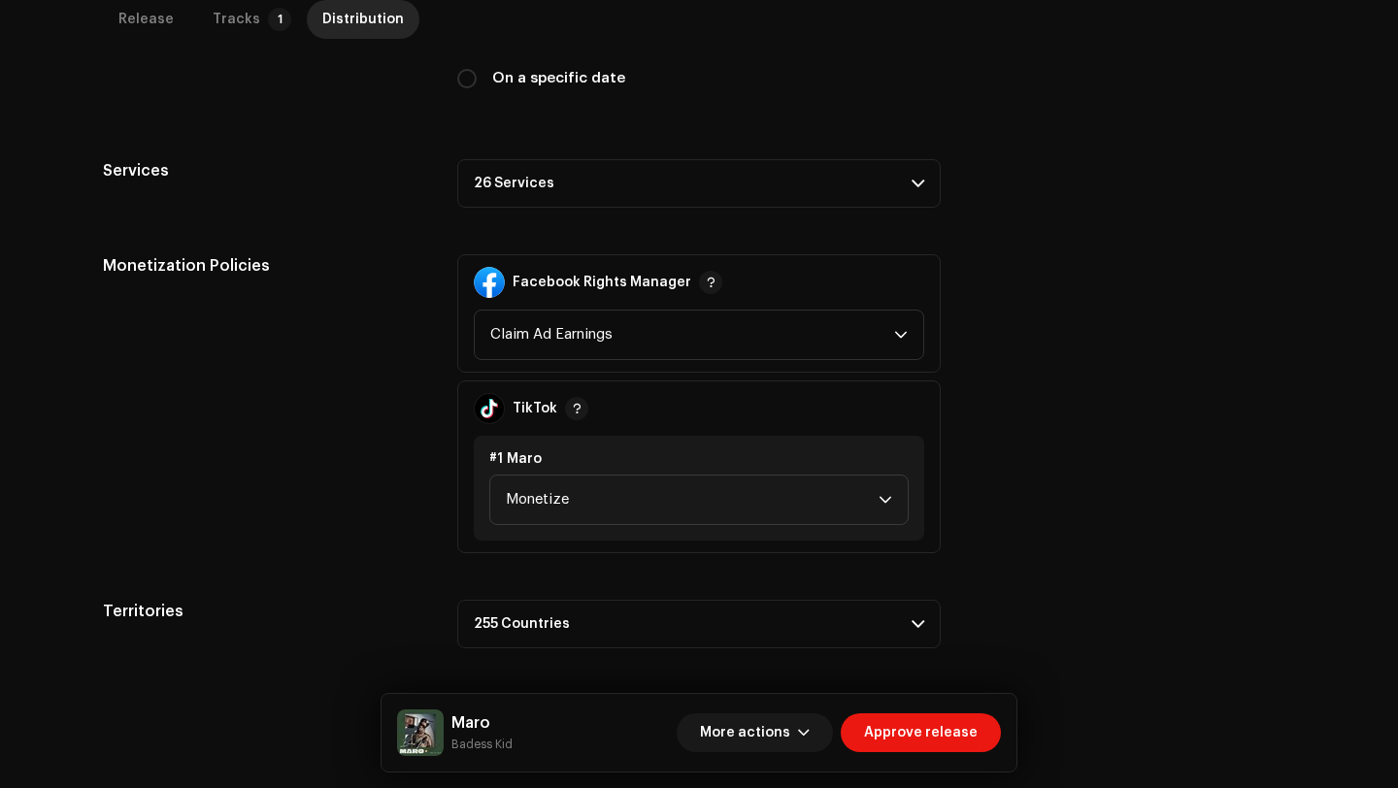
click at [904, 177] on p-accordion-header "26 Services" at bounding box center [699, 183] width 484 height 49
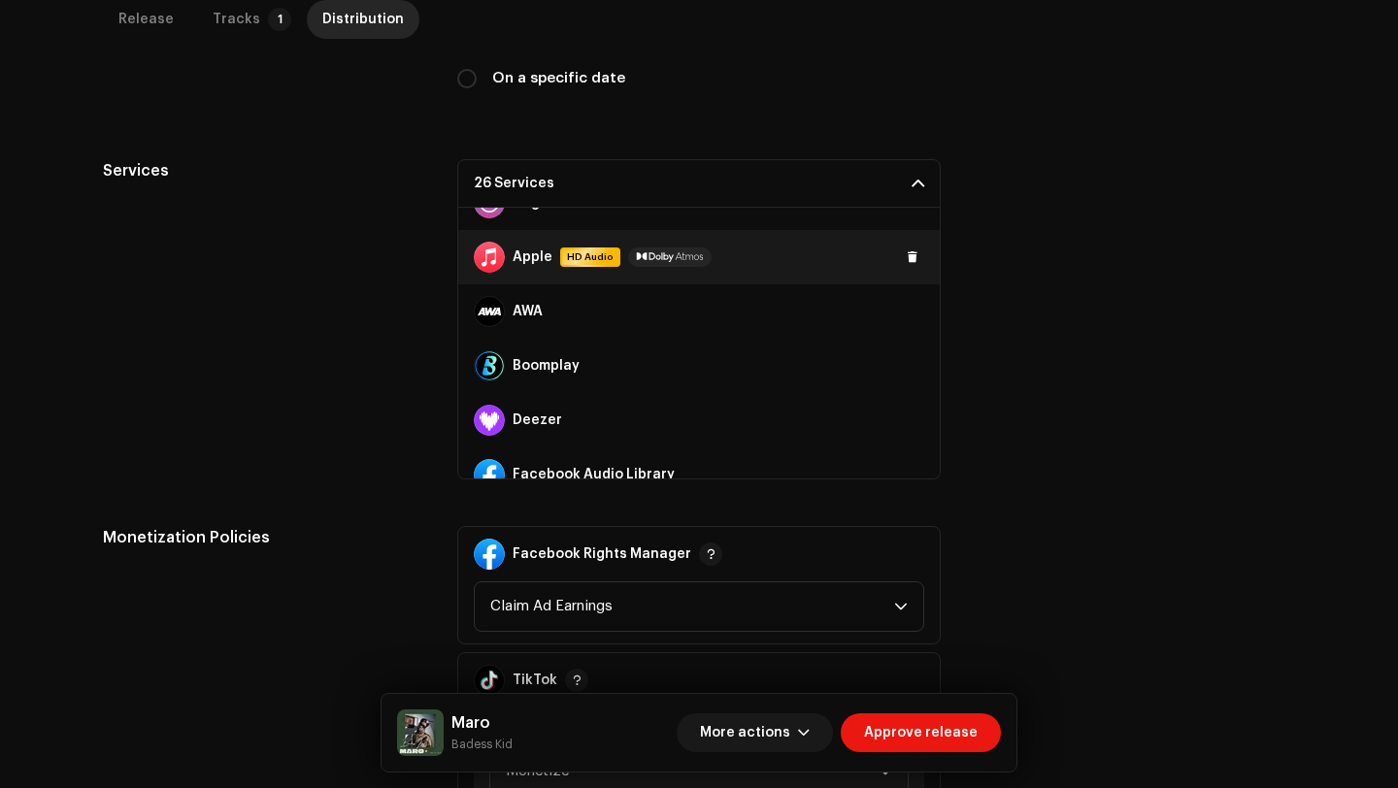
scroll to position [0, 0]
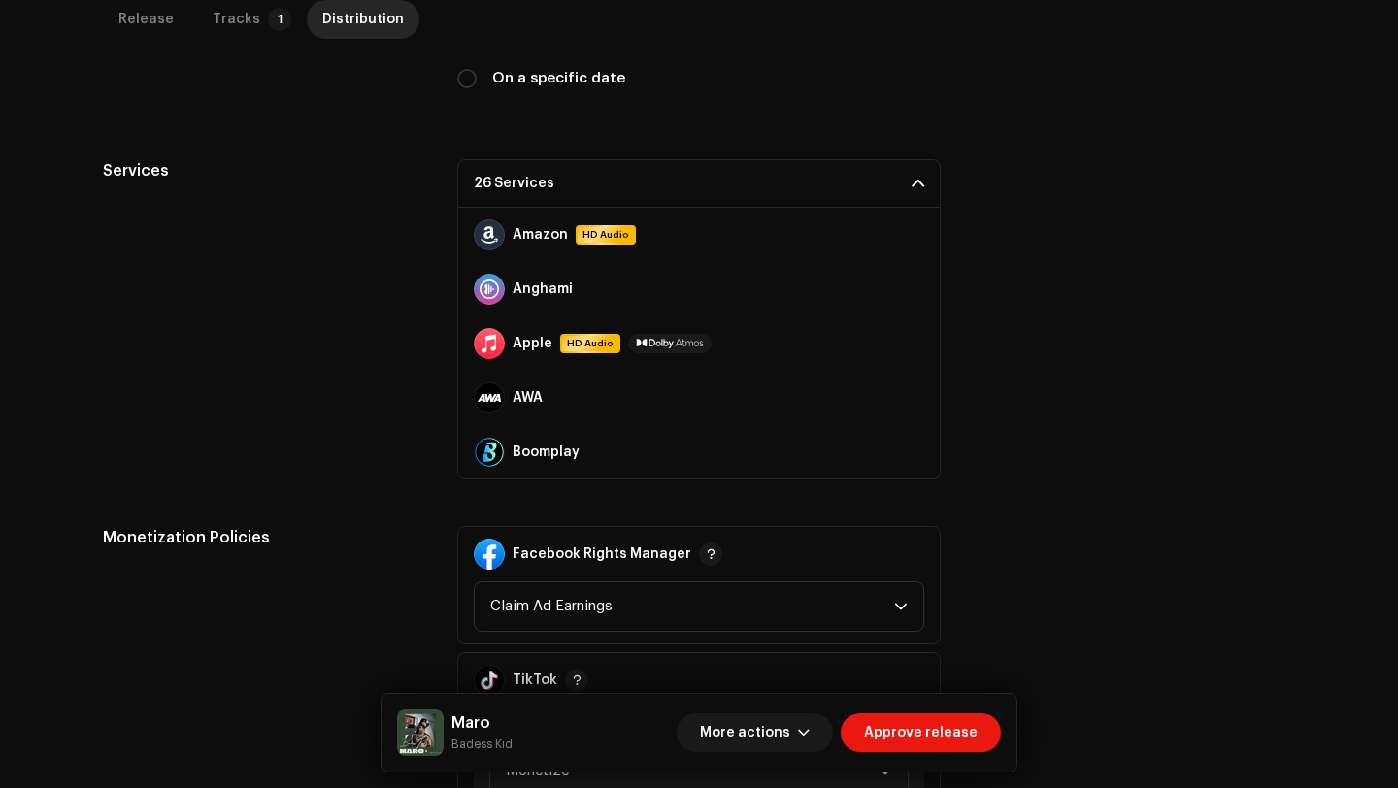
click at [912, 189] on span at bounding box center [918, 184] width 13 height 16
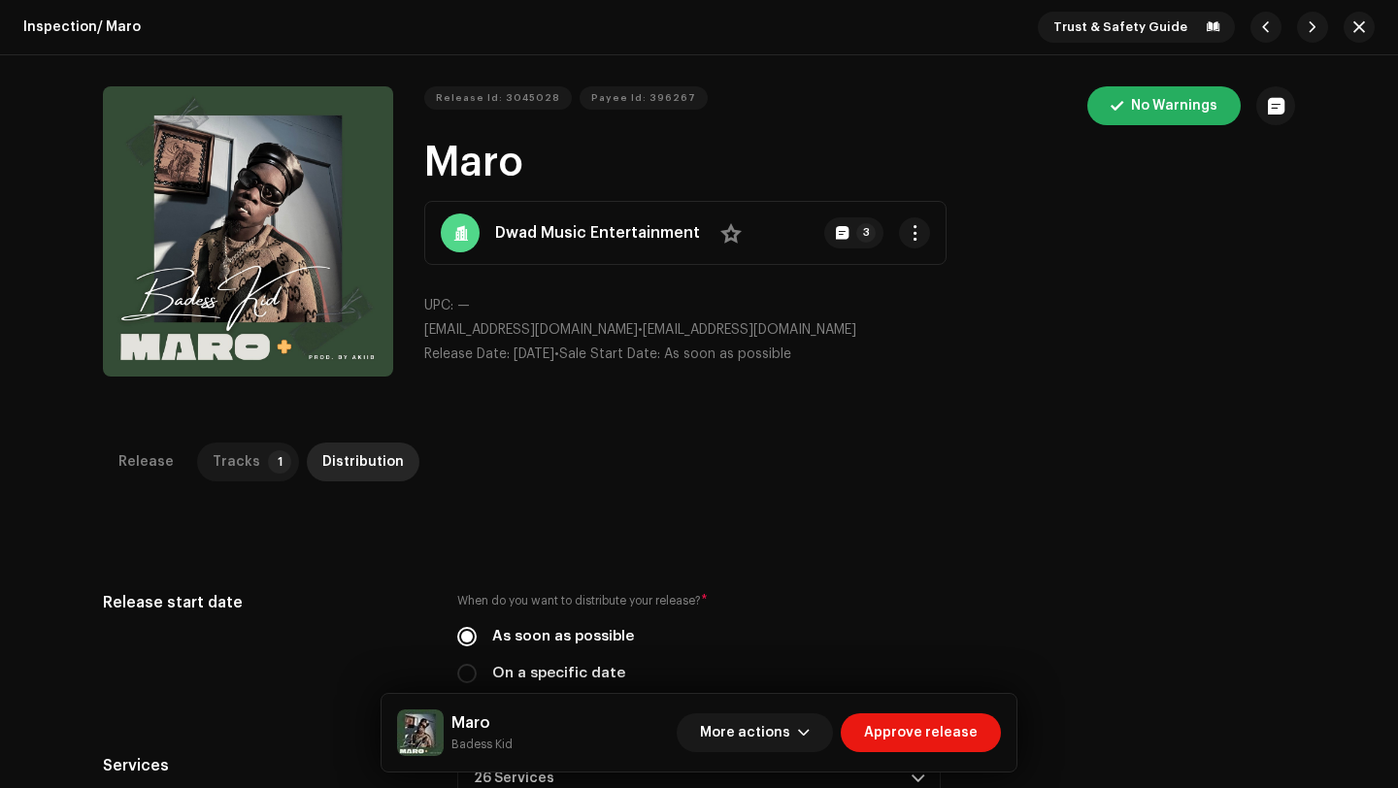
click at [248, 461] on p-tab "Tracks 1" at bounding box center [248, 462] width 102 height 39
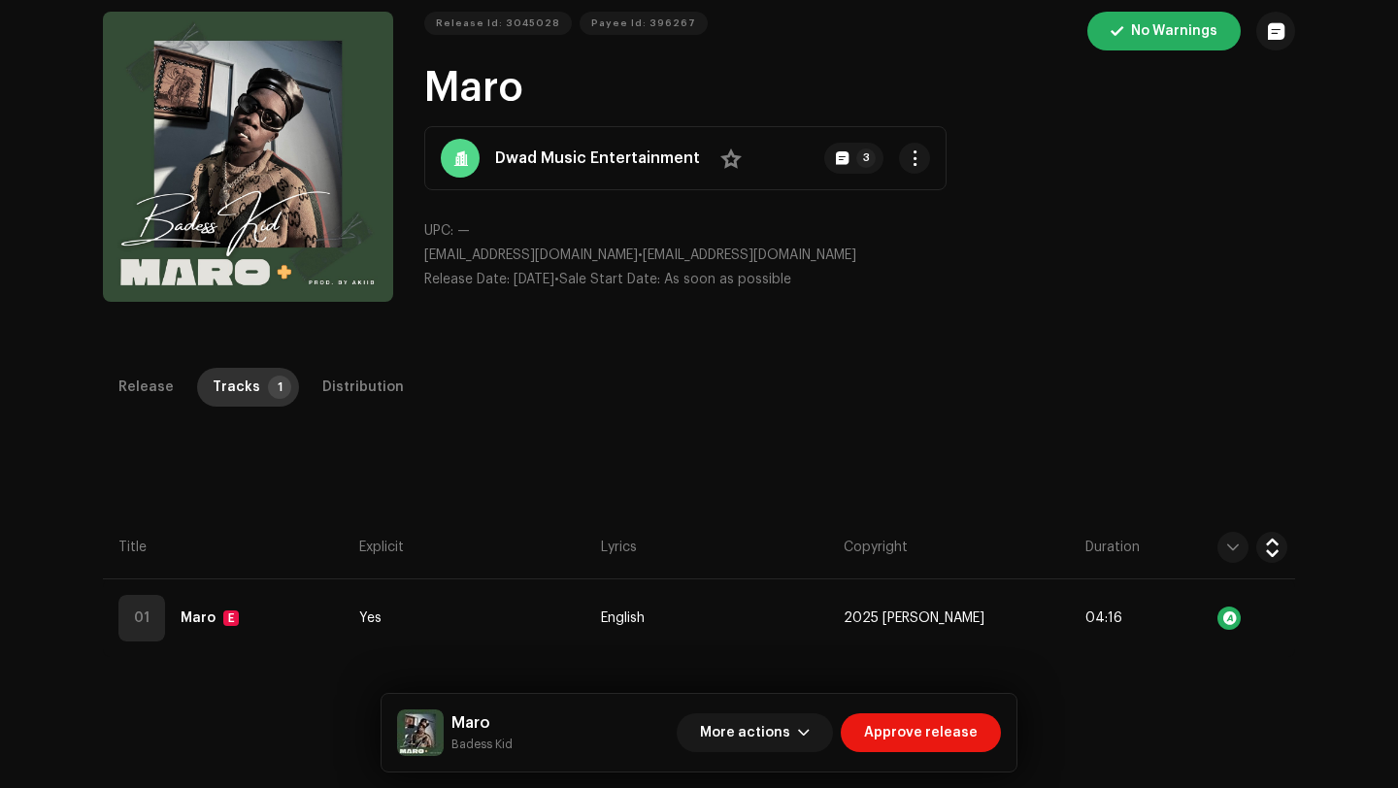
scroll to position [95, 0]
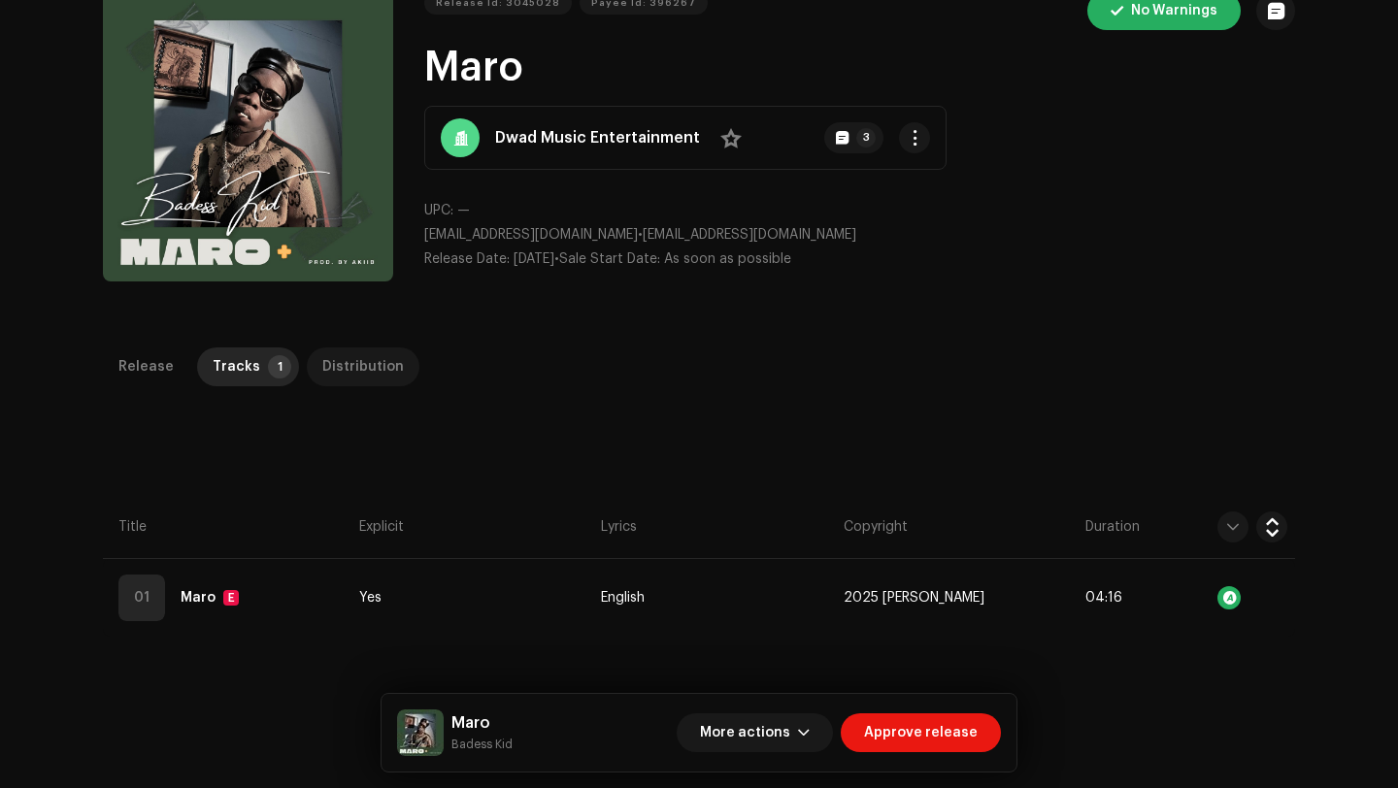
click at [379, 362] on div "Distribution" at bounding box center [363, 367] width 82 height 39
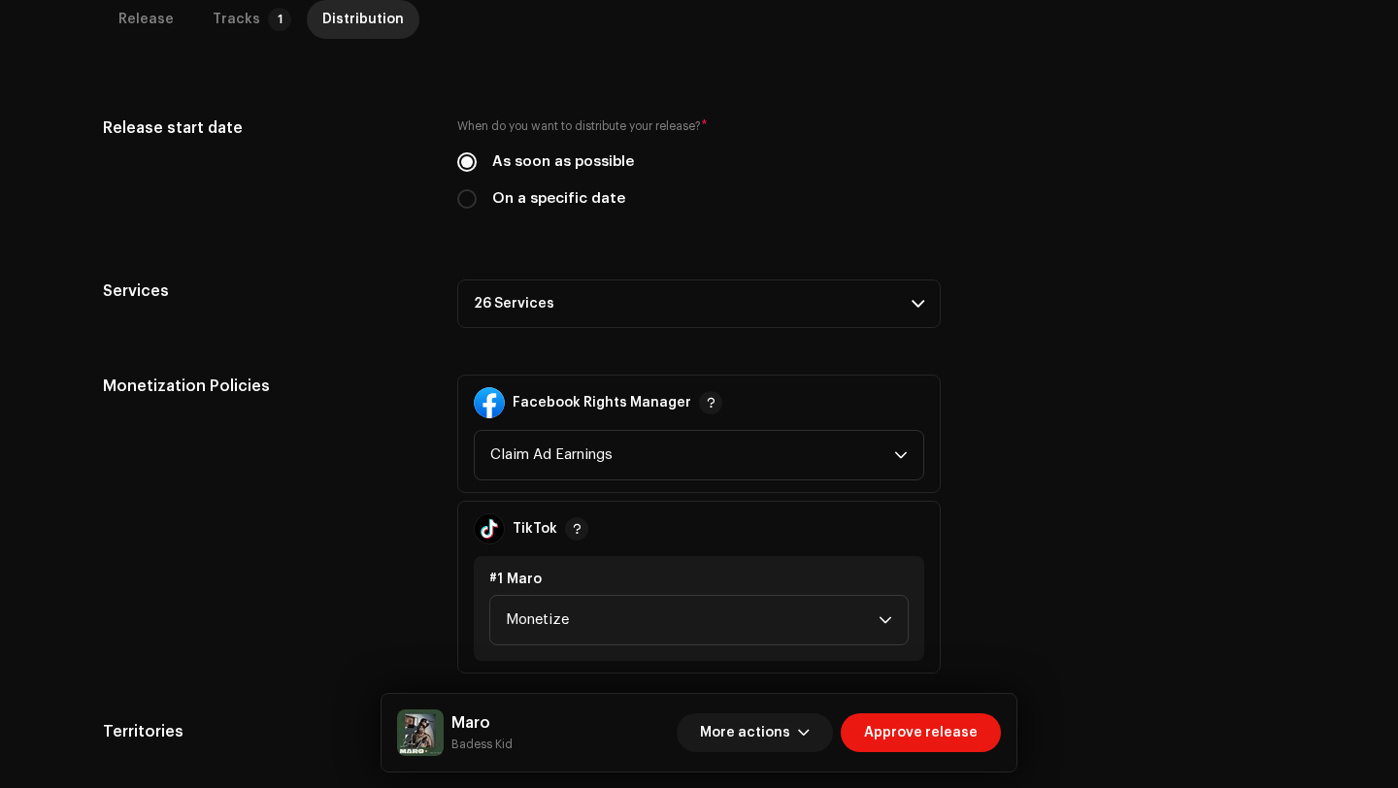
scroll to position [477, 0]
click at [910, 292] on p-accordion-header "26 Services" at bounding box center [699, 302] width 484 height 49
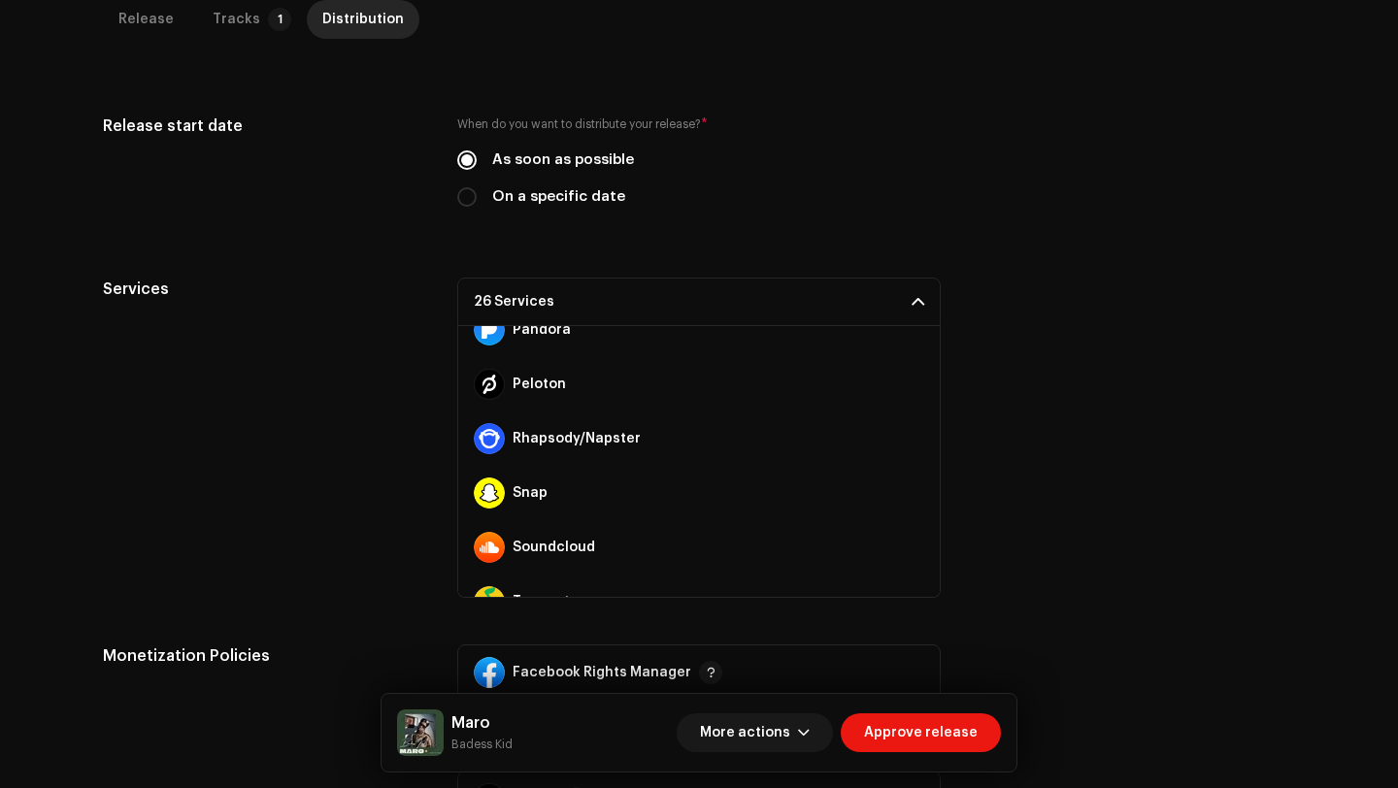
scroll to position [0, 0]
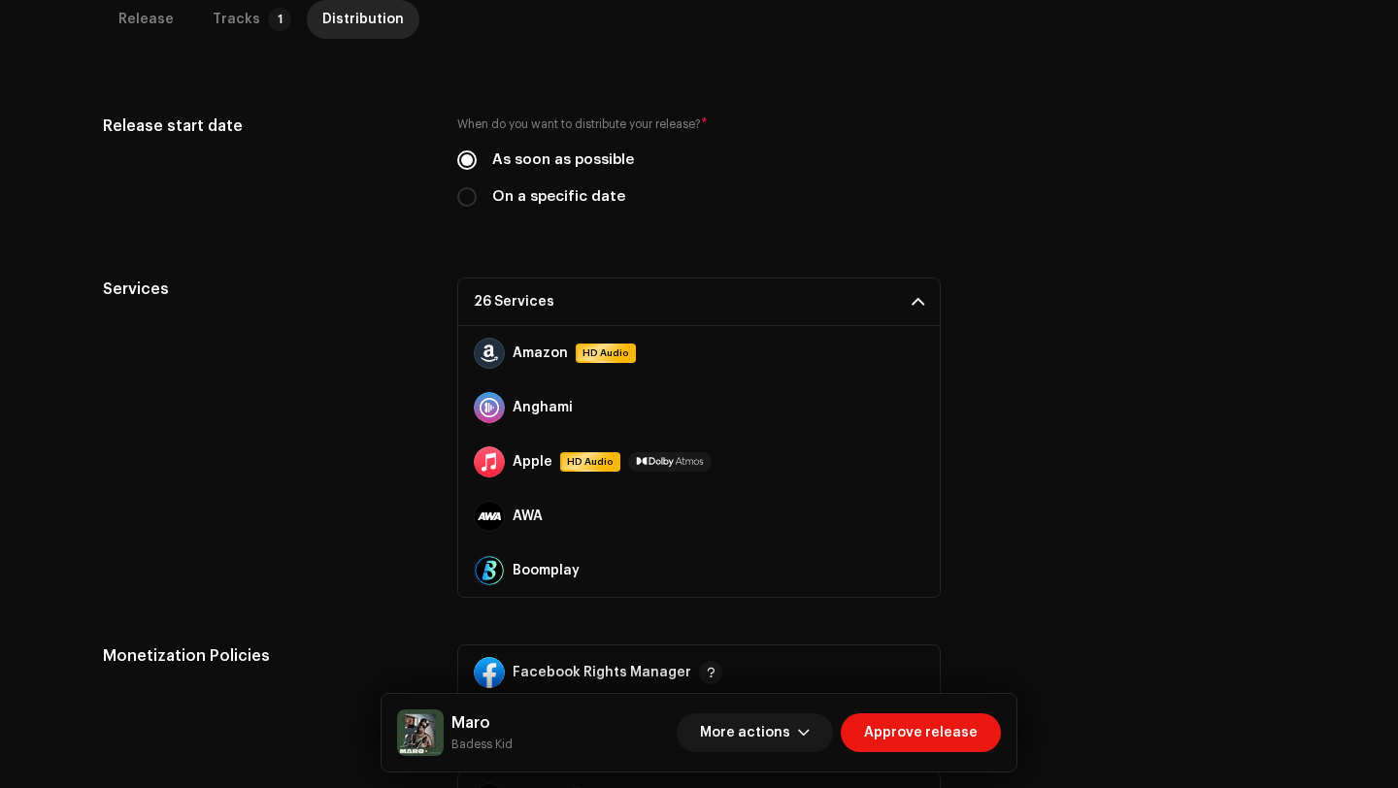
click at [913, 296] on span at bounding box center [918, 302] width 13 height 16
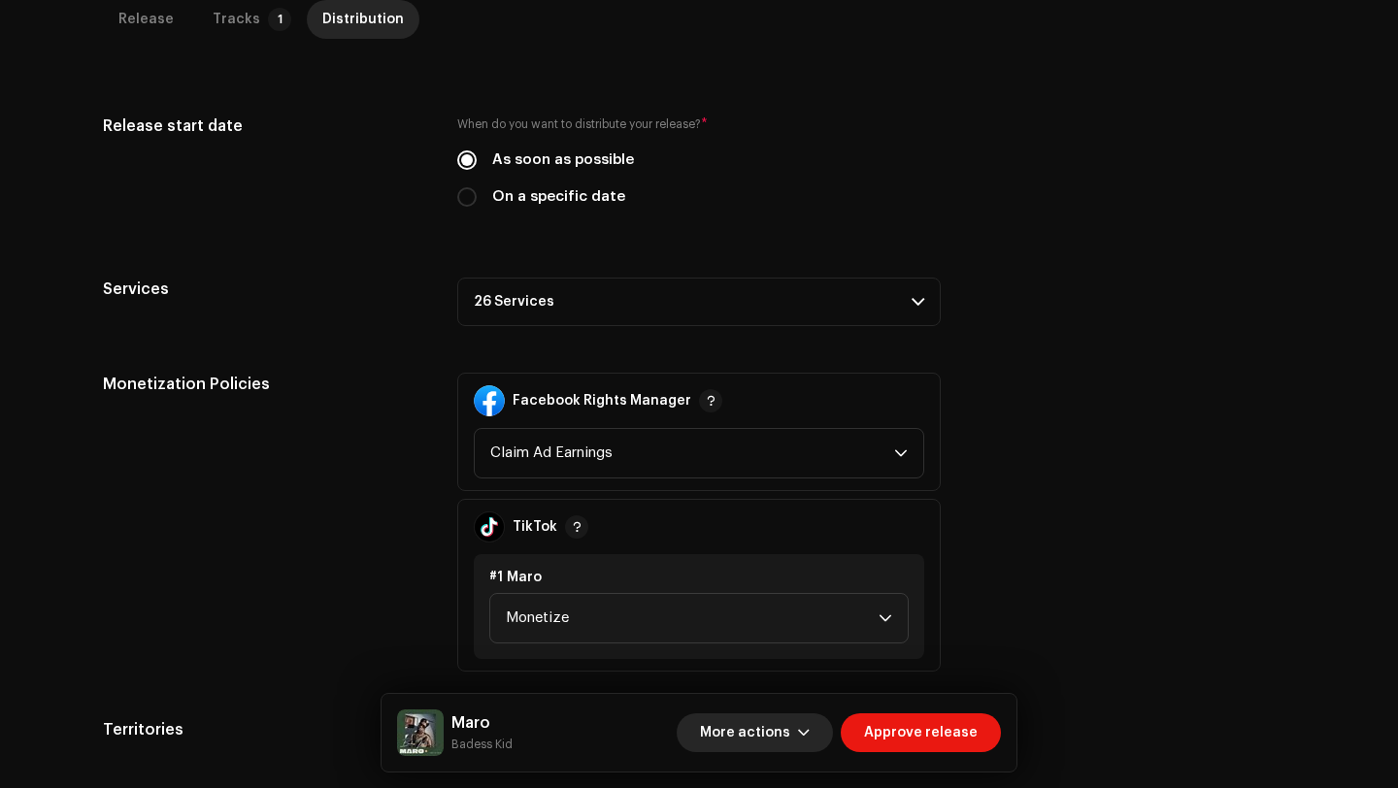
click at [775, 732] on span "More actions" at bounding box center [745, 733] width 90 height 39
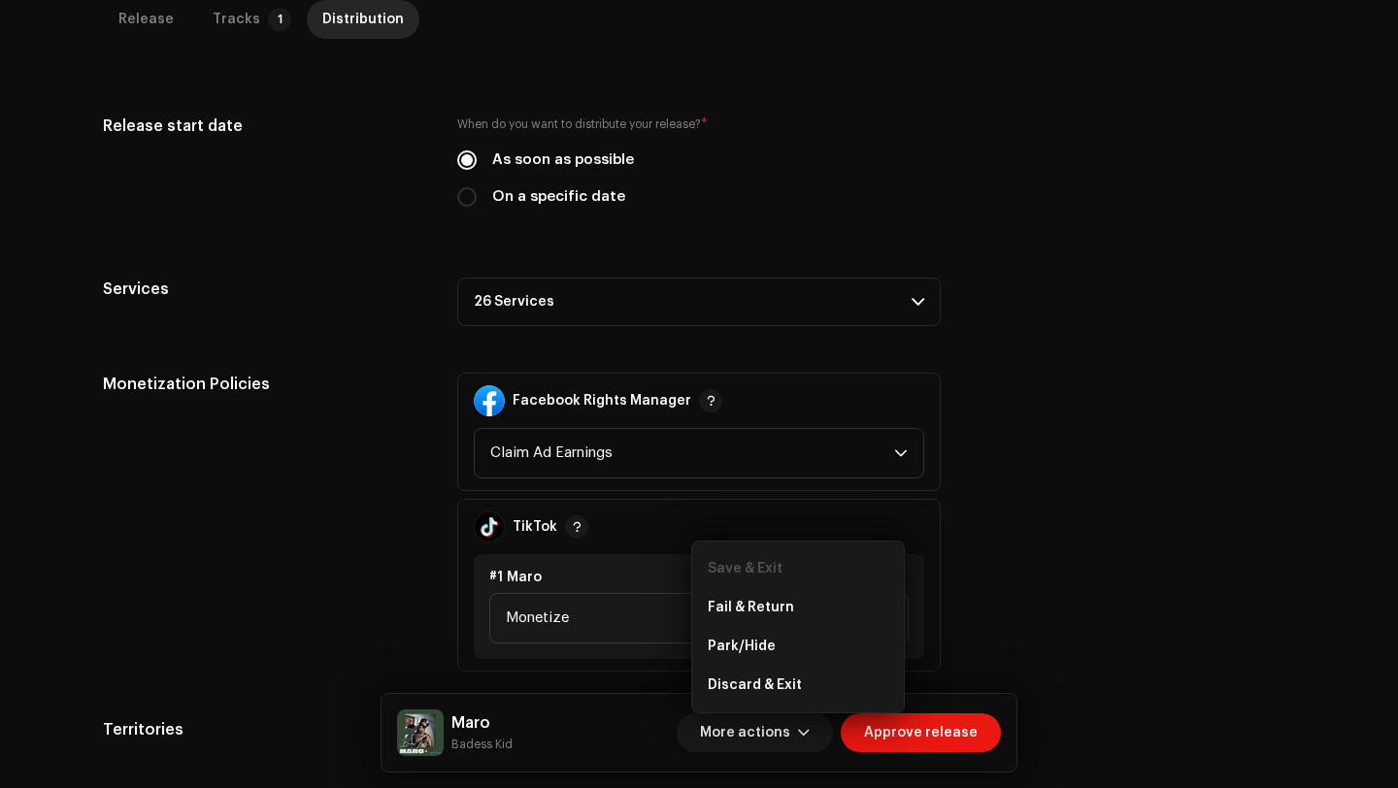
click at [379, 549] on div "Monetization Policies" at bounding box center [264, 522] width 323 height 299
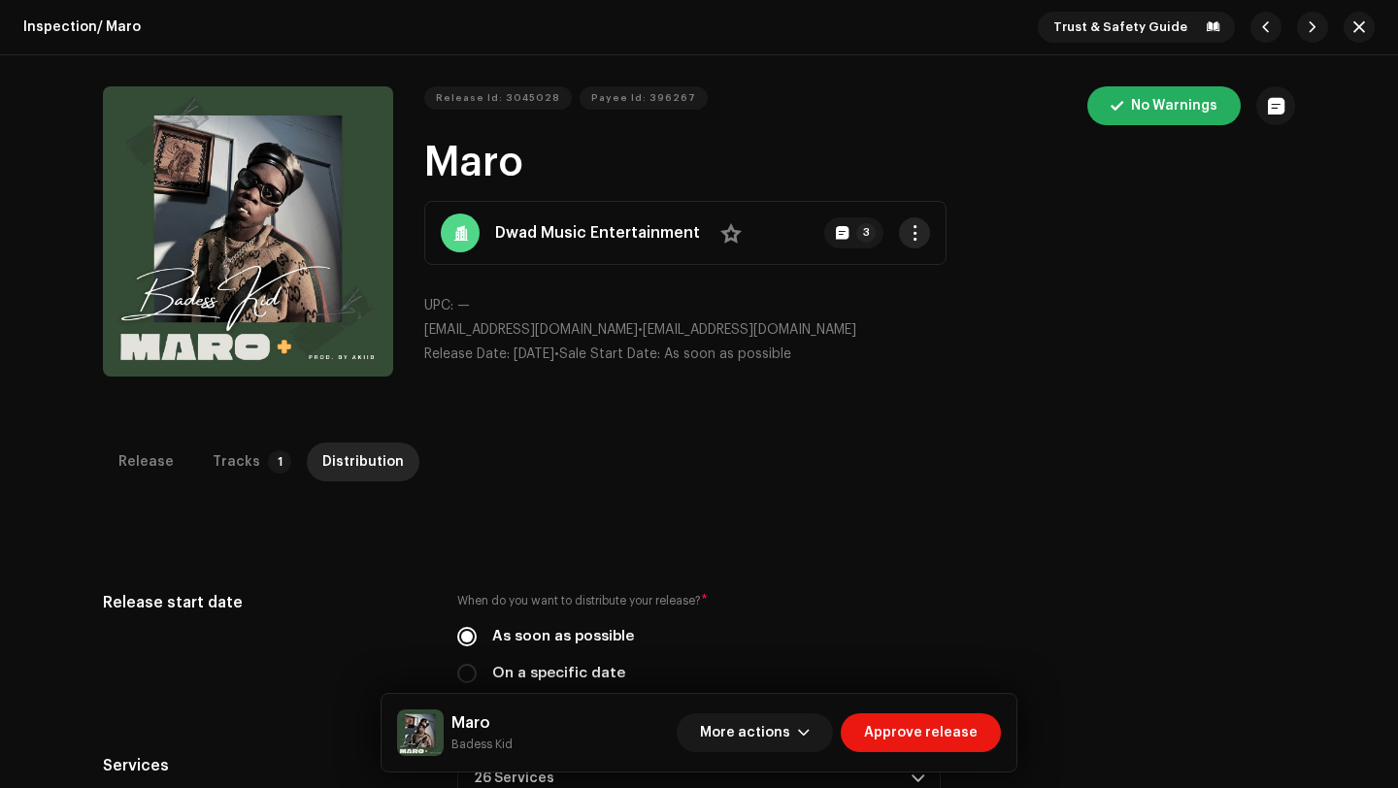
click at [908, 230] on span "button" at bounding box center [915, 233] width 15 height 16
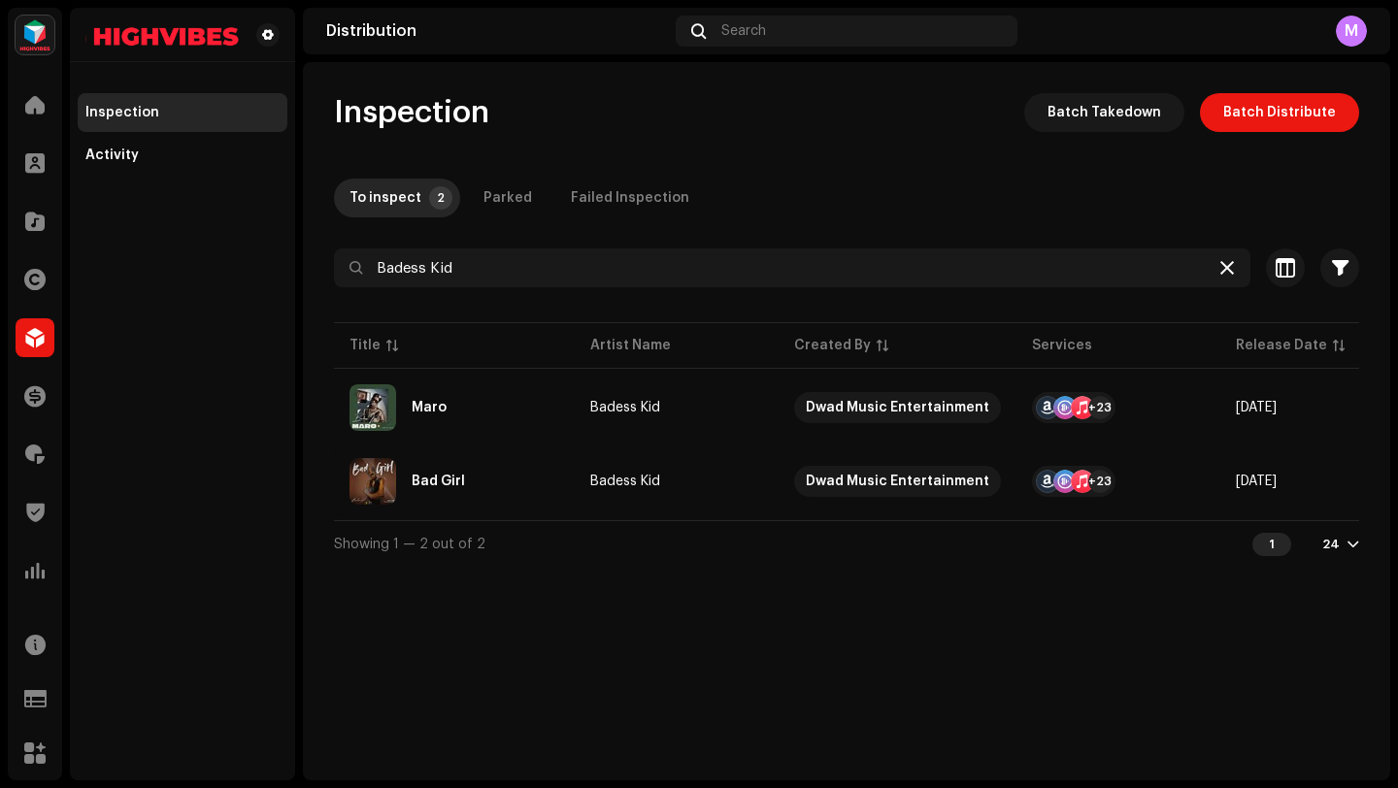
click at [1229, 271] on icon at bounding box center [1228, 268] width 14 height 16
